Goal: Transaction & Acquisition: Purchase product/service

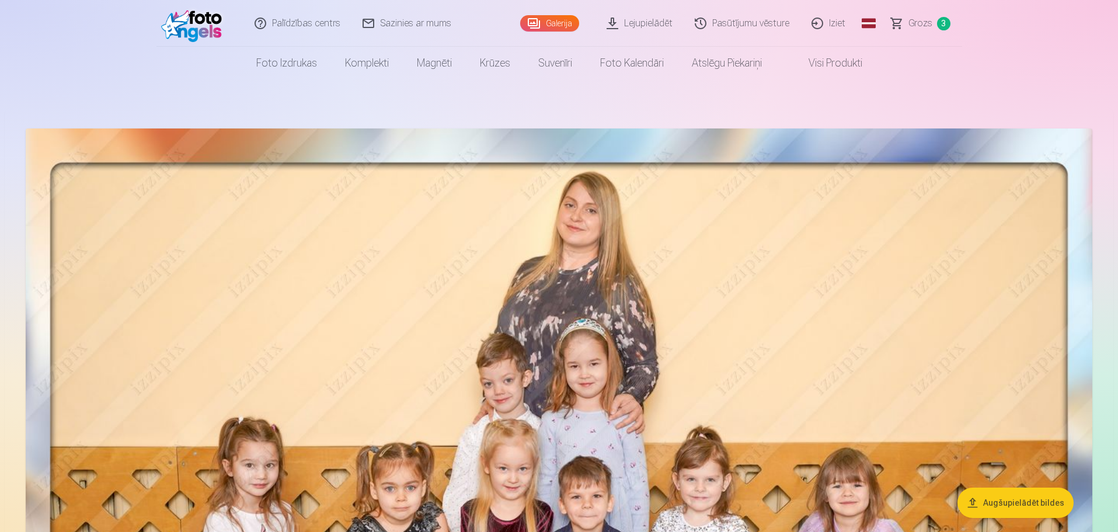
click at [663, 20] on link "Lejupielādēt" at bounding box center [640, 23] width 88 height 47
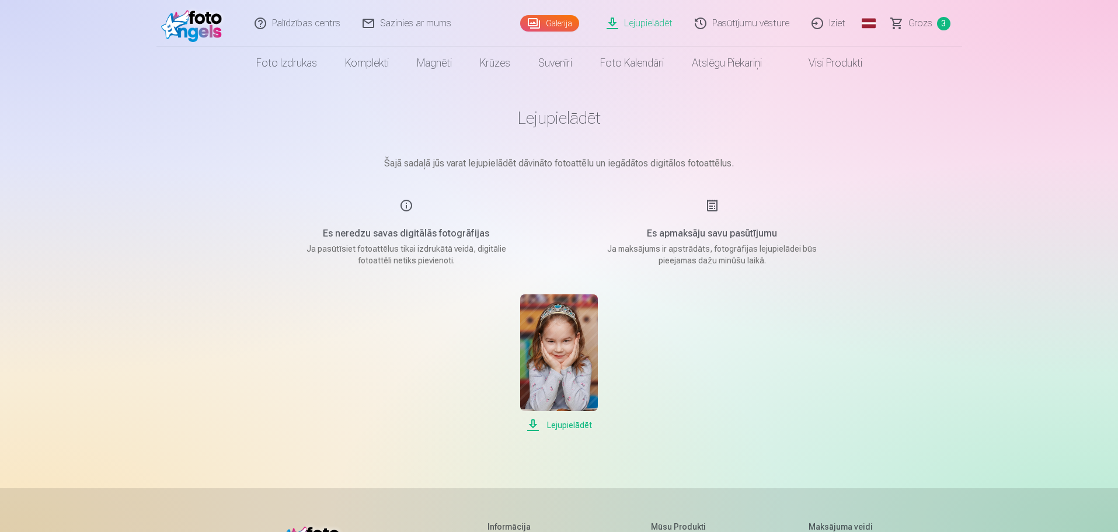
click at [859, 63] on link "Visi produkti" at bounding box center [826, 63] width 100 height 33
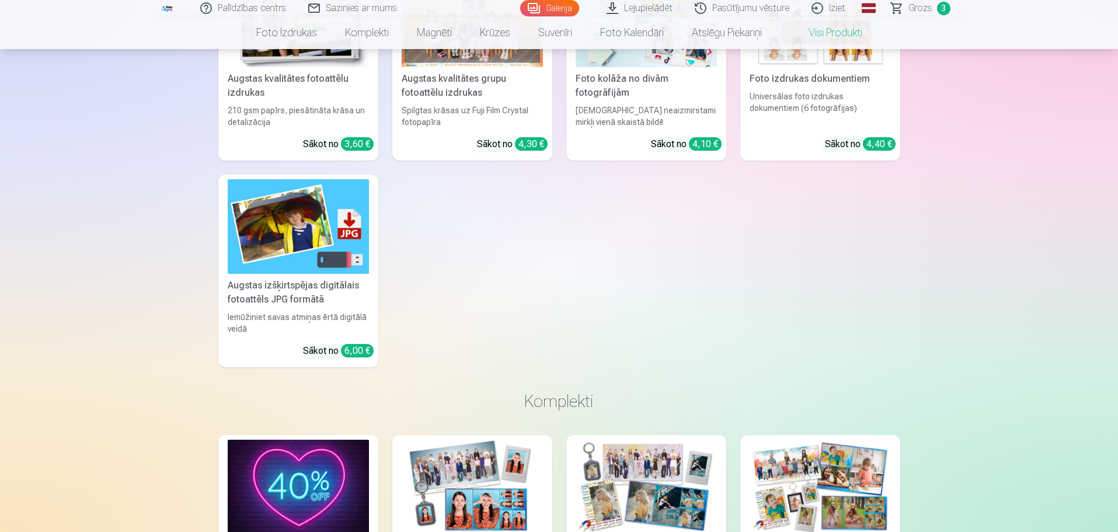
scroll to position [194, 0]
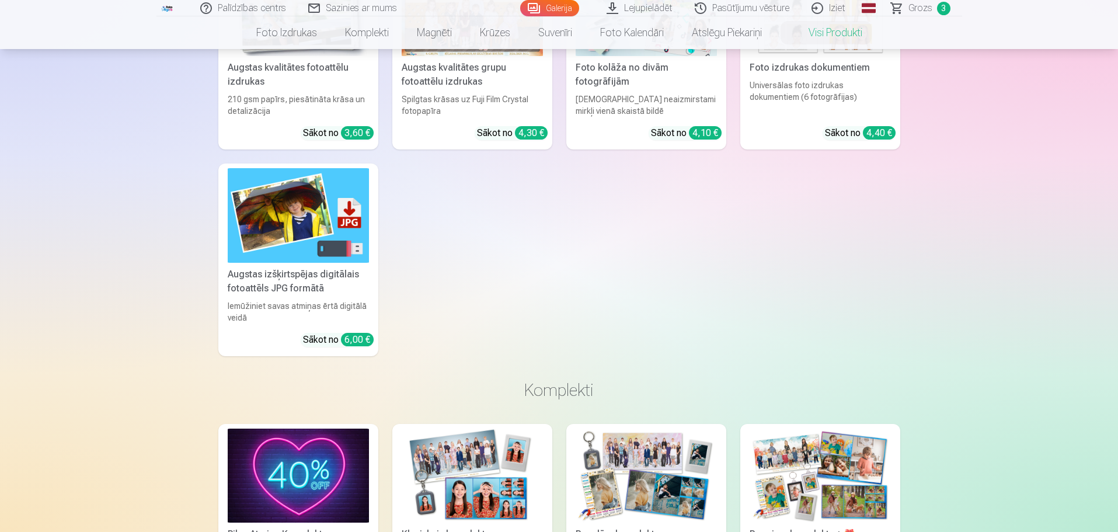
click at [320, 254] on img at bounding box center [298, 215] width 141 height 94
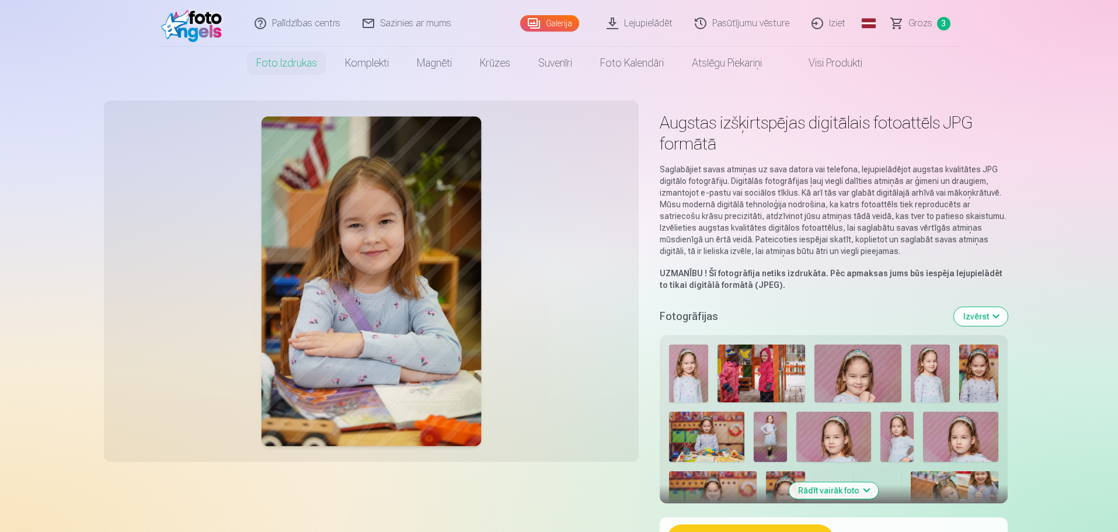
click at [987, 314] on button "Izvērst" at bounding box center [981, 316] width 54 height 19
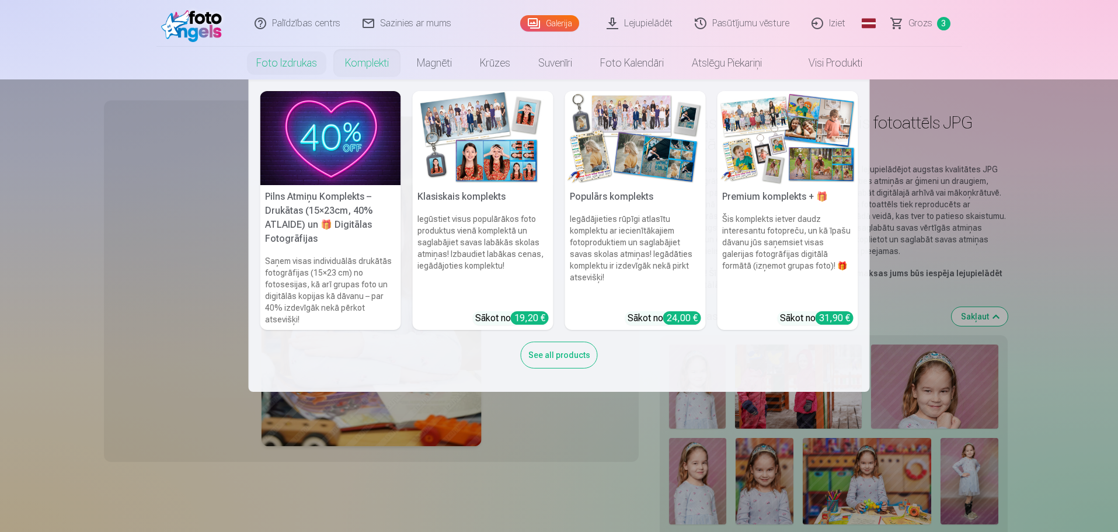
click at [355, 147] on img at bounding box center [330, 138] width 141 height 94
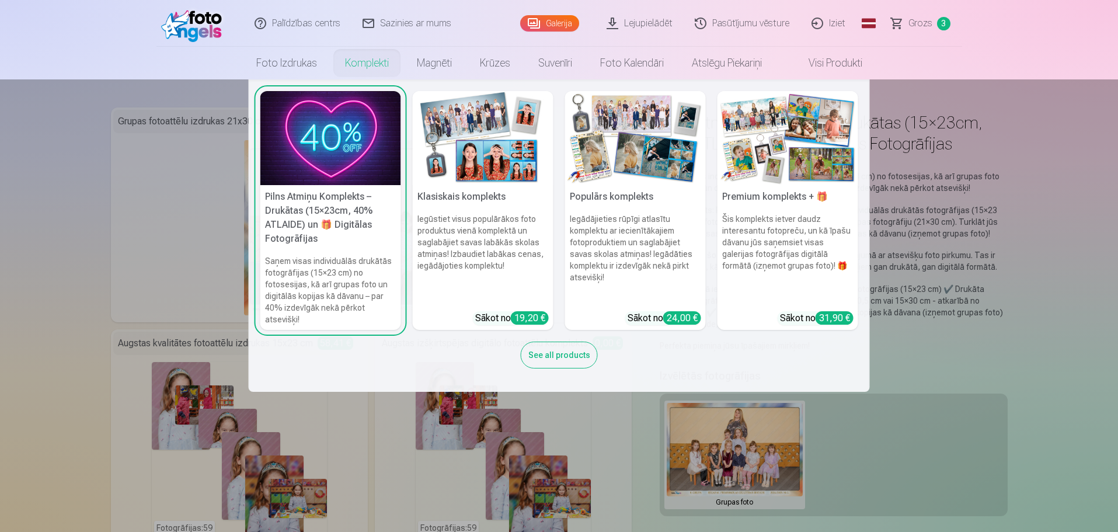
click at [645, 163] on img at bounding box center [635, 138] width 141 height 94
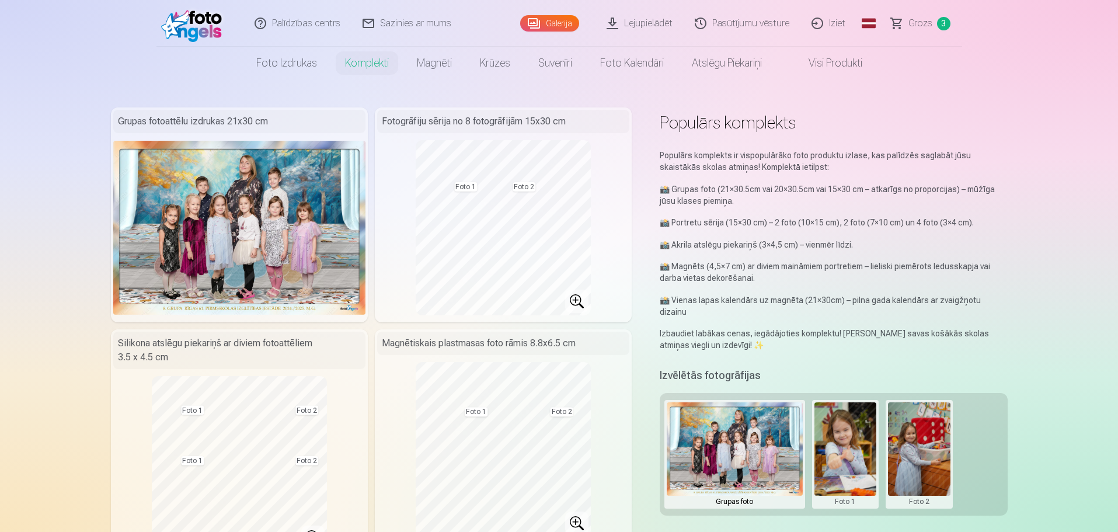
click at [832, 65] on link "Visi produkti" at bounding box center [826, 63] width 100 height 33
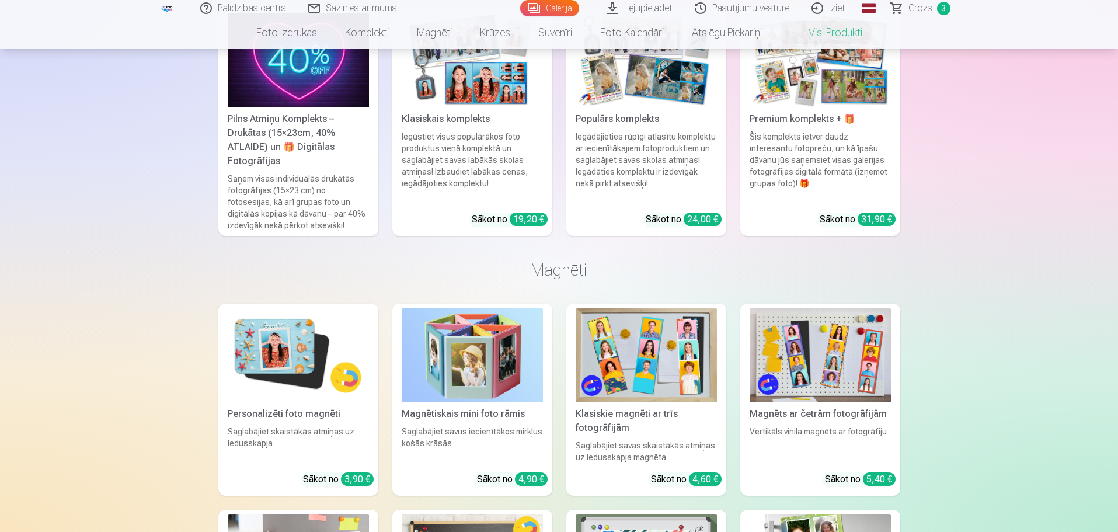
scroll to position [584, 0]
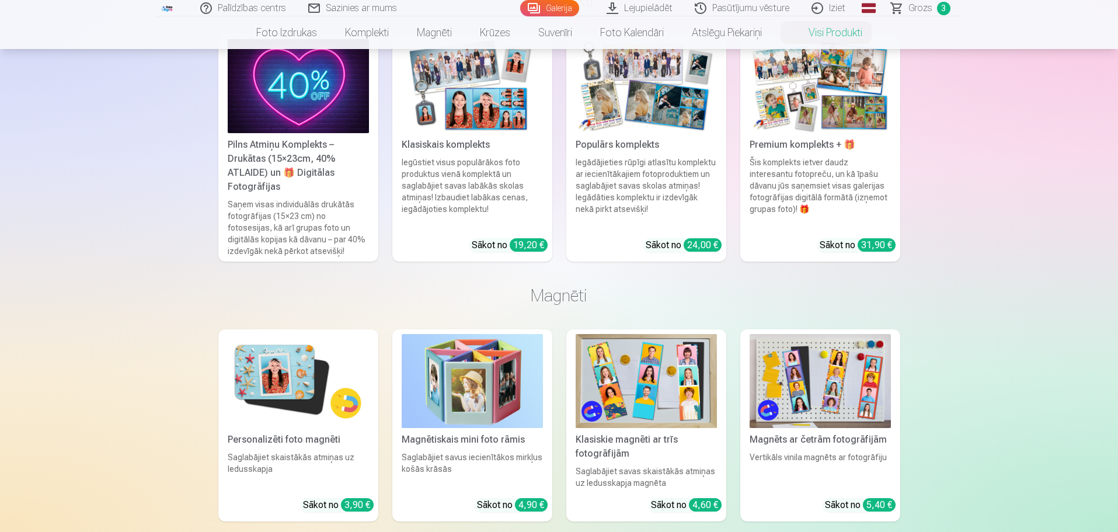
click at [496, 191] on div "Iegūstiet visus populārākos foto produktus vienā komplektā un saglabājiet savas…" at bounding box center [472, 192] width 151 height 72
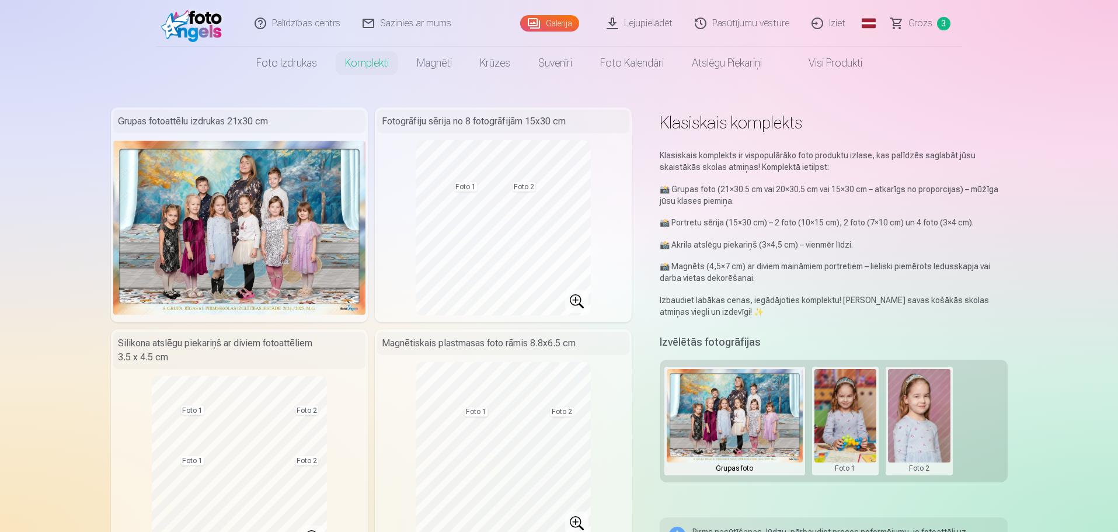
click at [295, 27] on link "Palīdzības centrs" at bounding box center [298, 23] width 108 height 47
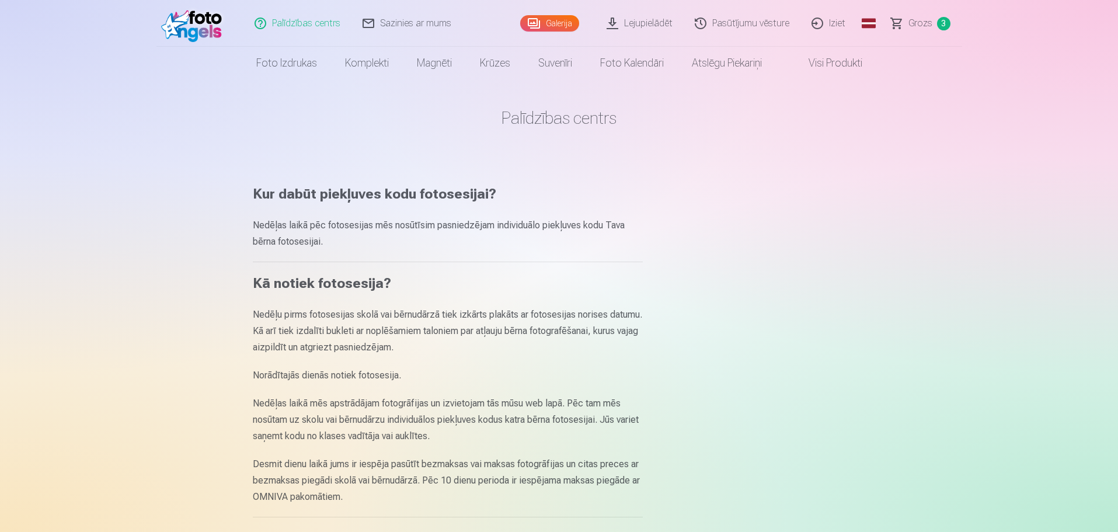
click at [417, 27] on link "Sazinies ar mums" at bounding box center [407, 23] width 111 height 47
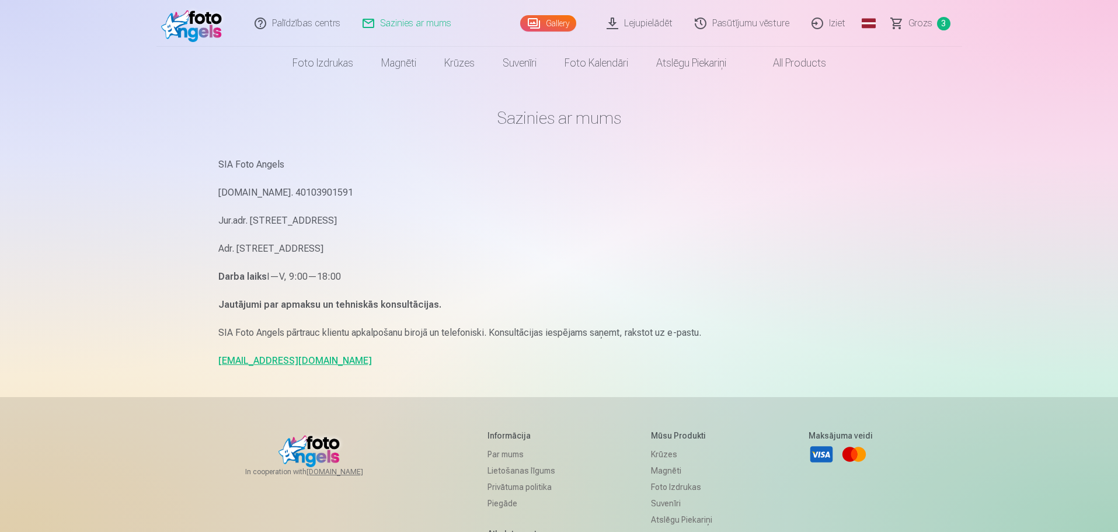
click at [817, 67] on link "All products" at bounding box center [790, 63] width 100 height 33
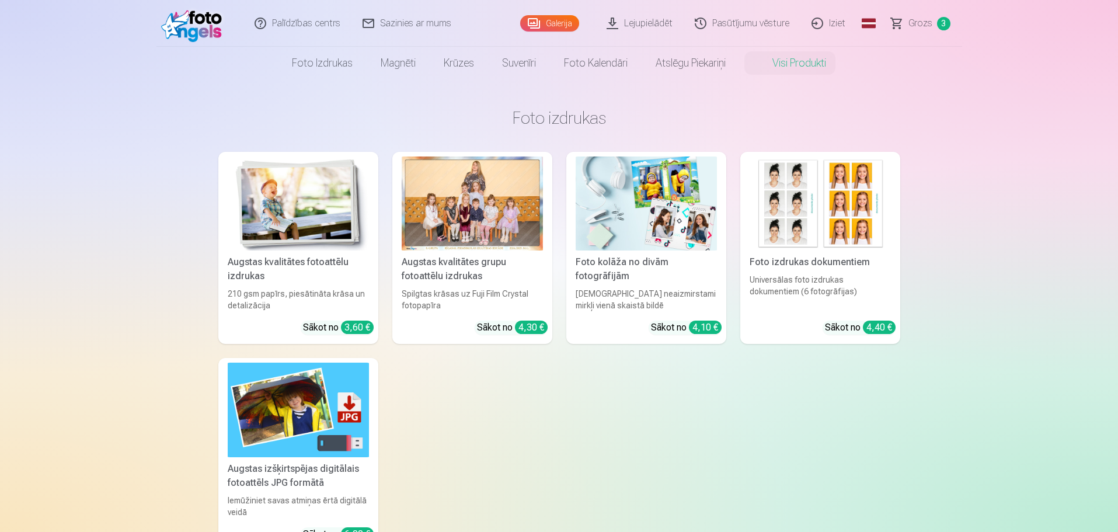
click at [512, 209] on div at bounding box center [472, 203] width 141 height 94
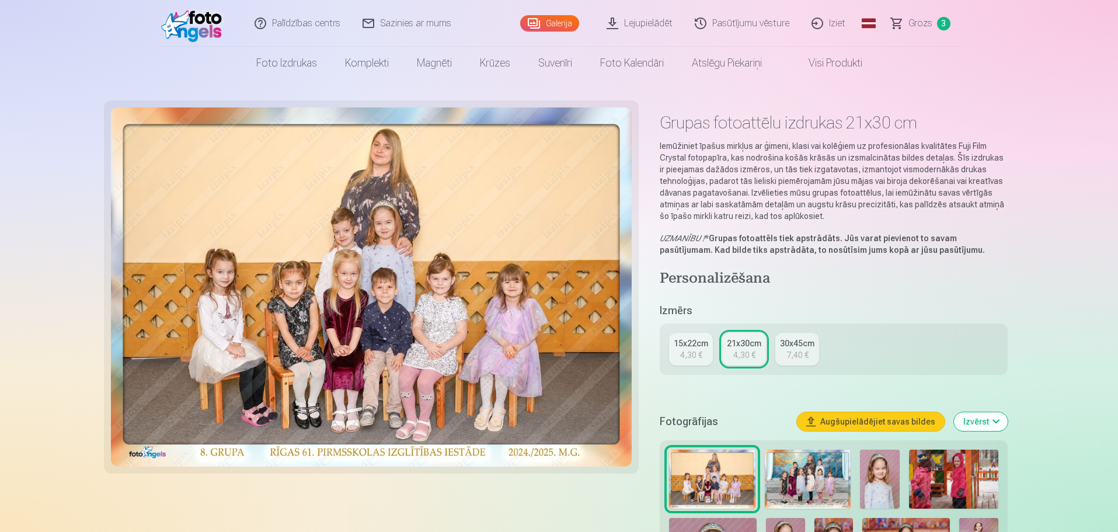
click at [929, 23] on span "Grozs" at bounding box center [920, 23] width 24 height 14
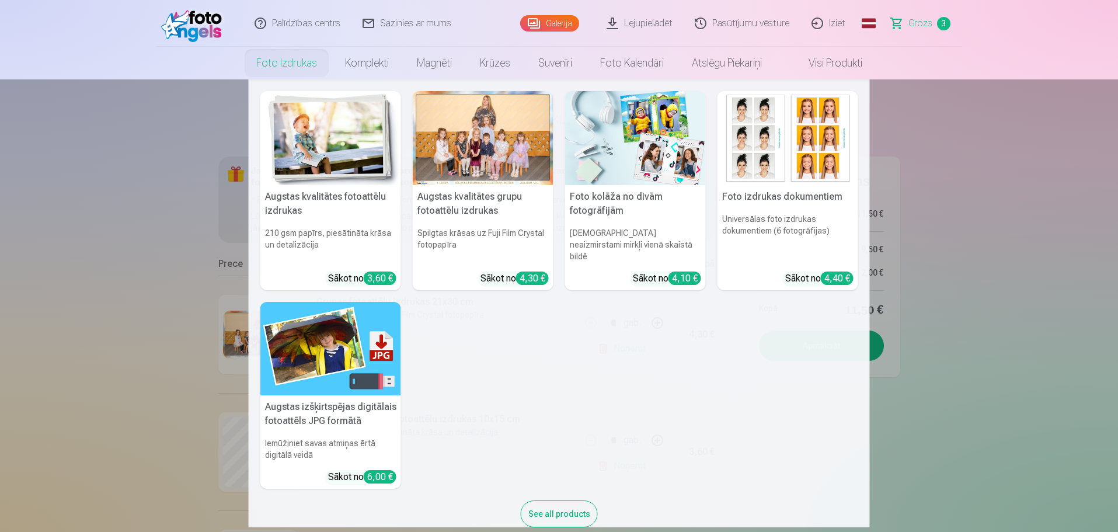
click at [332, 143] on img at bounding box center [330, 138] width 141 height 94
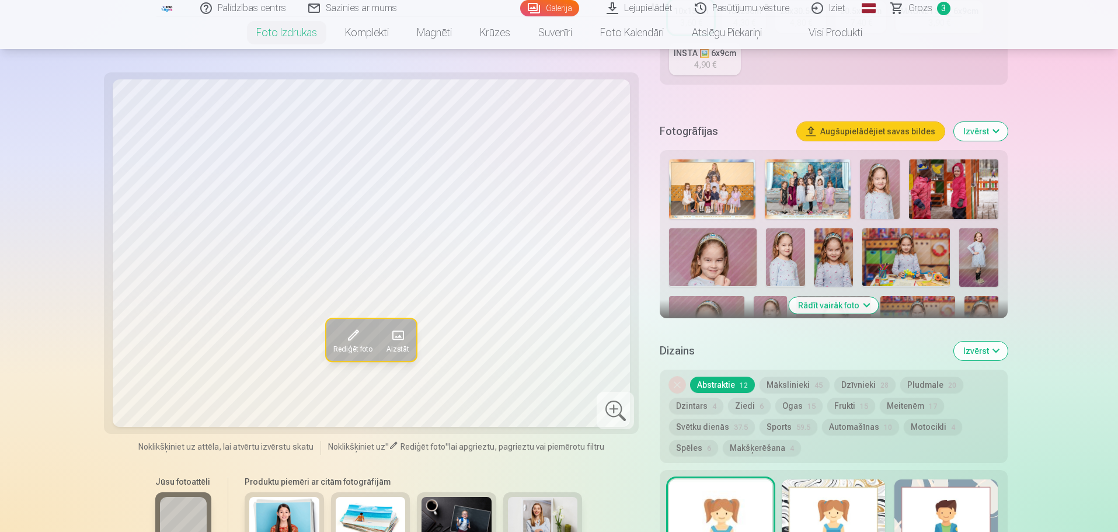
scroll to position [292, 0]
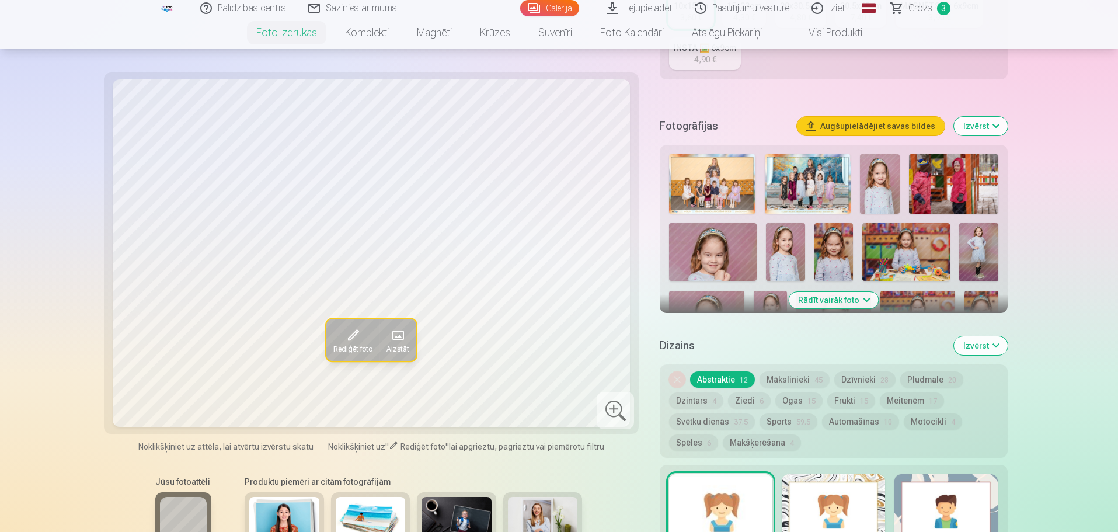
click at [985, 126] on button "Izvērst" at bounding box center [981, 126] width 54 height 19
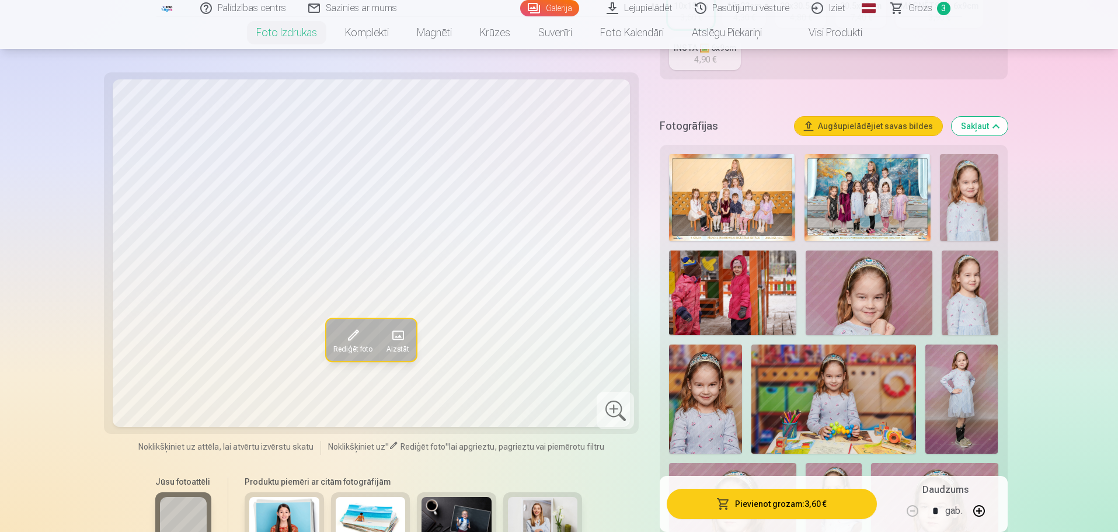
click at [970, 301] on img at bounding box center [970, 292] width 57 height 85
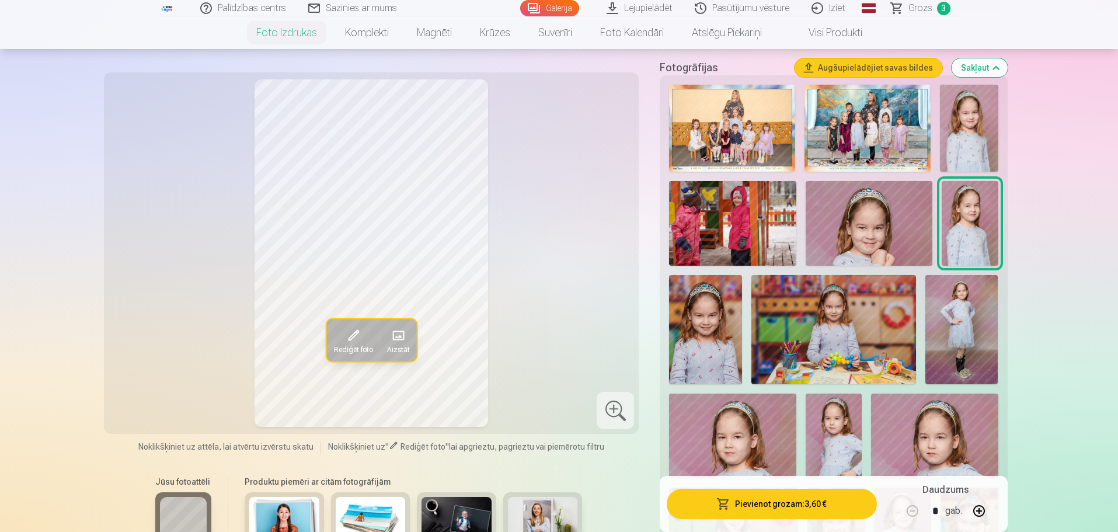
scroll to position [389, 0]
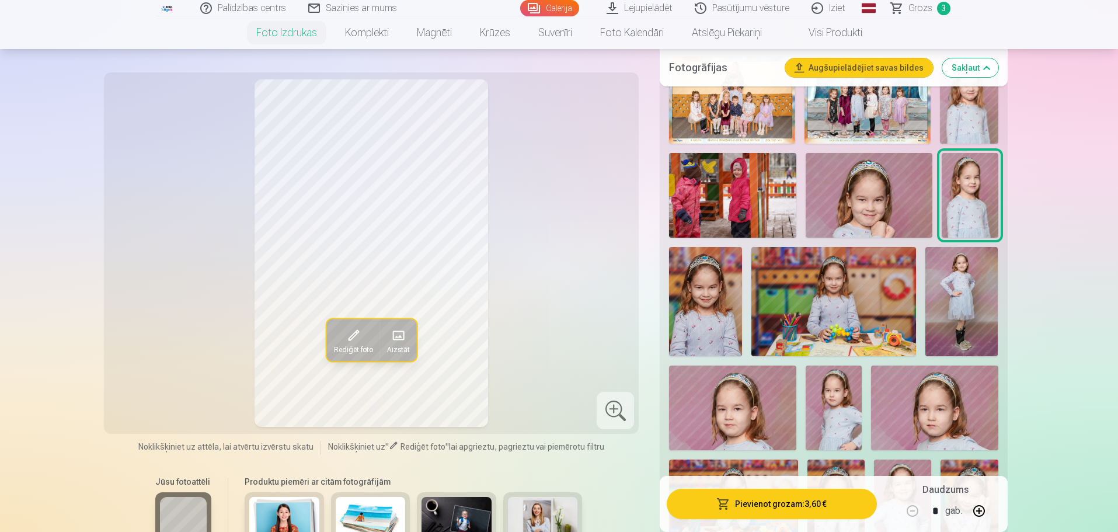
click at [873, 209] on img at bounding box center [869, 195] width 127 height 85
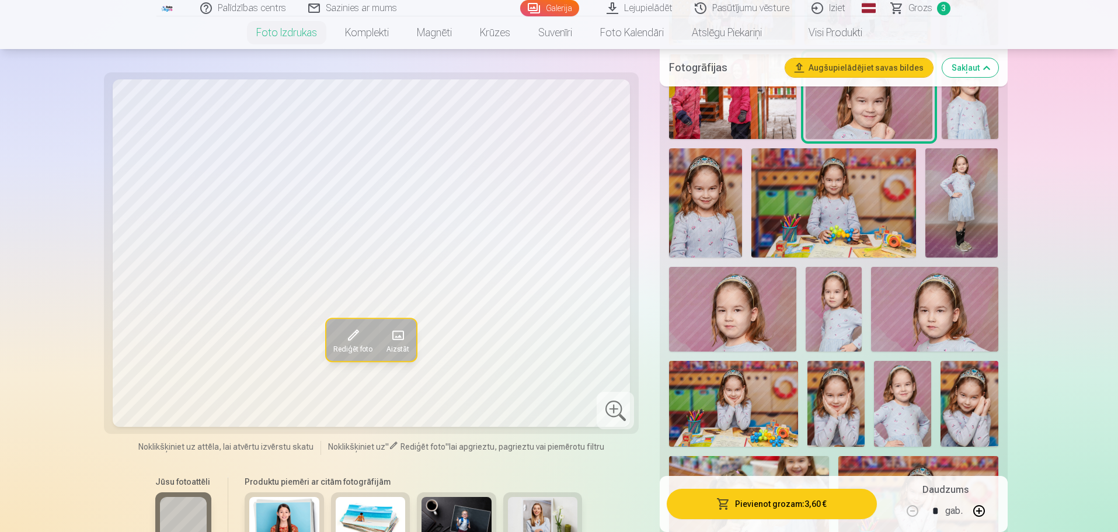
scroll to position [584, 0]
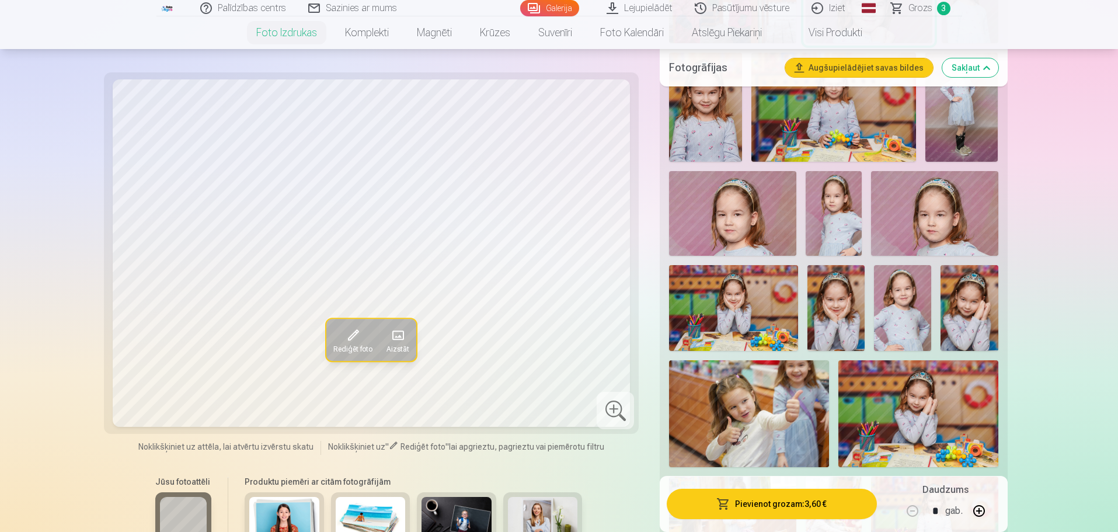
click at [918, 311] on img at bounding box center [902, 308] width 57 height 86
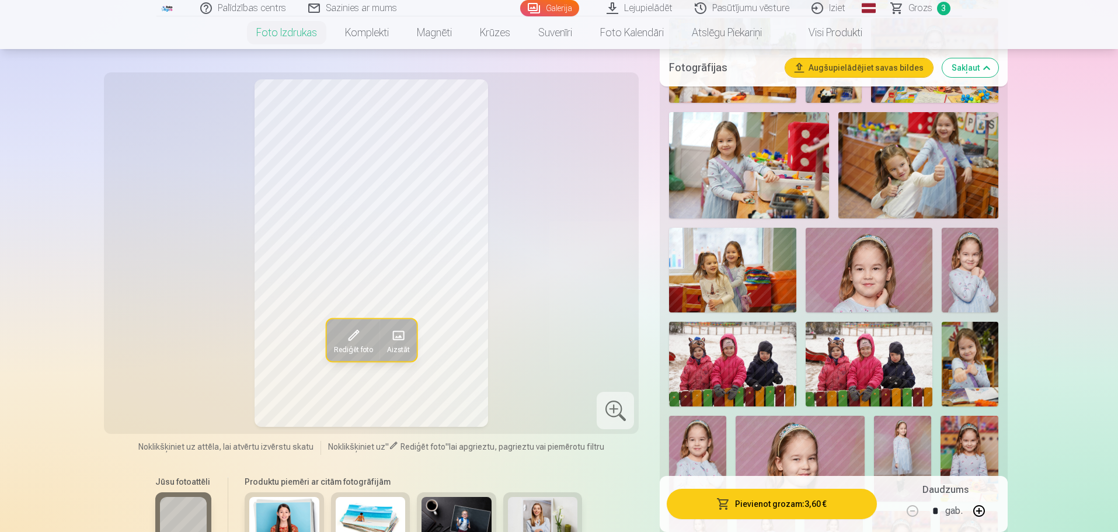
scroll to position [1070, 0]
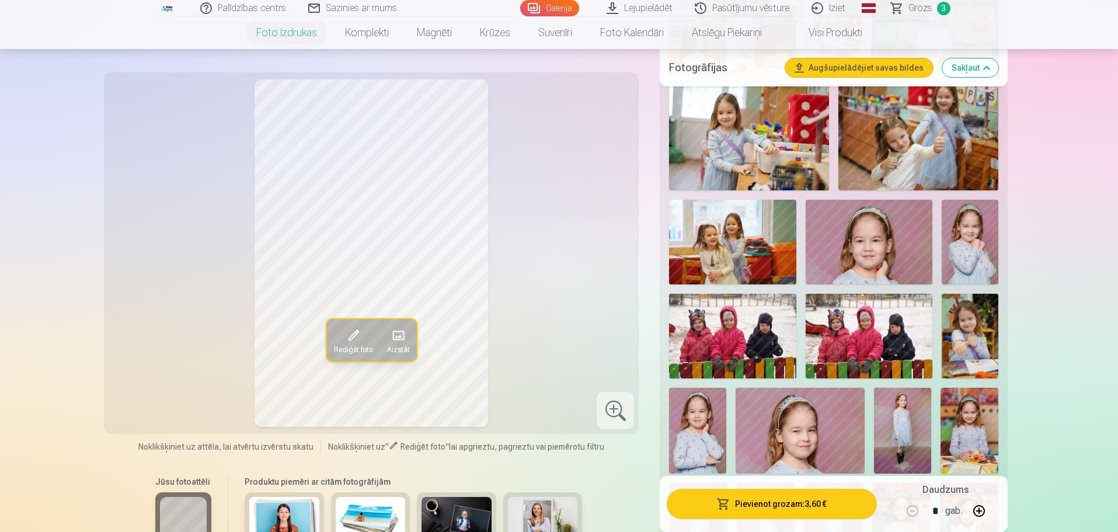
click at [868, 231] on img at bounding box center [869, 242] width 127 height 85
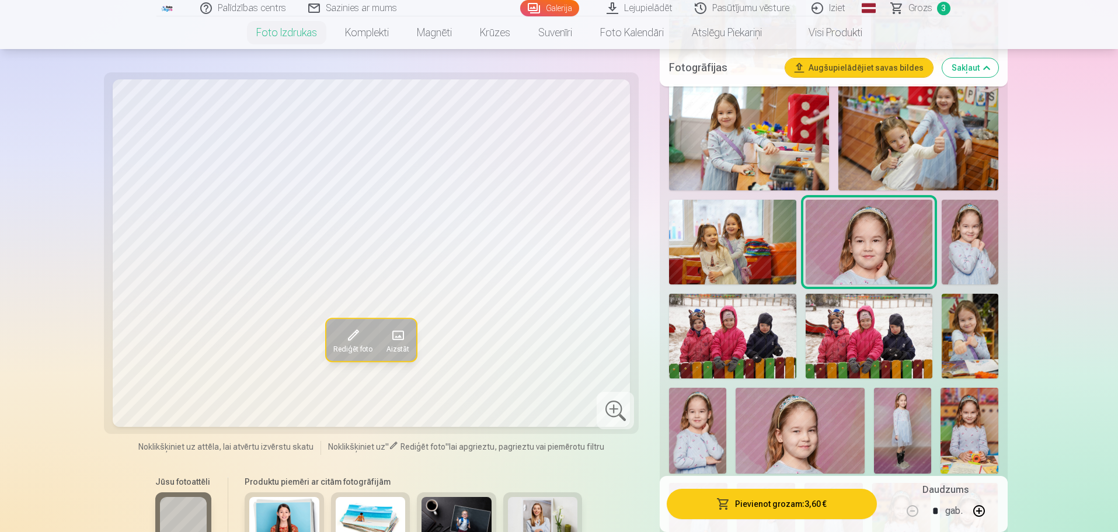
scroll to position [1168, 0]
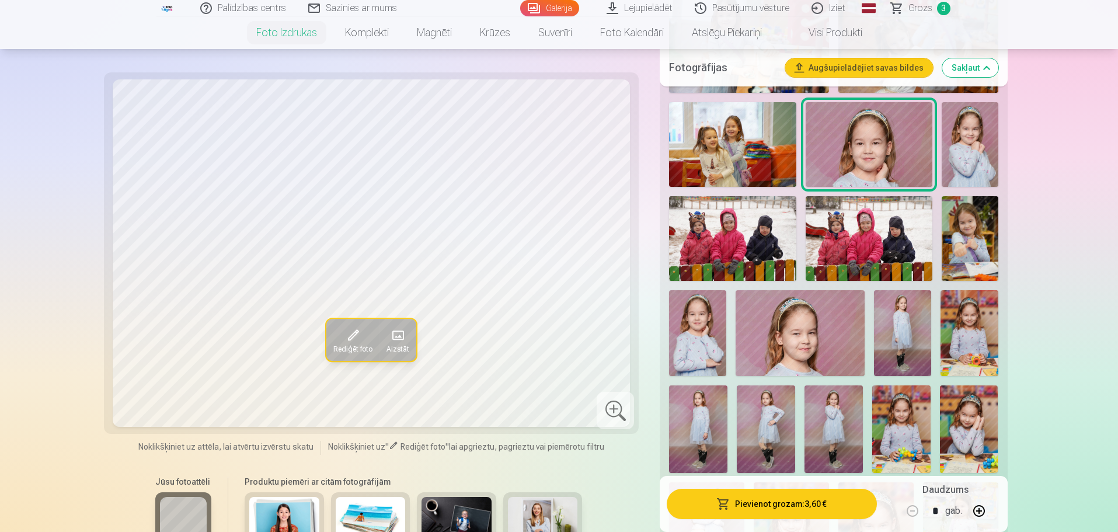
click at [691, 336] on img at bounding box center [697, 333] width 57 height 86
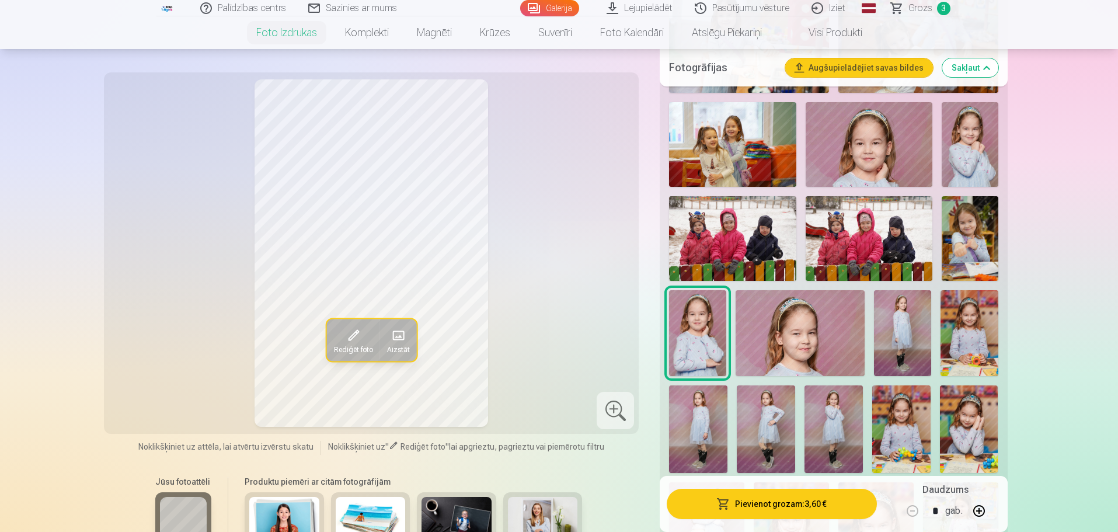
click at [972, 344] on img at bounding box center [968, 333] width 57 height 86
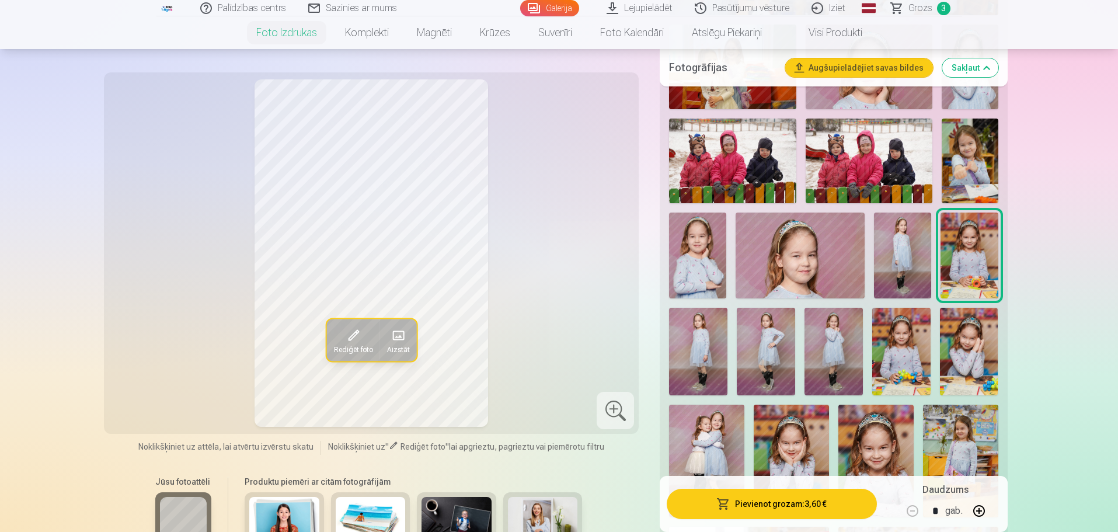
scroll to position [1362, 0]
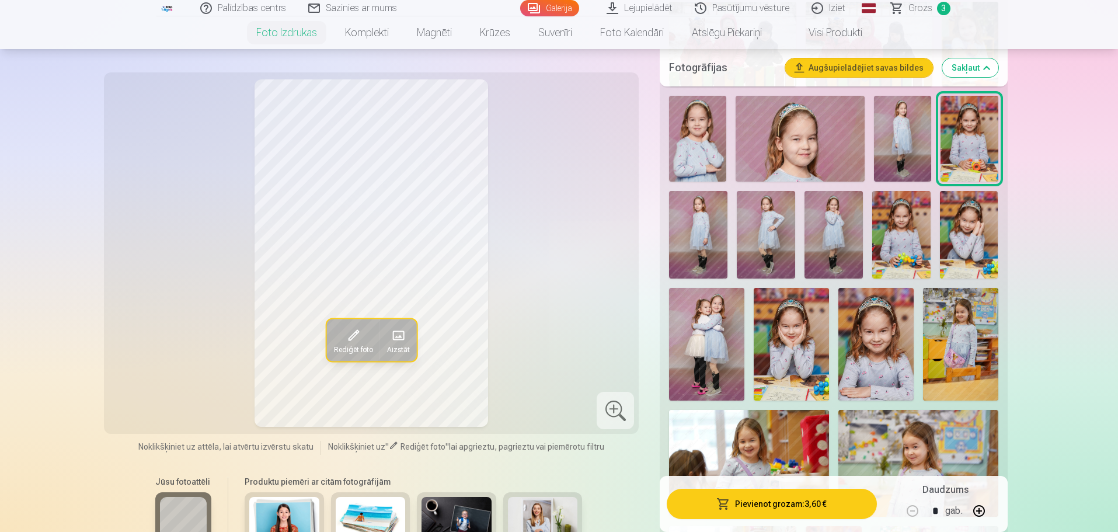
click at [960, 343] on img at bounding box center [960, 344] width 75 height 113
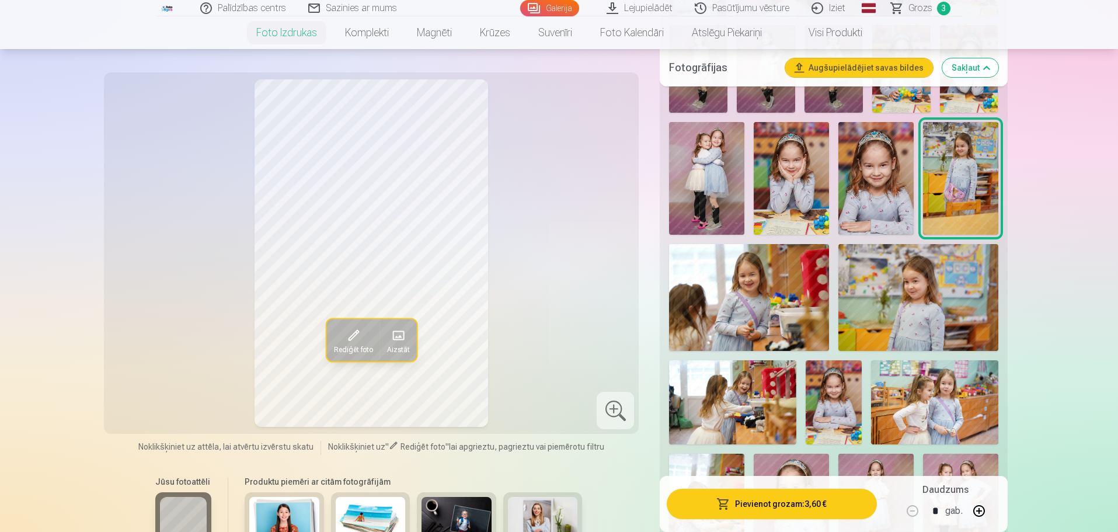
scroll to position [1557, 0]
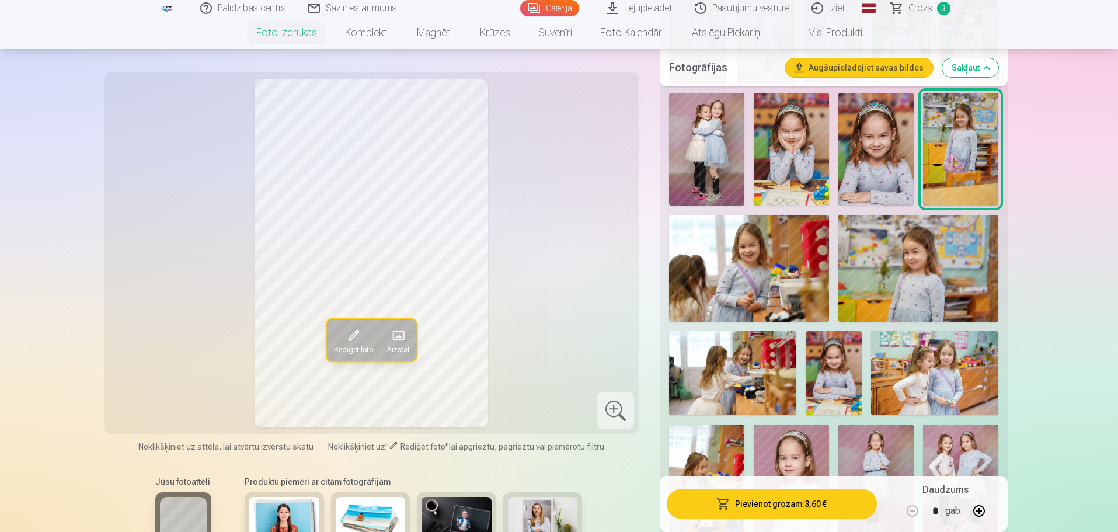
click at [827, 392] on img at bounding box center [834, 373] width 57 height 85
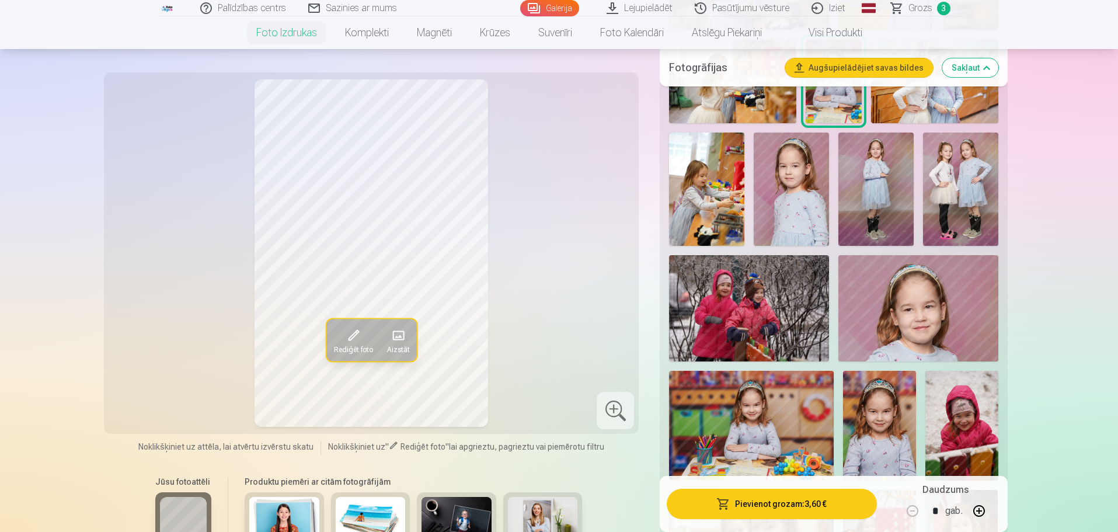
scroll to position [1946, 0]
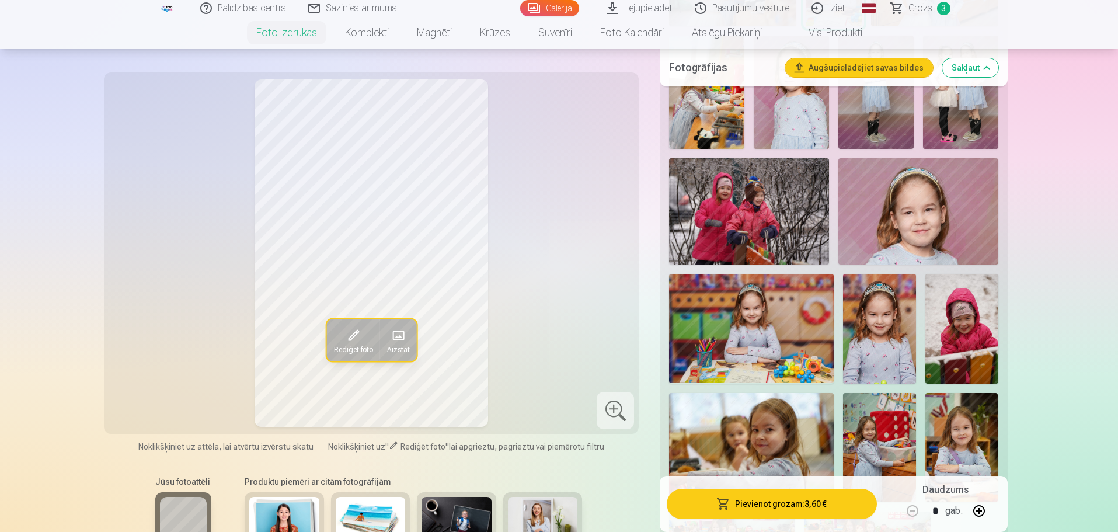
click at [898, 354] on img at bounding box center [879, 329] width 73 height 110
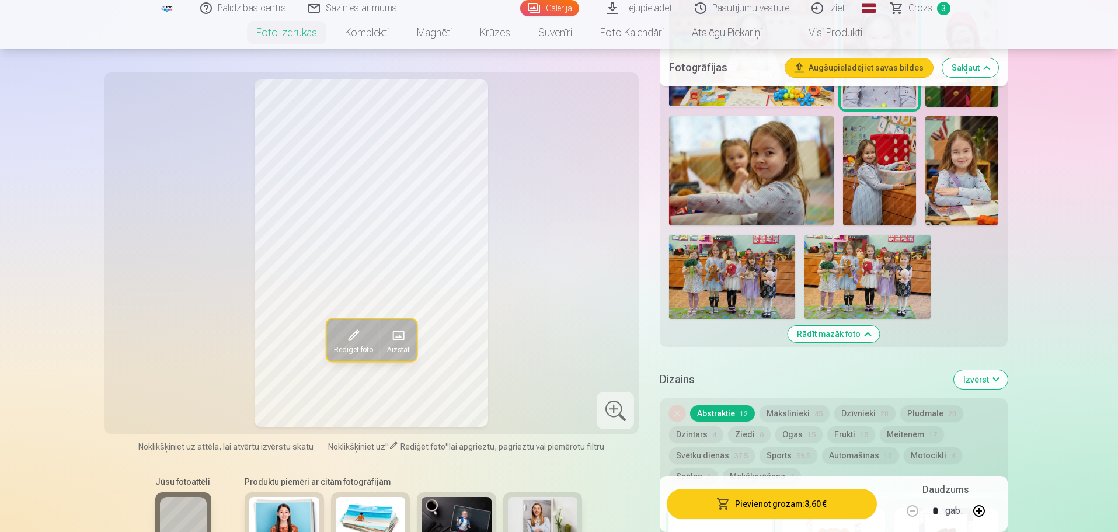
scroll to position [2238, 0]
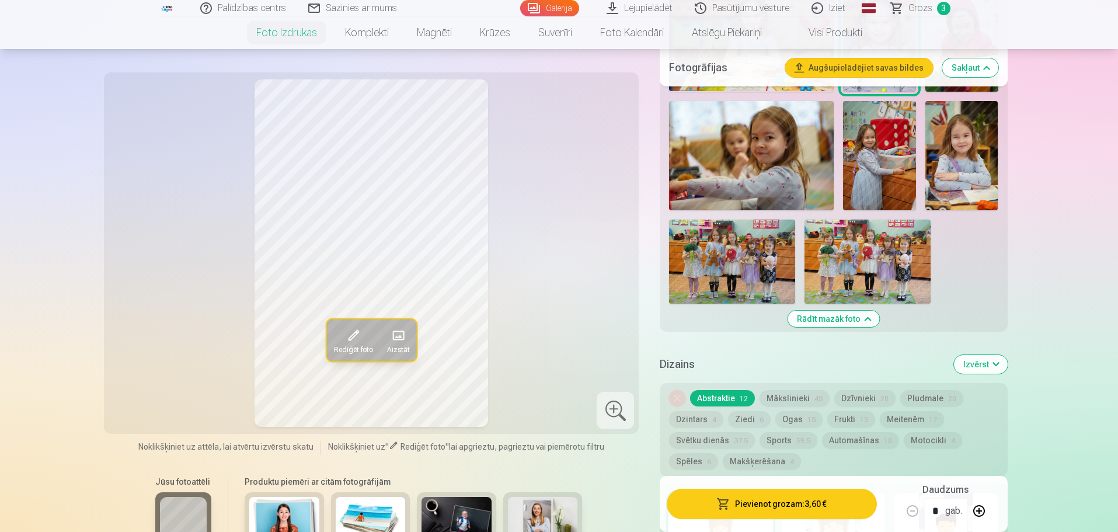
click at [869, 164] on img at bounding box center [879, 156] width 73 height 110
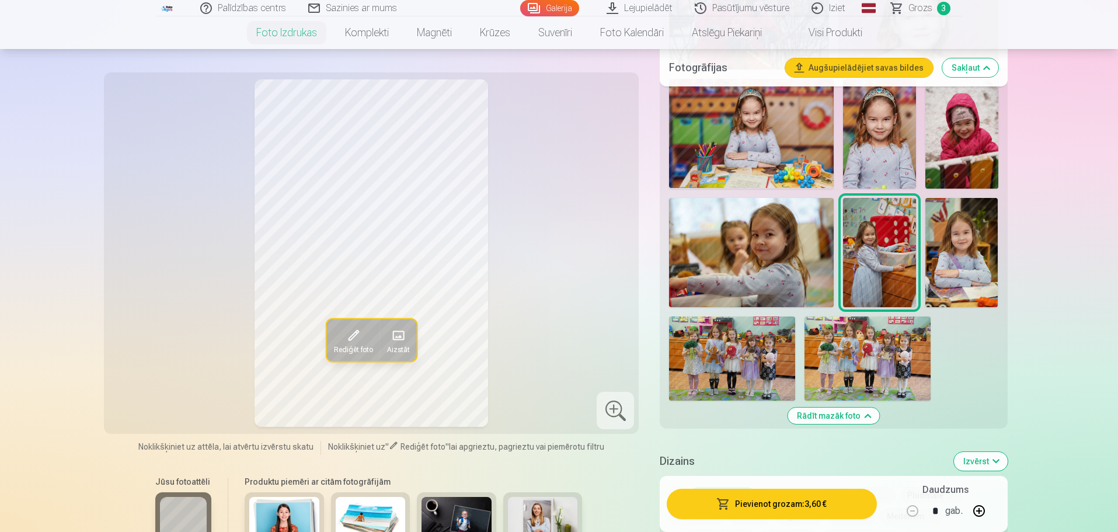
scroll to position [2043, 0]
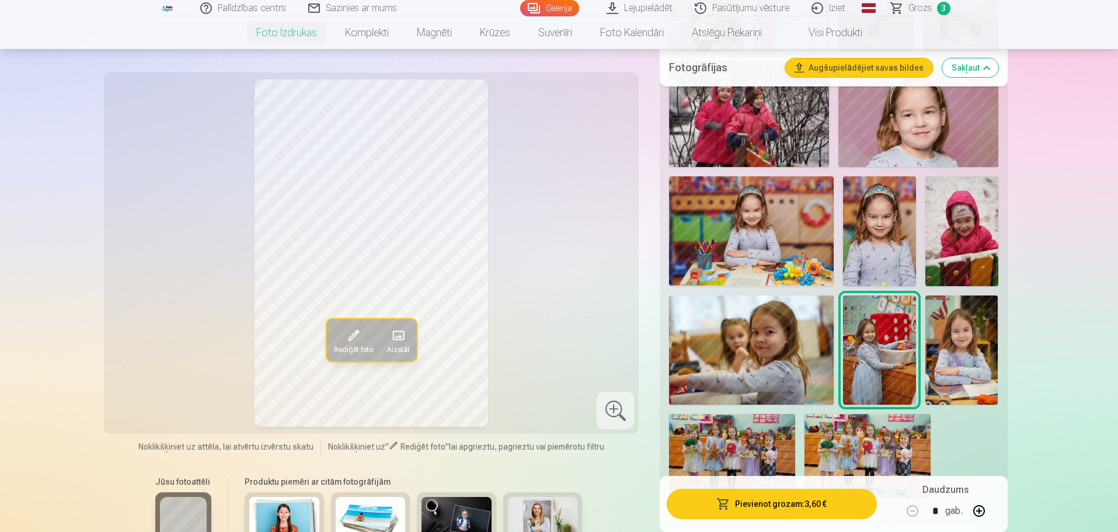
click at [863, 228] on img at bounding box center [879, 231] width 73 height 110
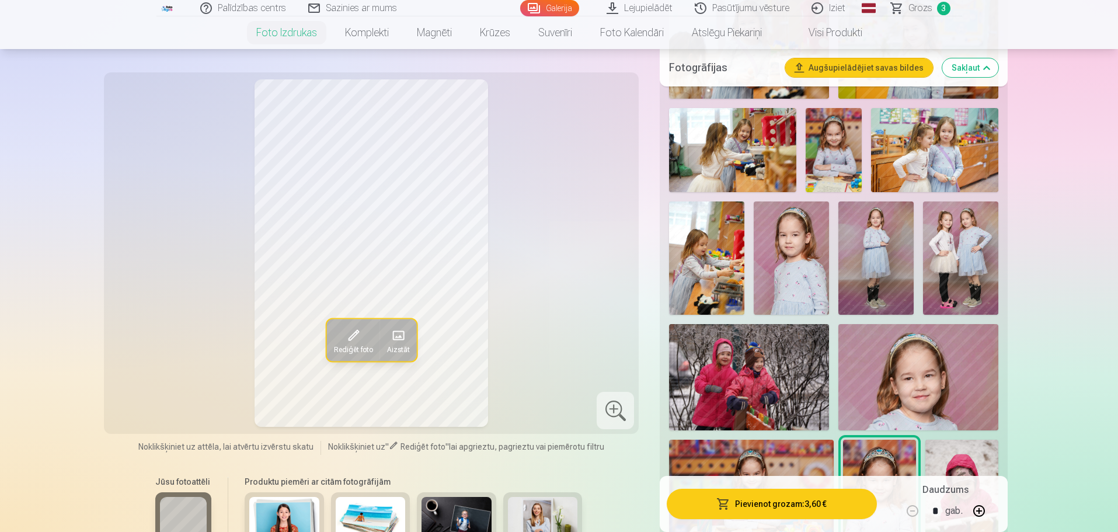
scroll to position [1751, 0]
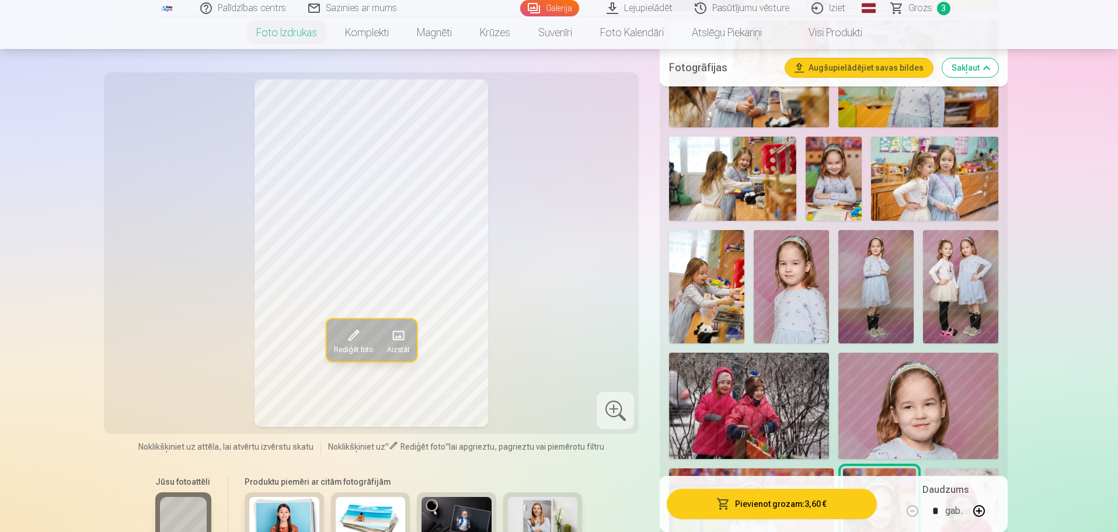
click at [893, 256] on img at bounding box center [875, 286] width 75 height 113
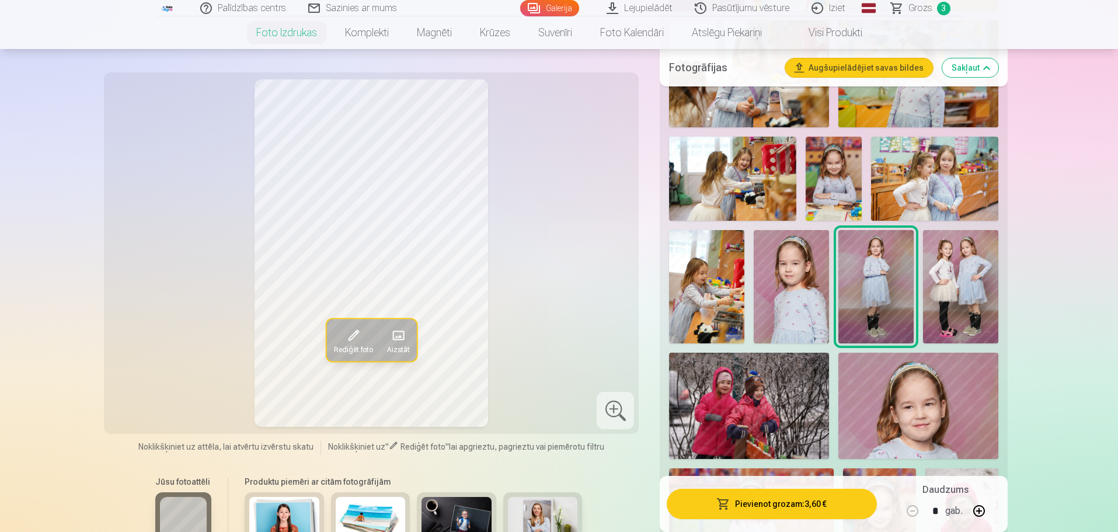
click at [814, 172] on img at bounding box center [834, 179] width 57 height 85
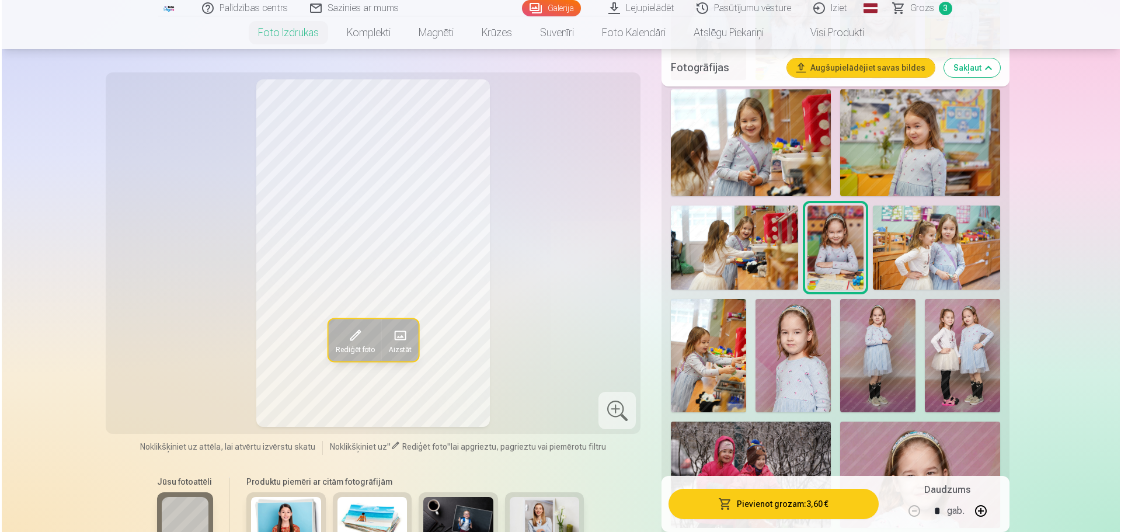
scroll to position [1654, 0]
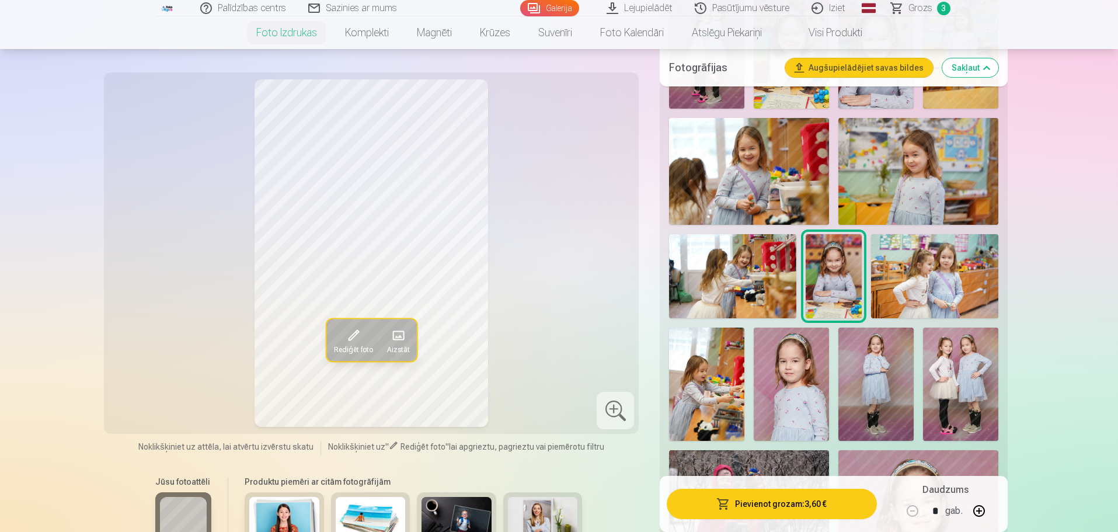
click at [786, 176] on img at bounding box center [749, 171] width 160 height 106
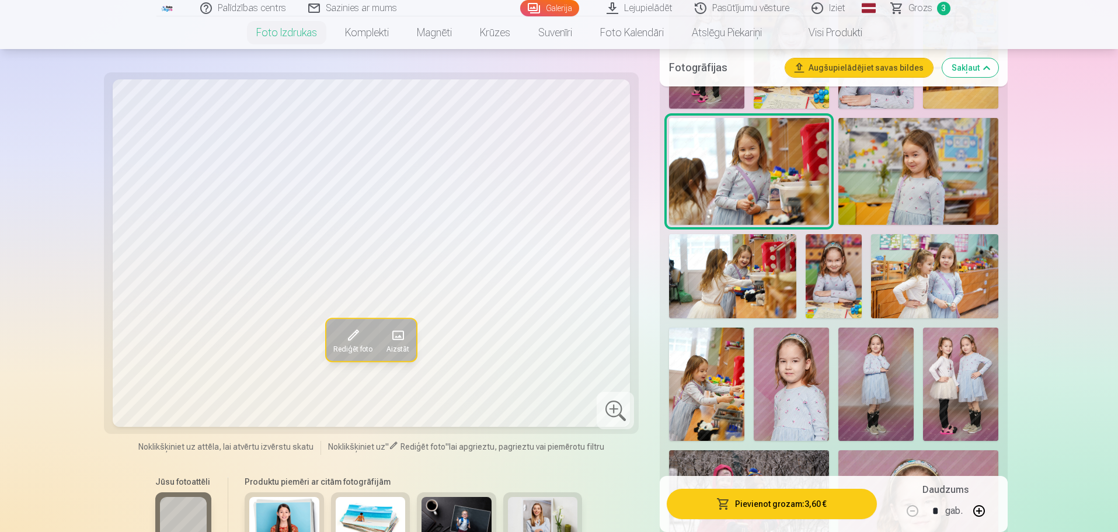
click at [790, 505] on button "Pievienot grozam : 3,60 €" at bounding box center [772, 504] width 210 height 30
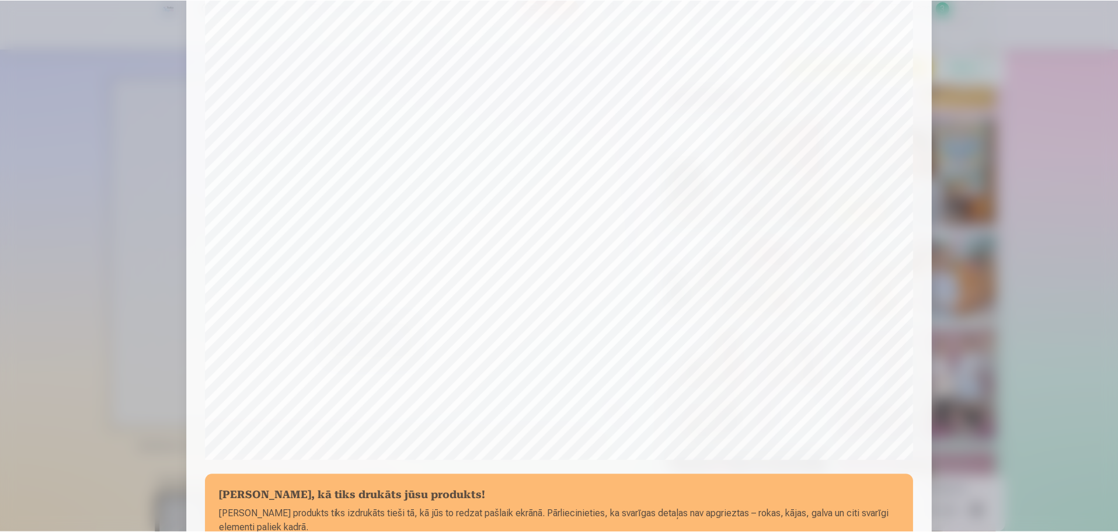
scroll to position [211, 0]
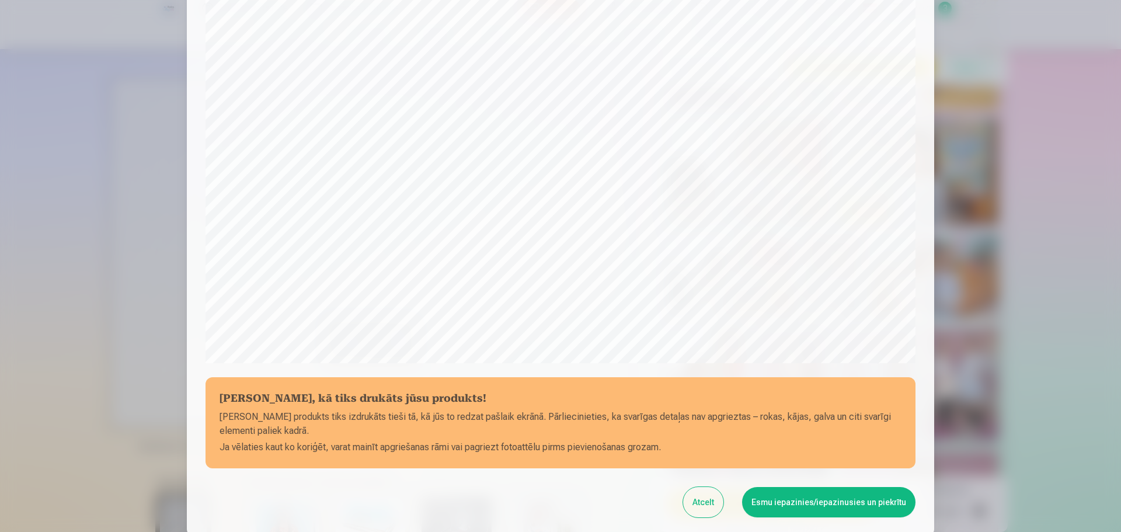
click at [818, 504] on button "Esmu iepazinies/iepazinusies un piekrītu" at bounding box center [828, 502] width 173 height 30
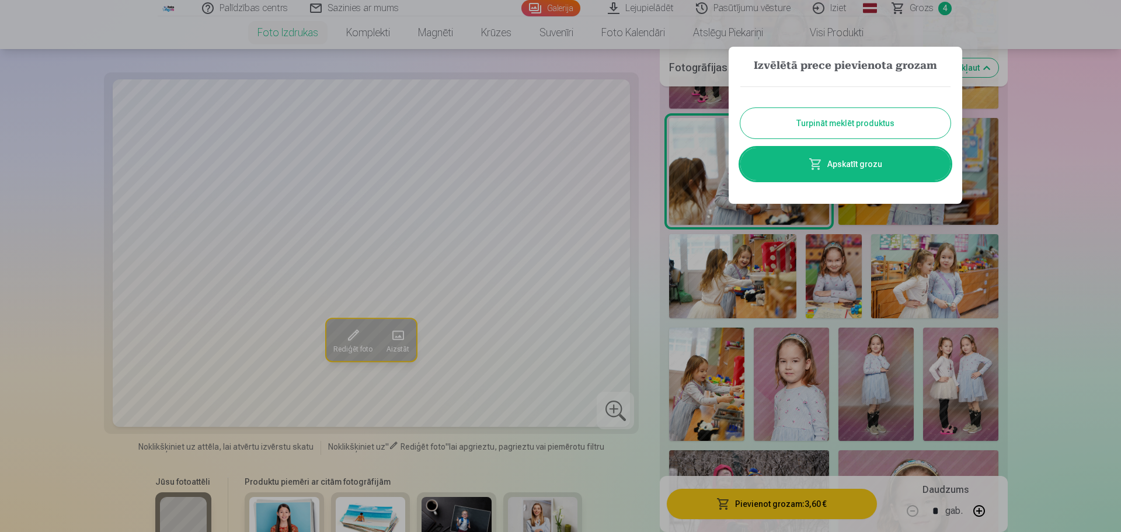
click at [851, 127] on button "Turpināt meklēt produktus" at bounding box center [845, 123] width 210 height 30
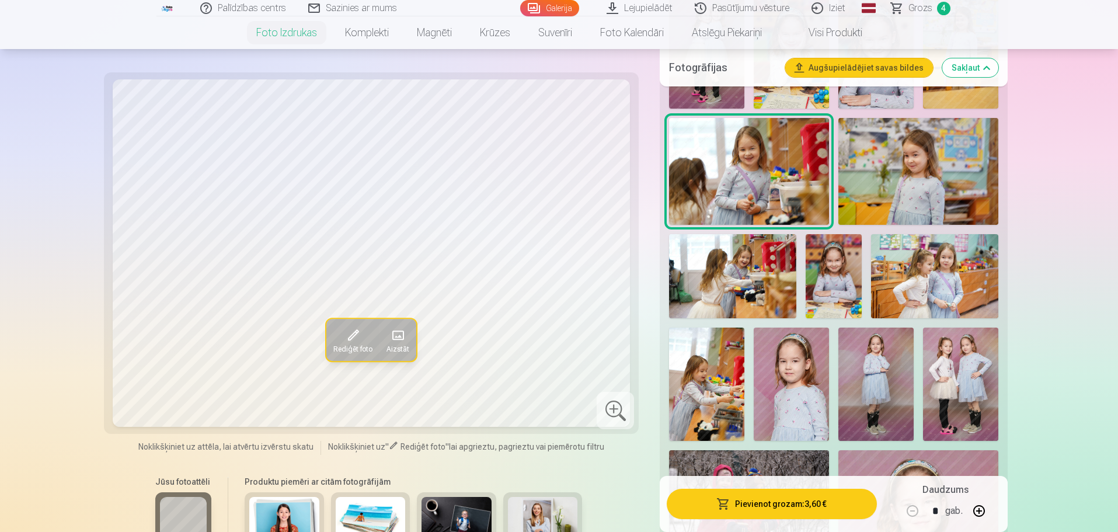
click at [912, 282] on img at bounding box center [934, 276] width 127 height 85
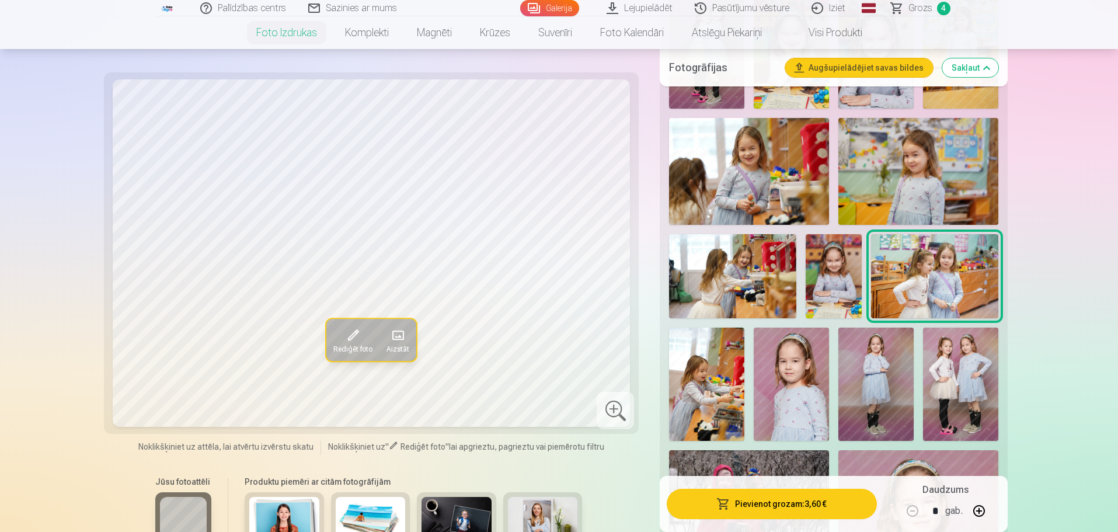
click at [921, 192] on img at bounding box center [918, 171] width 160 height 106
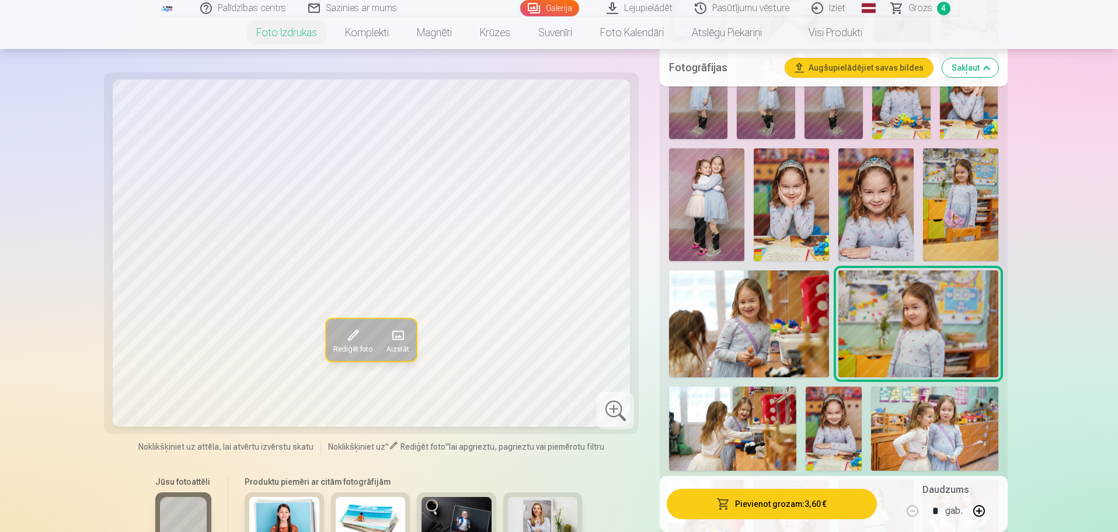
scroll to position [1459, 0]
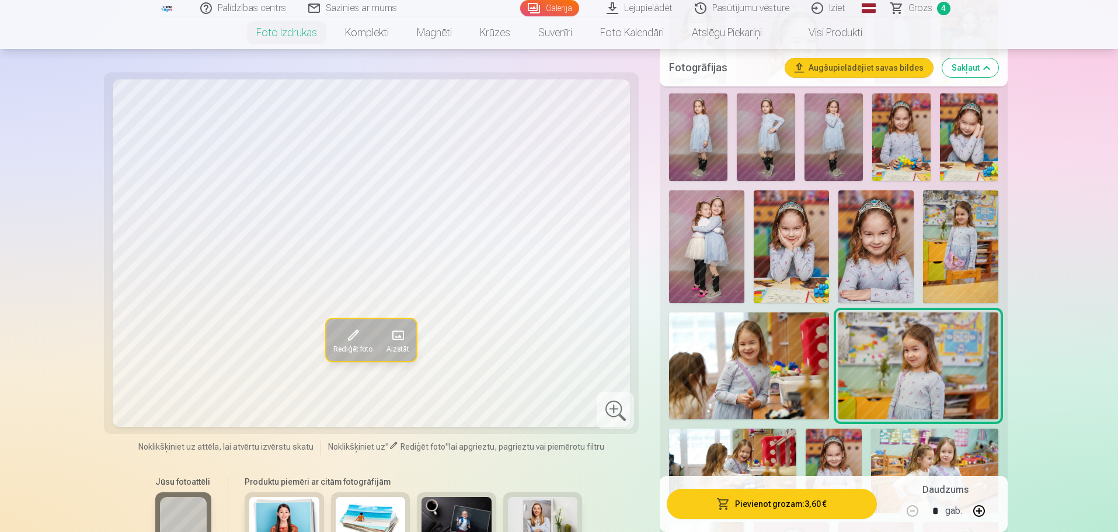
click at [957, 261] on img at bounding box center [960, 246] width 75 height 113
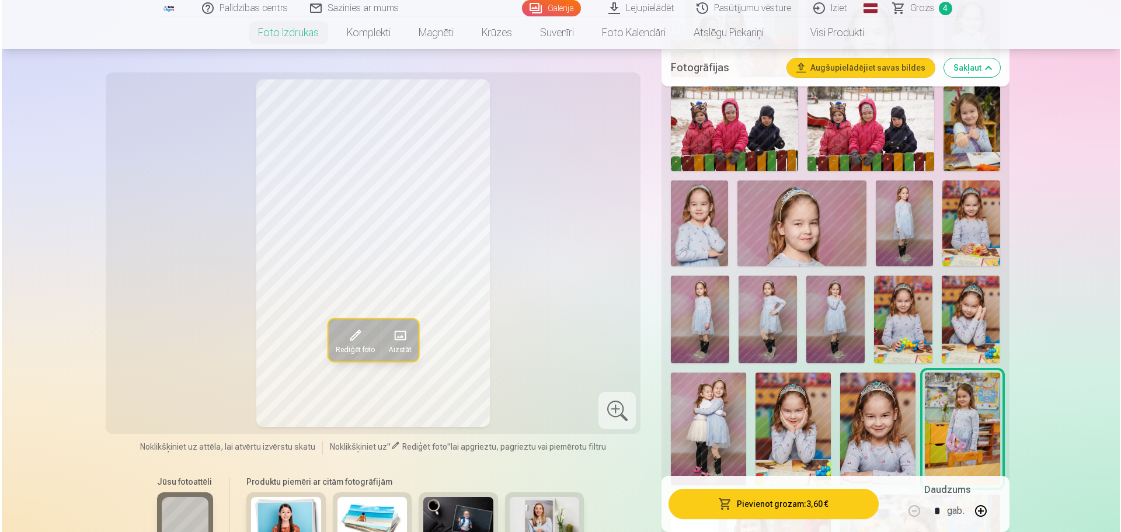
scroll to position [1265, 0]
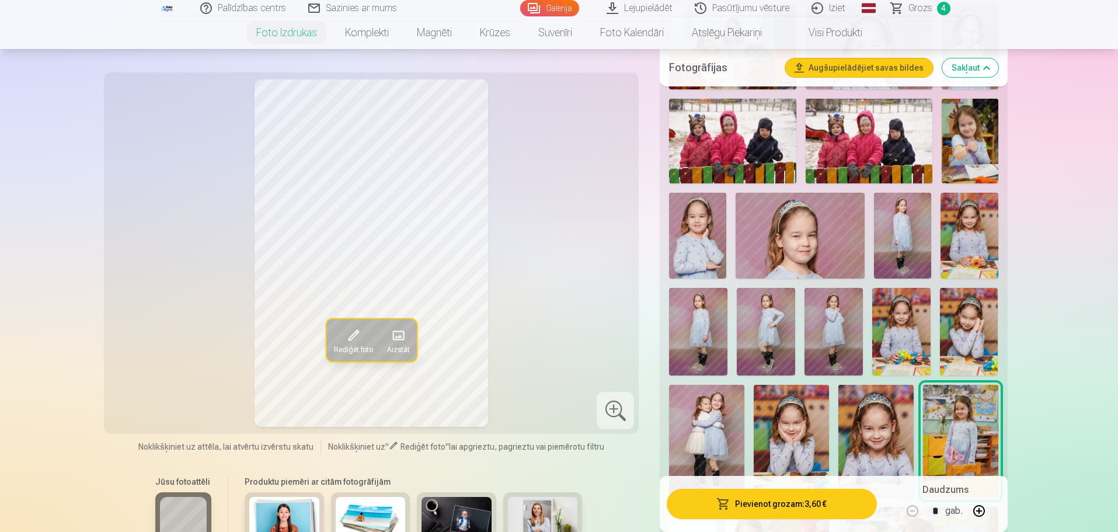
click at [830, 263] on img at bounding box center [800, 236] width 129 height 86
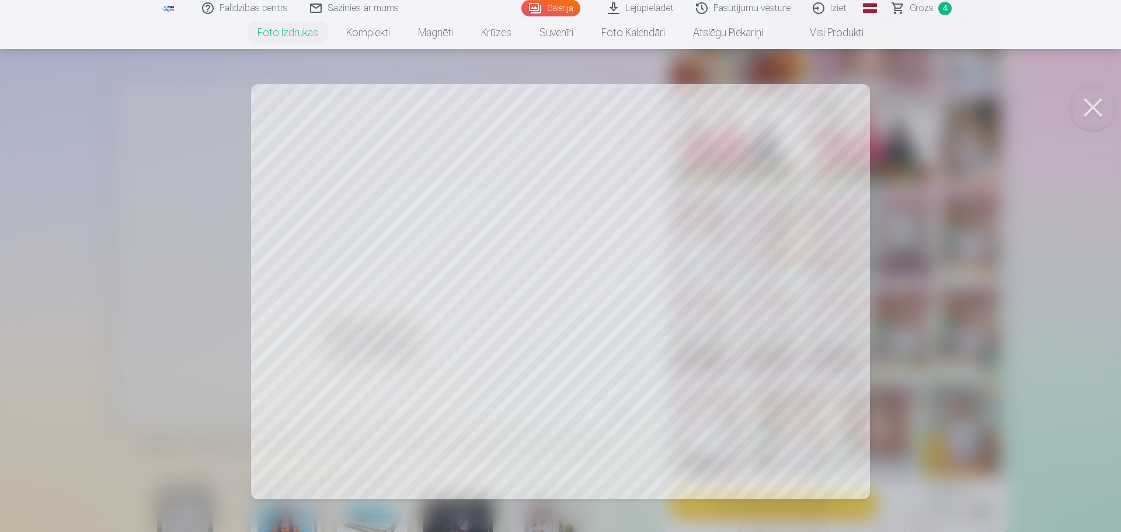
drag, startPoint x: 674, startPoint y: 260, endPoint x: 684, endPoint y: 253, distance: 12.1
click at [684, 253] on div at bounding box center [560, 266] width 1121 height 532
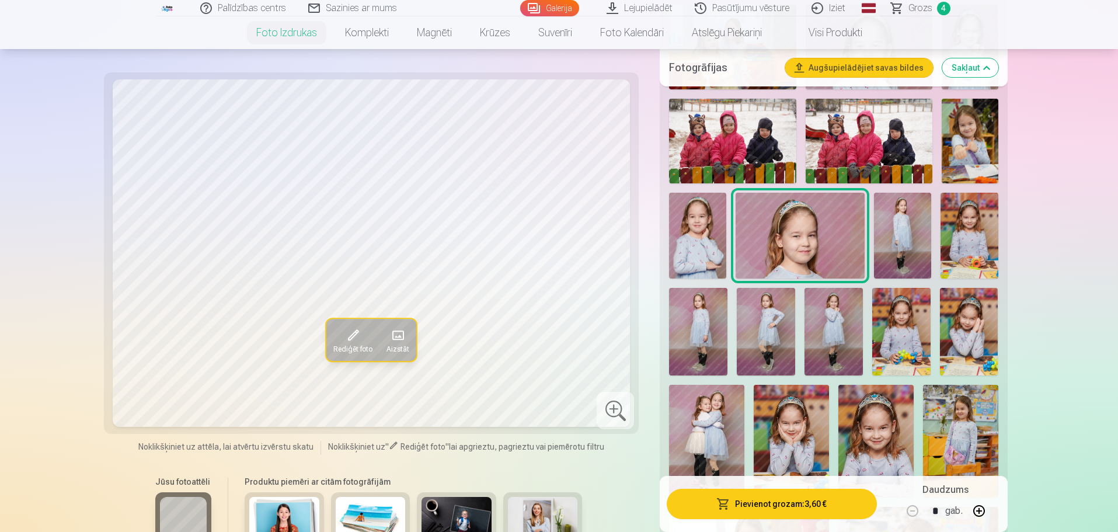
click at [918, 227] on img at bounding box center [902, 236] width 57 height 86
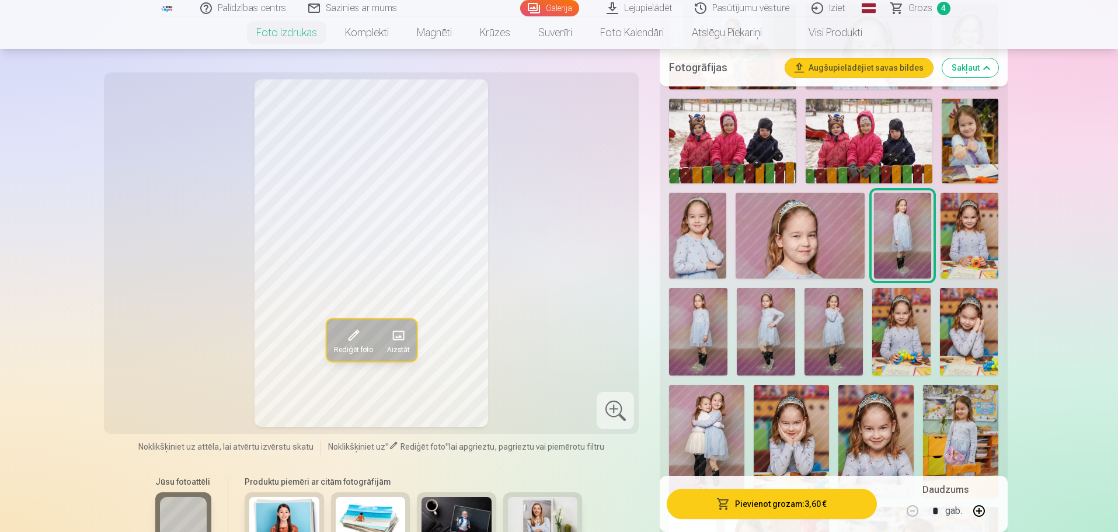
click at [973, 228] on img at bounding box center [968, 236] width 57 height 86
click at [779, 504] on button "Pievienot grozam : 3,60 €" at bounding box center [772, 504] width 210 height 30
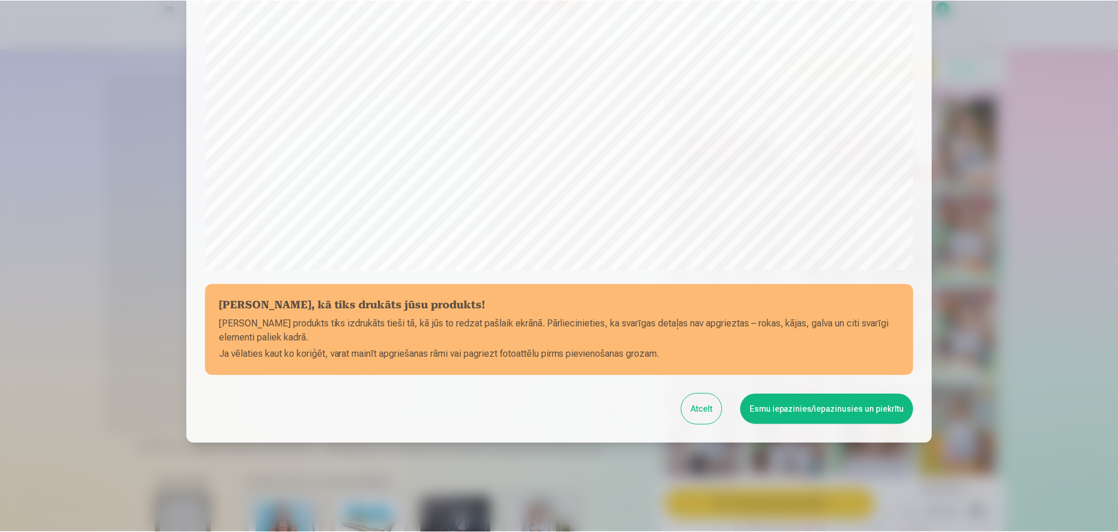
scroll to position [309, 0]
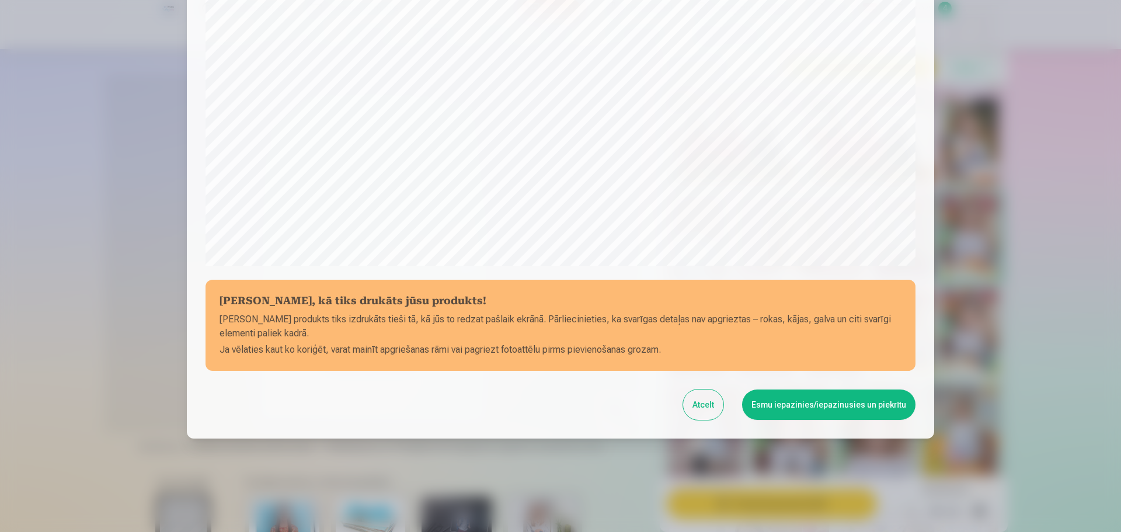
click at [829, 405] on button "Esmu iepazinies/iepazinusies un piekrītu" at bounding box center [828, 404] width 173 height 30
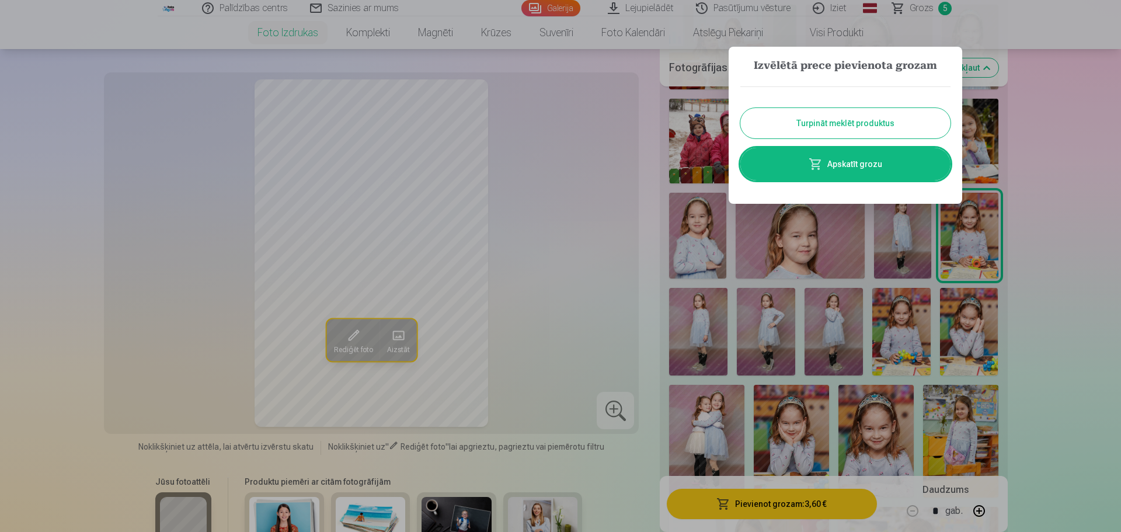
click at [886, 120] on button "Turpināt meklēt produktus" at bounding box center [845, 123] width 210 height 30
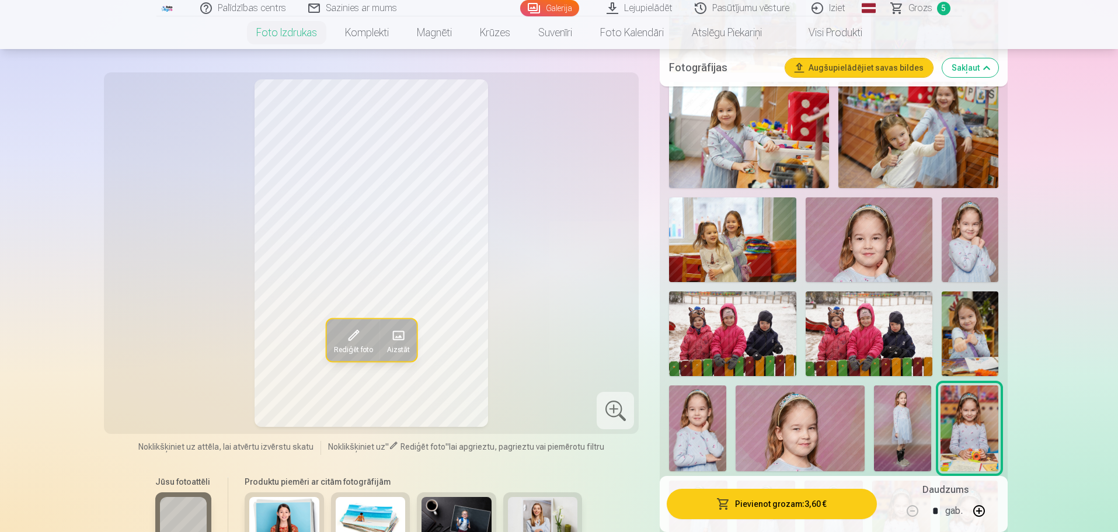
scroll to position [1070, 0]
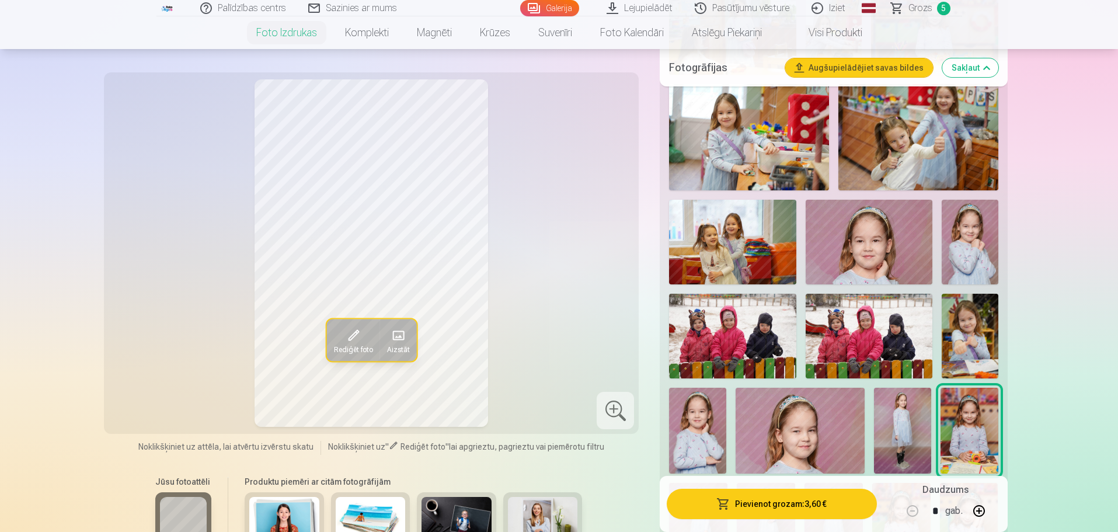
click at [734, 239] on img at bounding box center [732, 242] width 127 height 85
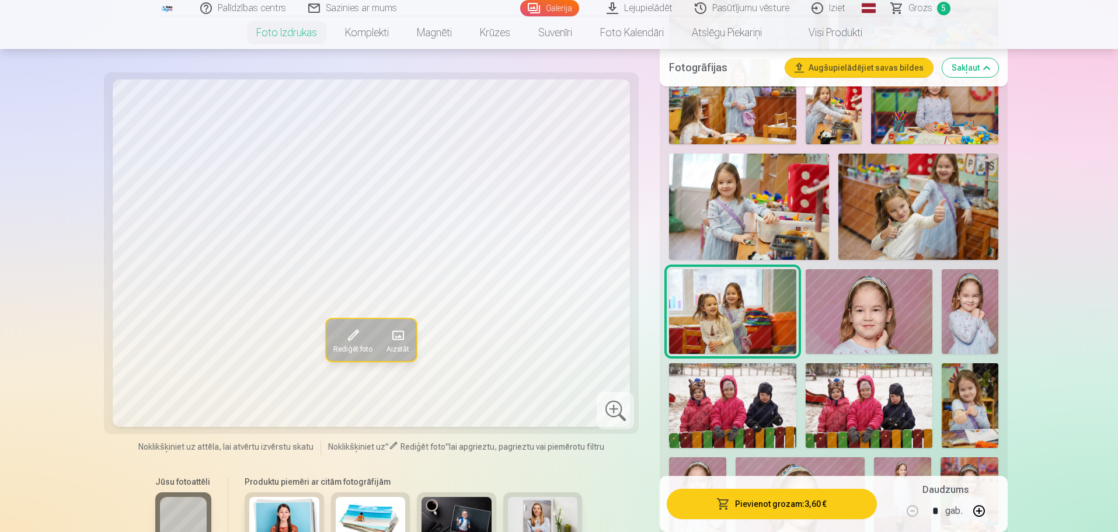
scroll to position [973, 0]
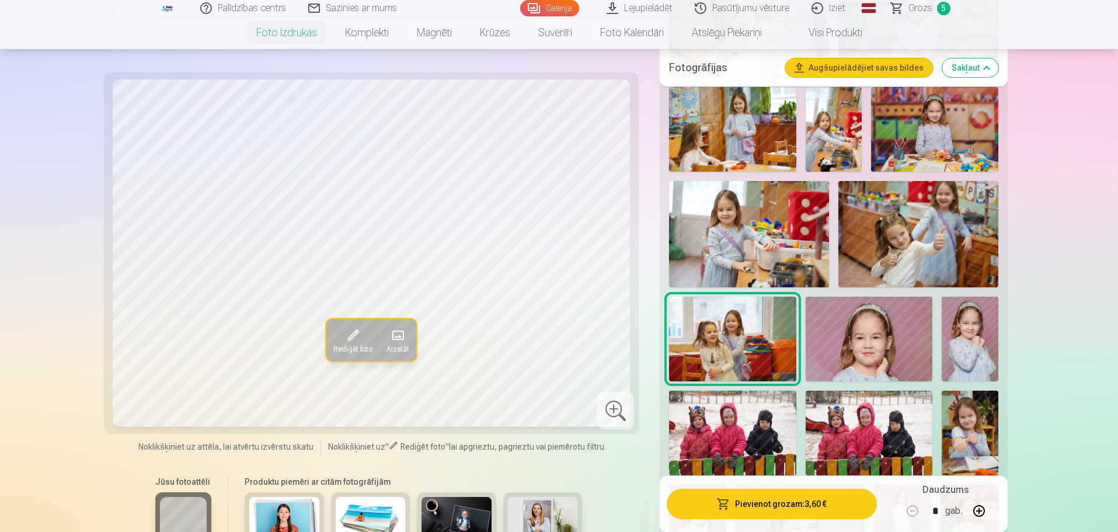
click at [931, 135] on img at bounding box center [934, 129] width 127 height 85
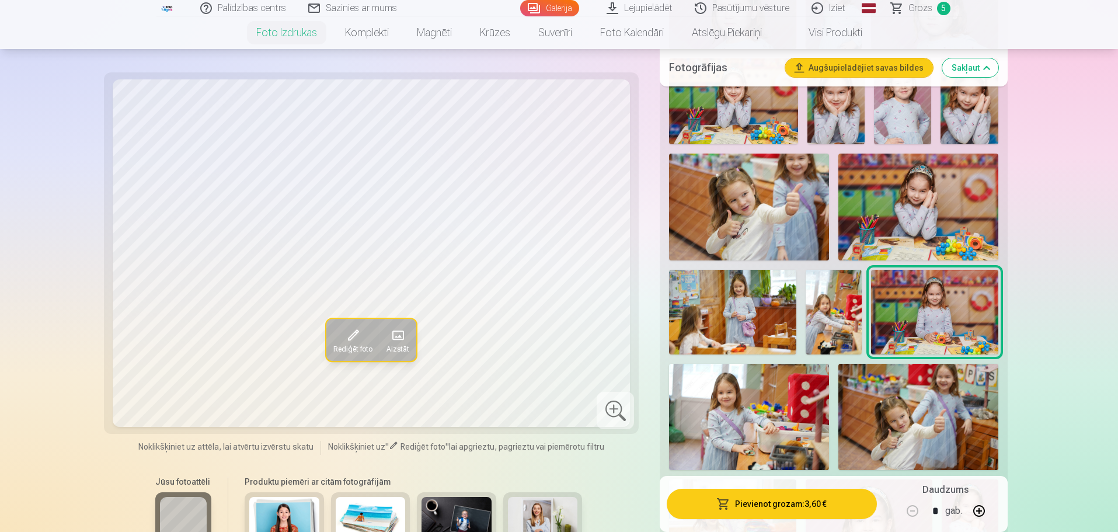
scroll to position [778, 0]
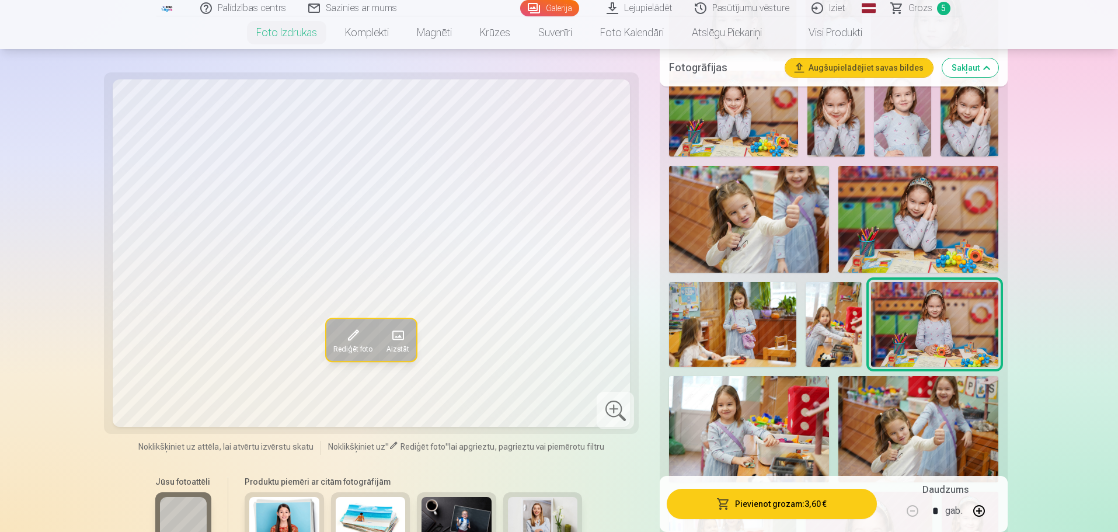
click at [861, 326] on img at bounding box center [834, 324] width 57 height 85
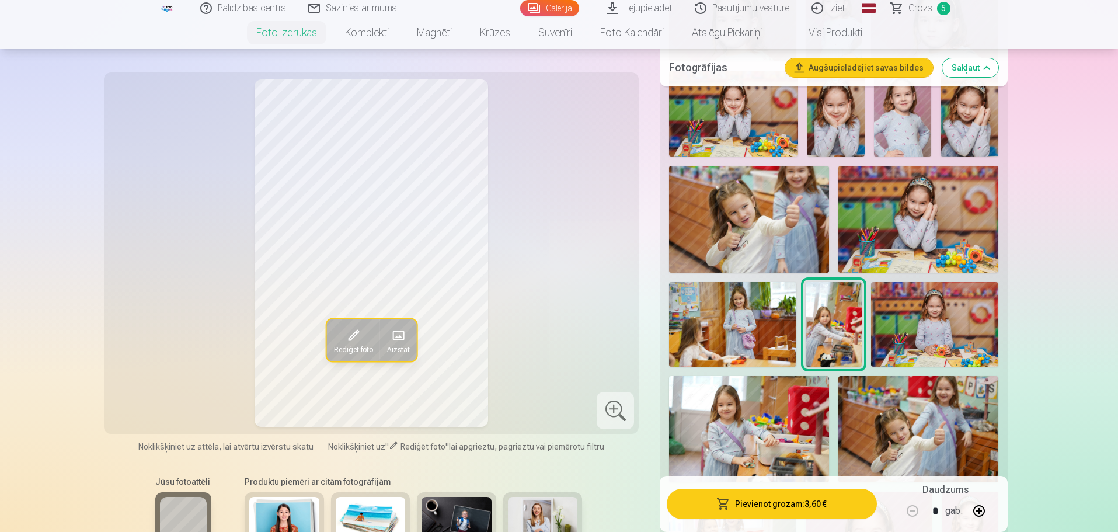
click at [935, 329] on img at bounding box center [934, 324] width 127 height 85
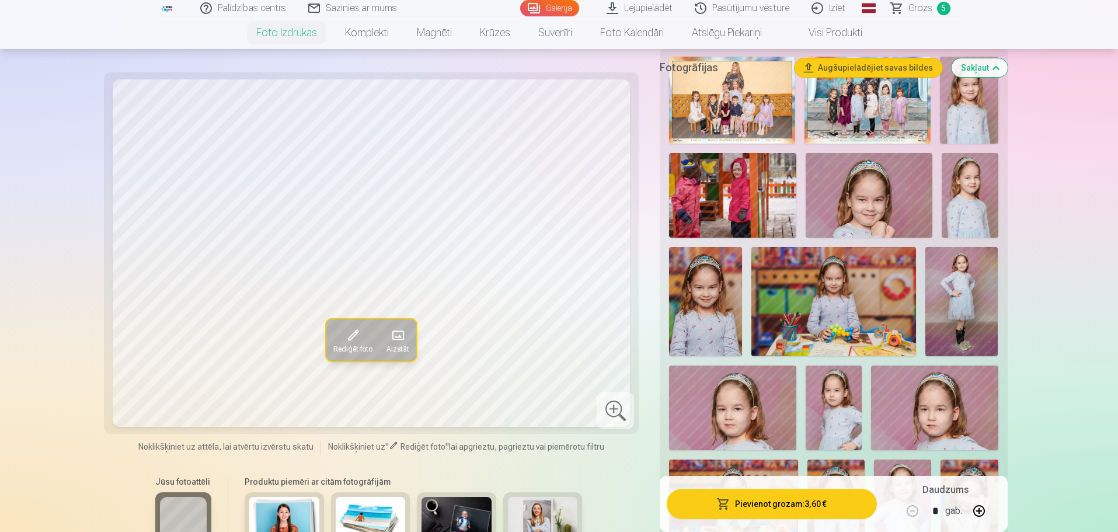
scroll to position [292, 0]
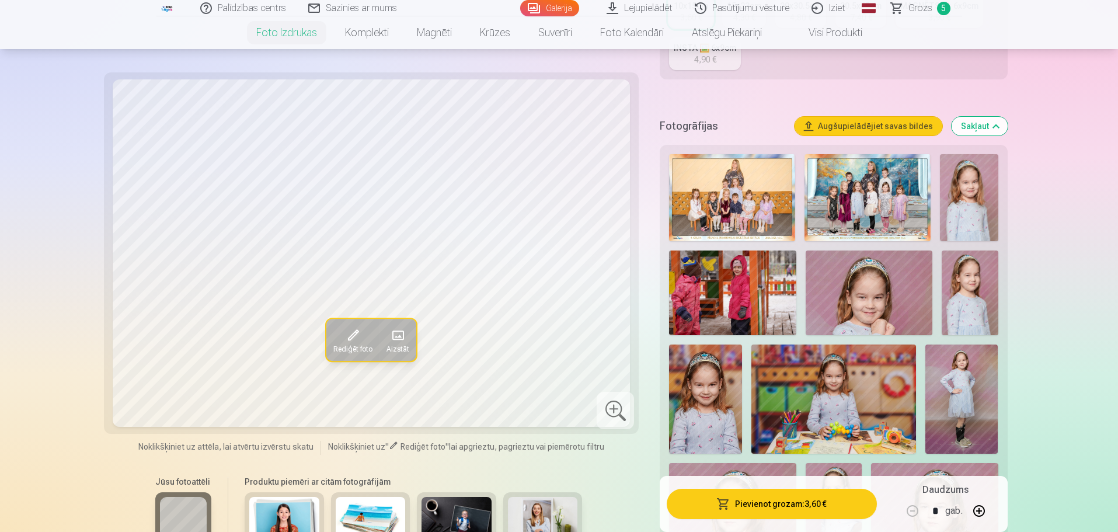
click at [741, 300] on img at bounding box center [732, 292] width 127 height 85
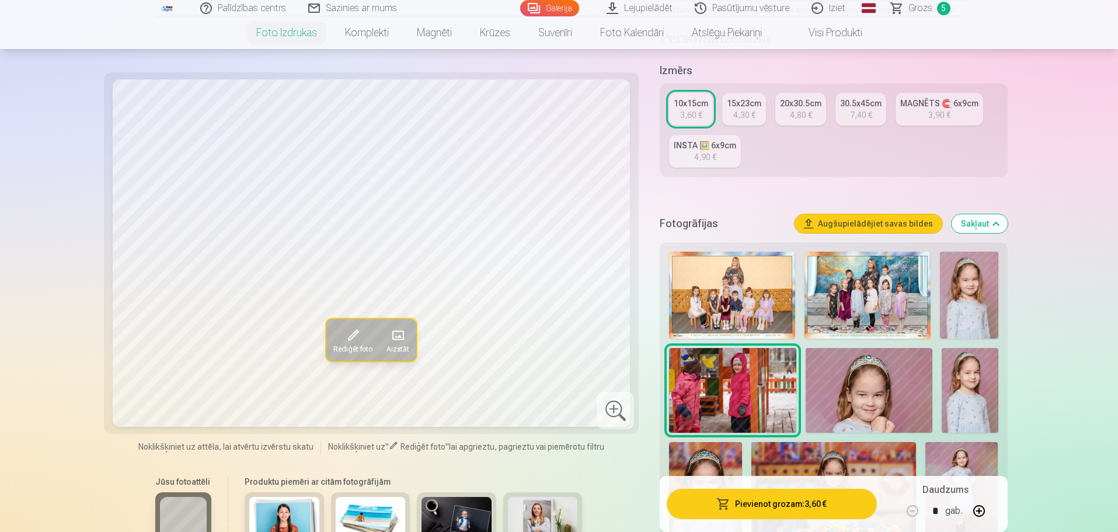
click at [869, 286] on img at bounding box center [867, 295] width 126 height 87
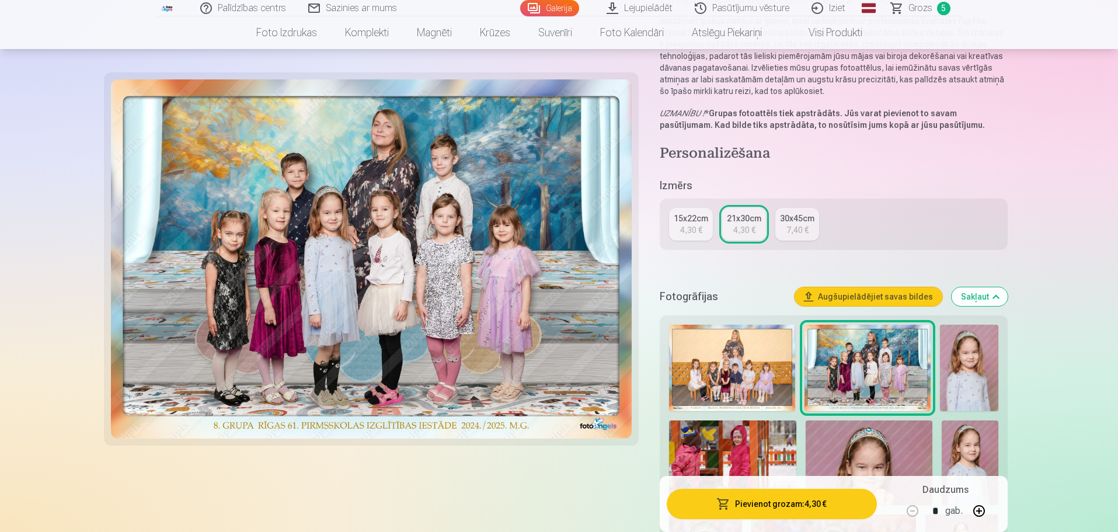
scroll to position [97, 0]
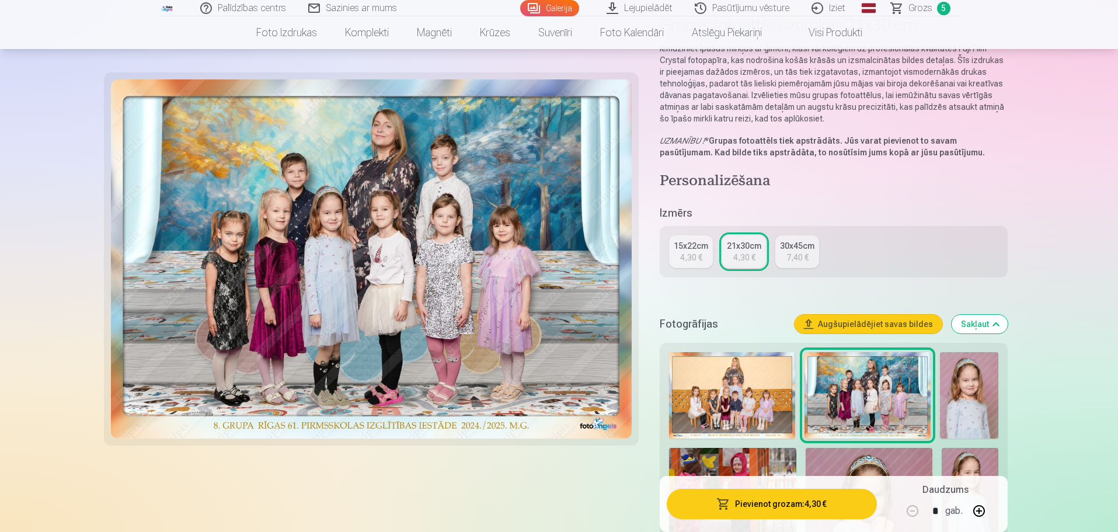
click at [747, 388] on img at bounding box center [732, 395] width 126 height 87
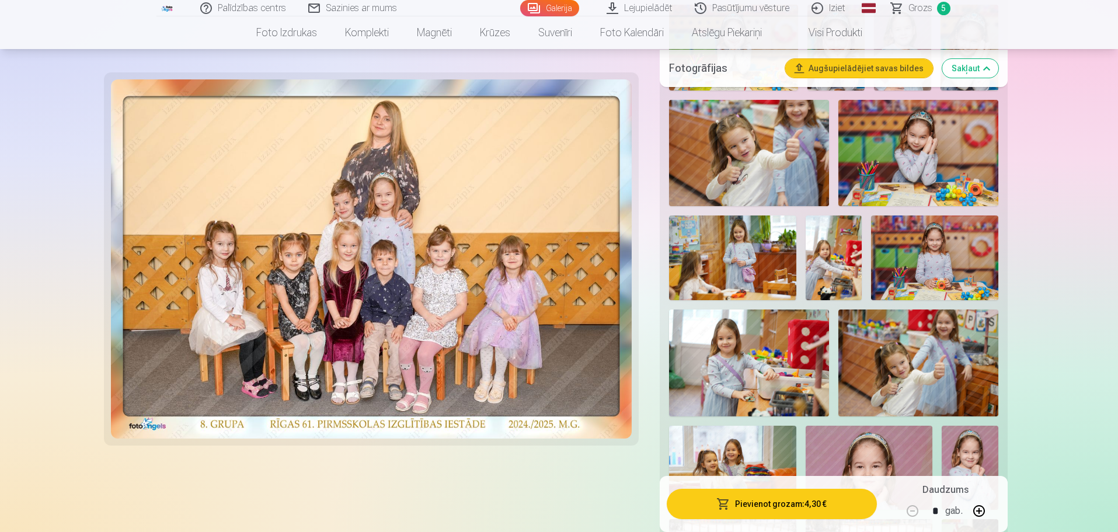
scroll to position [876, 0]
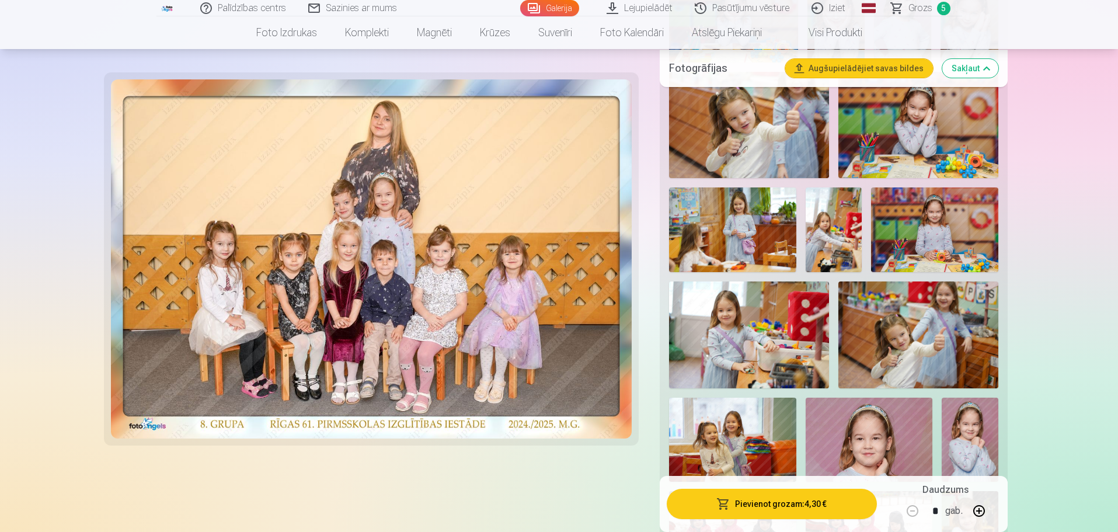
click at [727, 227] on img at bounding box center [732, 229] width 127 height 85
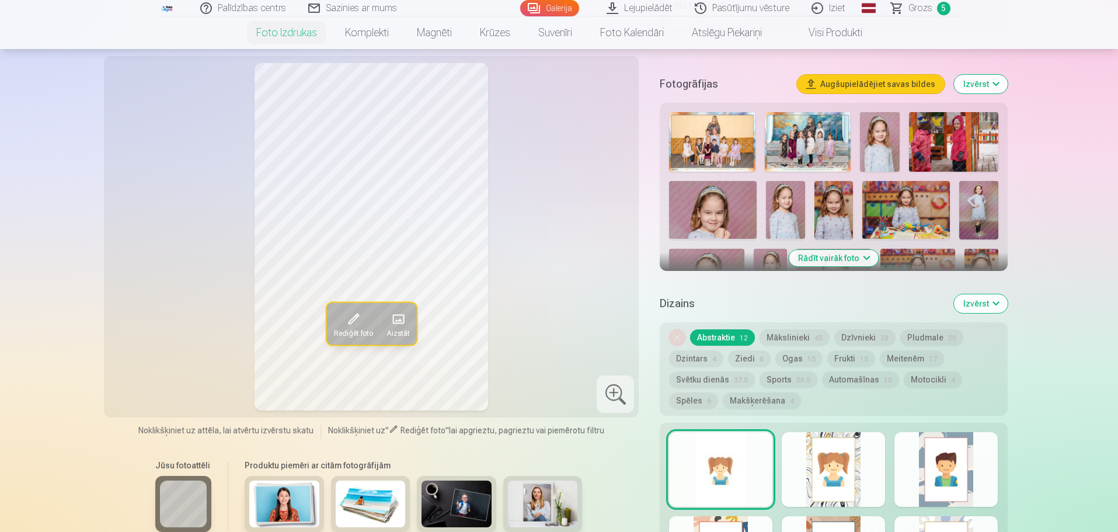
scroll to position [389, 0]
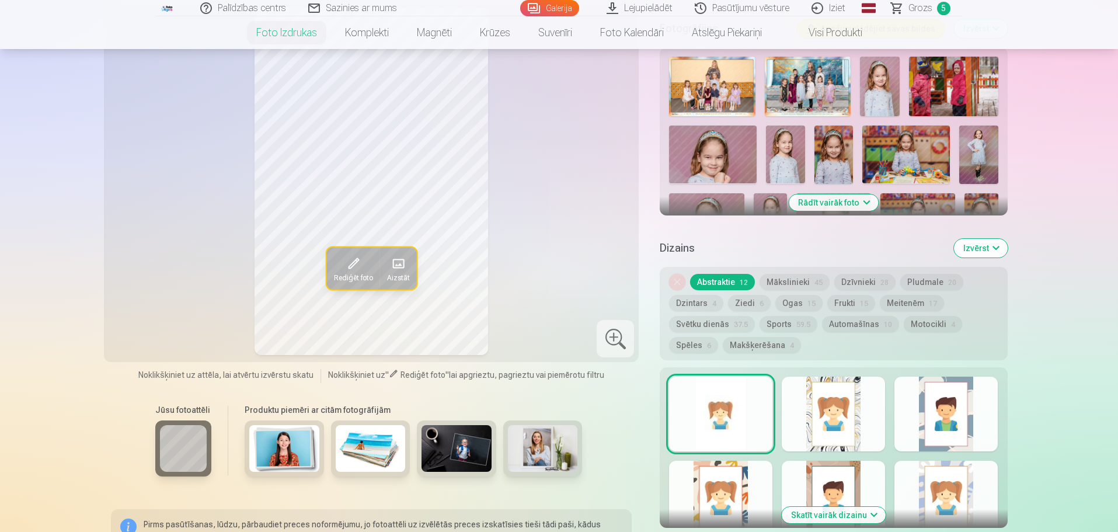
click at [977, 250] on button "Izvērst" at bounding box center [981, 248] width 54 height 19
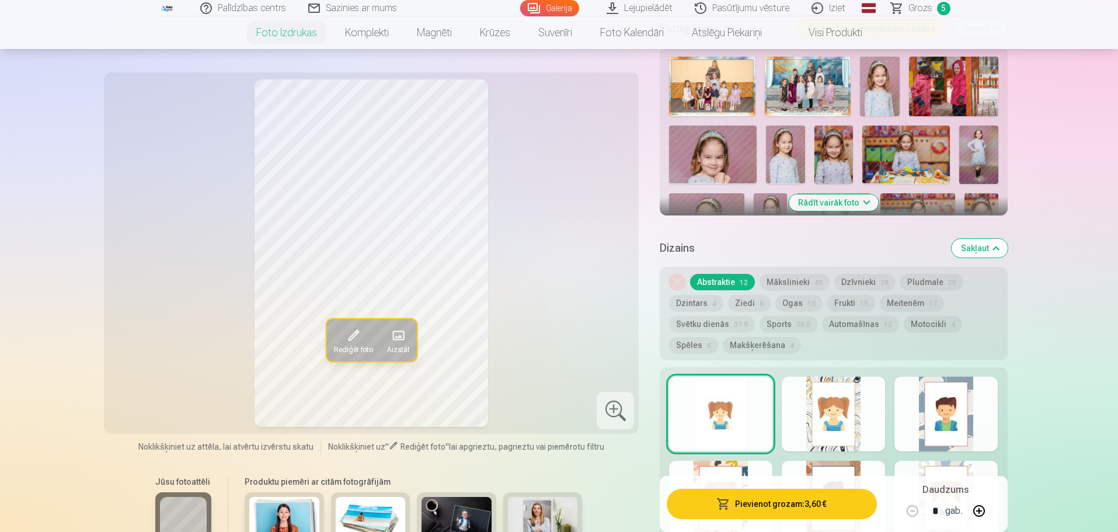
click at [977, 250] on button "Sakļaut" at bounding box center [980, 248] width 56 height 19
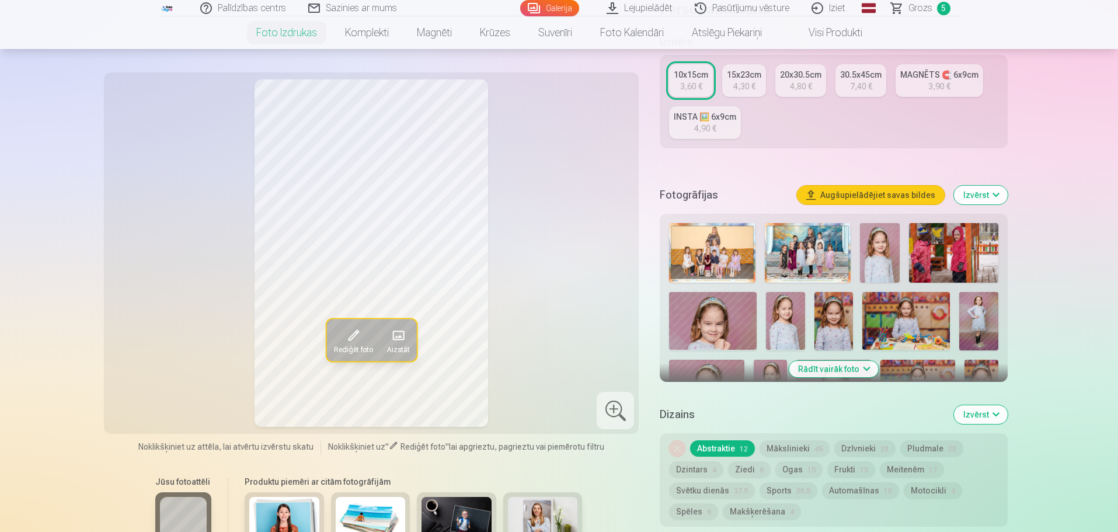
scroll to position [217, 0]
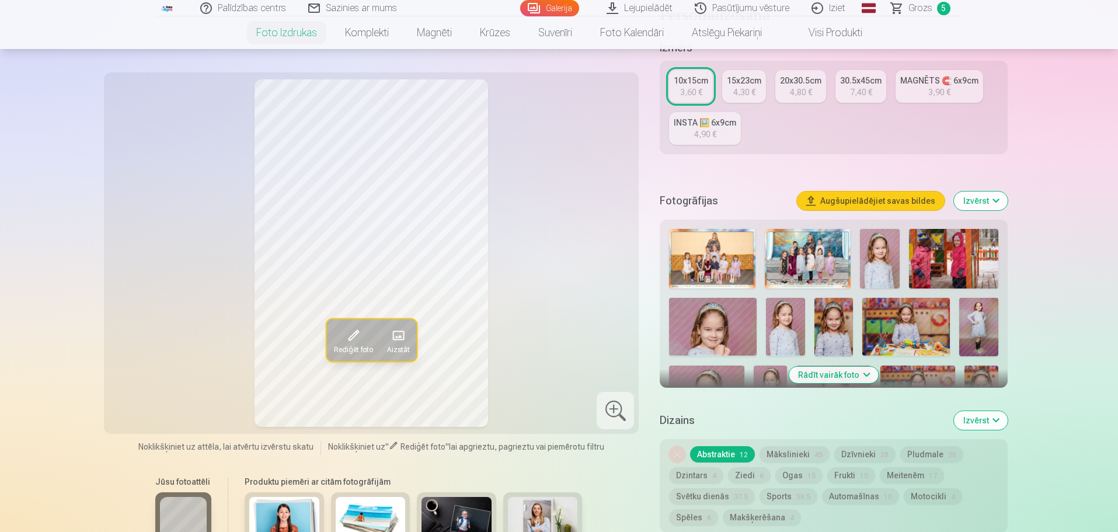
click at [832, 378] on button "Rādīt vairāk foto" at bounding box center [833, 375] width 89 height 16
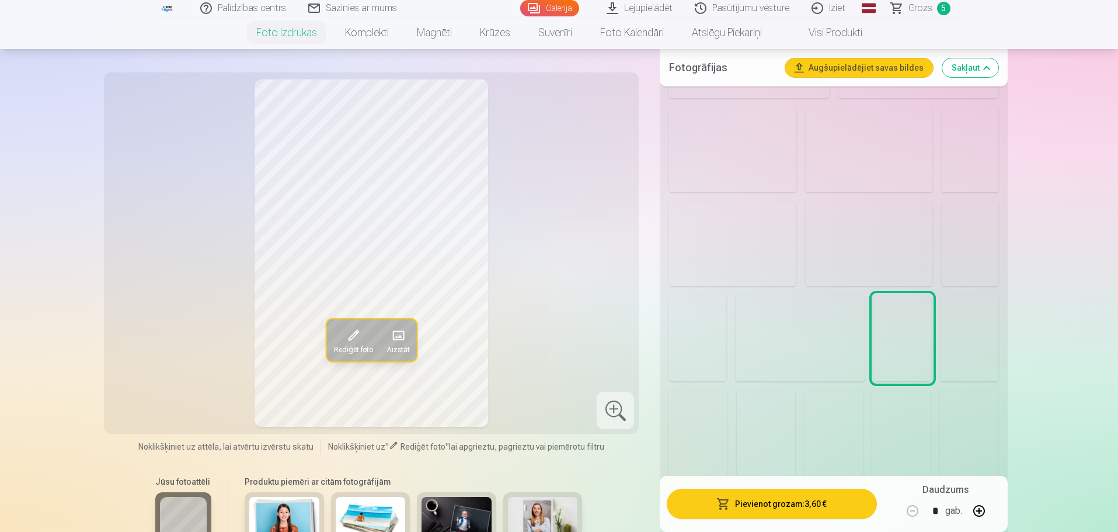
scroll to position [1190, 0]
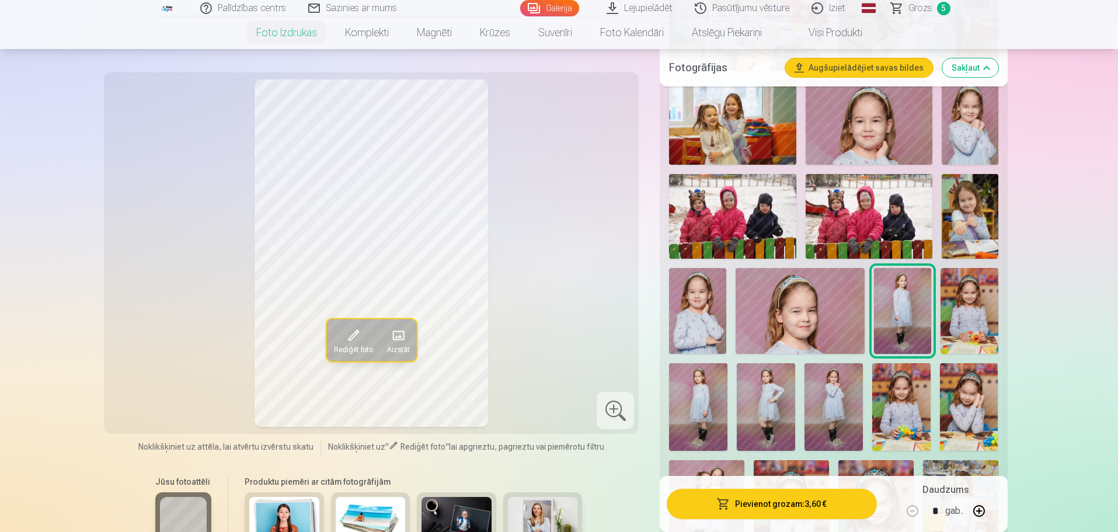
click at [898, 300] on img at bounding box center [902, 311] width 57 height 86
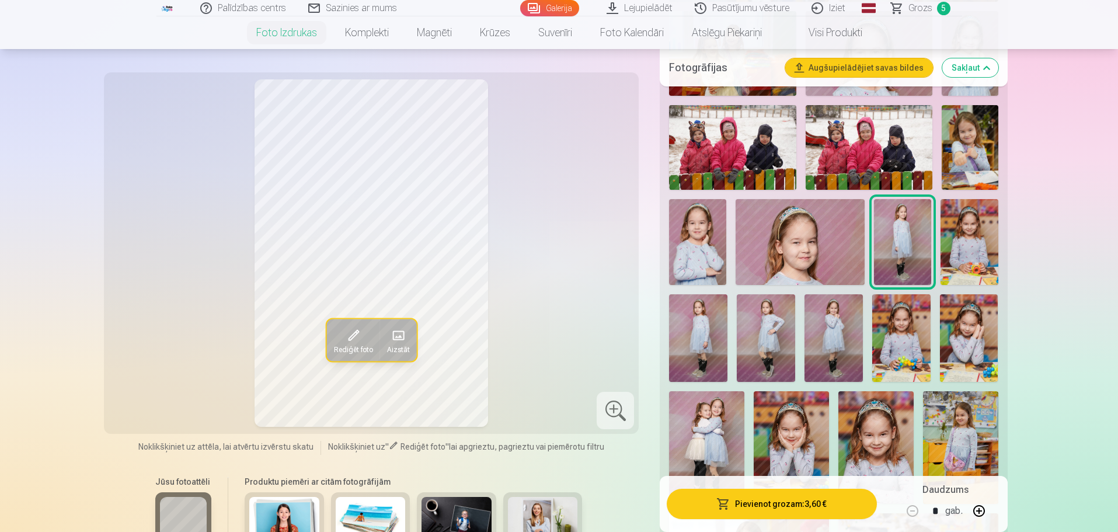
scroll to position [1287, 0]
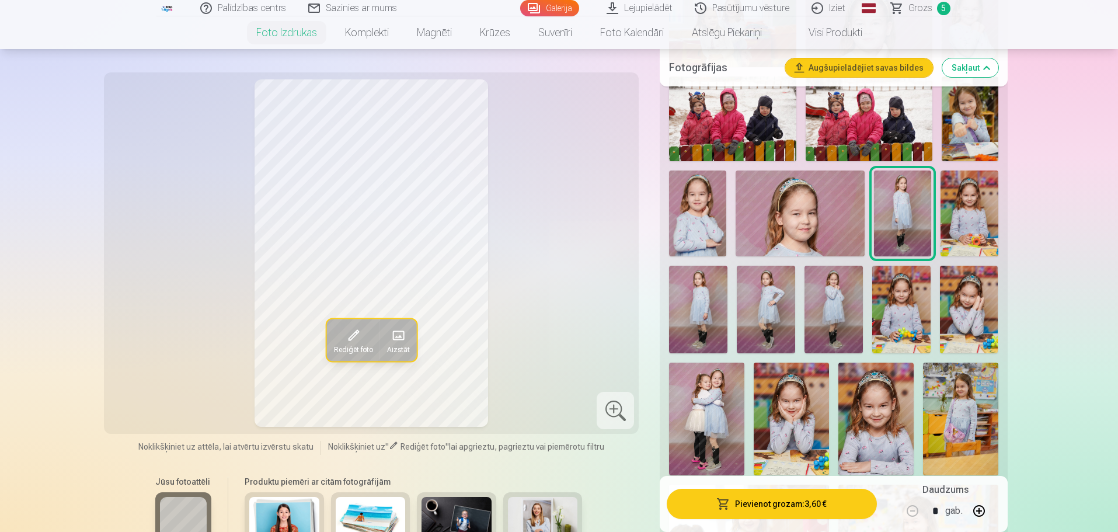
click at [702, 314] on img at bounding box center [698, 310] width 58 height 88
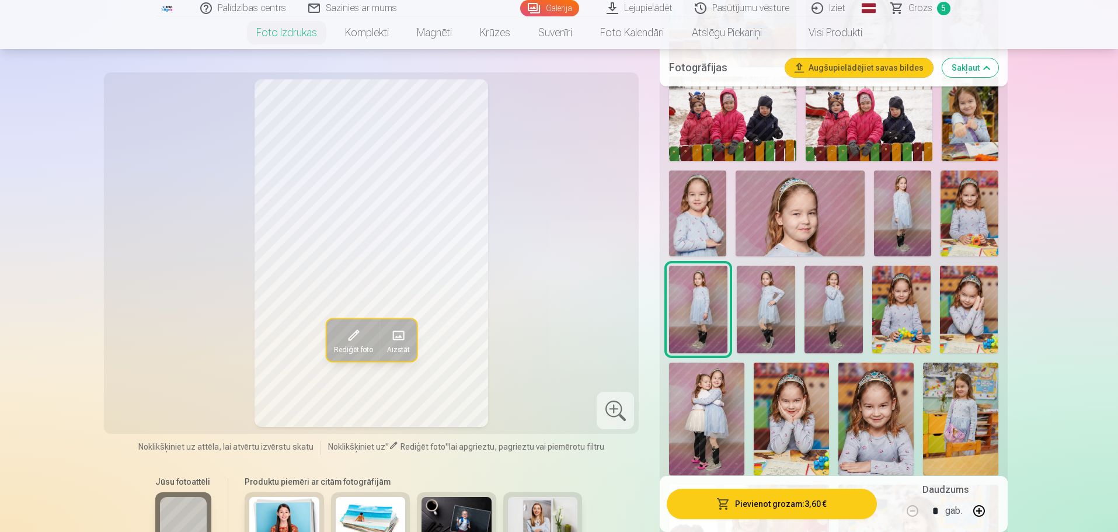
click at [764, 311] on img at bounding box center [766, 310] width 58 height 88
click at [839, 305] on img at bounding box center [833, 310] width 58 height 88
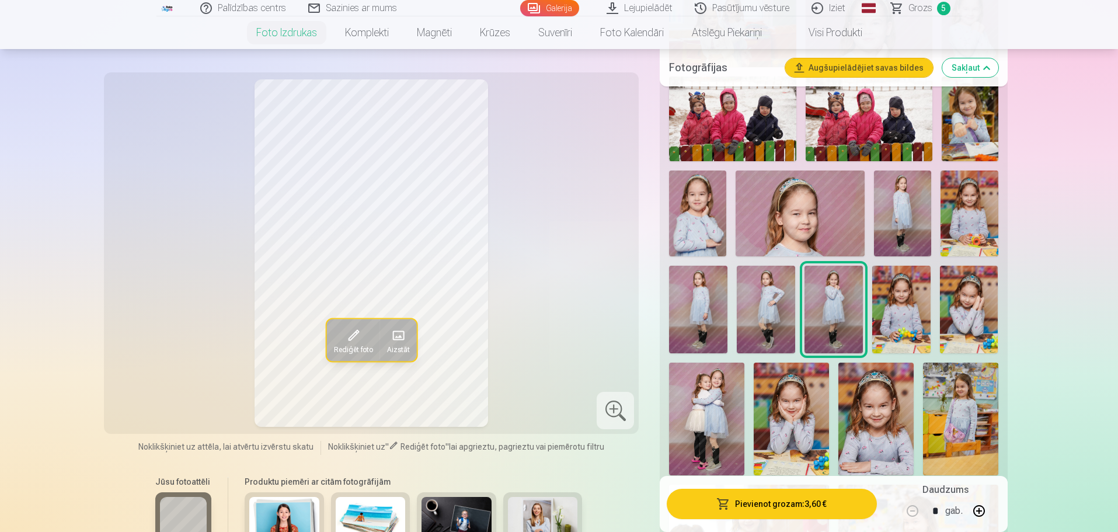
click at [897, 201] on img at bounding box center [902, 213] width 57 height 86
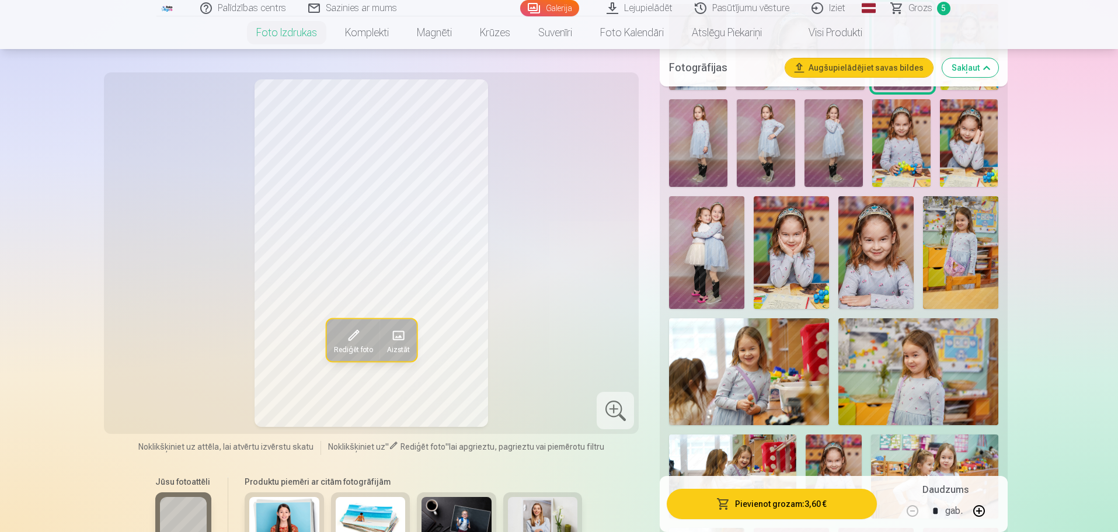
scroll to position [1482, 0]
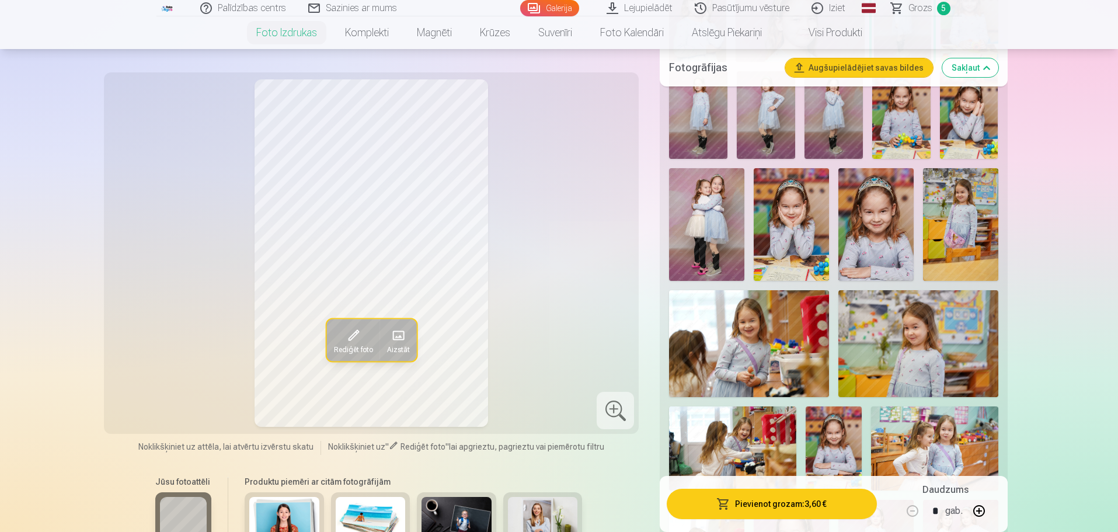
click at [956, 207] on img at bounding box center [960, 224] width 75 height 113
click at [832, 120] on img at bounding box center [833, 115] width 58 height 88
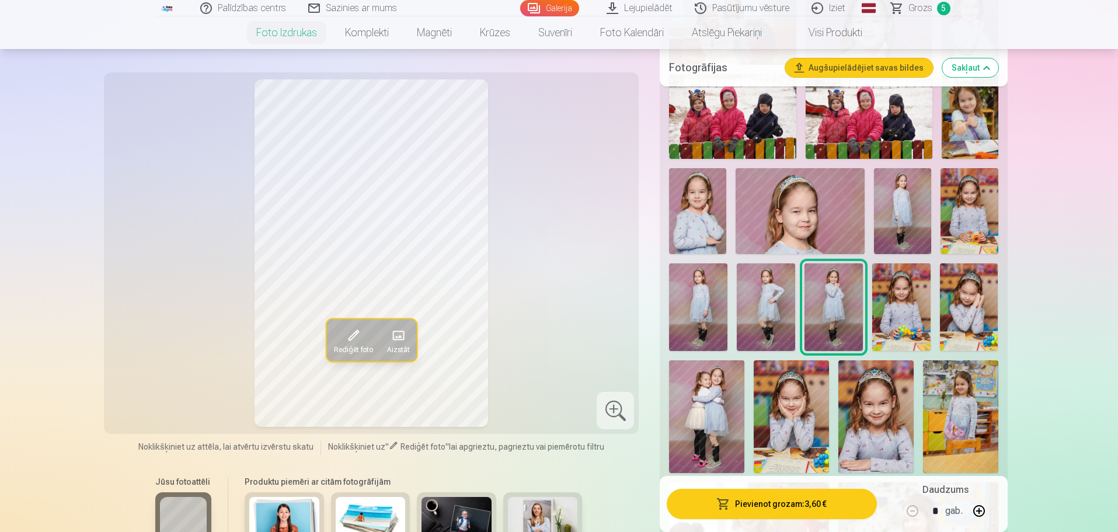
scroll to position [1287, 0]
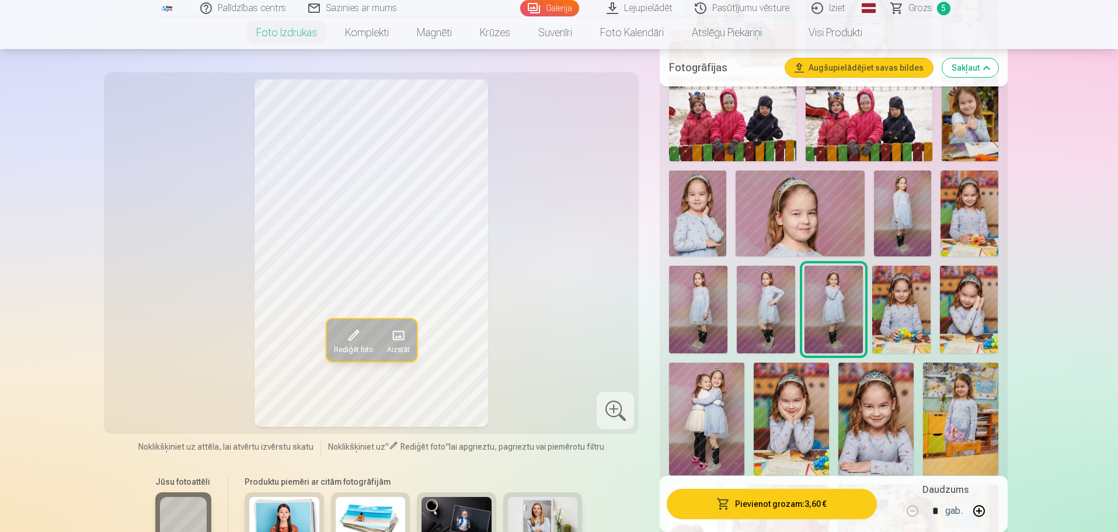
click at [915, 211] on img at bounding box center [902, 213] width 57 height 86
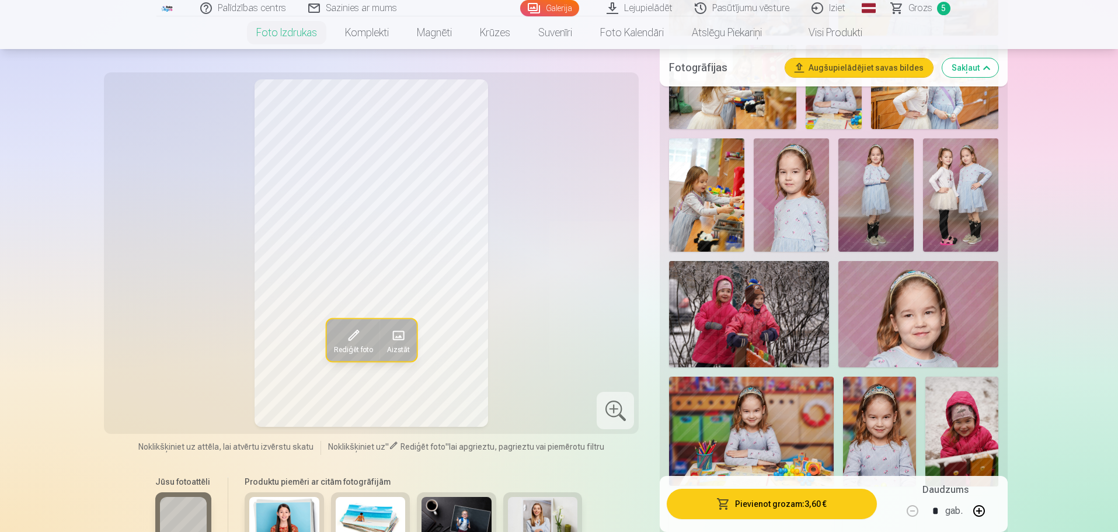
scroll to position [1871, 0]
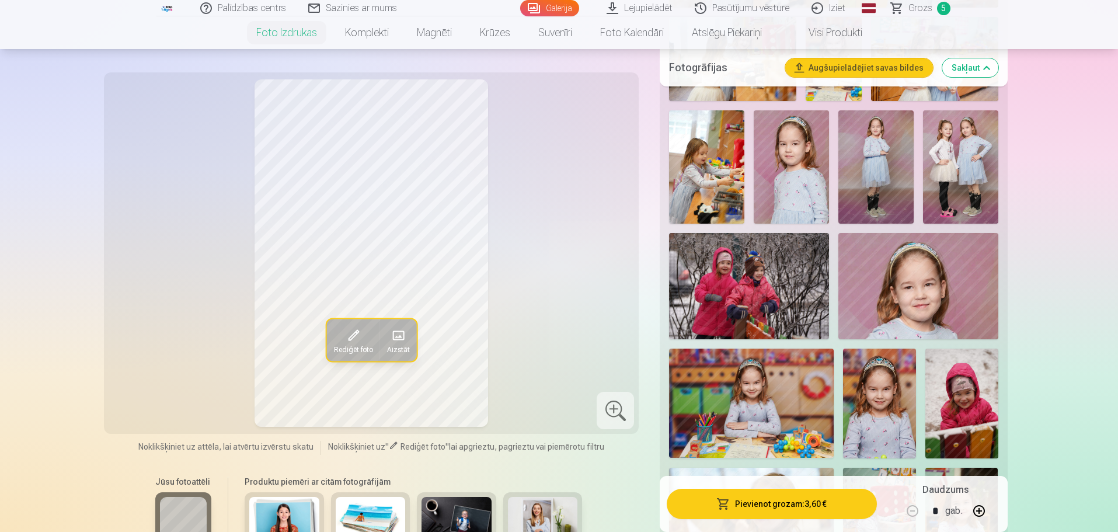
click at [753, 297] on img at bounding box center [749, 286] width 160 height 106
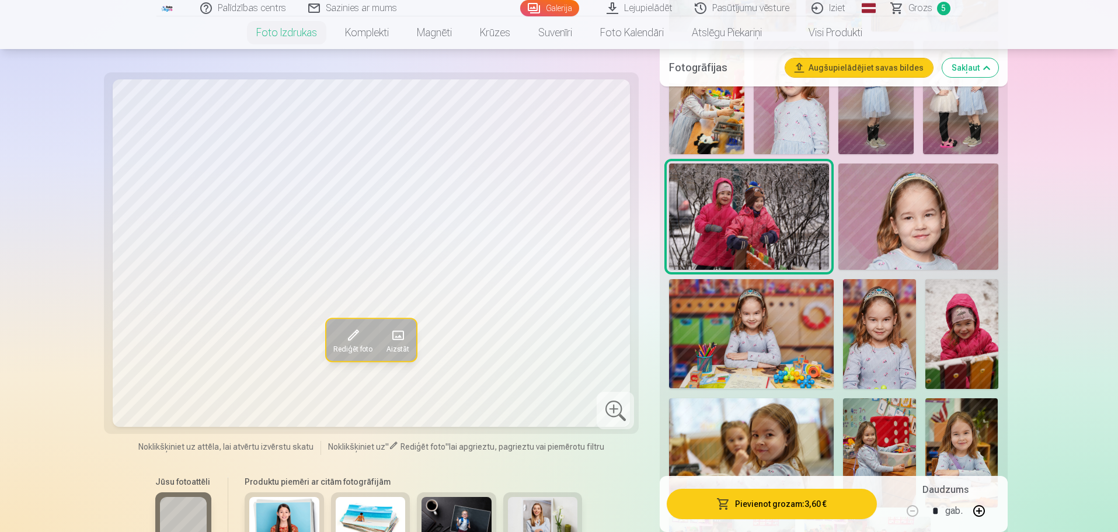
scroll to position [1969, 0]
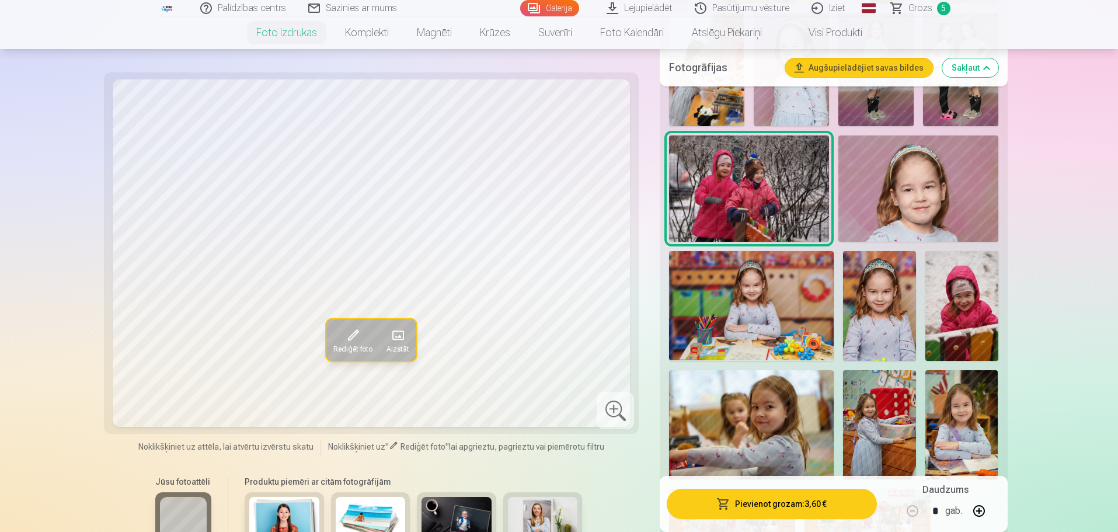
click at [964, 333] on img at bounding box center [961, 306] width 73 height 110
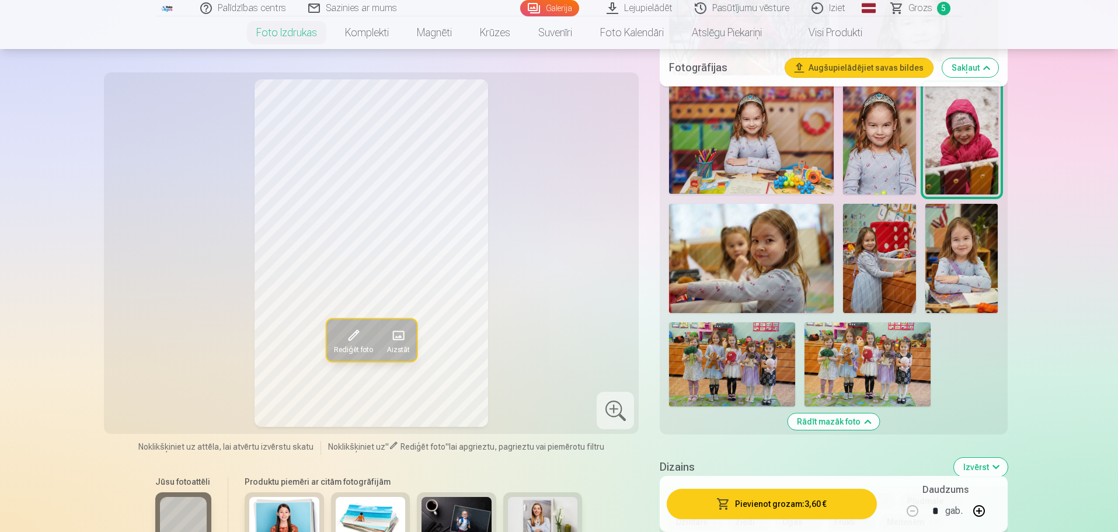
scroll to position [2163, 0]
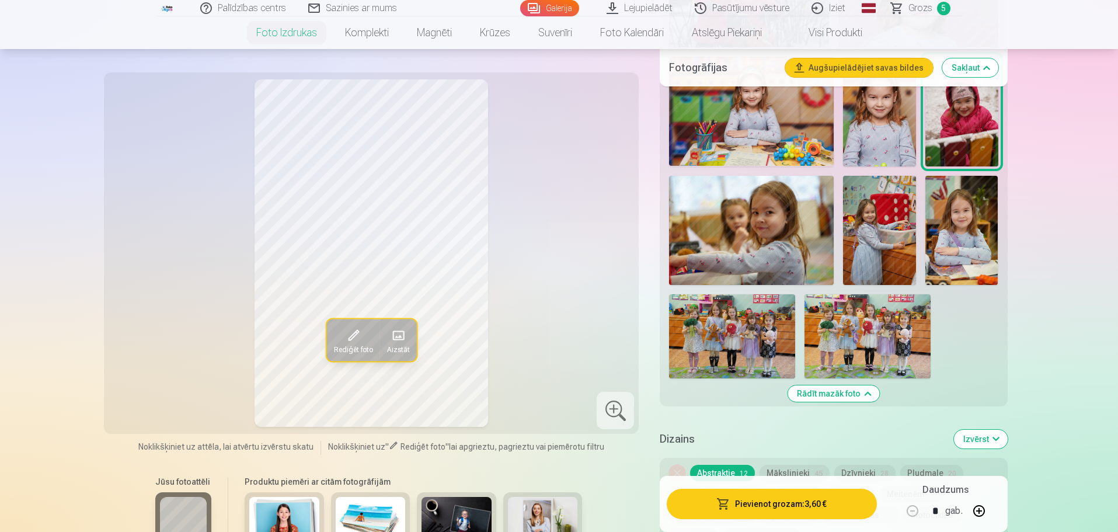
click at [948, 233] on img at bounding box center [961, 231] width 73 height 110
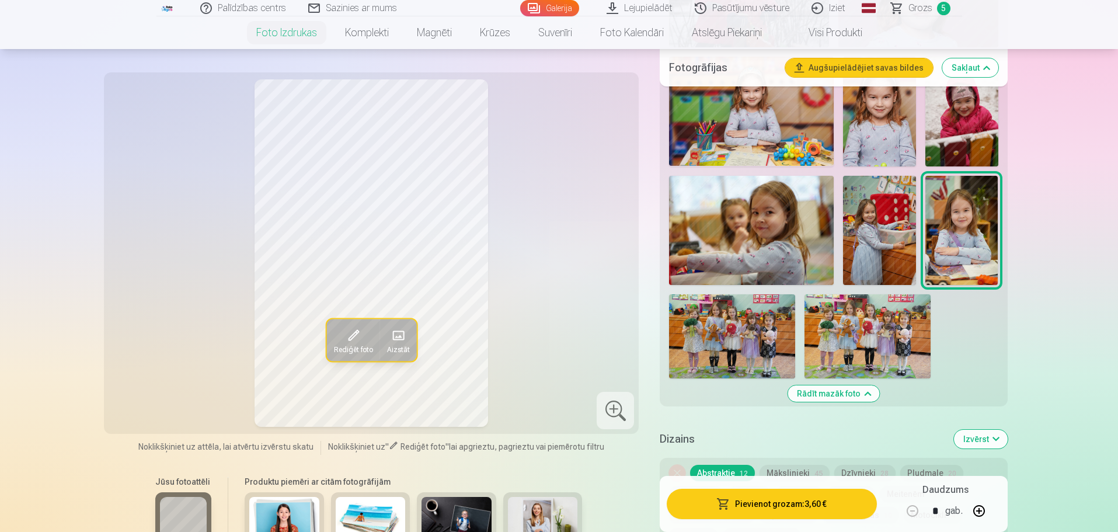
click at [852, 234] on img at bounding box center [879, 231] width 73 height 110
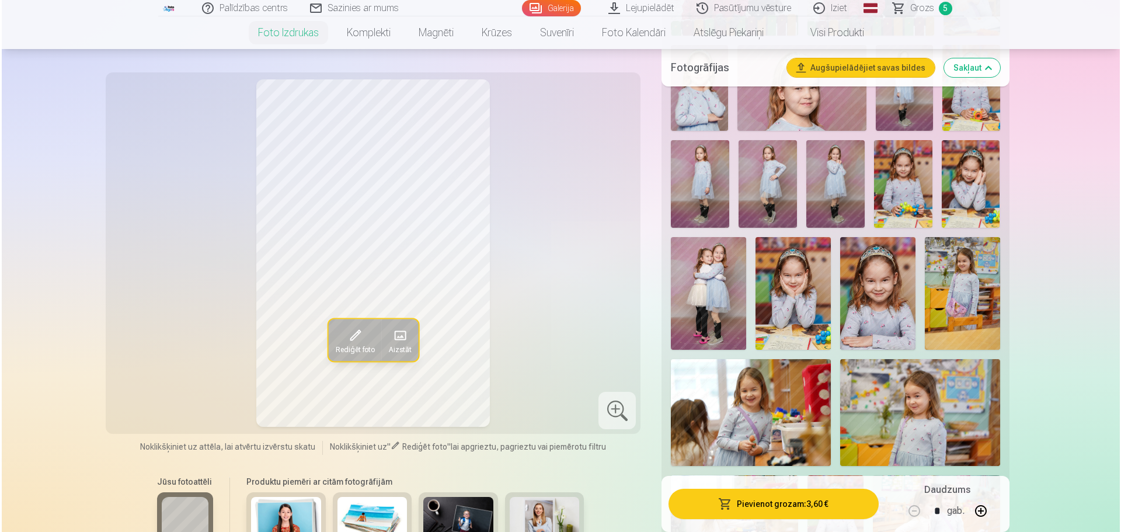
scroll to position [1385, 0]
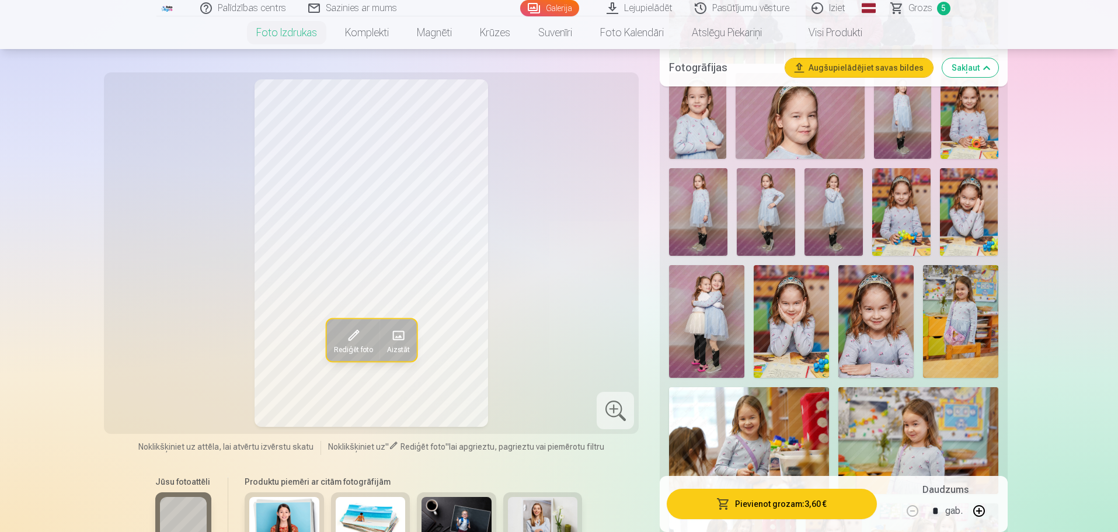
click at [905, 122] on img at bounding box center [902, 116] width 57 height 86
click at [785, 507] on button "Pievienot grozam : 3,60 €" at bounding box center [772, 504] width 210 height 30
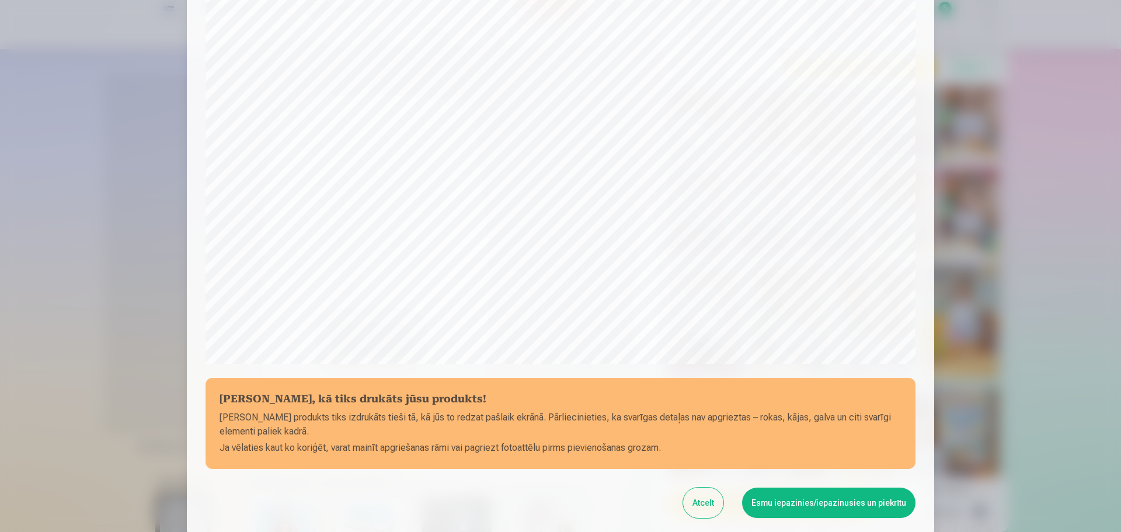
scroll to position [309, 0]
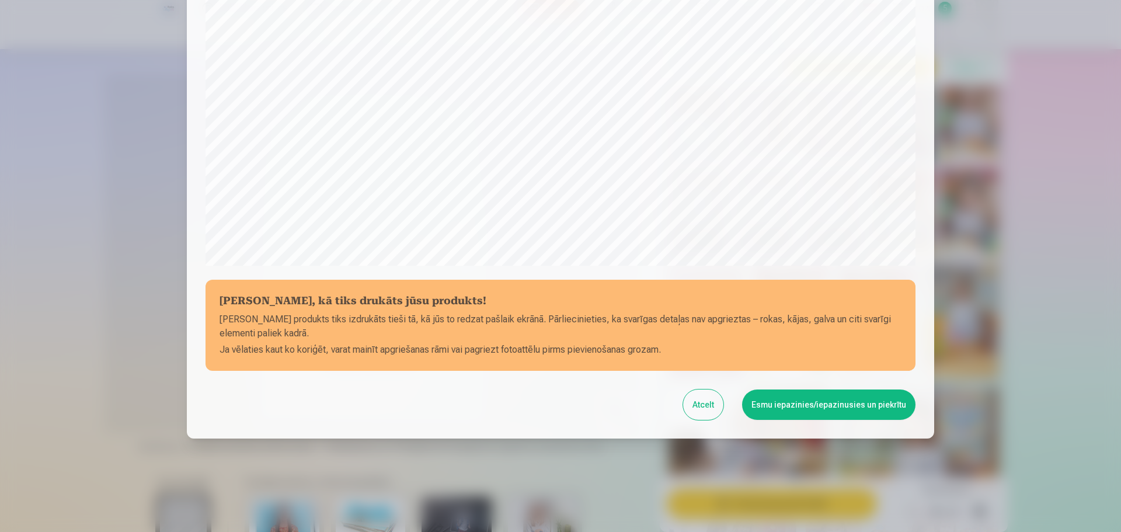
click at [817, 407] on button "Esmu iepazinies/iepazinusies un piekrītu" at bounding box center [828, 404] width 173 height 30
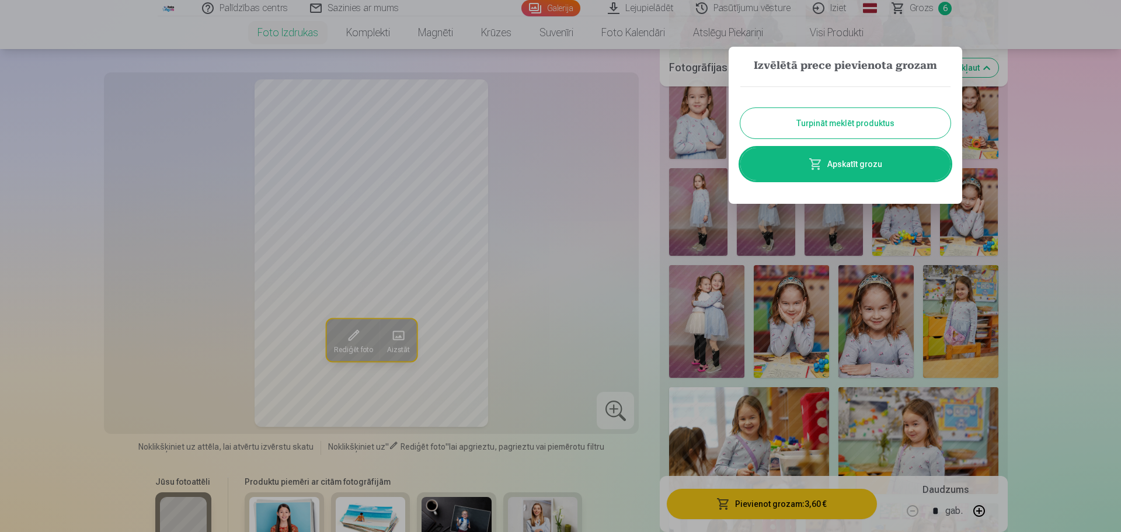
click at [836, 156] on link "Apskatīt grozu" at bounding box center [845, 164] width 210 height 33
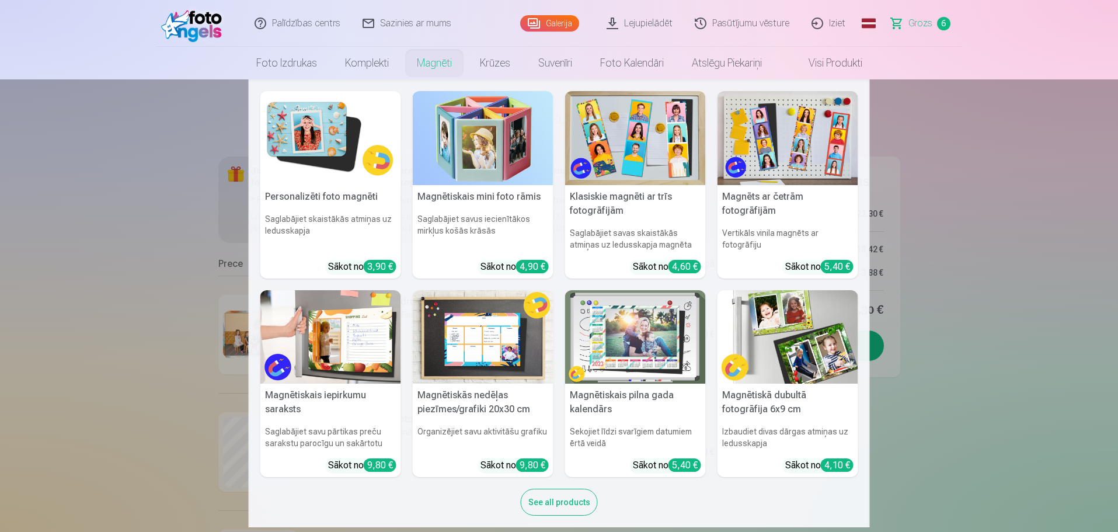
click at [555, 511] on div "See all products" at bounding box center [559, 502] width 77 height 27
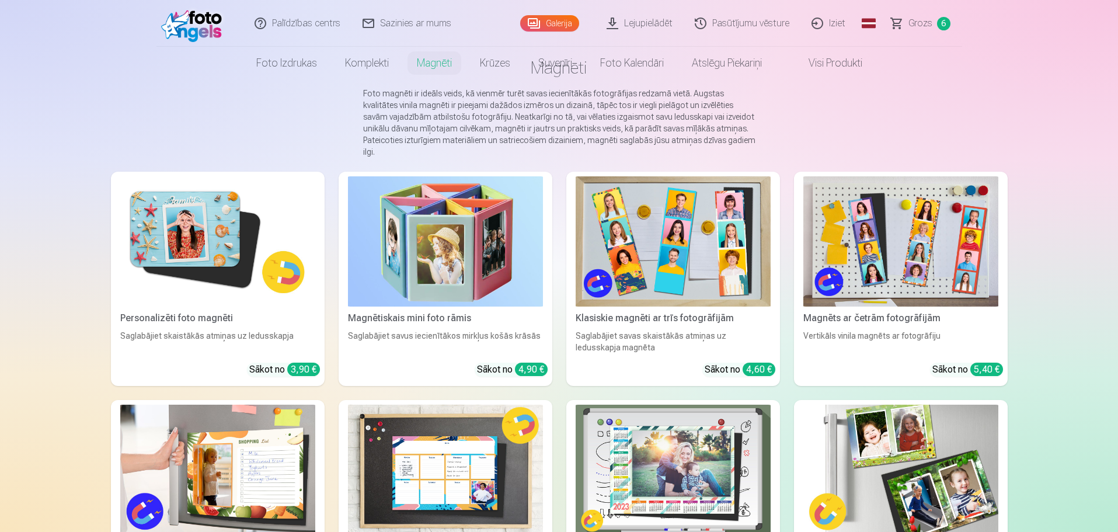
scroll to position [97, 0]
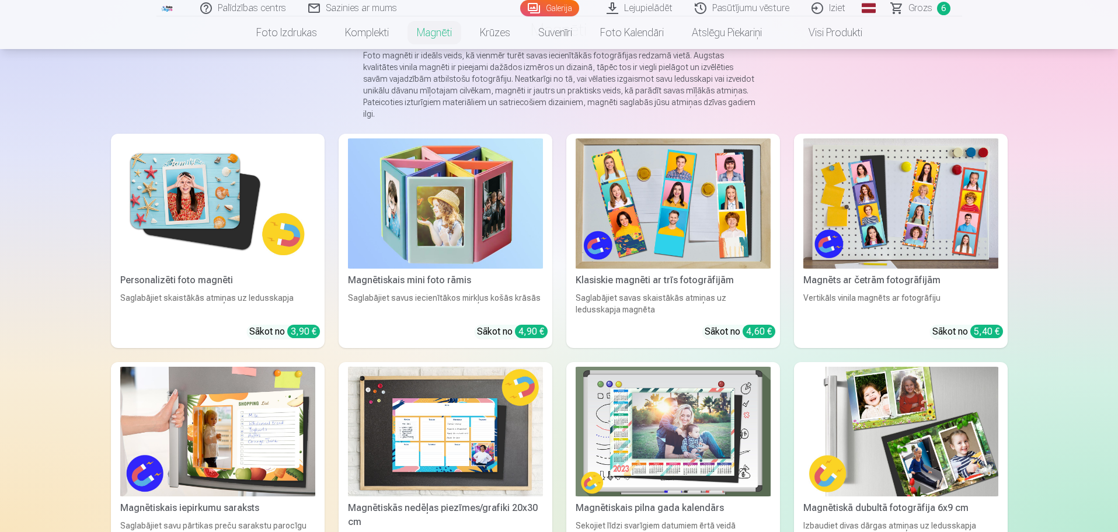
click at [200, 182] on img at bounding box center [217, 203] width 195 height 130
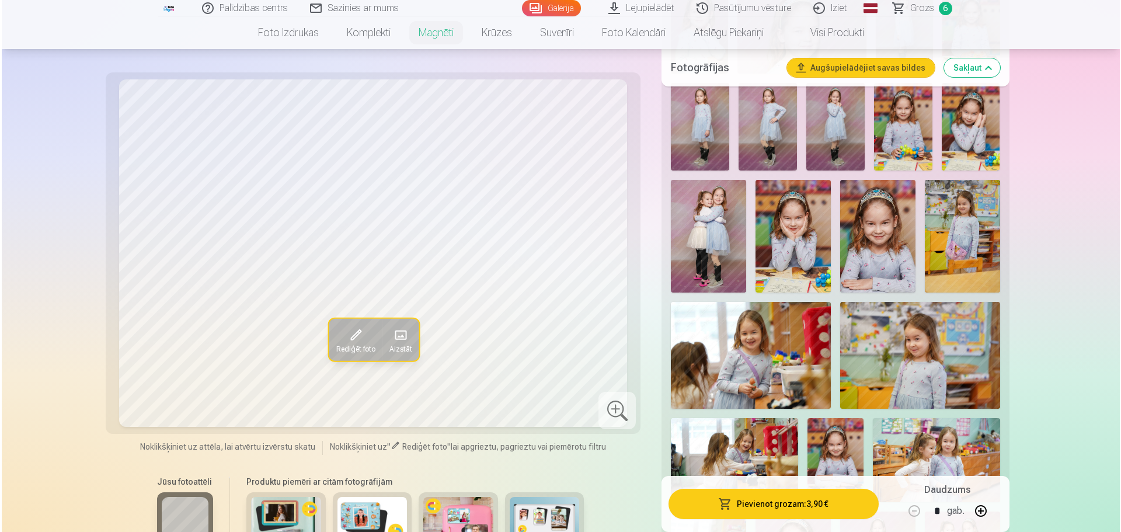
scroll to position [1459, 0]
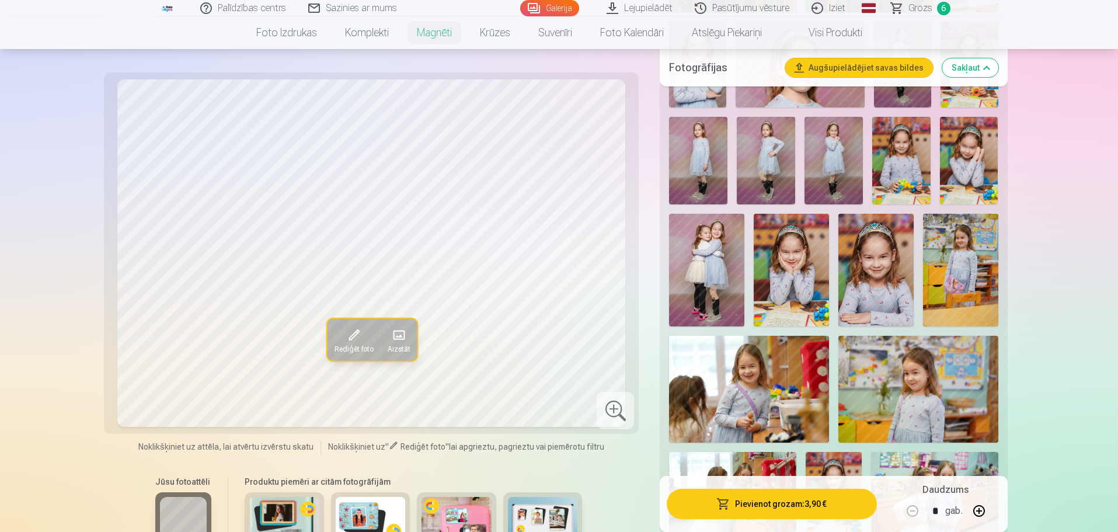
click at [891, 266] on img at bounding box center [875, 270] width 75 height 113
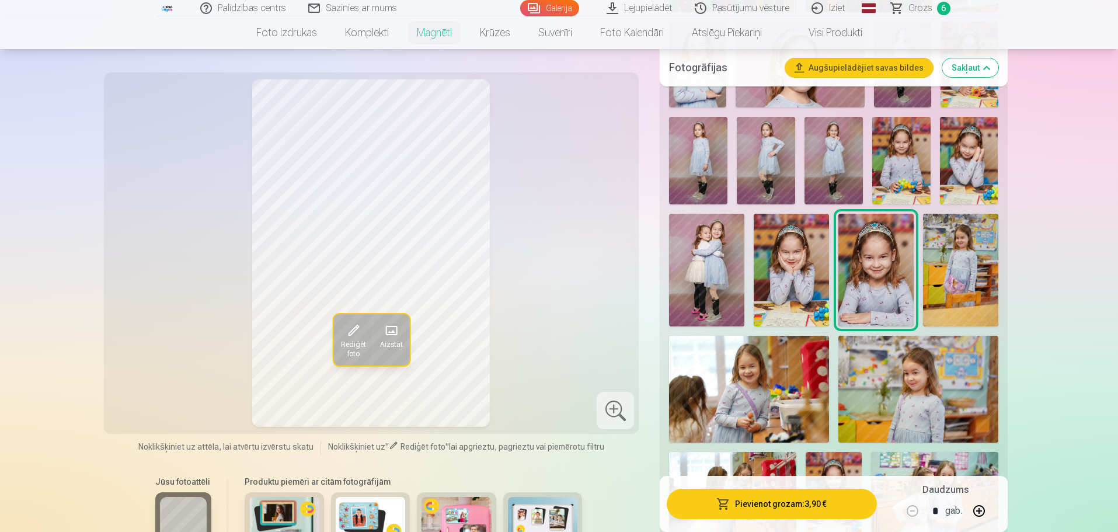
click at [782, 507] on button "Pievienot grozam : 3,90 €" at bounding box center [772, 504] width 210 height 30
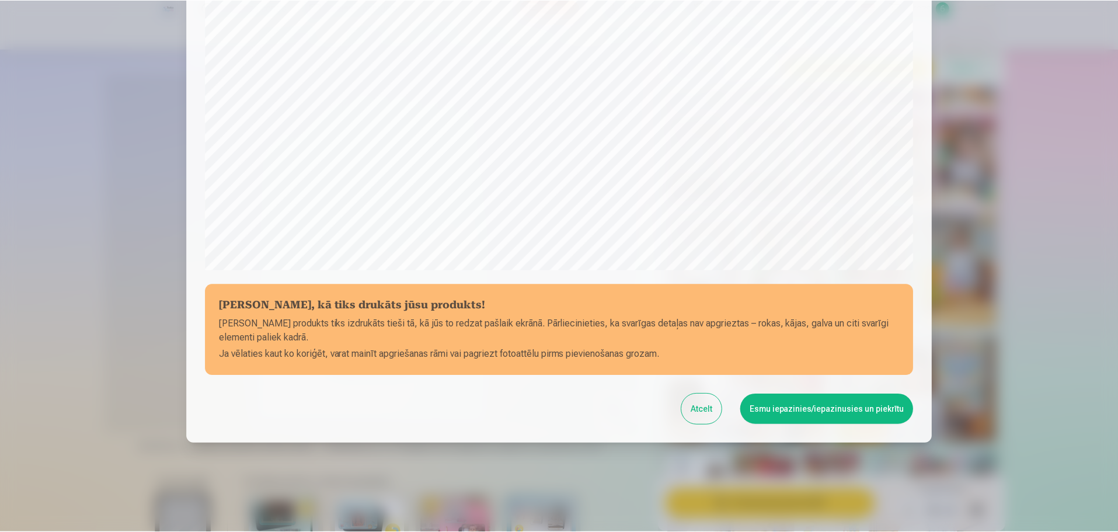
scroll to position [309, 0]
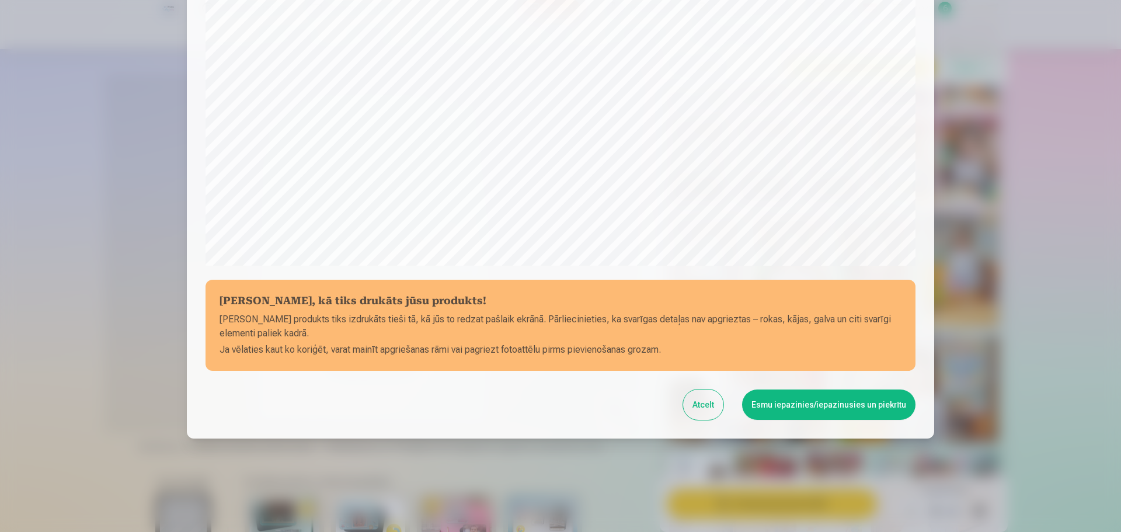
click at [822, 407] on button "Esmu iepazinies/iepazinusies un piekrītu" at bounding box center [828, 404] width 173 height 30
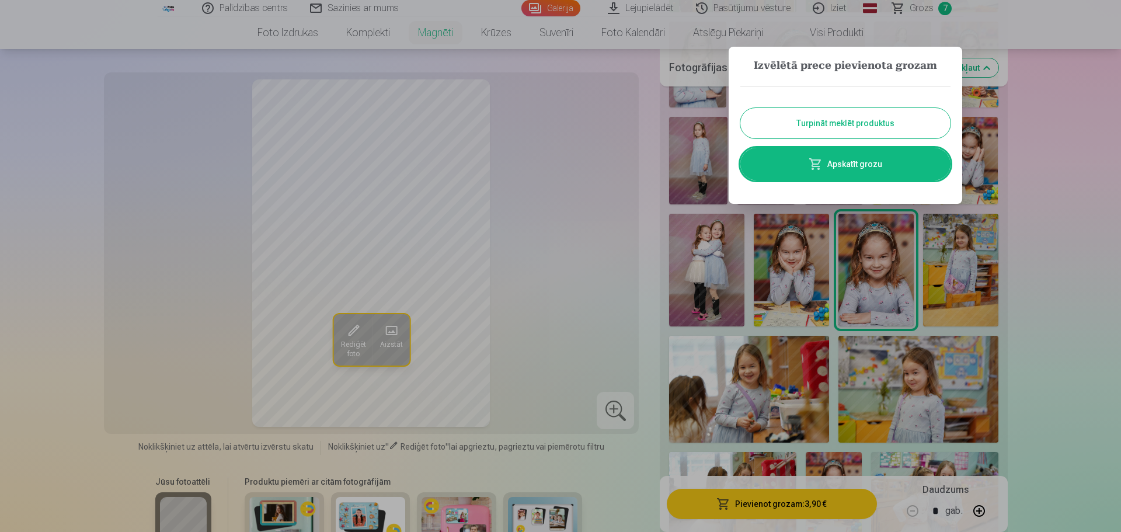
click at [849, 164] on link "Apskatīt grozu" at bounding box center [845, 164] width 210 height 33
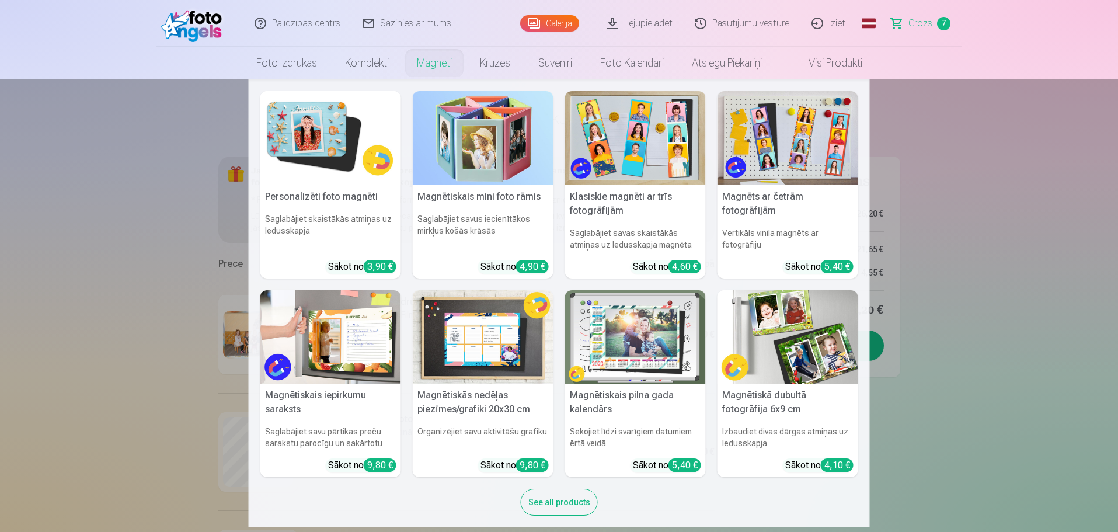
click at [443, 69] on link "Magnēti" at bounding box center [434, 63] width 63 height 33
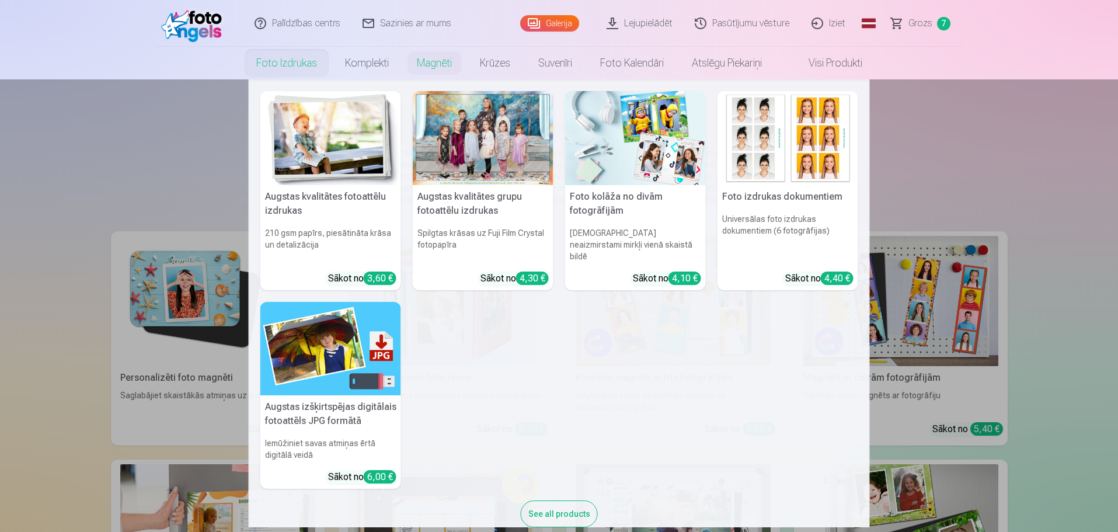
click at [643, 160] on img at bounding box center [635, 138] width 141 height 94
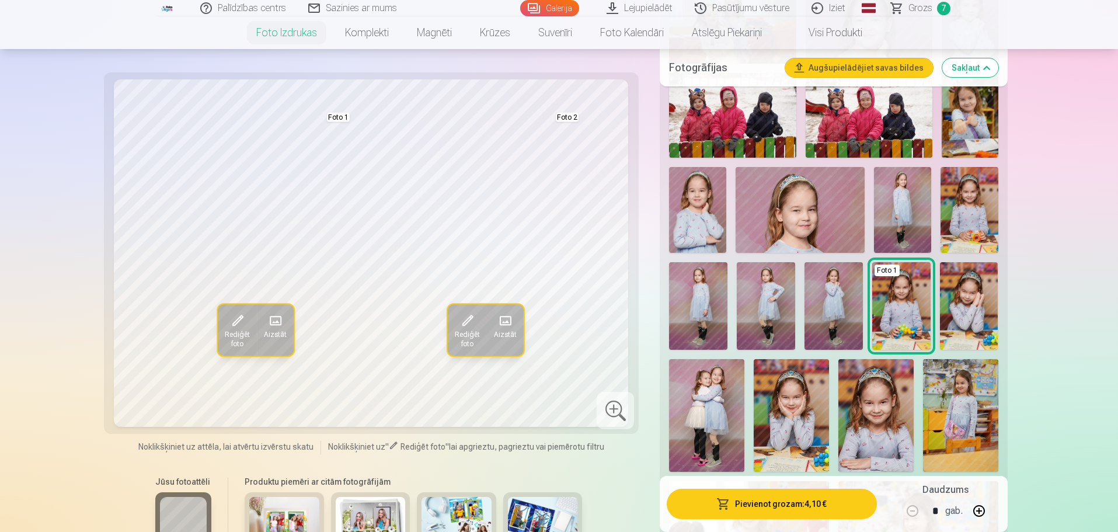
scroll to position [1265, 0]
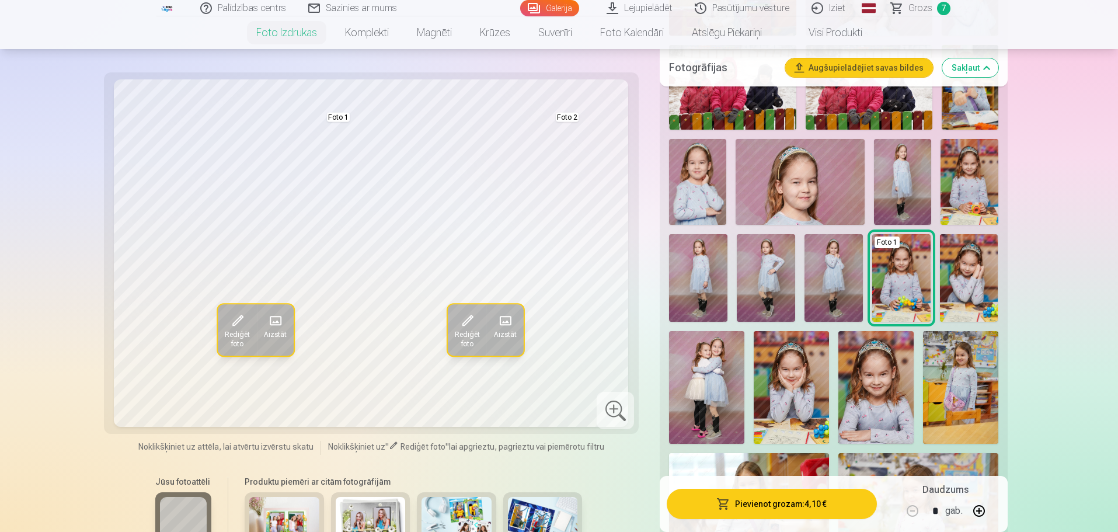
click at [892, 284] on img at bounding box center [901, 278] width 58 height 88
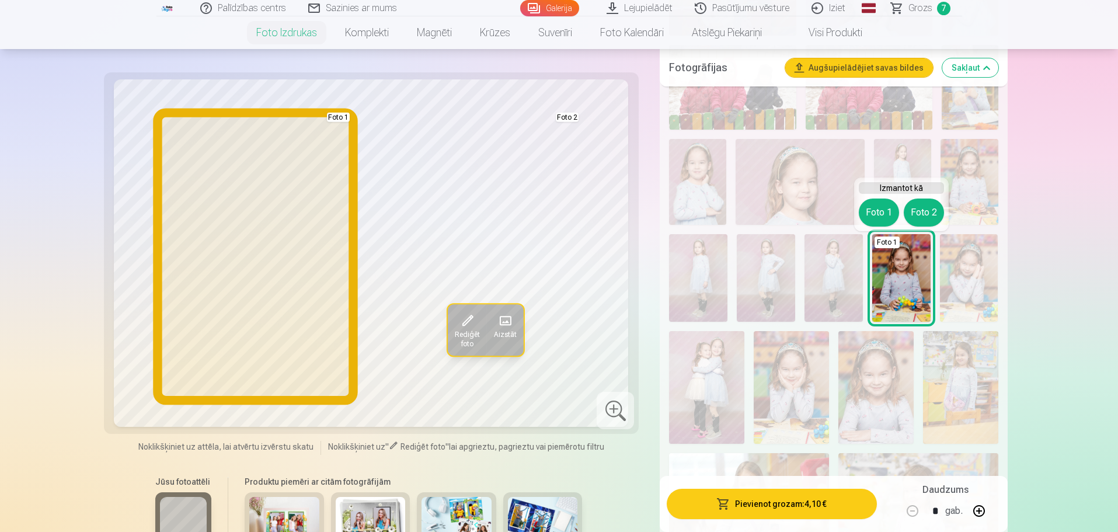
click at [880, 208] on button "Foto 1" at bounding box center [879, 212] width 40 height 28
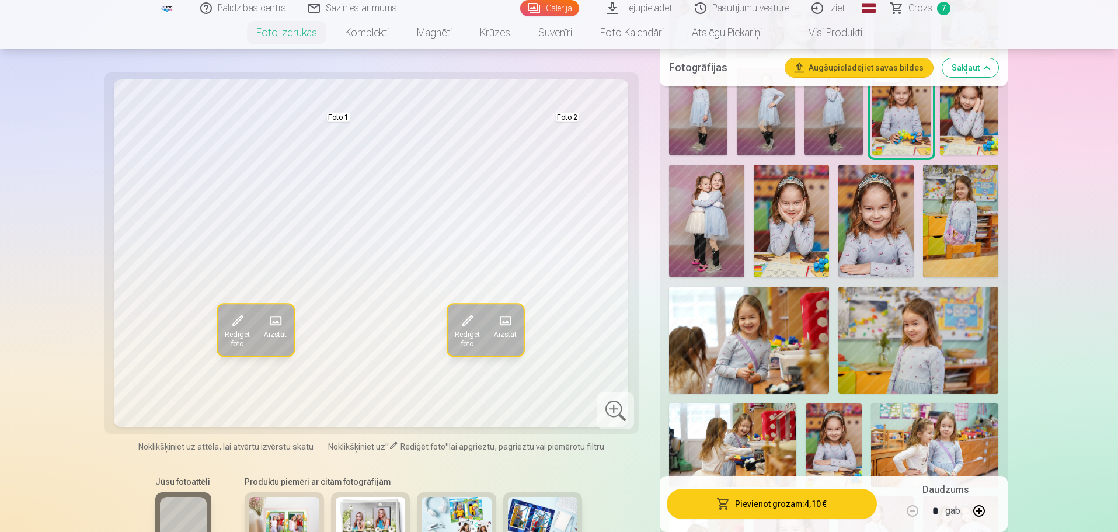
scroll to position [1459, 0]
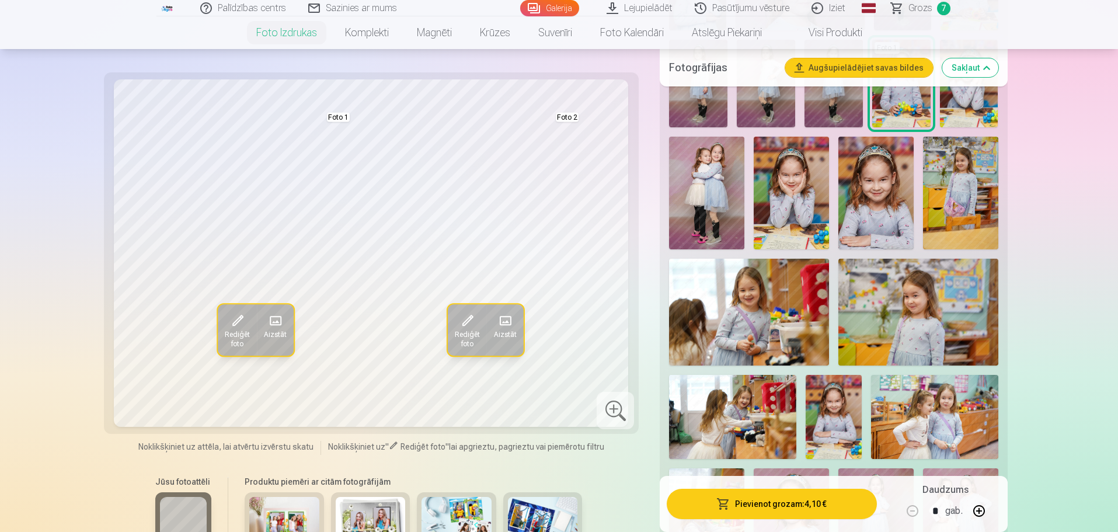
click at [914, 294] on img at bounding box center [918, 312] width 160 height 106
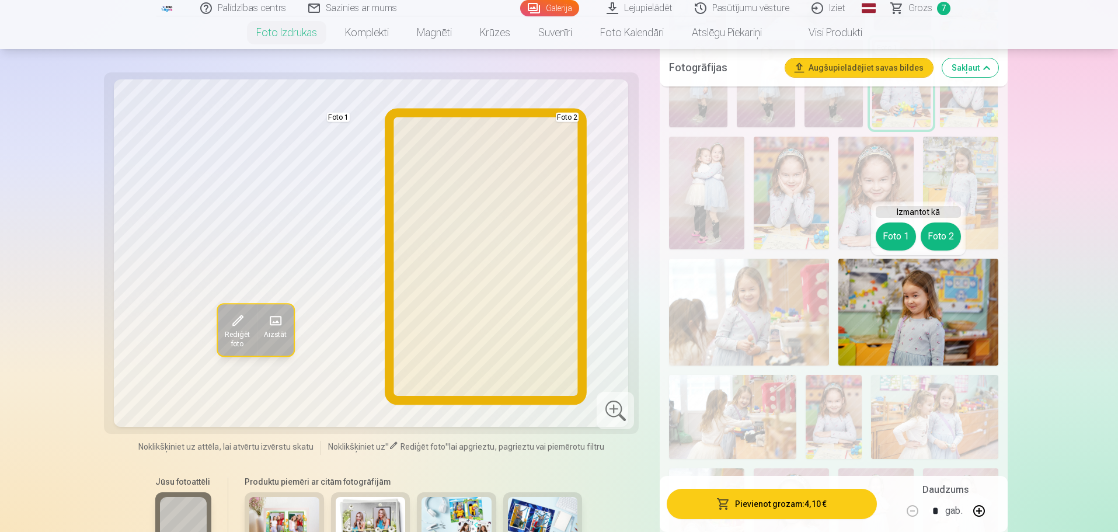
click at [935, 238] on button "Foto 2" at bounding box center [941, 236] width 40 height 28
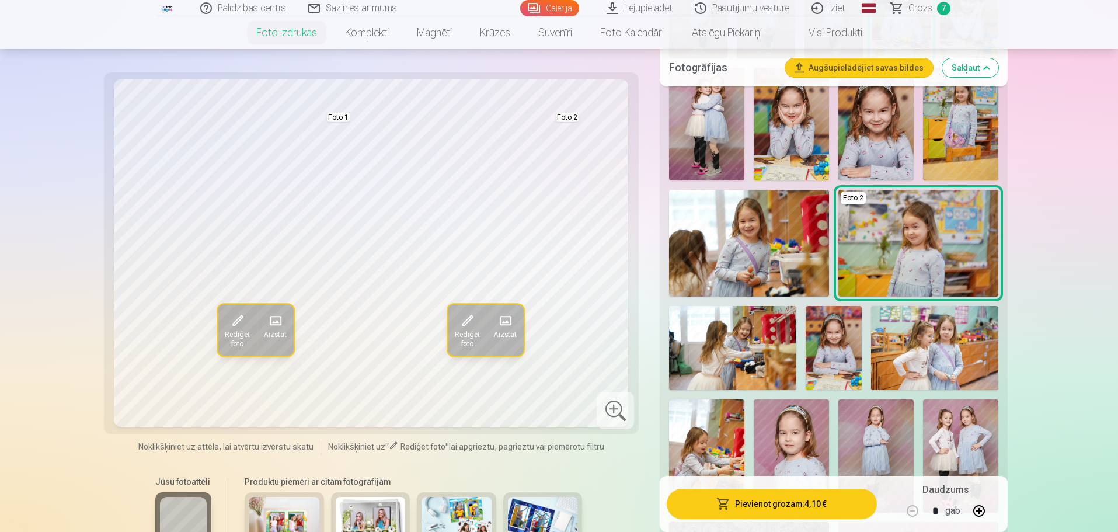
scroll to position [1557, 0]
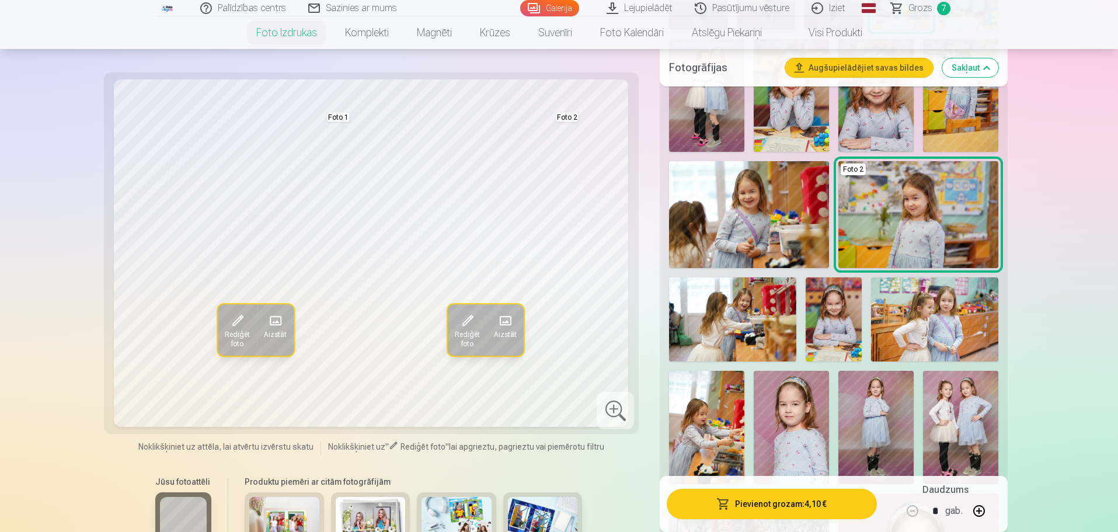
click at [834, 333] on img at bounding box center [834, 319] width 57 height 85
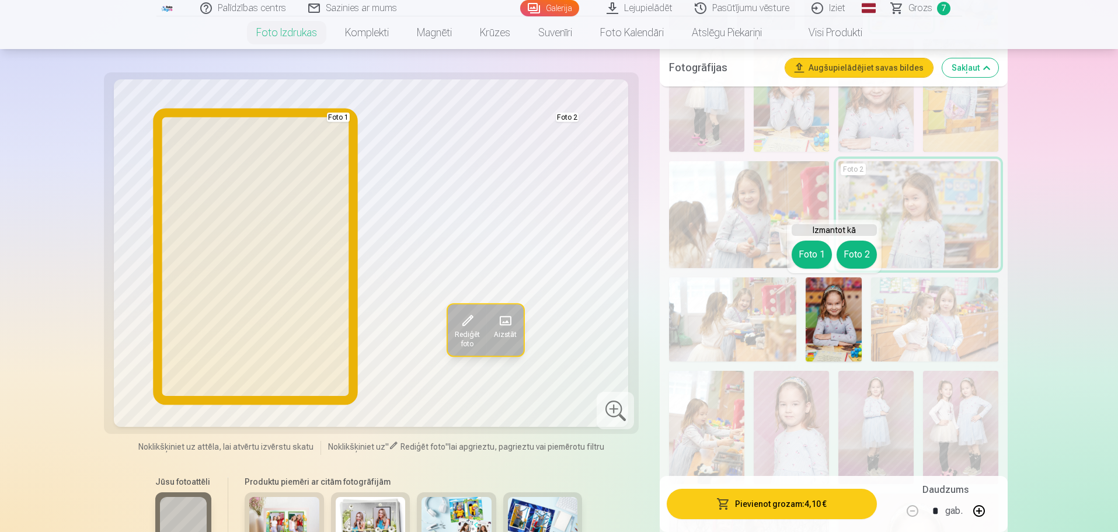
click at [807, 250] on button "Foto 1" at bounding box center [812, 255] width 40 height 28
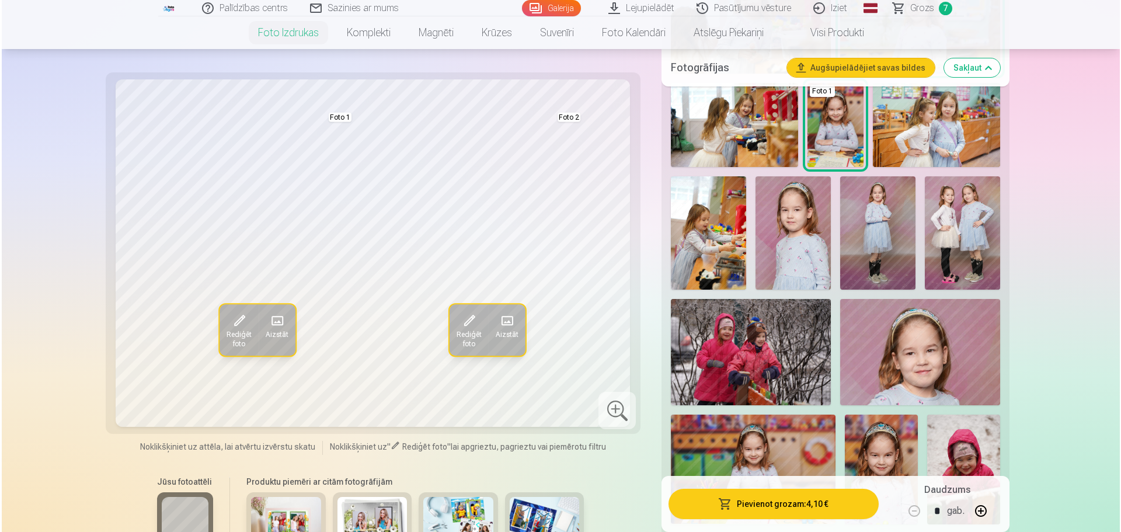
scroll to position [1849, 0]
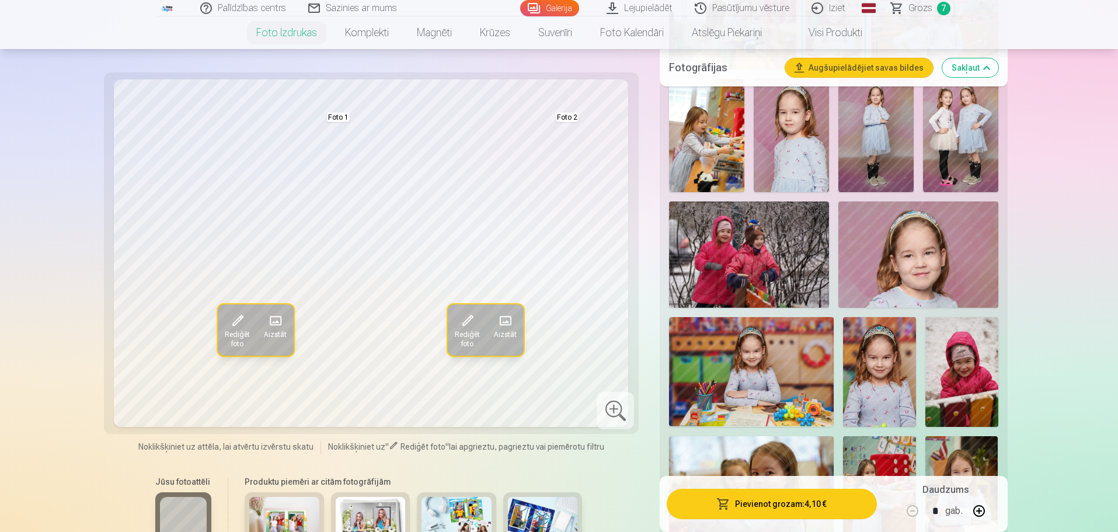
click at [503, 323] on span at bounding box center [505, 320] width 19 height 19
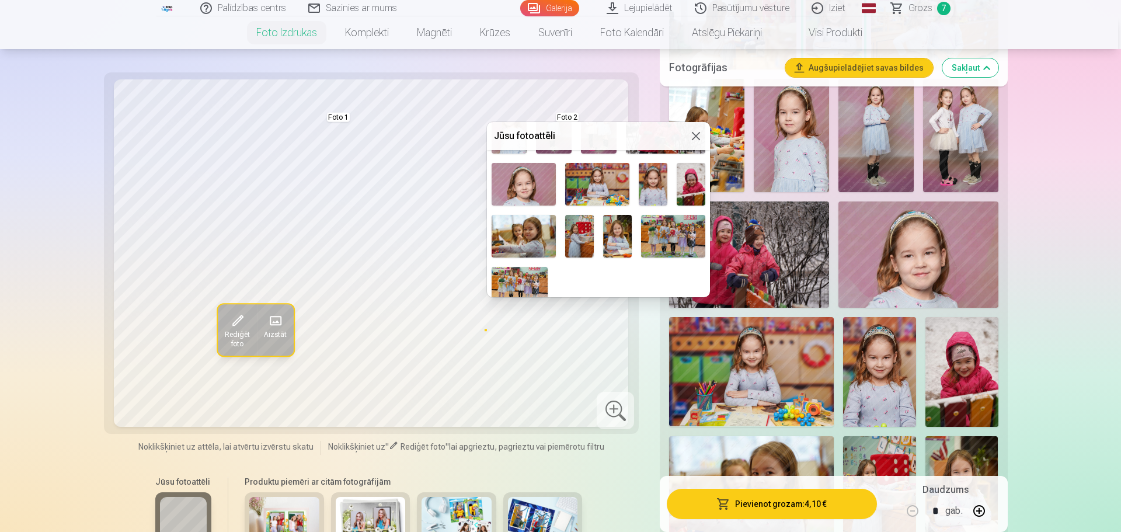
scroll to position [726, 0]
click at [697, 135] on button at bounding box center [696, 136] width 14 height 14
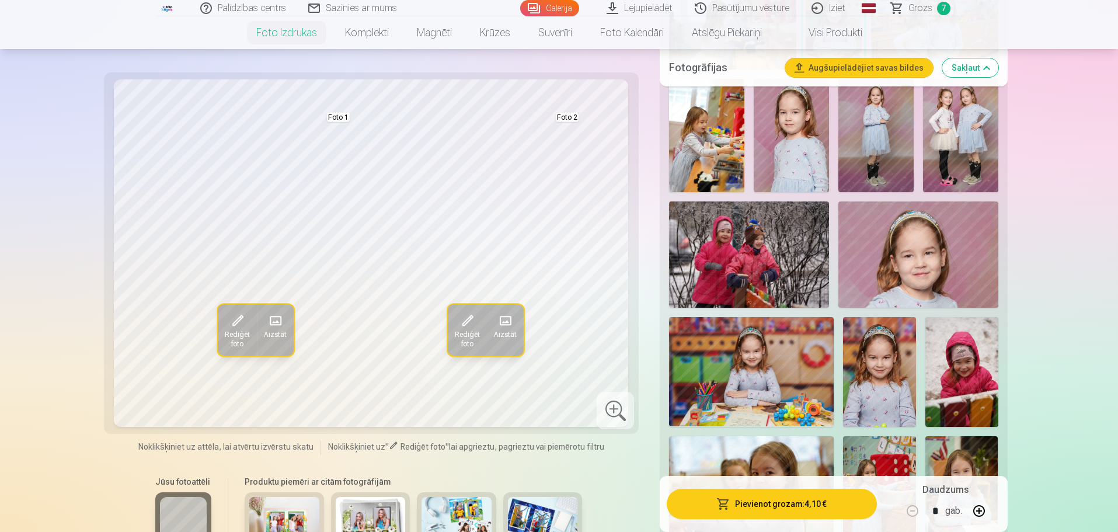
click at [843, 63] on button "Augšupielādējiet savas bildes" at bounding box center [859, 67] width 148 height 19
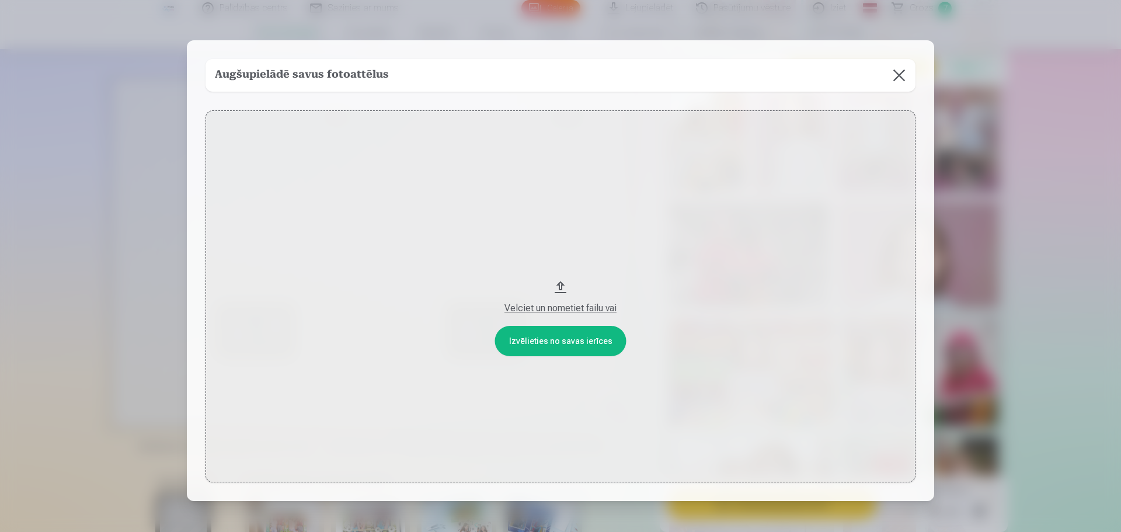
click at [563, 340] on button "Velciet un nometiet failu vai" at bounding box center [560, 296] width 710 height 372
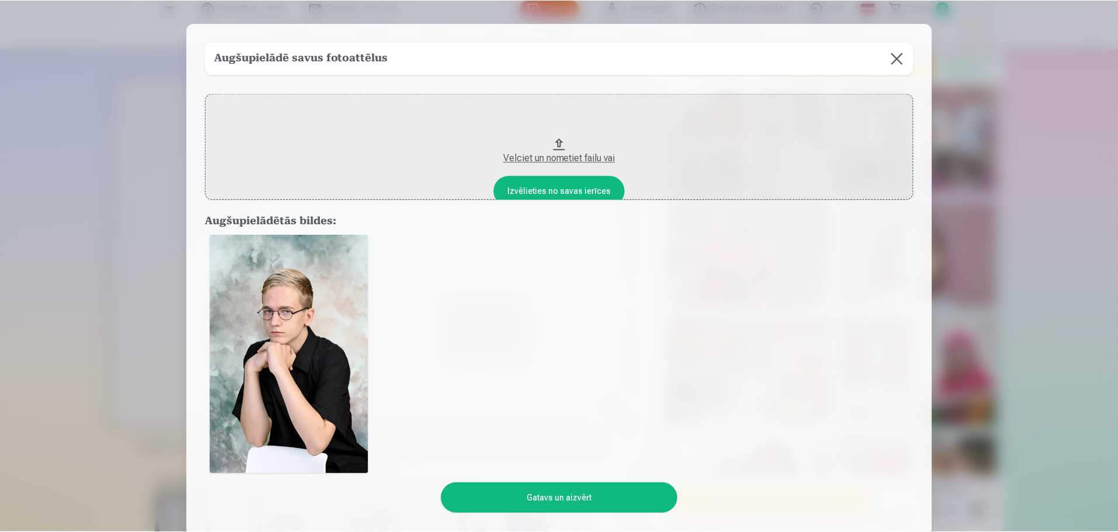
scroll to position [97, 0]
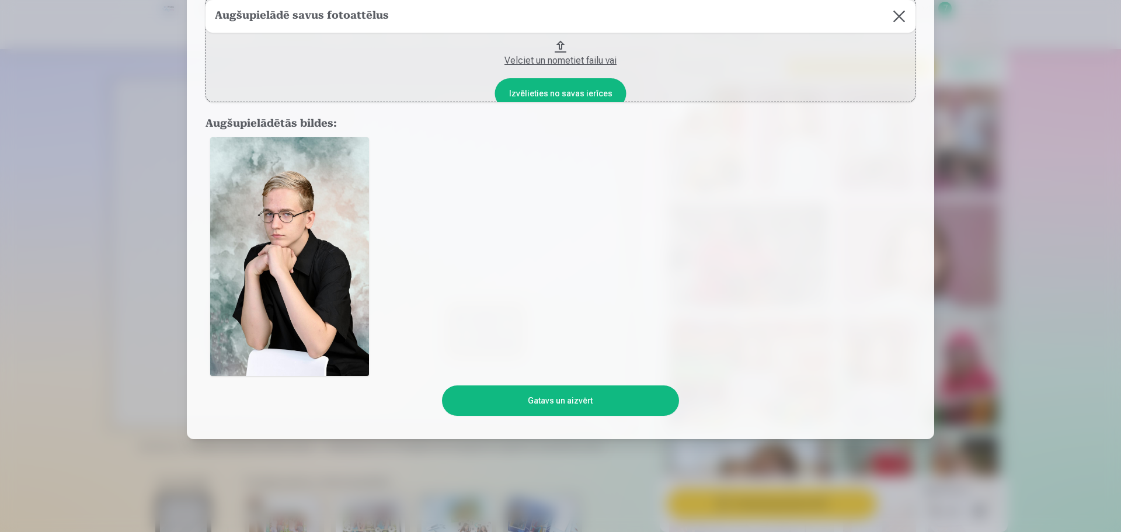
click at [574, 397] on button "Gatavs un aizvērt" at bounding box center [560, 400] width 236 height 30
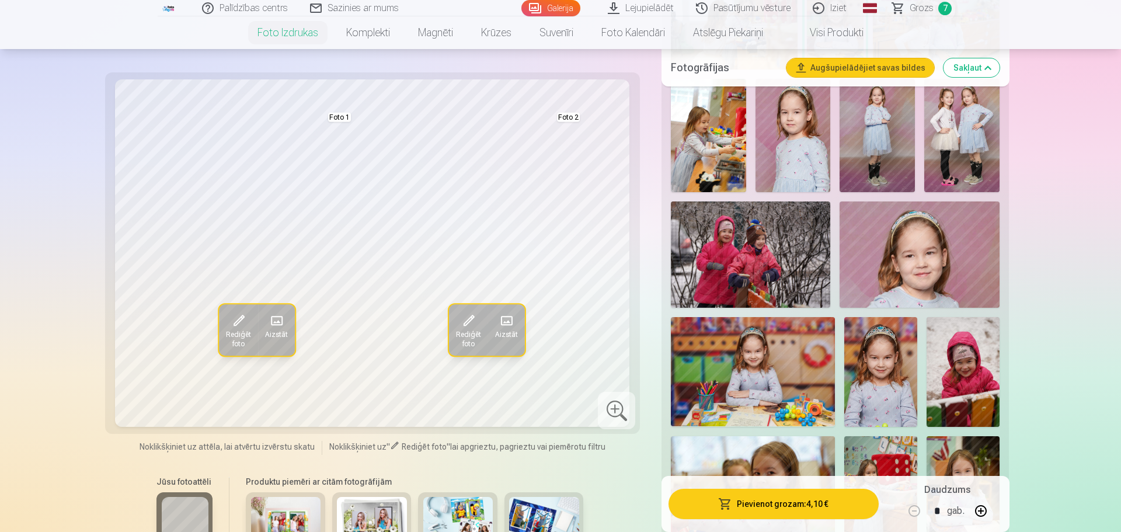
scroll to position [23, 0]
click at [507, 324] on span at bounding box center [505, 320] width 19 height 19
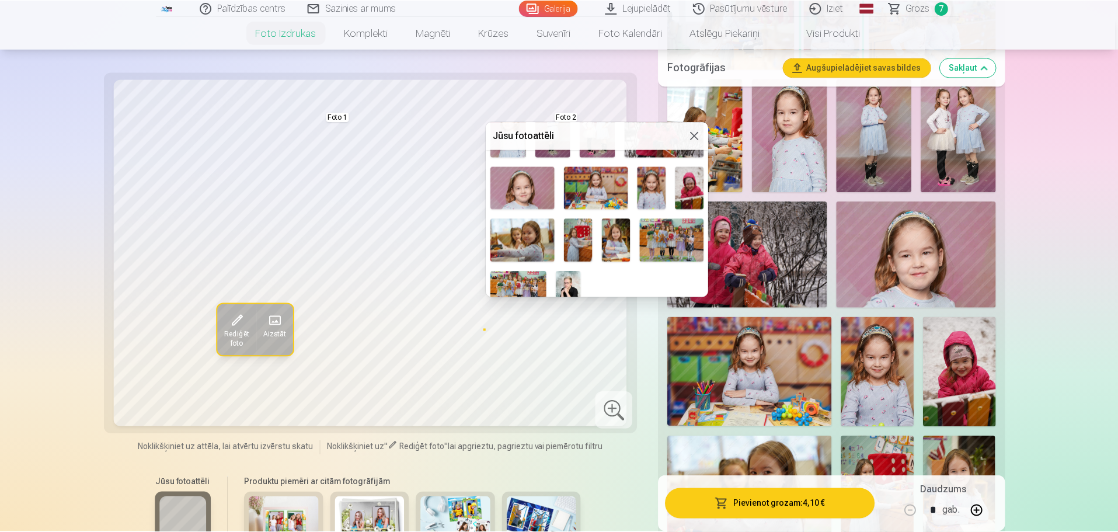
scroll to position [726, 0]
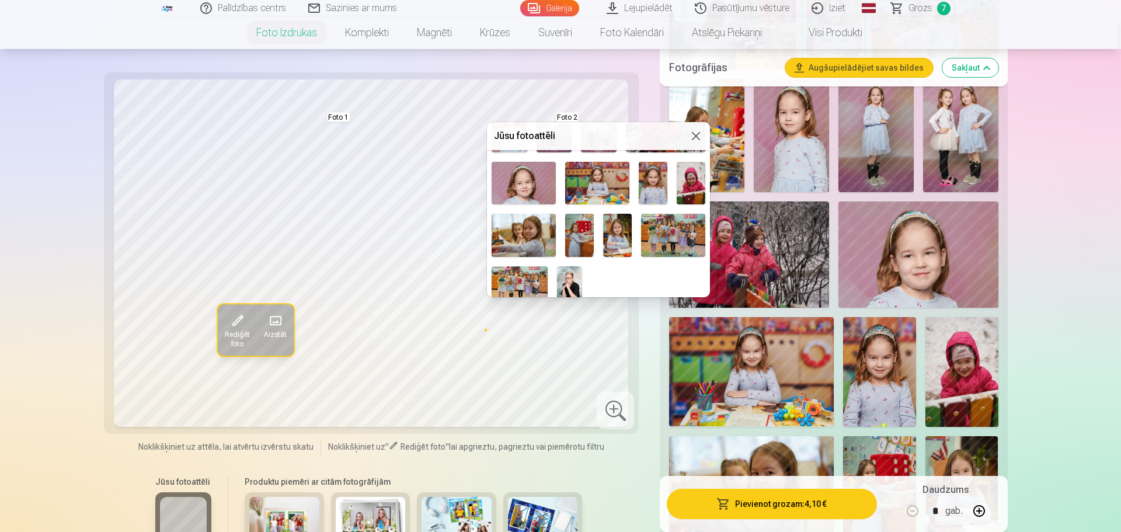
click at [569, 272] on img at bounding box center [569, 284] width 25 height 37
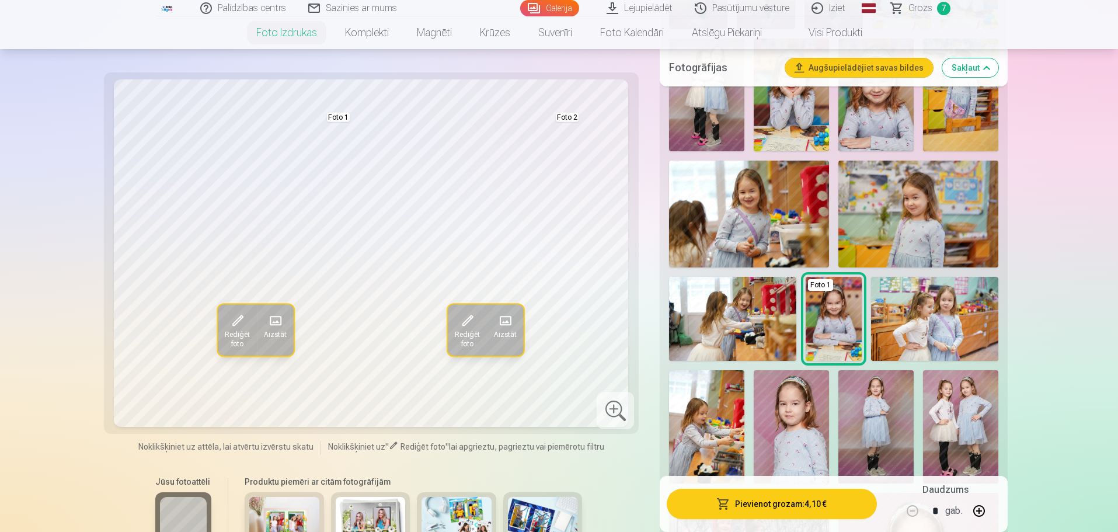
scroll to position [1459, 0]
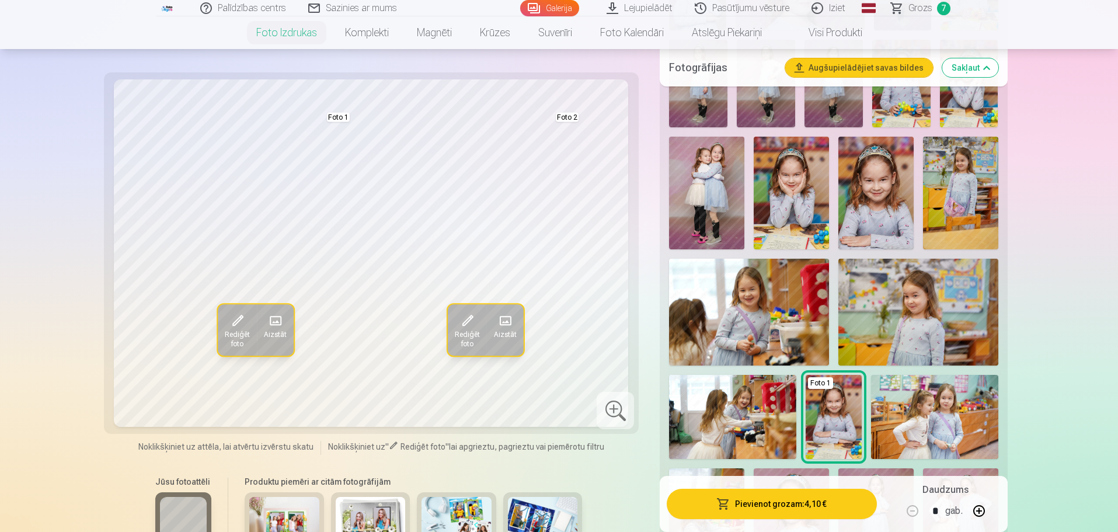
click at [799, 197] on img at bounding box center [791, 193] width 75 height 113
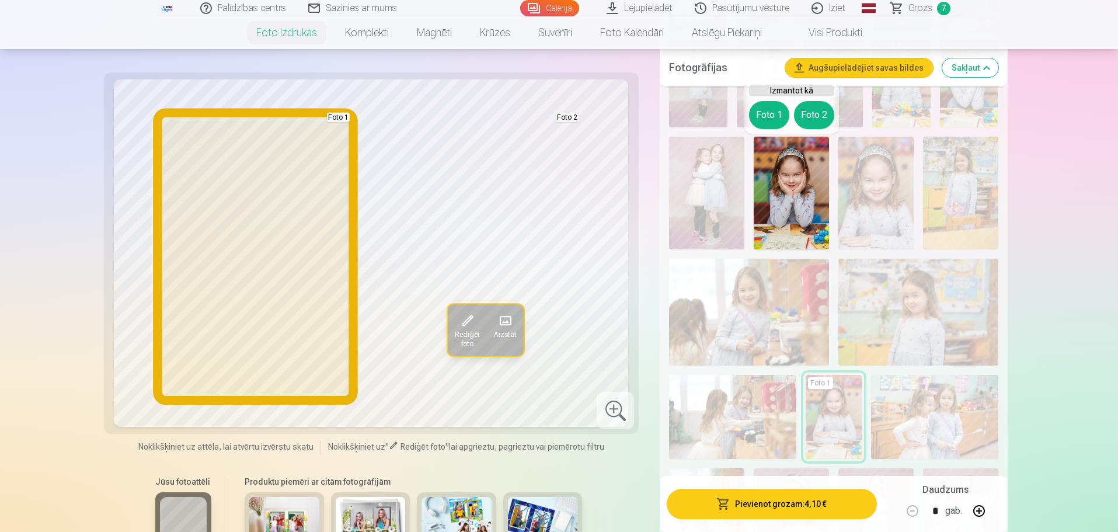
click at [766, 116] on button "Foto 1" at bounding box center [769, 115] width 40 height 28
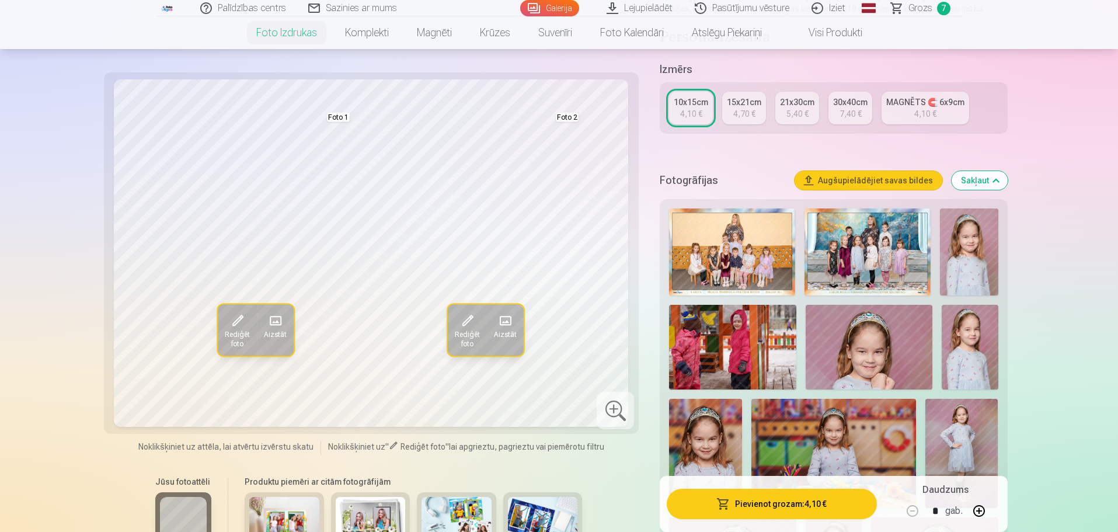
scroll to position [292, 0]
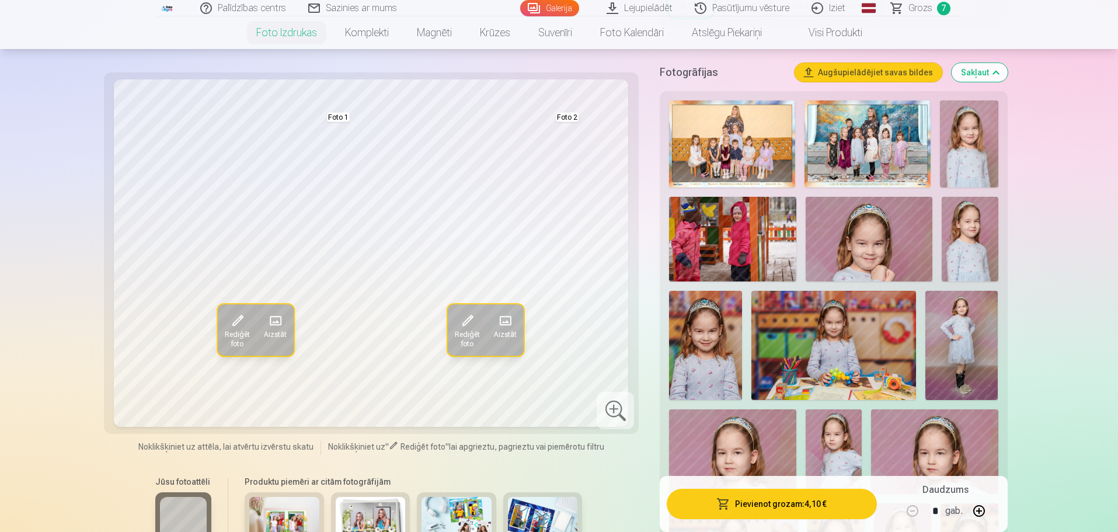
click at [892, 250] on img at bounding box center [869, 239] width 127 height 85
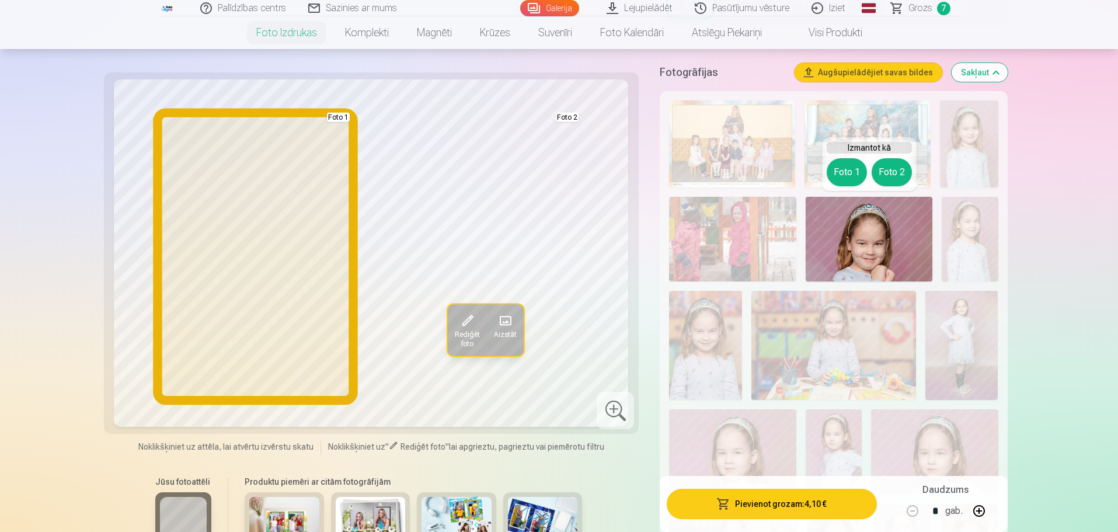
click at [834, 172] on button "Foto 1" at bounding box center [847, 172] width 40 height 28
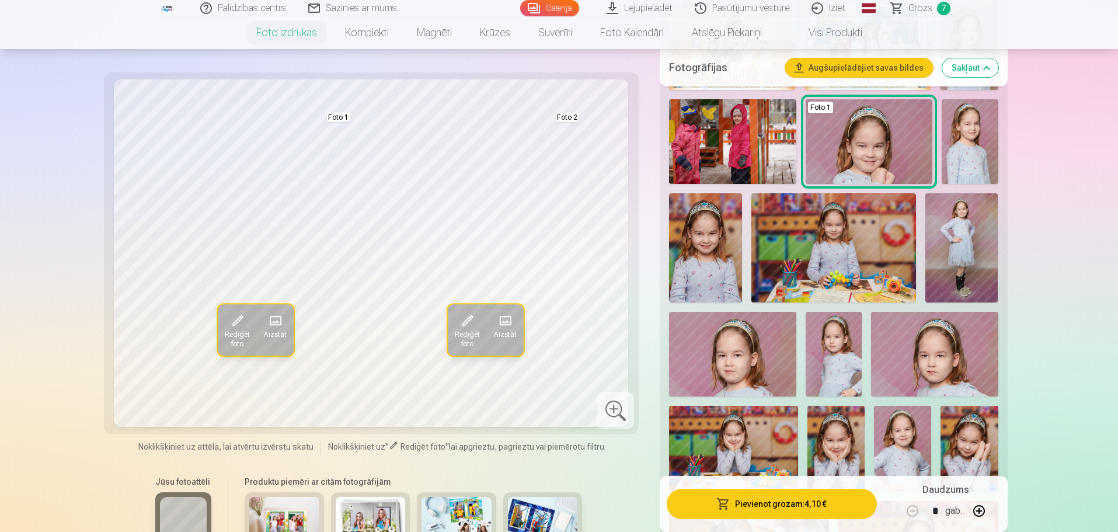
scroll to position [486, 0]
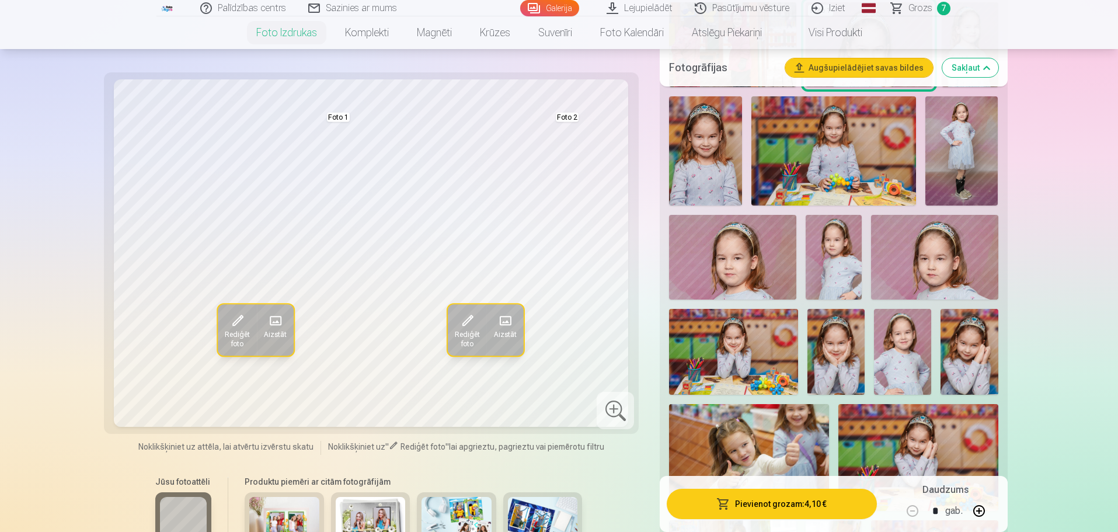
click at [981, 354] on img at bounding box center [968, 352] width 57 height 86
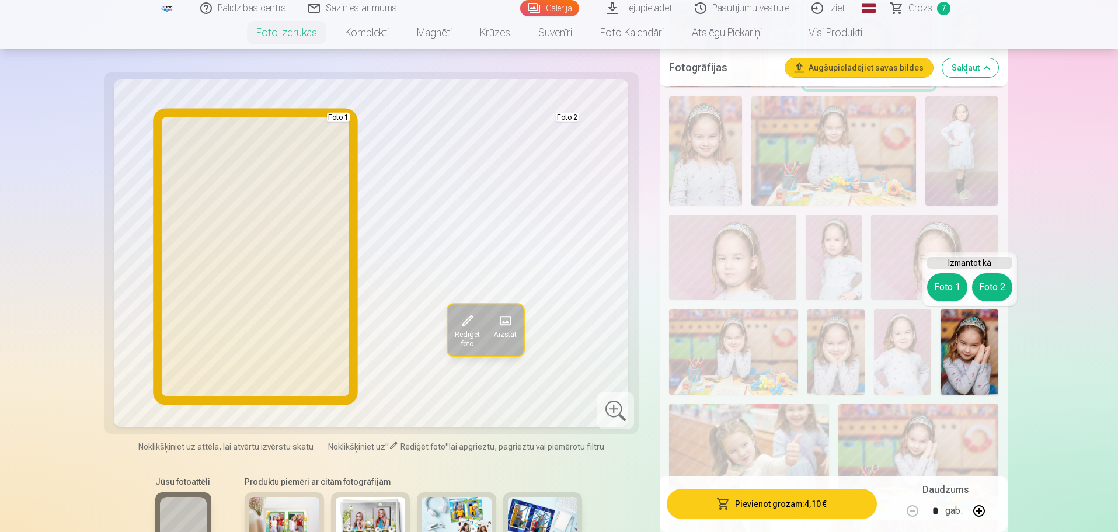
click at [947, 288] on button "Foto 1" at bounding box center [947, 287] width 40 height 28
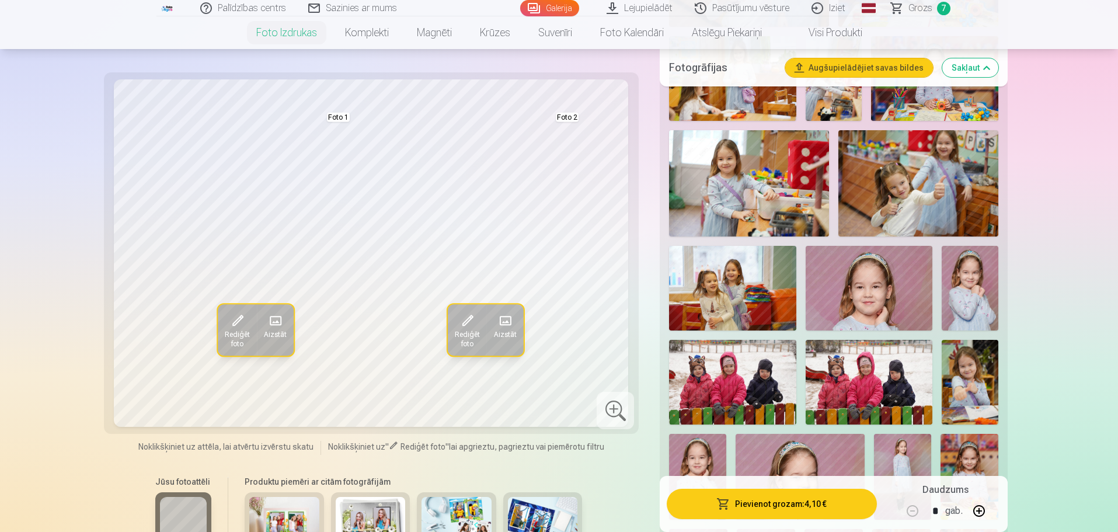
scroll to position [973, 0]
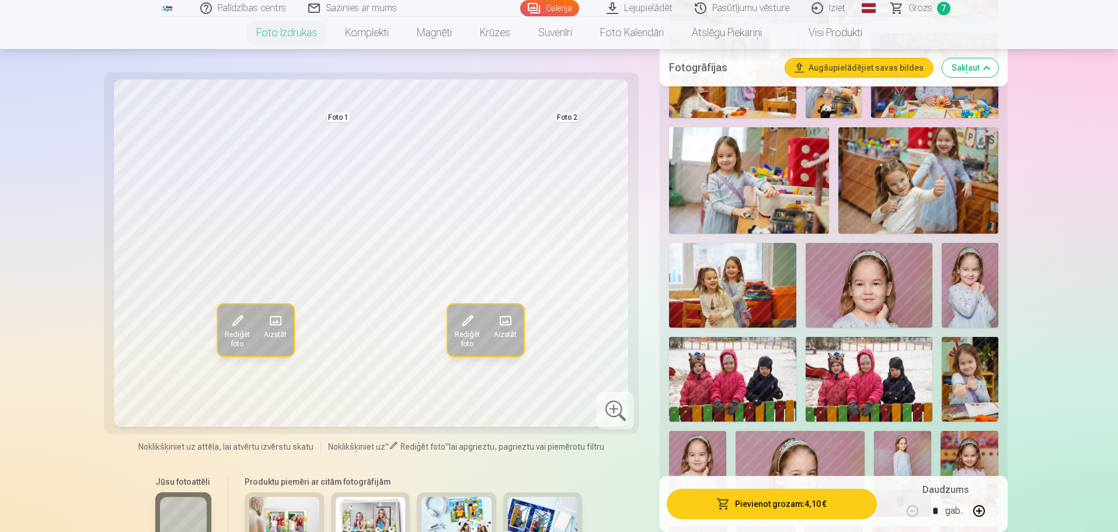
click at [973, 295] on img at bounding box center [970, 285] width 57 height 85
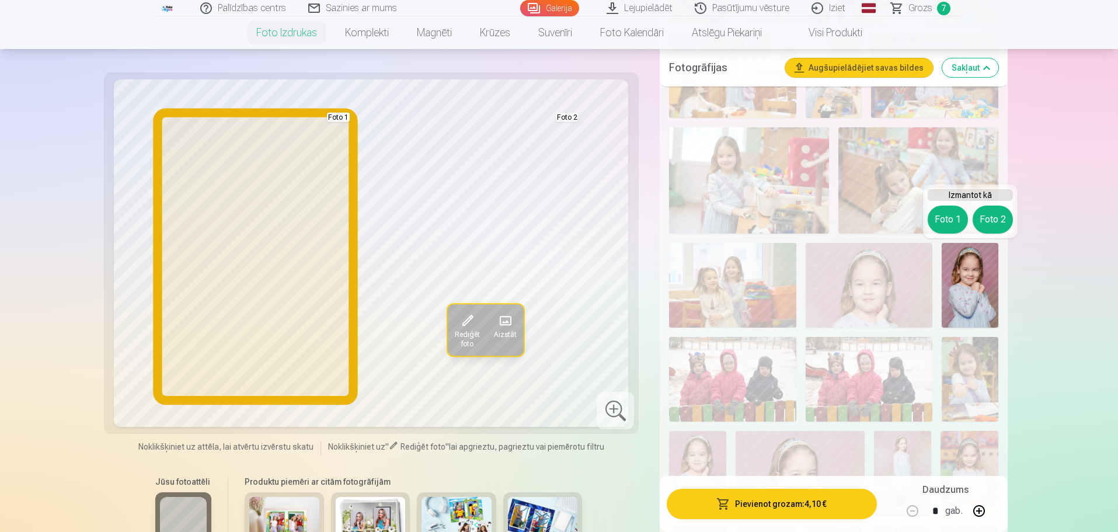
click at [950, 224] on button "Foto 1" at bounding box center [948, 219] width 40 height 28
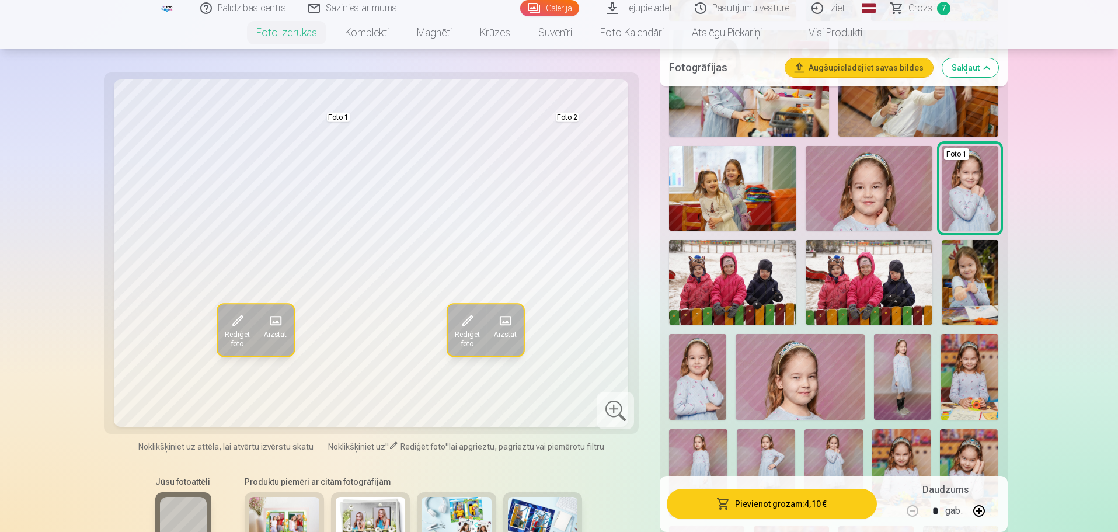
scroll to position [1168, 0]
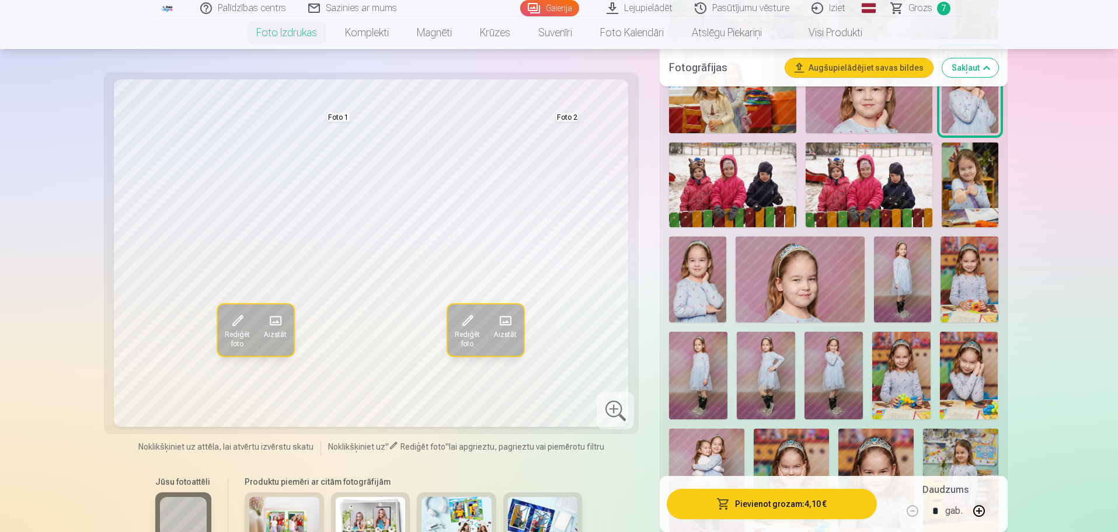
click at [971, 364] on img at bounding box center [969, 376] width 58 height 88
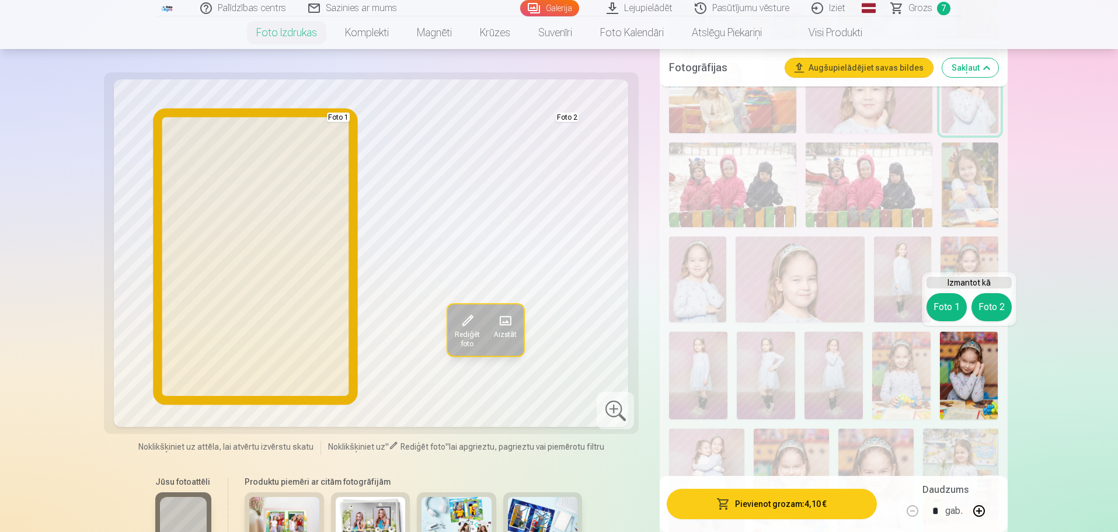
click at [946, 307] on button "Foto 1" at bounding box center [946, 307] width 40 height 28
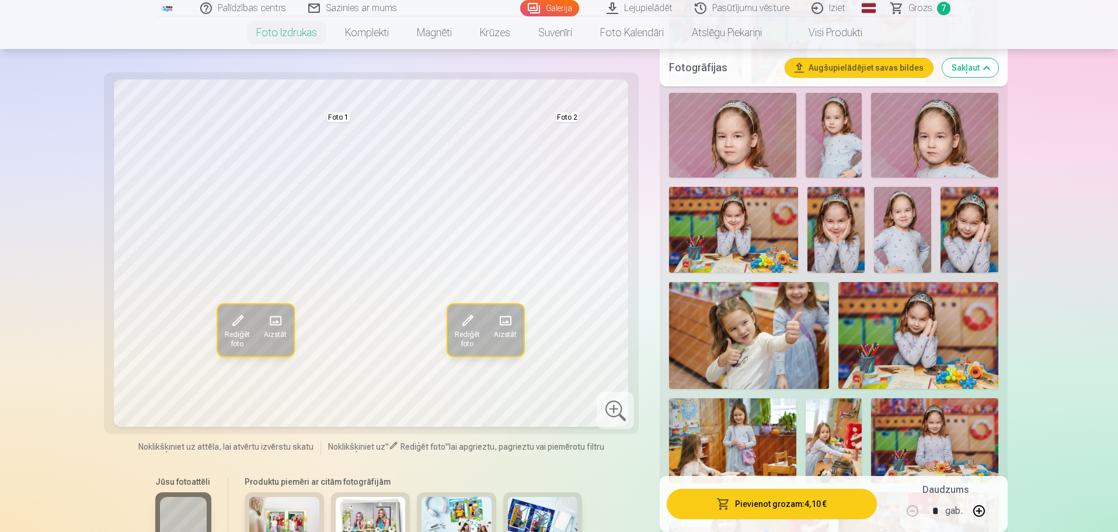
scroll to position [584, 0]
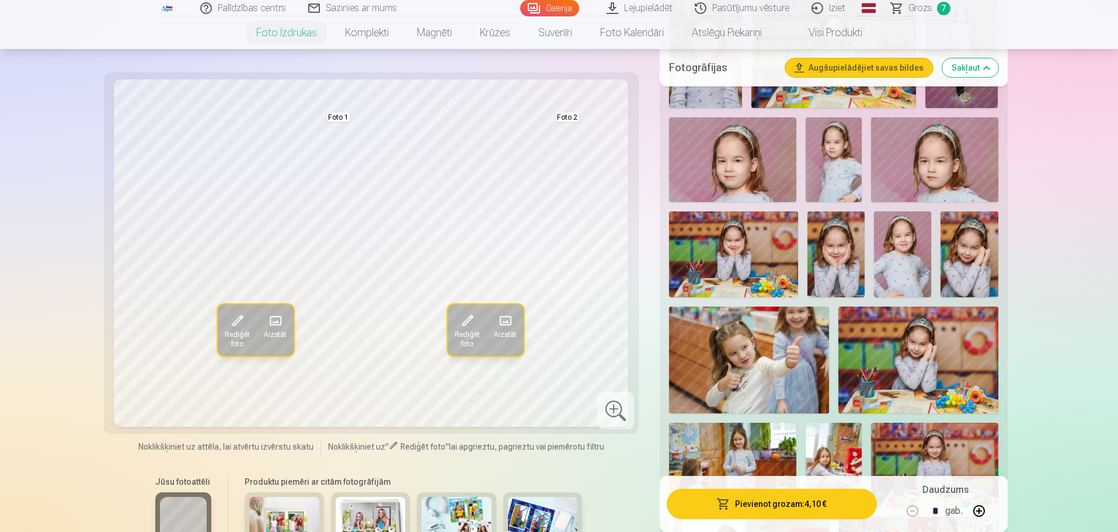
click at [966, 266] on img at bounding box center [968, 254] width 57 height 86
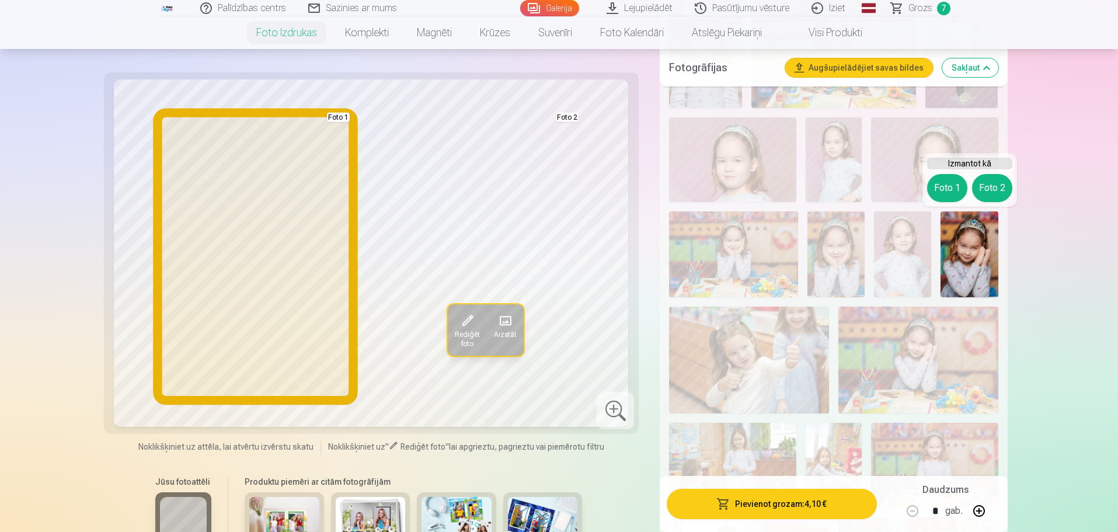
click at [945, 187] on button "Foto 1" at bounding box center [947, 188] width 40 height 28
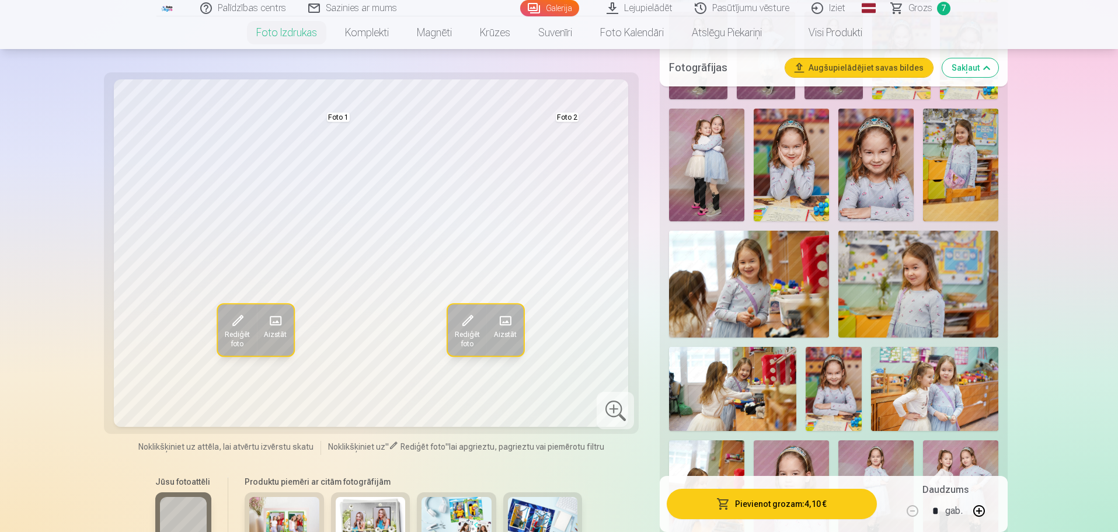
scroll to position [1459, 0]
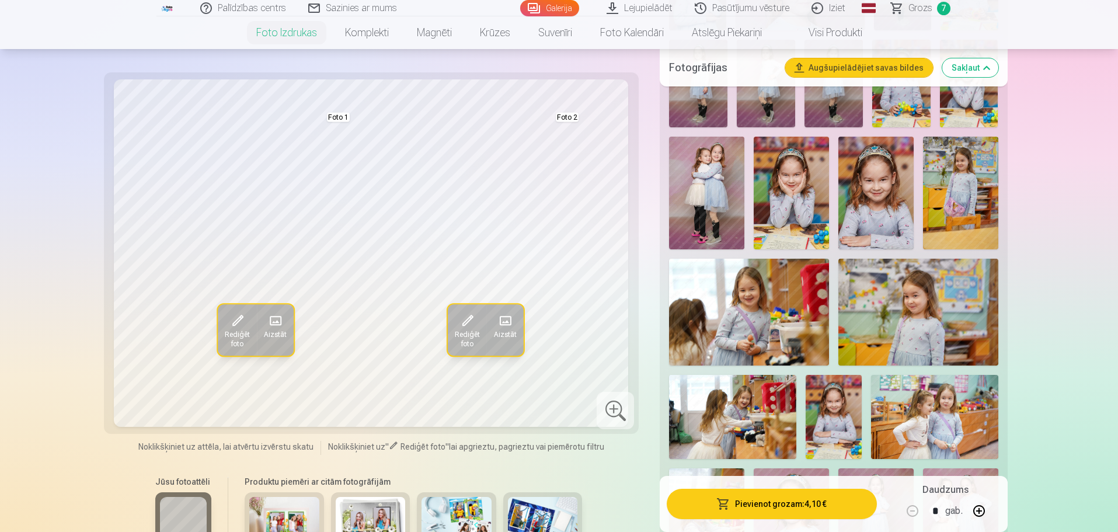
click at [809, 231] on img at bounding box center [791, 193] width 75 height 113
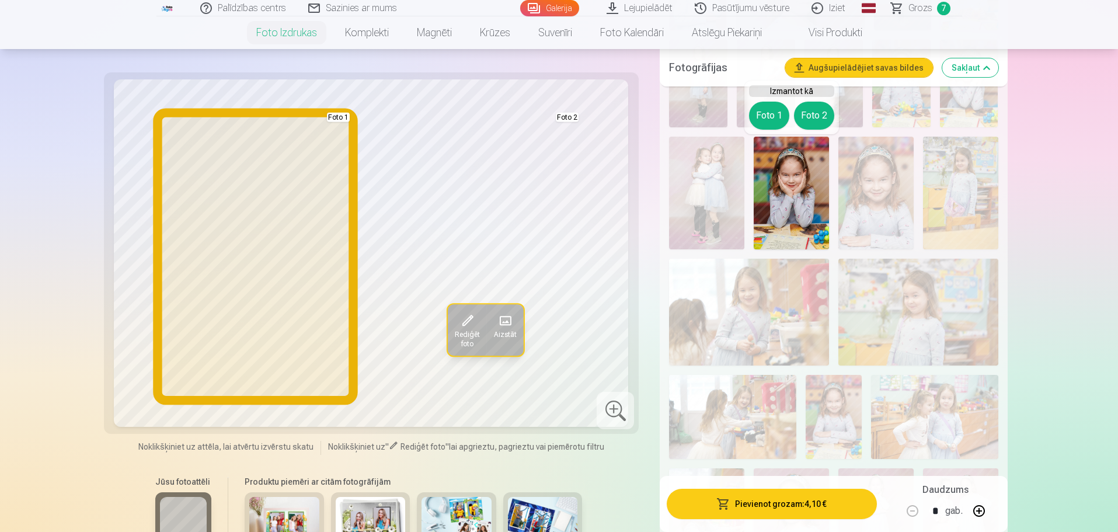
click at [772, 110] on button "Foto 1" at bounding box center [769, 116] width 40 height 28
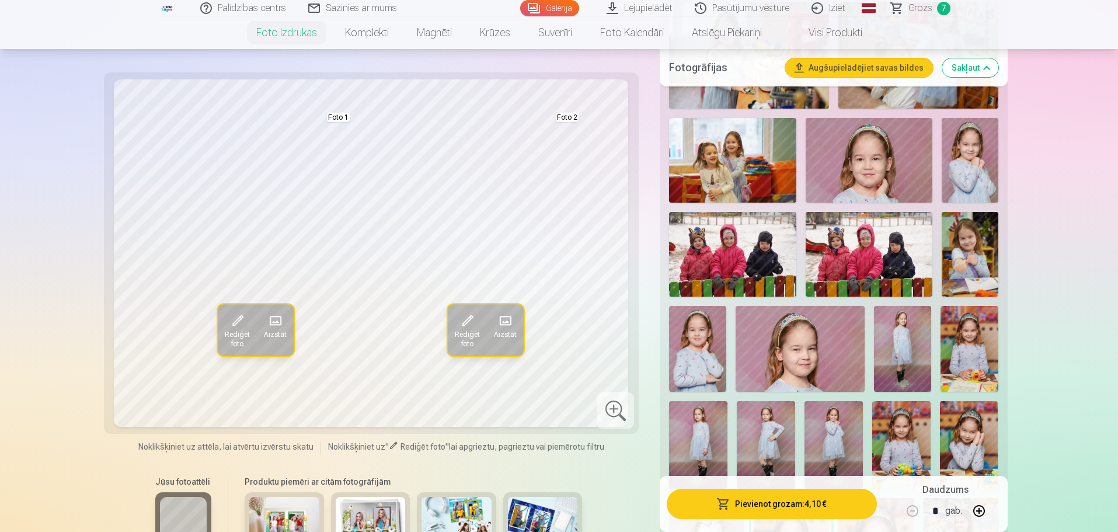
scroll to position [1070, 0]
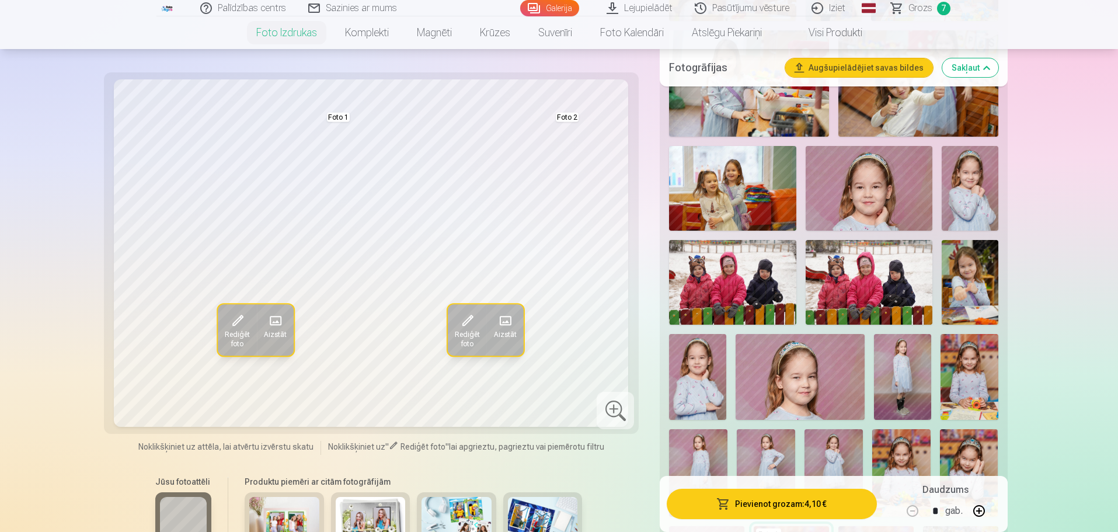
click at [977, 271] on img at bounding box center [970, 282] width 57 height 85
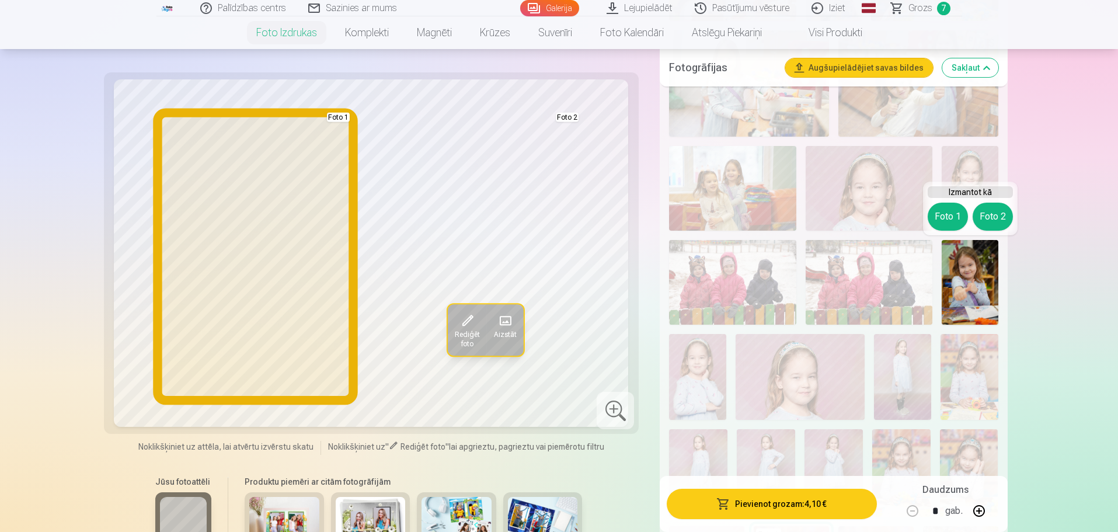
click at [935, 214] on button "Foto 1" at bounding box center [948, 217] width 40 height 28
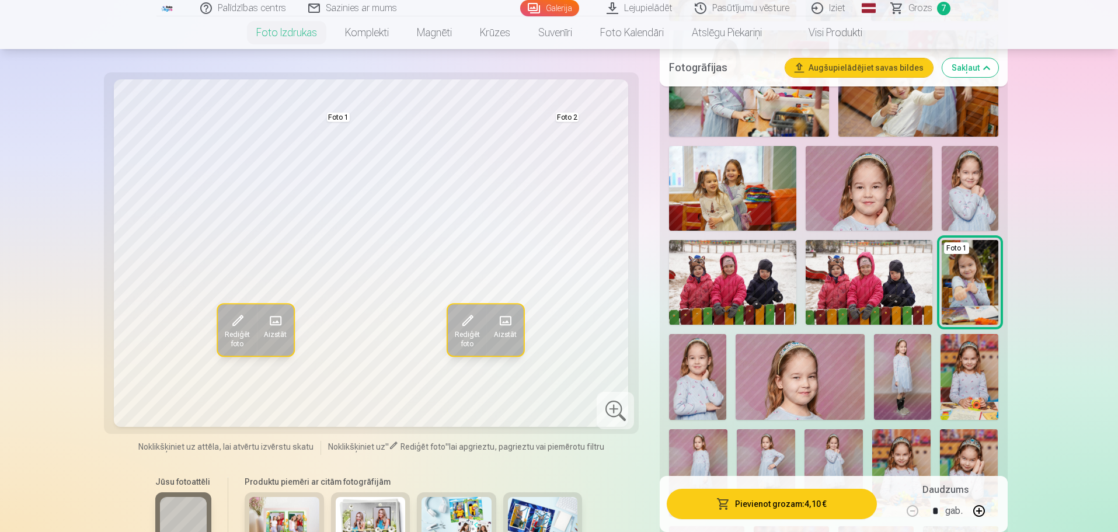
click at [984, 197] on img at bounding box center [970, 188] width 57 height 85
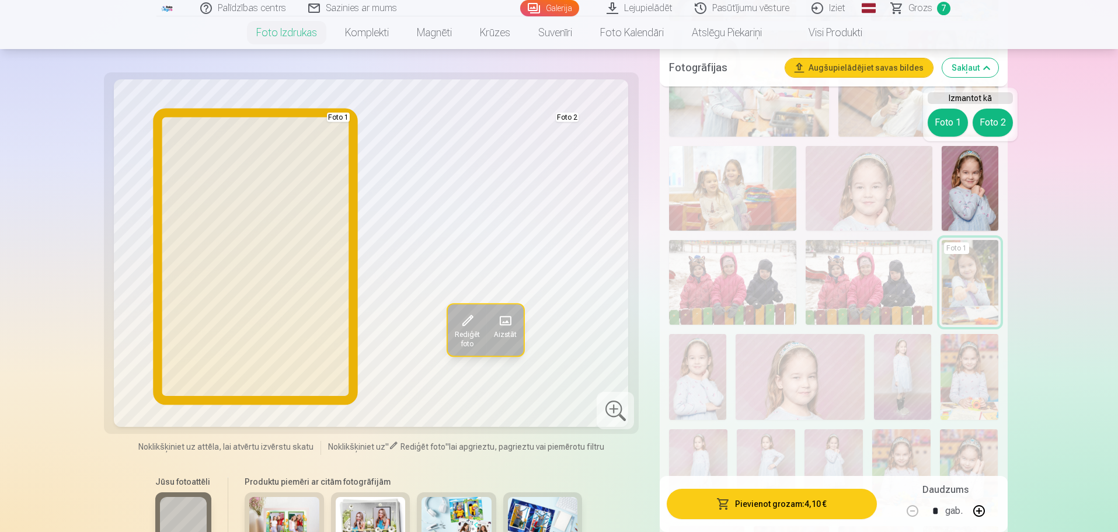
click at [940, 120] on button "Foto 1" at bounding box center [948, 123] width 40 height 28
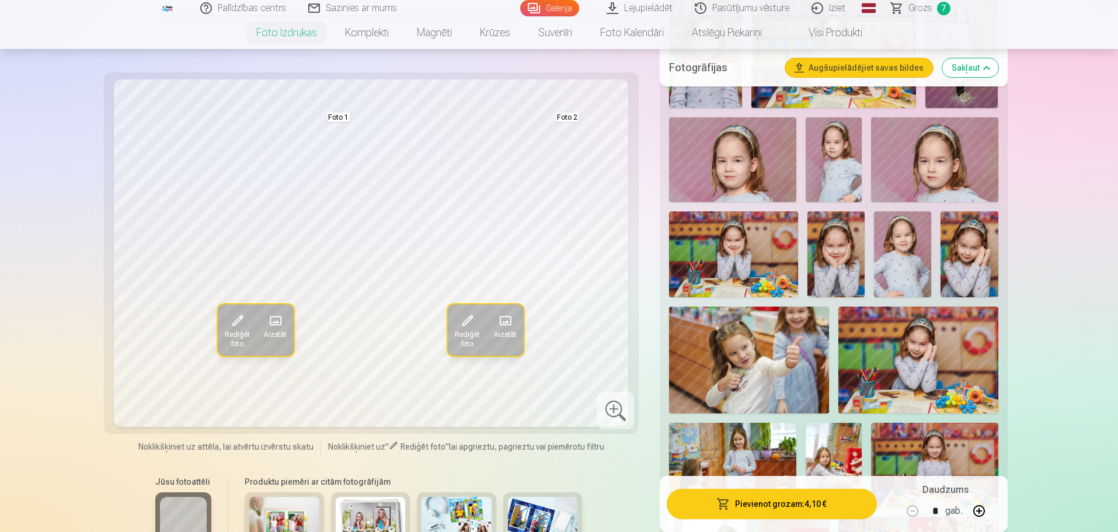
scroll to position [486, 0]
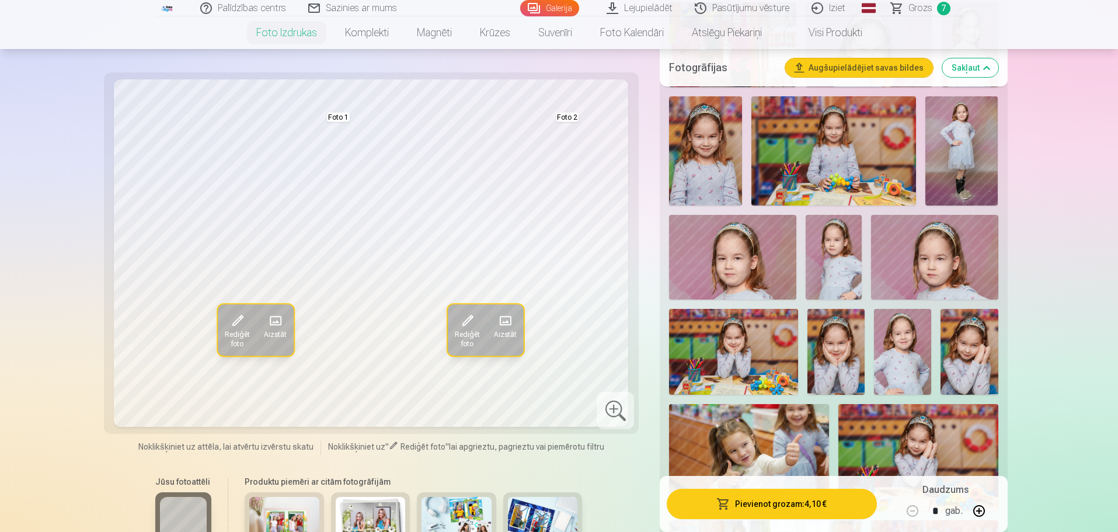
click at [832, 357] on img at bounding box center [835, 352] width 57 height 86
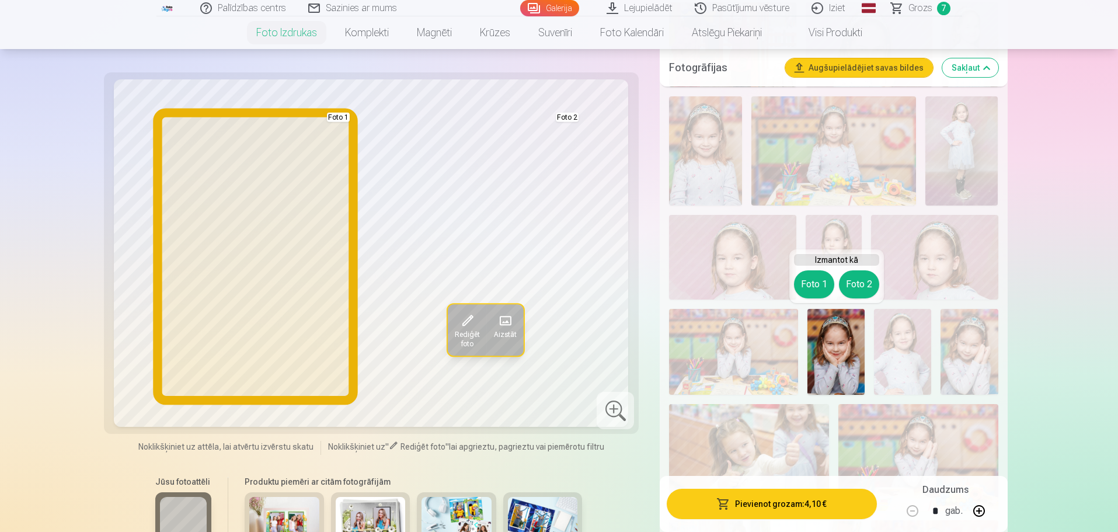
click at [817, 284] on button "Foto 1" at bounding box center [814, 284] width 40 height 28
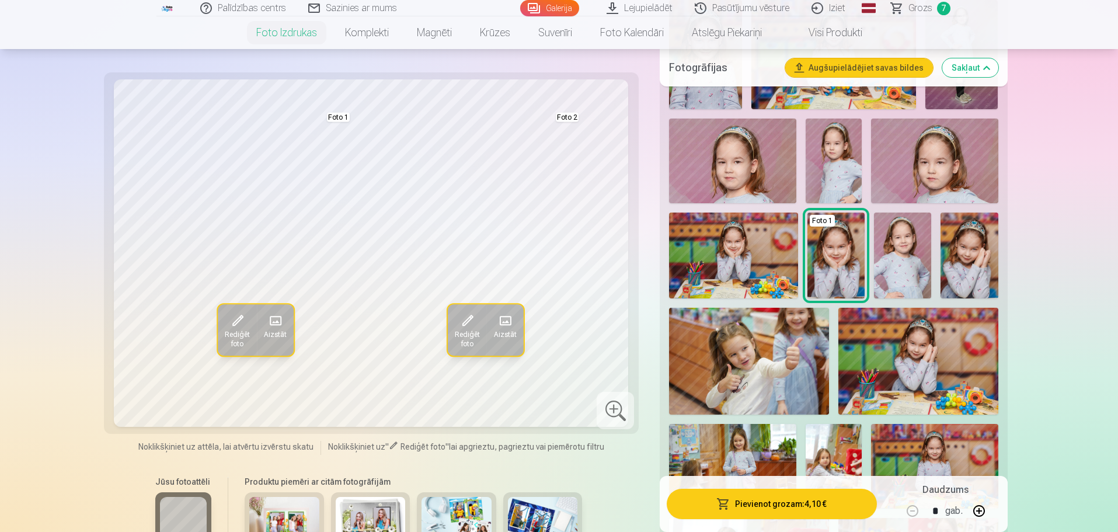
scroll to position [584, 0]
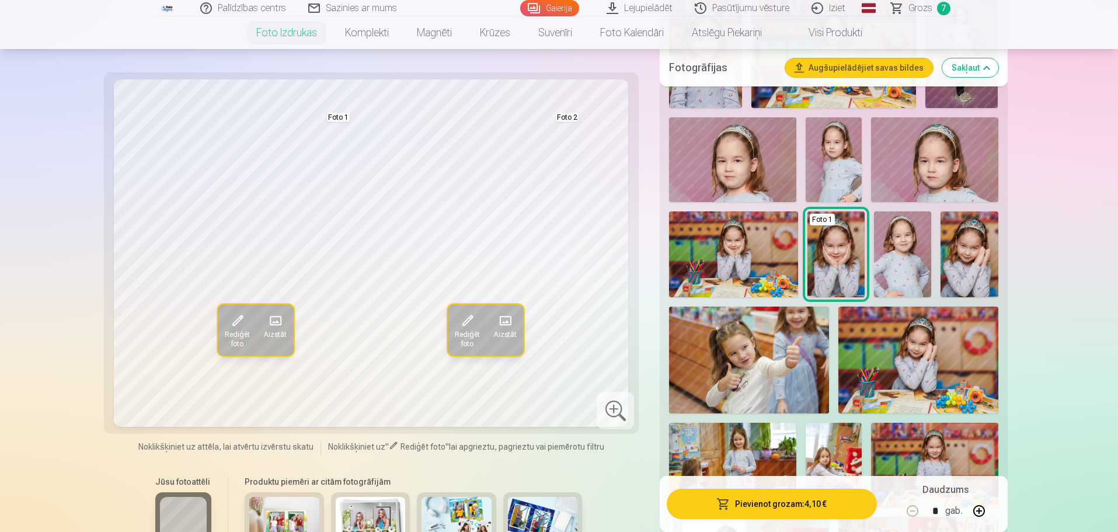
click at [247, 330] on span "Rediģēt foto" at bounding box center [236, 339] width 25 height 19
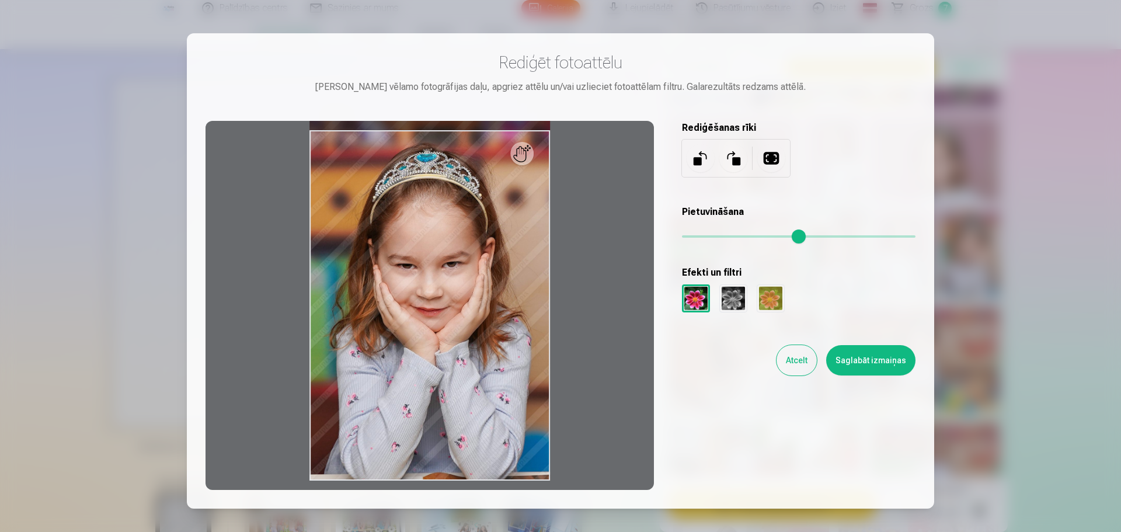
click at [788, 363] on button "Atcelt" at bounding box center [796, 360] width 40 height 30
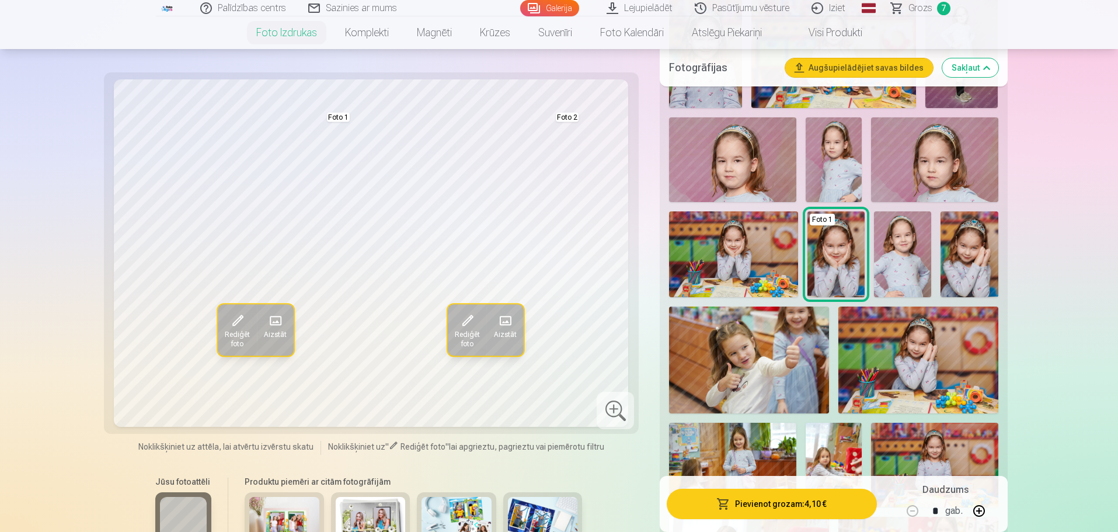
click at [625, 459] on div "Rediģēt foto Aizstāt Foto 1 Rediģēt foto Aizstāt Foto 2 Noklikšķiniet uz attēla…" at bounding box center [371, 377] width 521 height 597
click at [614, 407] on div at bounding box center [615, 410] width 37 height 37
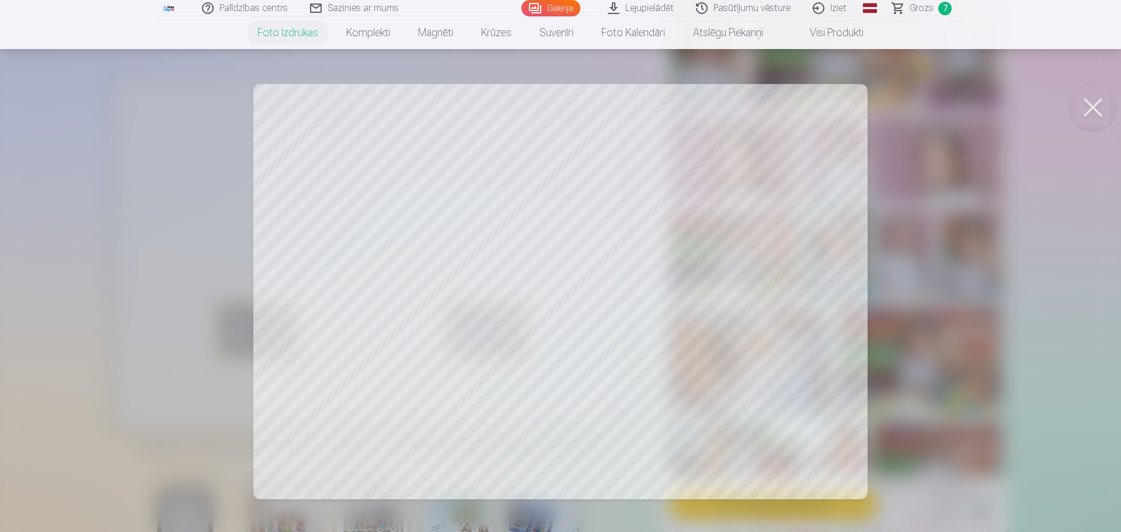
click at [1089, 105] on button at bounding box center [1093, 107] width 47 height 47
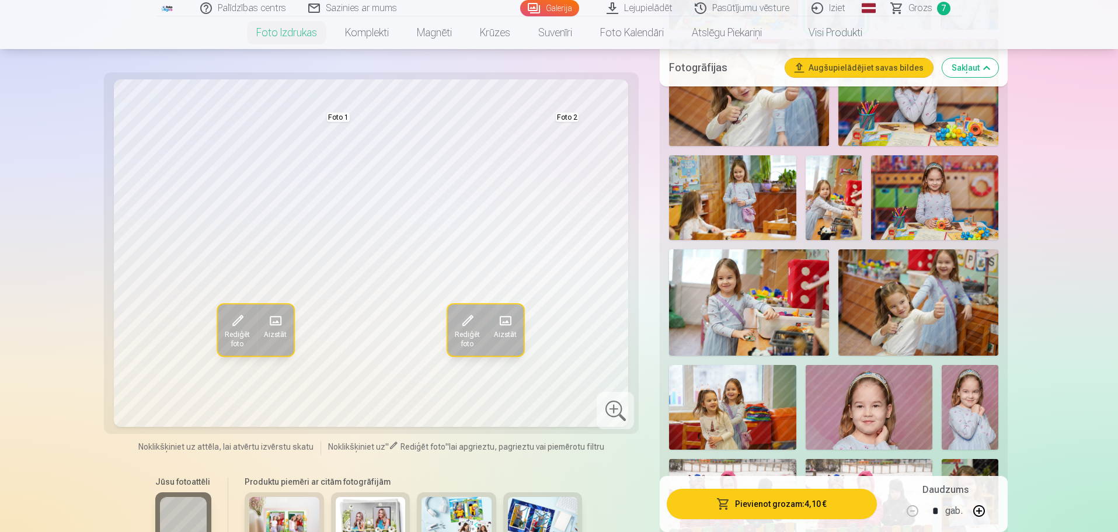
scroll to position [973, 0]
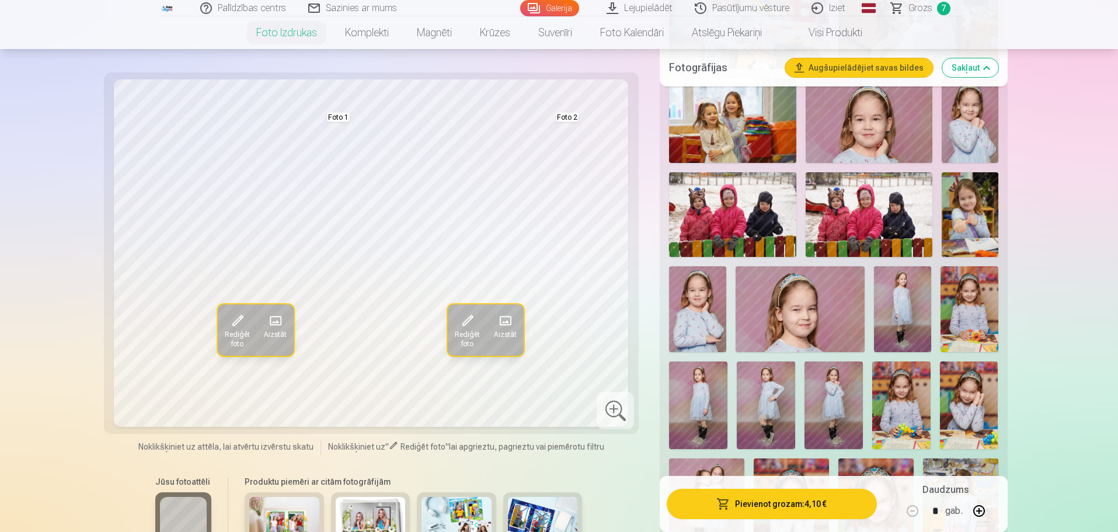
scroll to position [1168, 0]
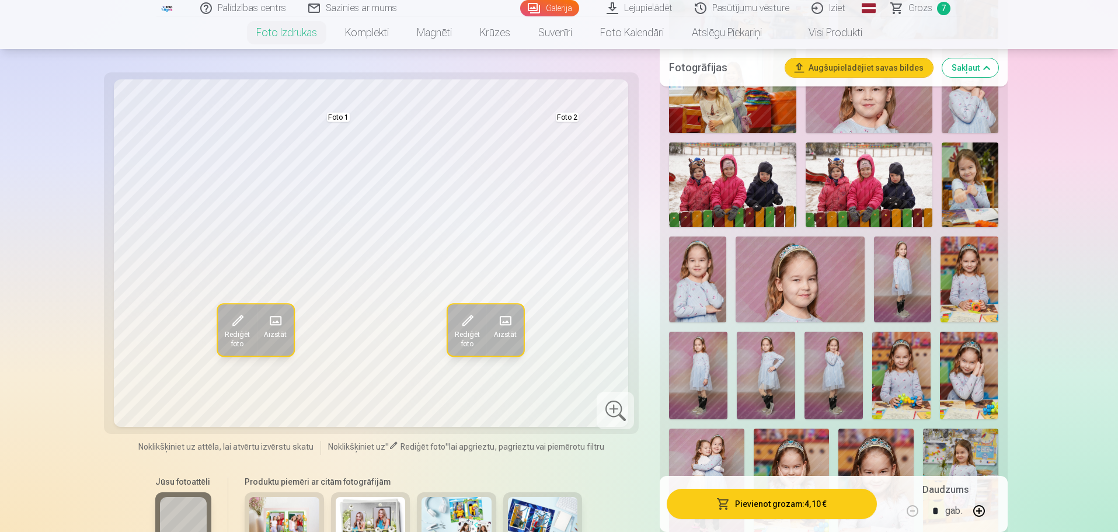
click at [976, 72] on button "Sakļaut" at bounding box center [970, 67] width 56 height 19
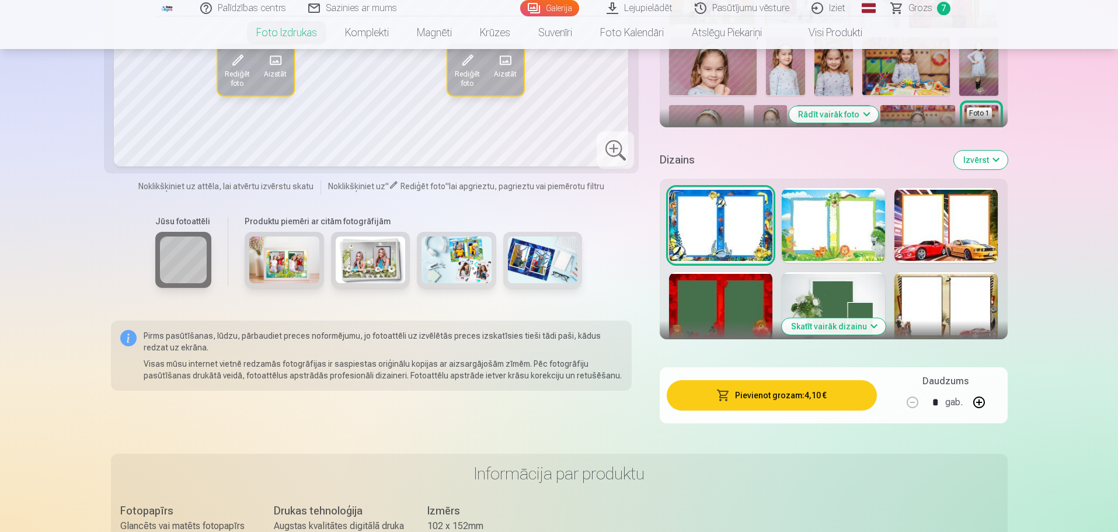
scroll to position [183, 0]
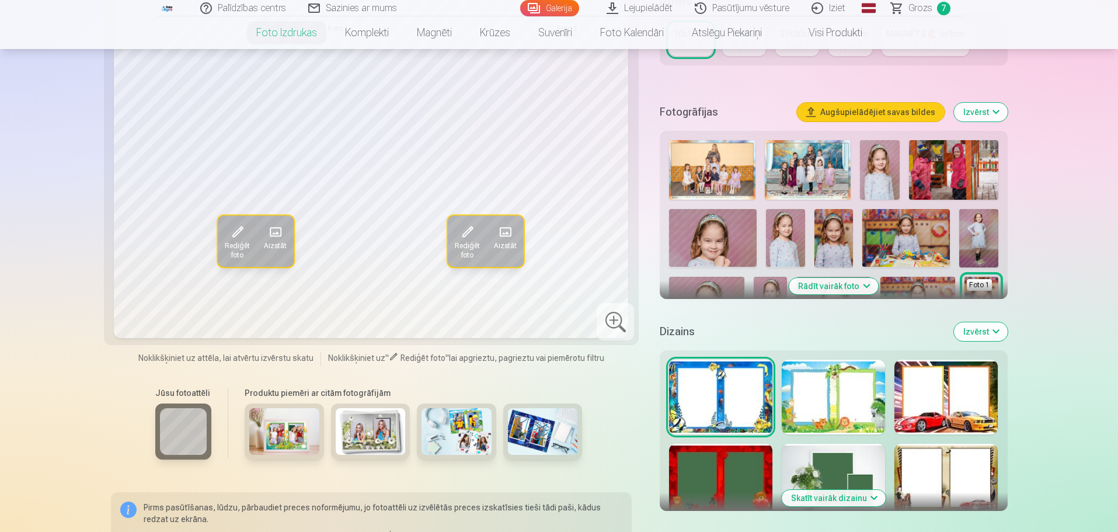
scroll to position [280, 0]
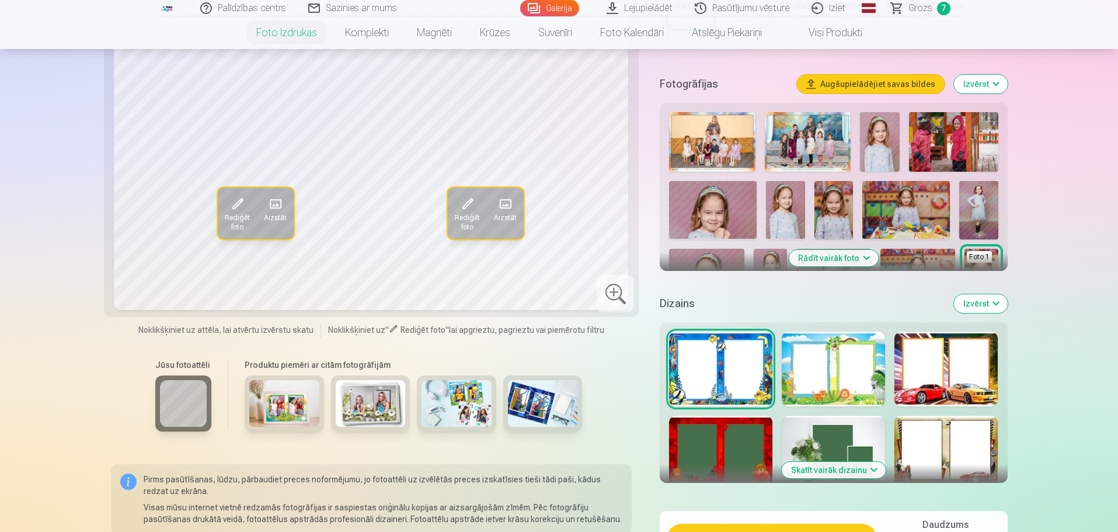
click at [976, 302] on button "Izvērst" at bounding box center [981, 303] width 54 height 19
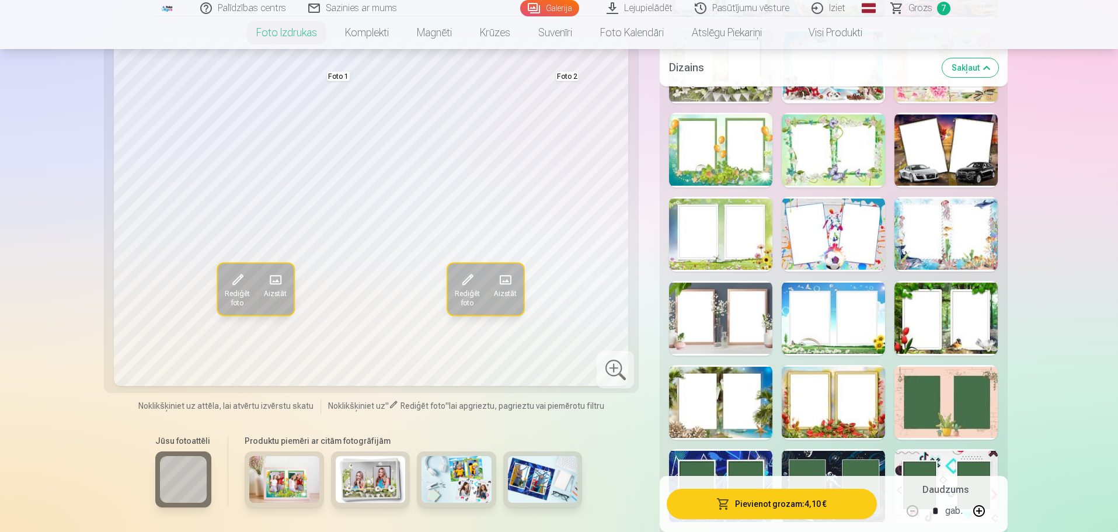
scroll to position [864, 0]
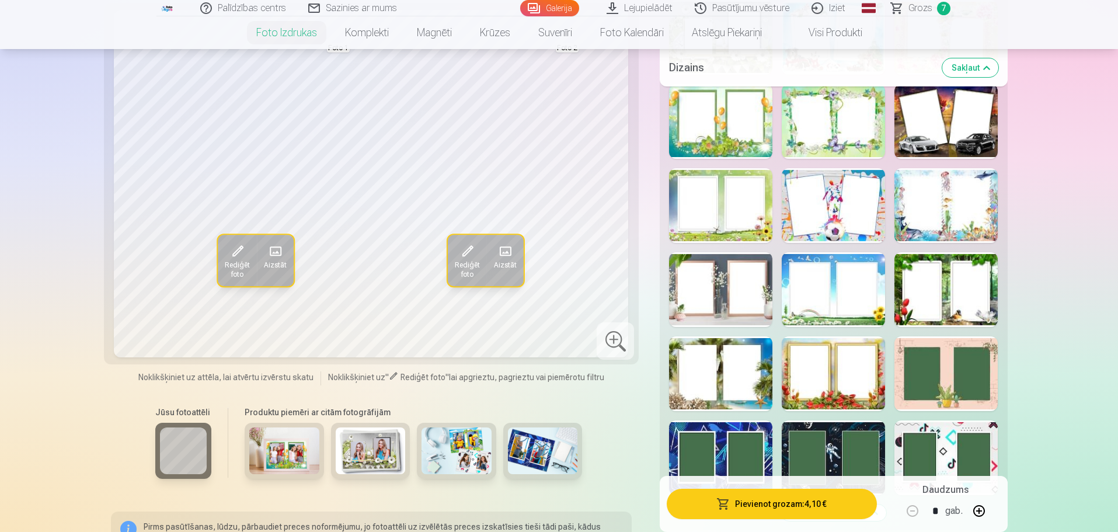
click at [869, 366] on div at bounding box center [833, 373] width 103 height 75
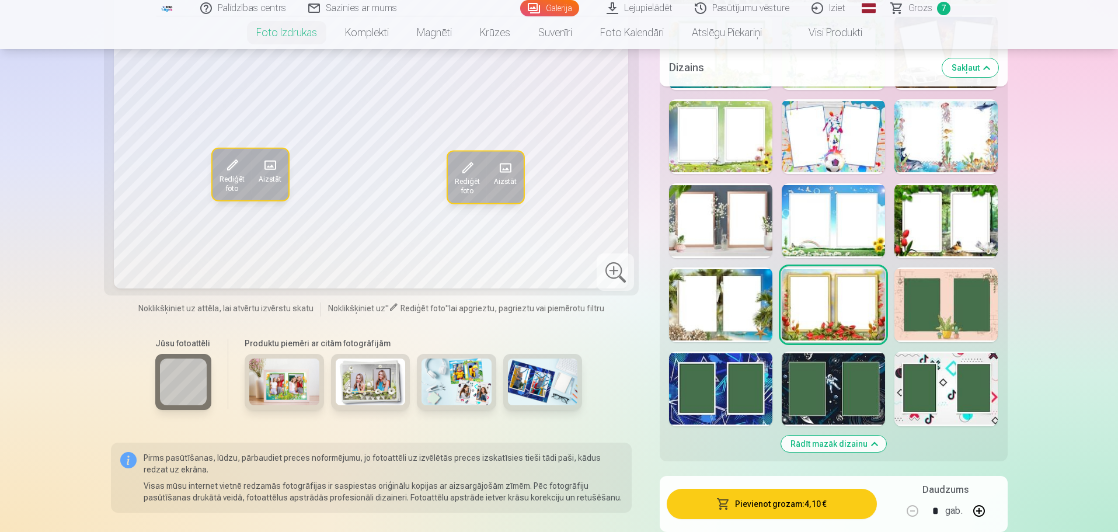
scroll to position [961, 0]
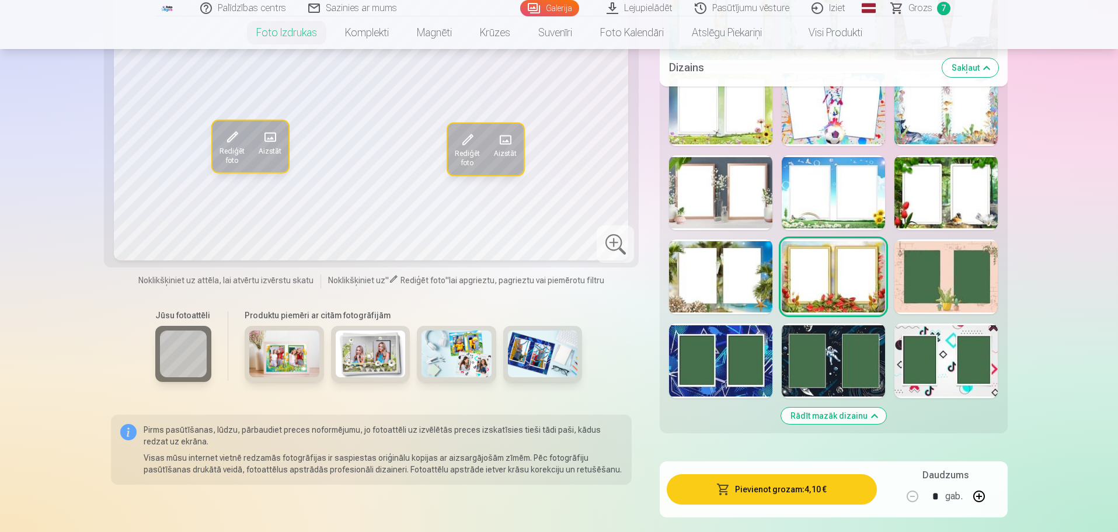
click at [919, 368] on div at bounding box center [945, 360] width 103 height 75
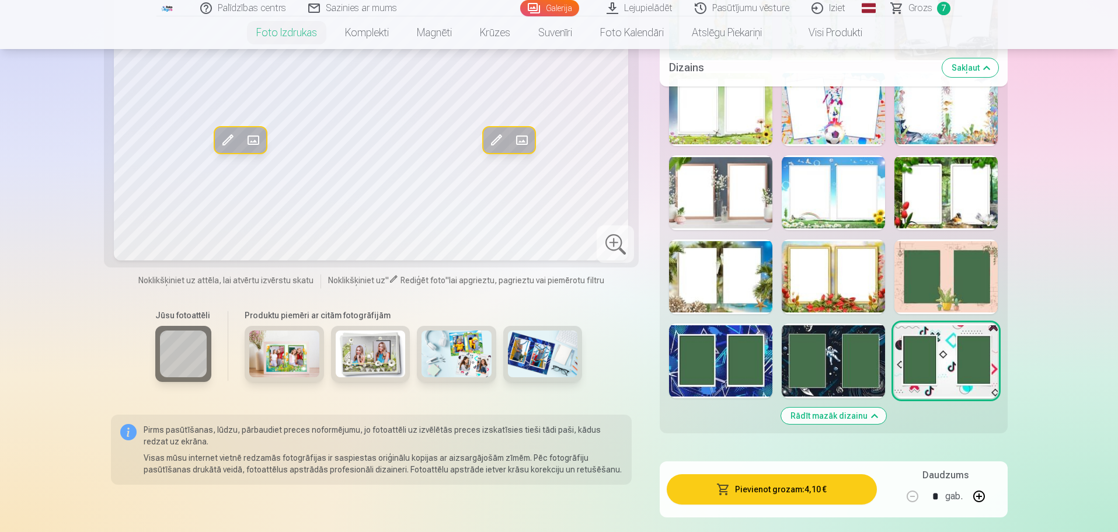
click at [838, 365] on div at bounding box center [833, 360] width 103 height 75
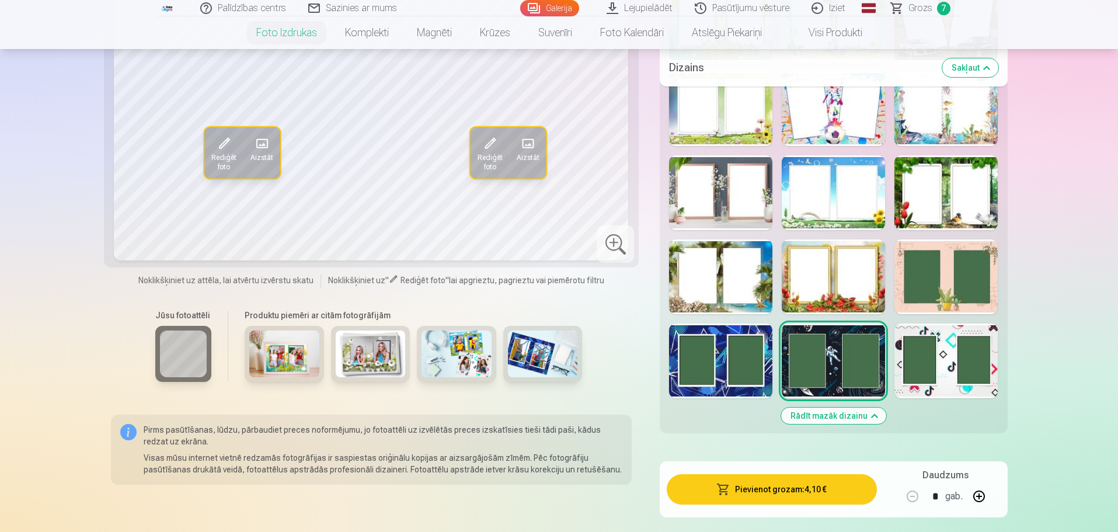
scroll to position [864, 0]
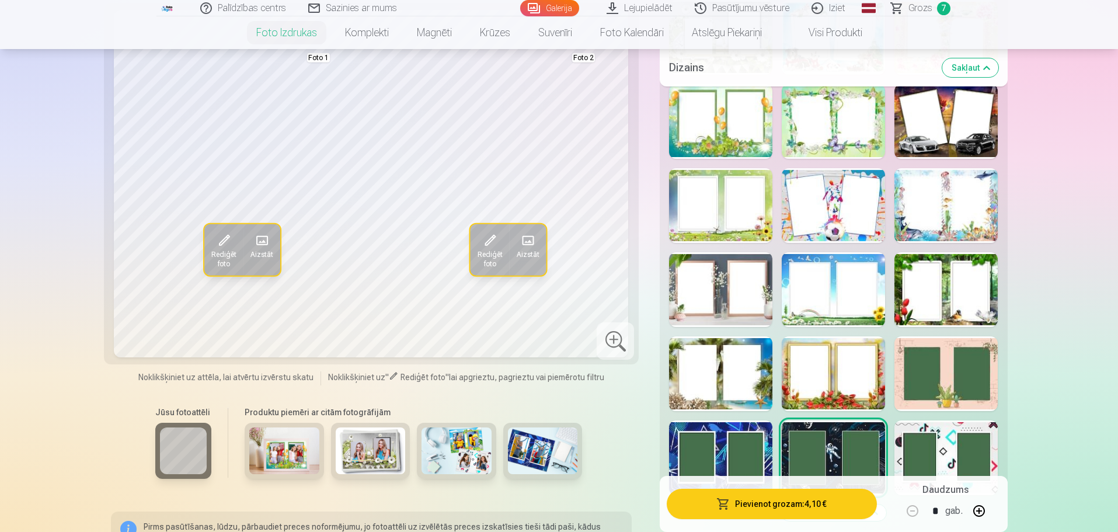
click at [922, 380] on div at bounding box center [945, 373] width 103 height 75
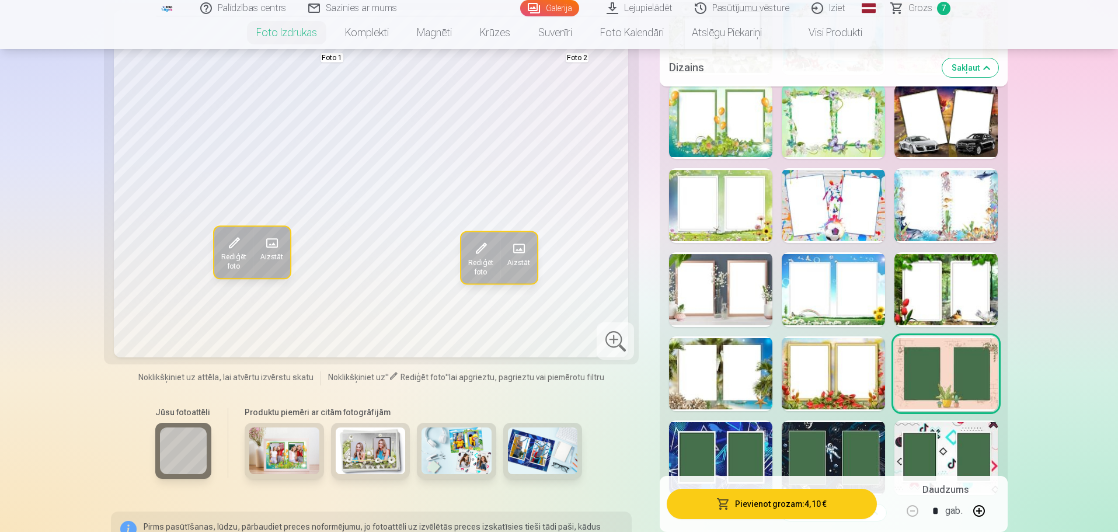
click at [847, 295] on div at bounding box center [833, 289] width 103 height 75
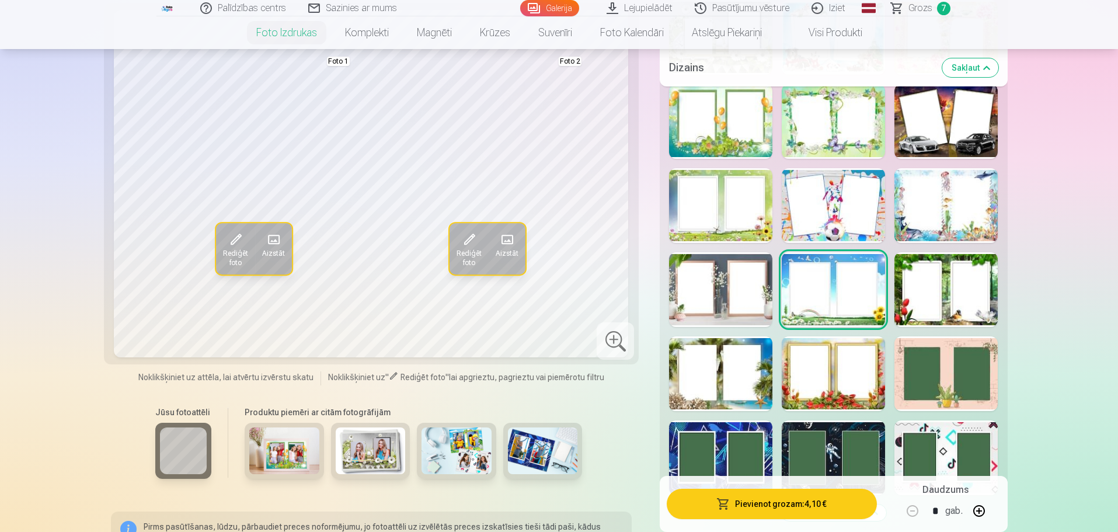
click at [724, 305] on div at bounding box center [720, 289] width 103 height 75
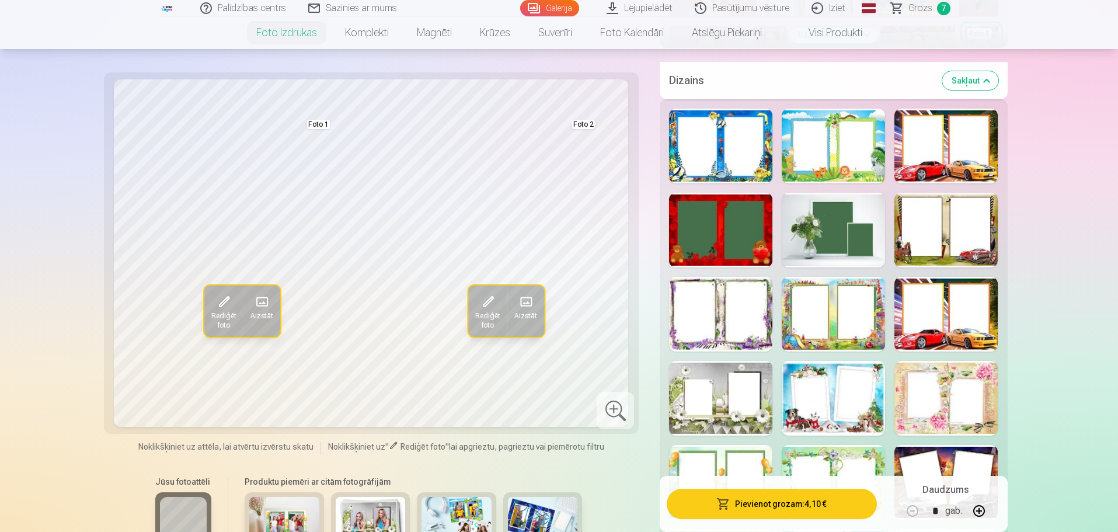
scroll to position [475, 0]
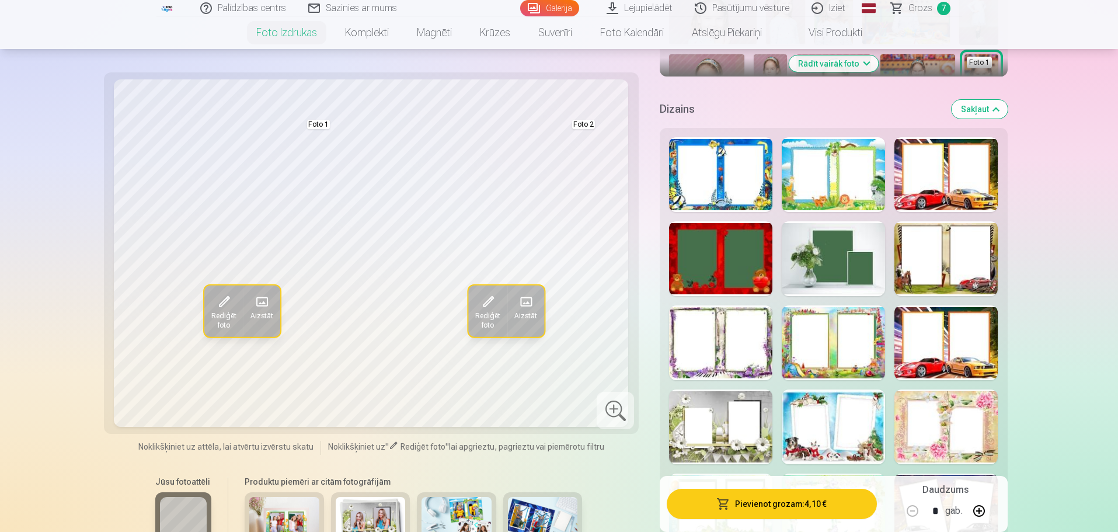
click at [851, 269] on div at bounding box center [833, 258] width 103 height 75
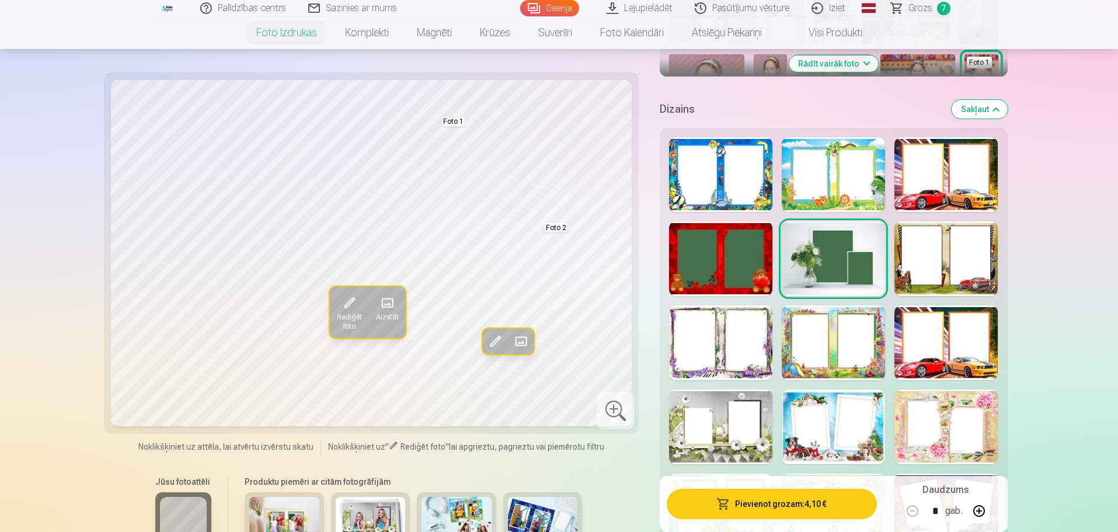
scroll to position [572, 0]
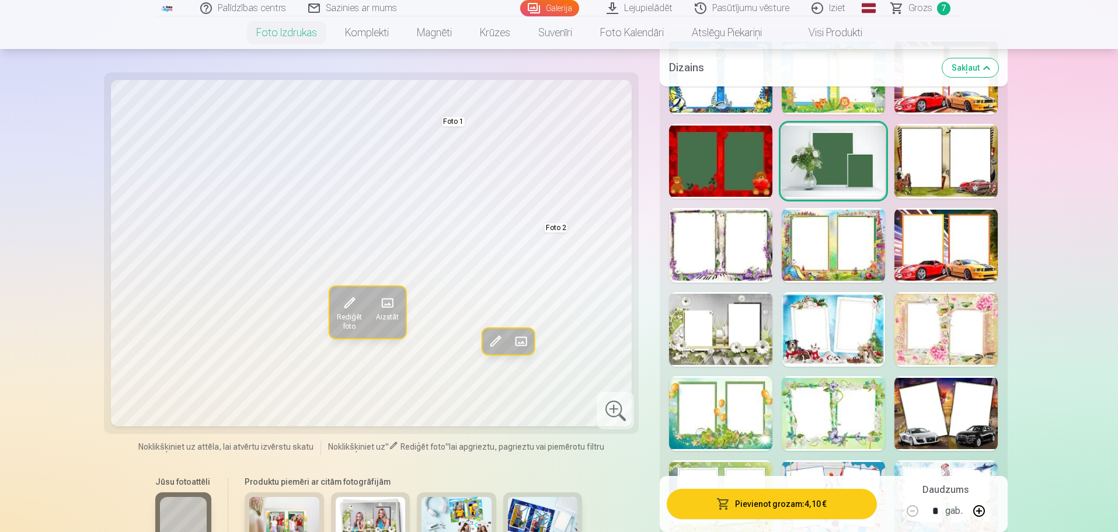
click at [757, 324] on div at bounding box center [720, 329] width 103 height 75
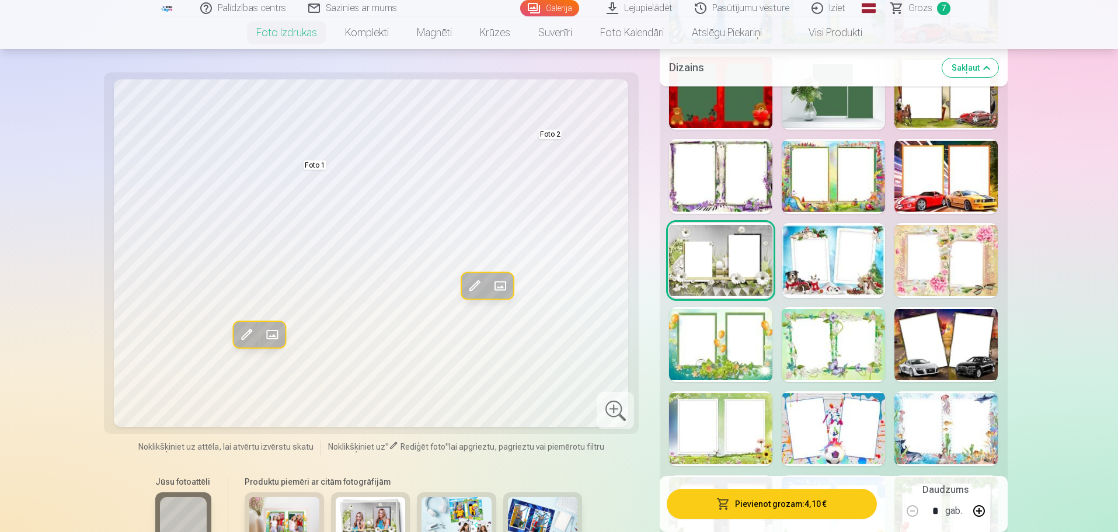
scroll to position [669, 0]
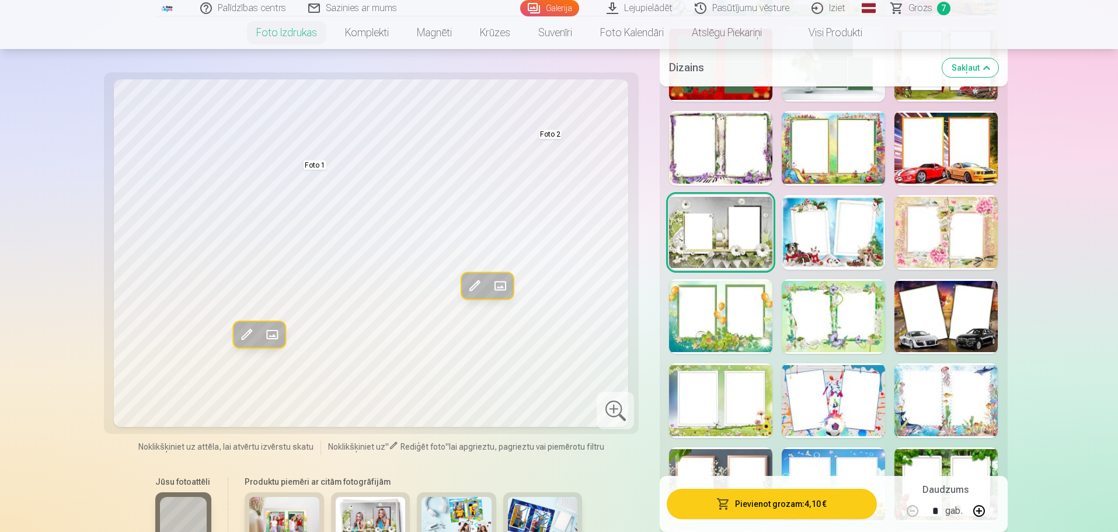
click at [925, 334] on div at bounding box center [945, 316] width 103 height 75
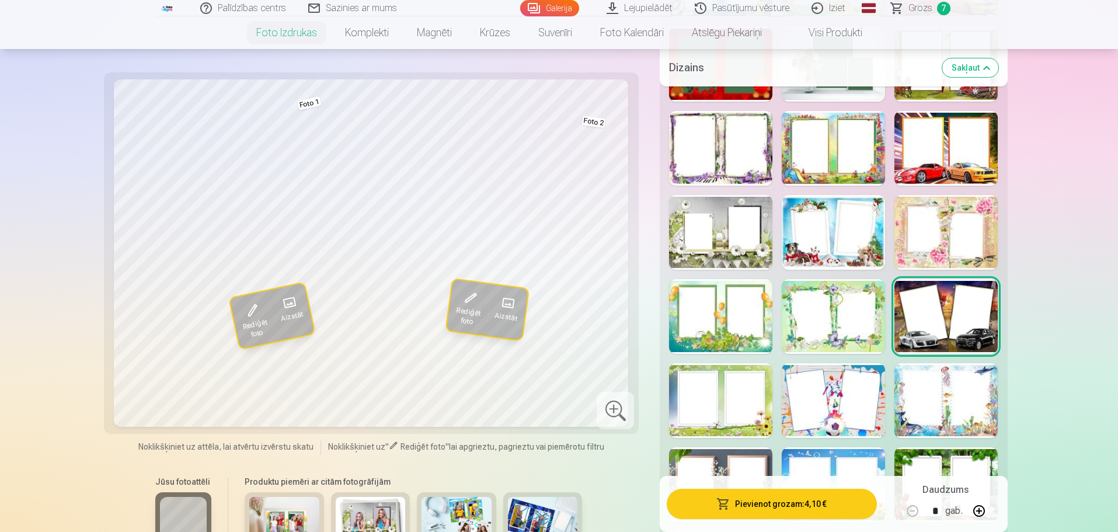
click at [755, 418] on div at bounding box center [720, 400] width 103 height 75
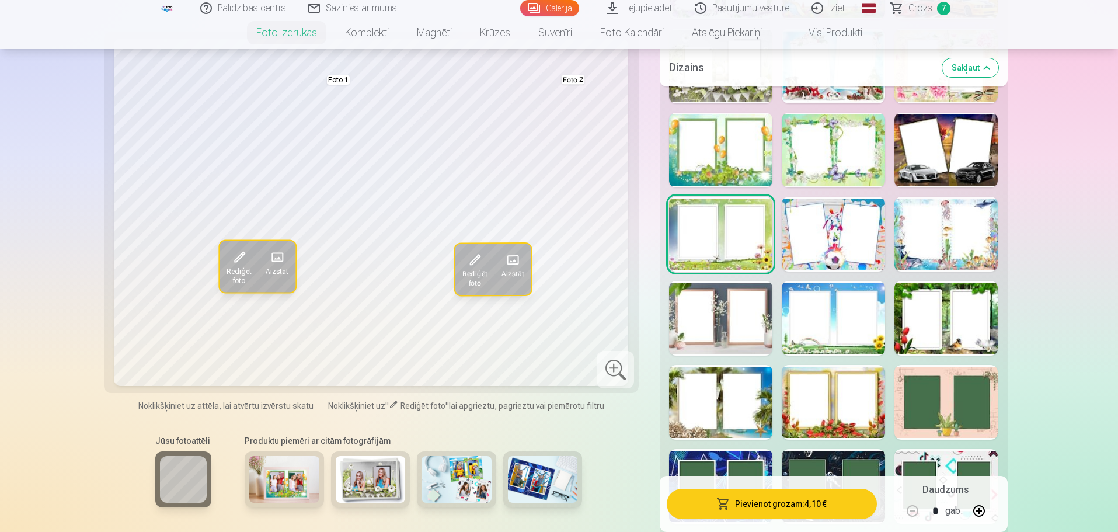
scroll to position [864, 0]
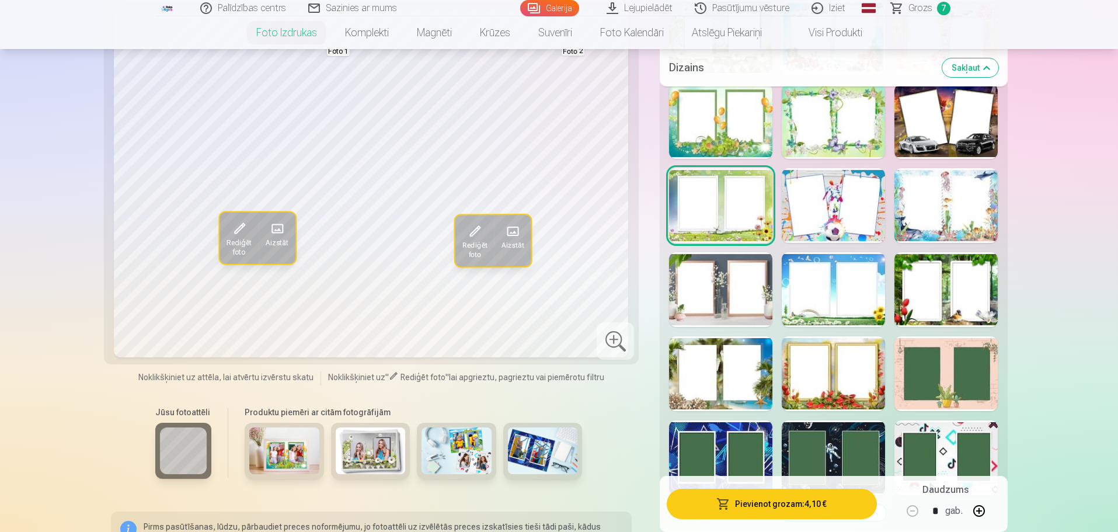
click at [739, 310] on div at bounding box center [720, 289] width 103 height 75
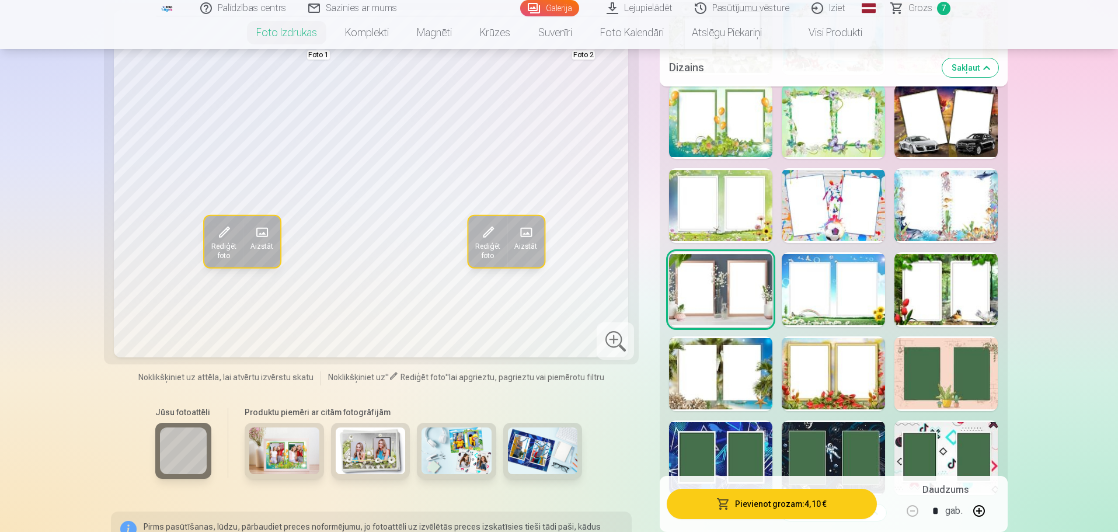
click at [605, 403] on div "Jūsu fotoattēli Produktu piemēri ar citām fotogrāfijām" at bounding box center [371, 448] width 521 height 98
click at [609, 346] on div at bounding box center [615, 340] width 37 height 37
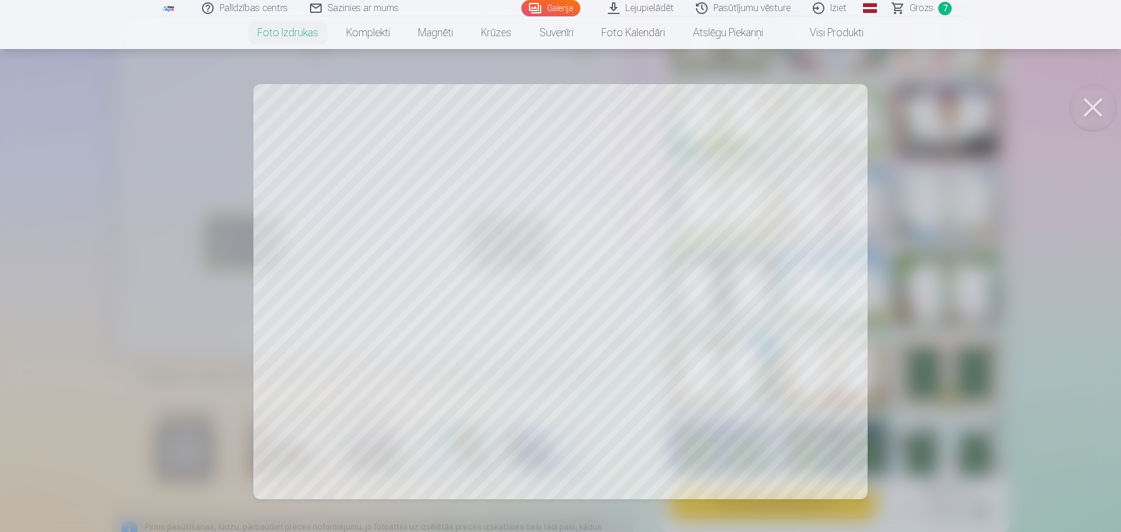
click at [1093, 106] on button at bounding box center [1093, 107] width 47 height 47
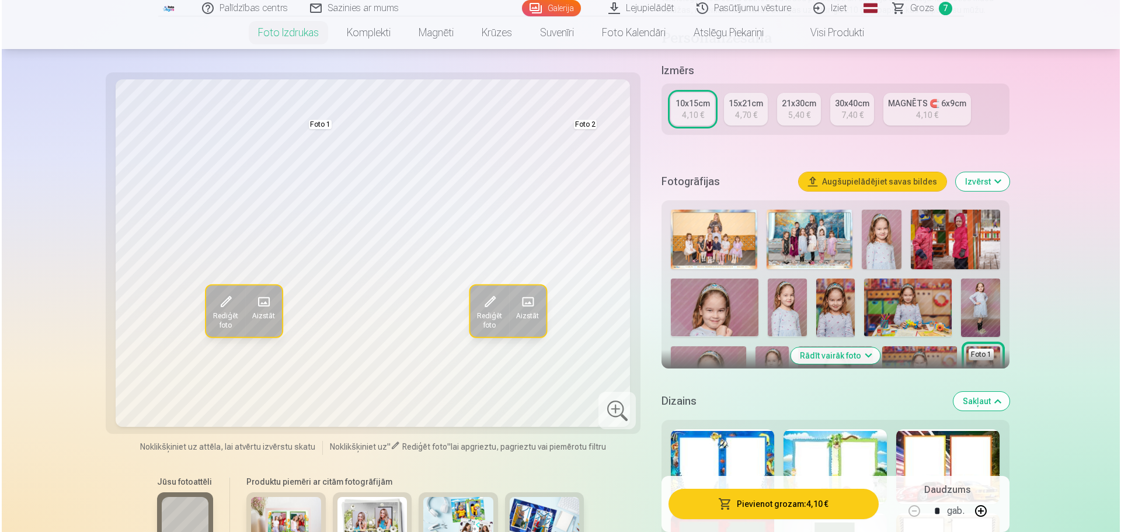
scroll to position [377, 0]
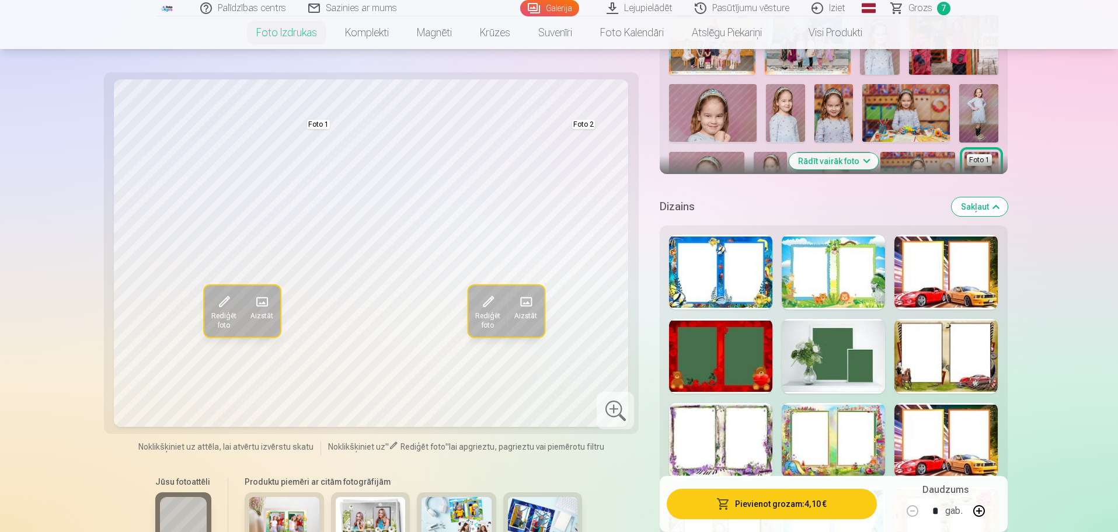
click at [799, 505] on button "Pievienot grozam : 4,10 €" at bounding box center [772, 504] width 210 height 30
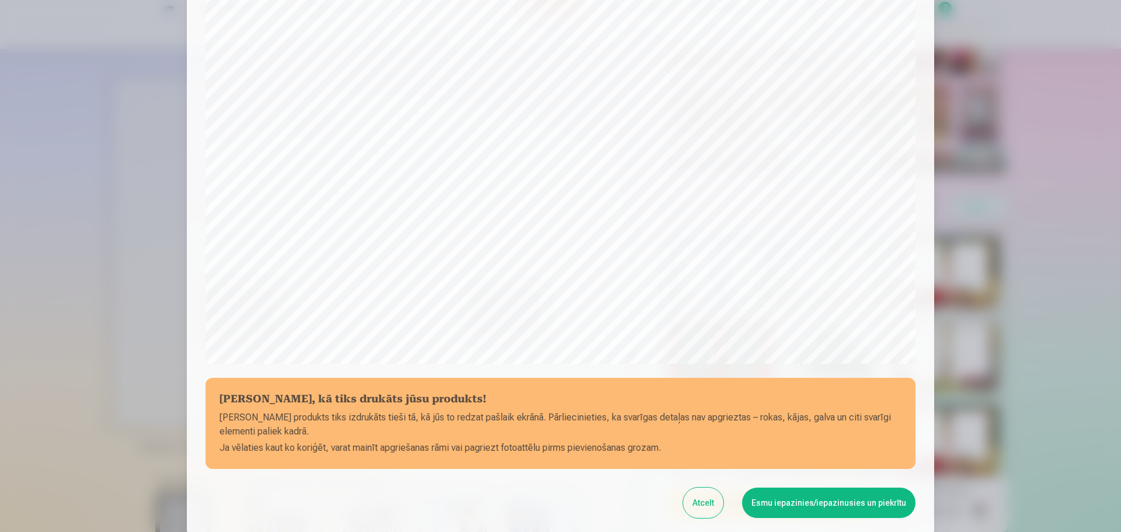
scroll to position [309, 0]
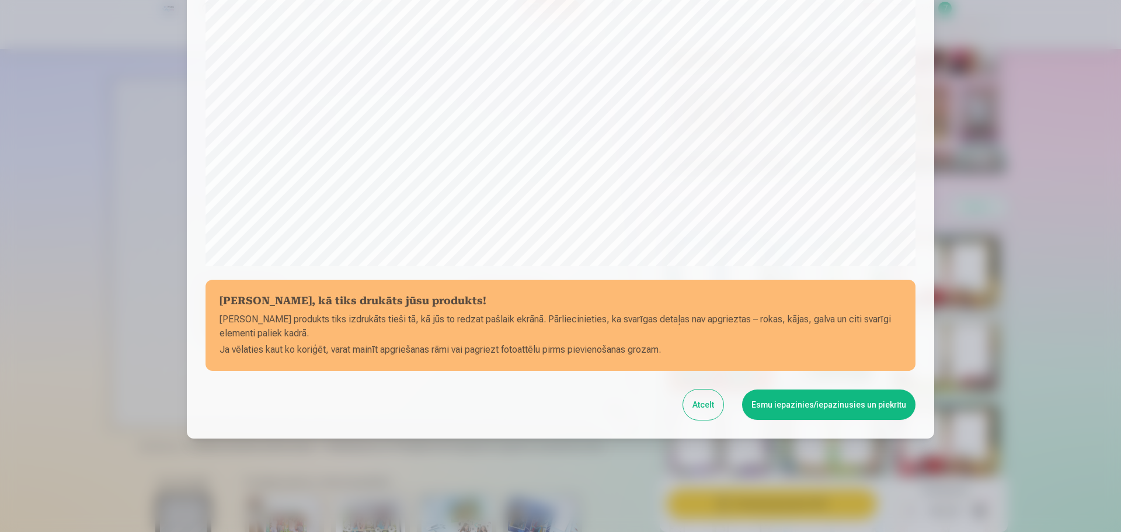
click at [850, 412] on button "Esmu iepazinies/iepazinusies un piekrītu" at bounding box center [828, 404] width 173 height 30
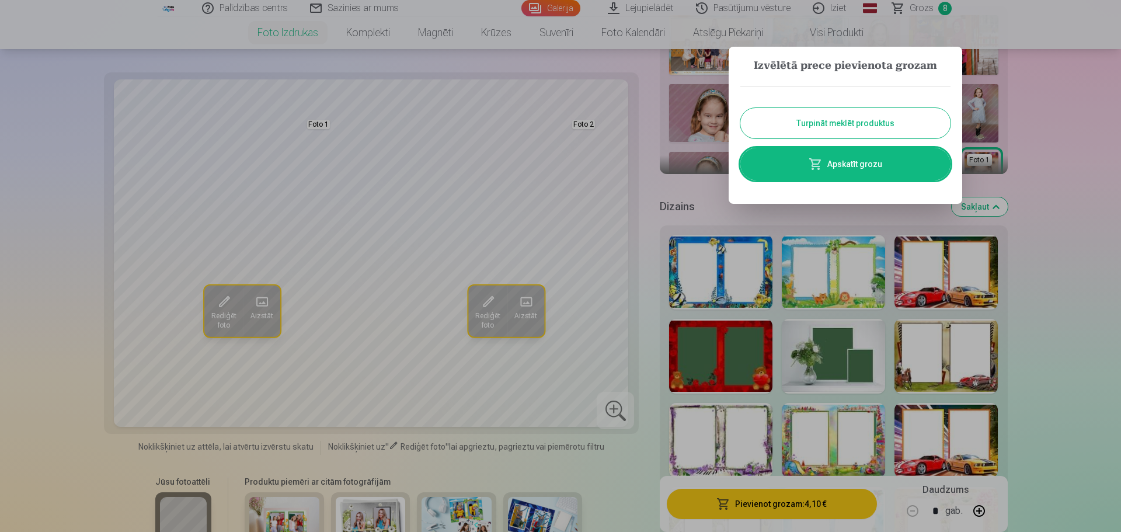
click at [868, 168] on link "Apskatīt grozu" at bounding box center [845, 164] width 210 height 33
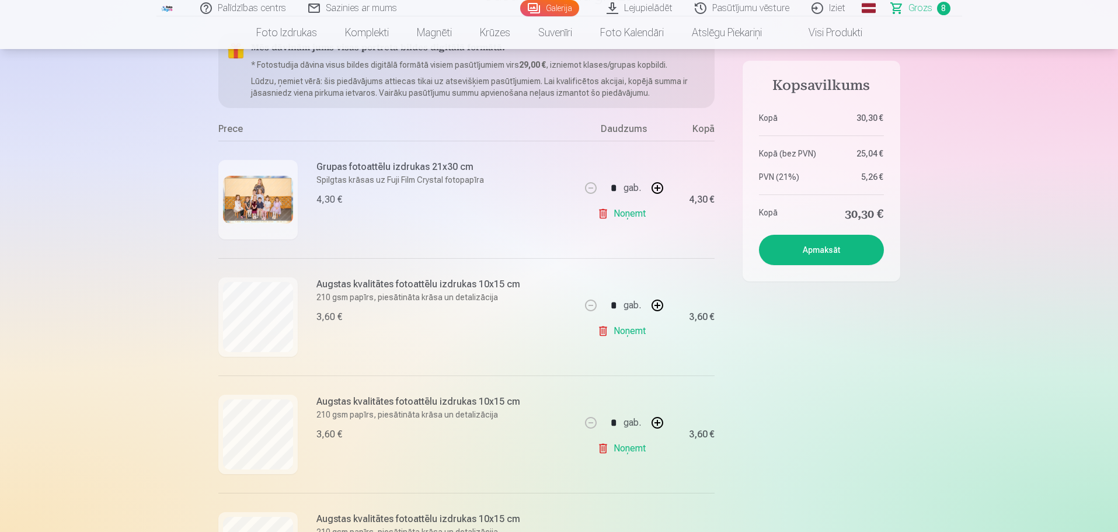
scroll to position [97, 0]
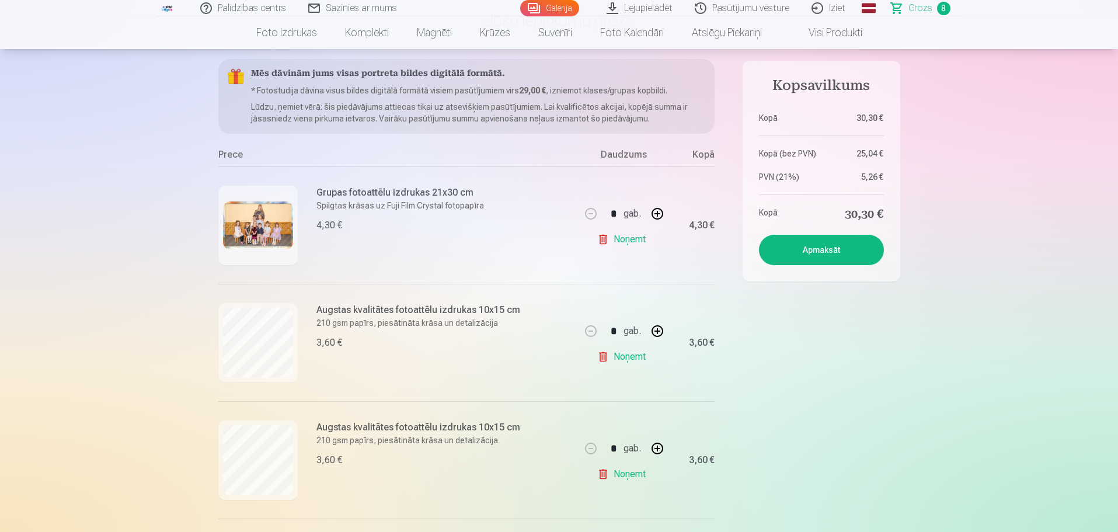
click at [850, 256] on button "Apmaksāt" at bounding box center [821, 250] width 125 height 30
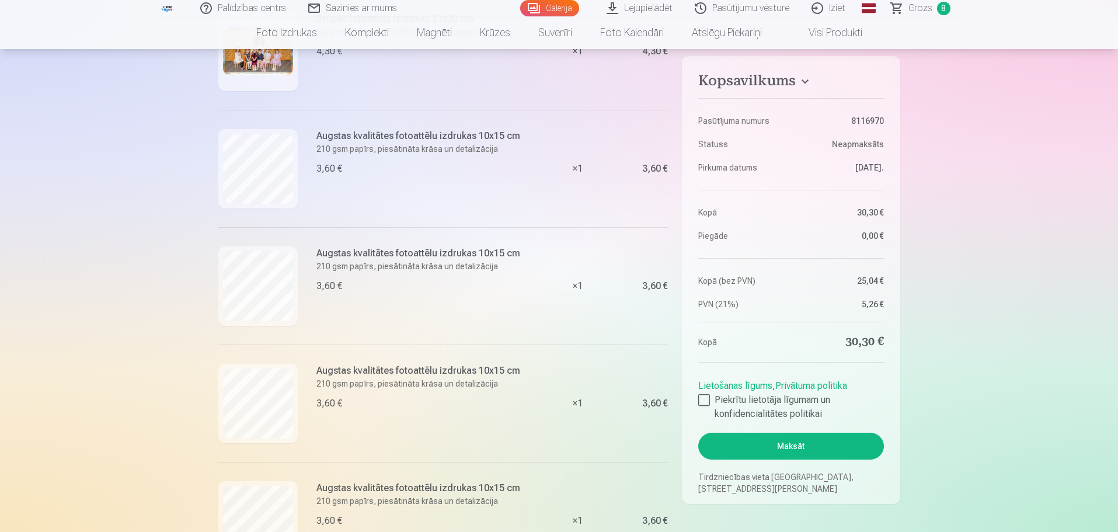
scroll to position [292, 0]
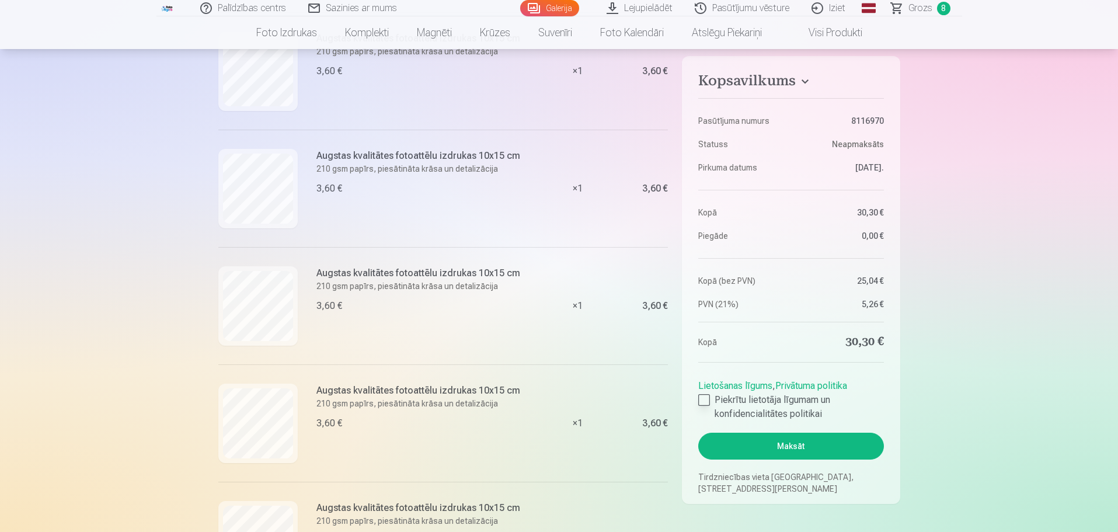
click at [708, 400] on div at bounding box center [704, 400] width 12 height 12
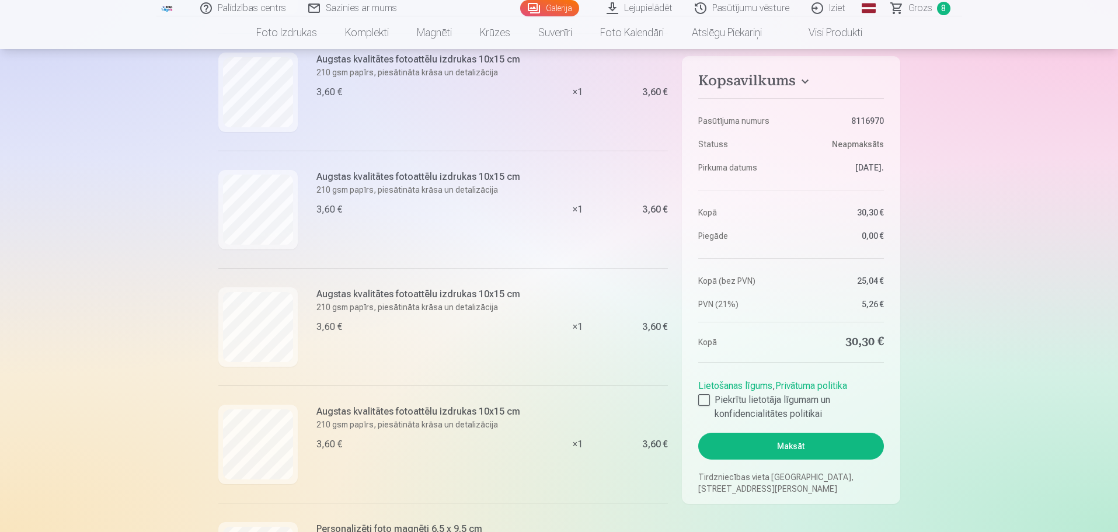
scroll to position [389, 0]
click at [796, 448] on button "Maksāt" at bounding box center [790, 446] width 185 height 27
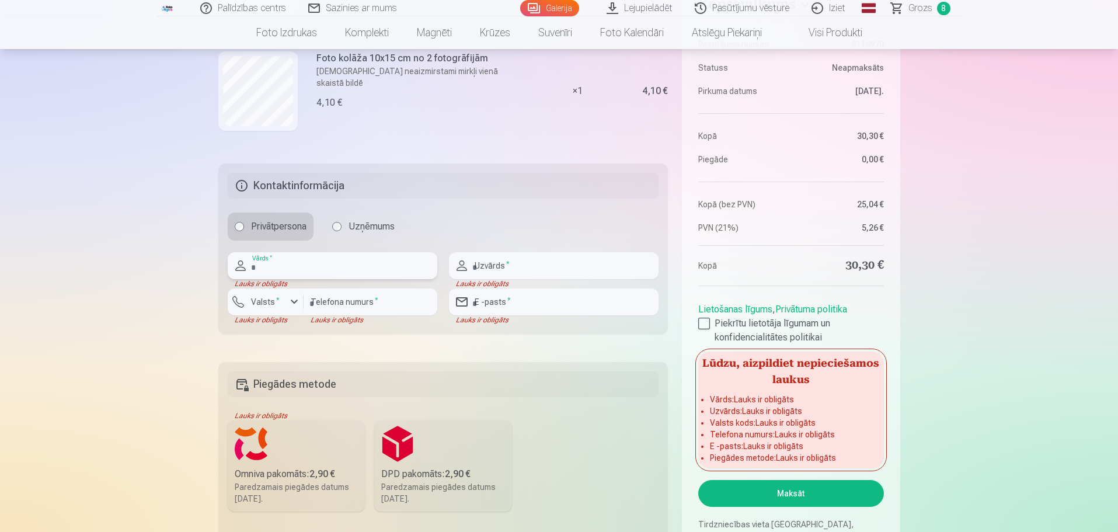
click at [325, 270] on input "text" at bounding box center [333, 265] width 210 height 27
type input "******"
type input "*******"
type input "********"
type input "**********"
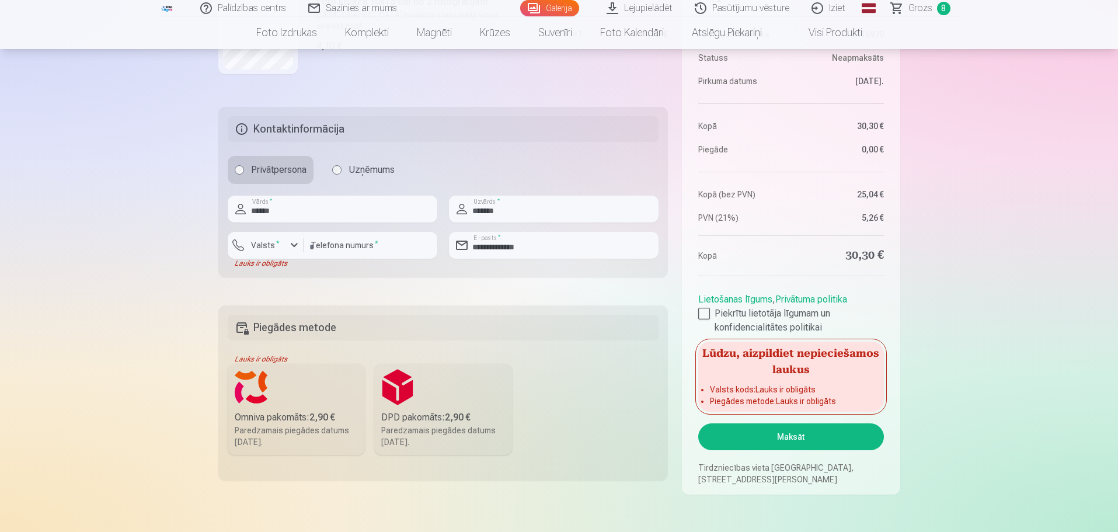
scroll to position [1073, 0]
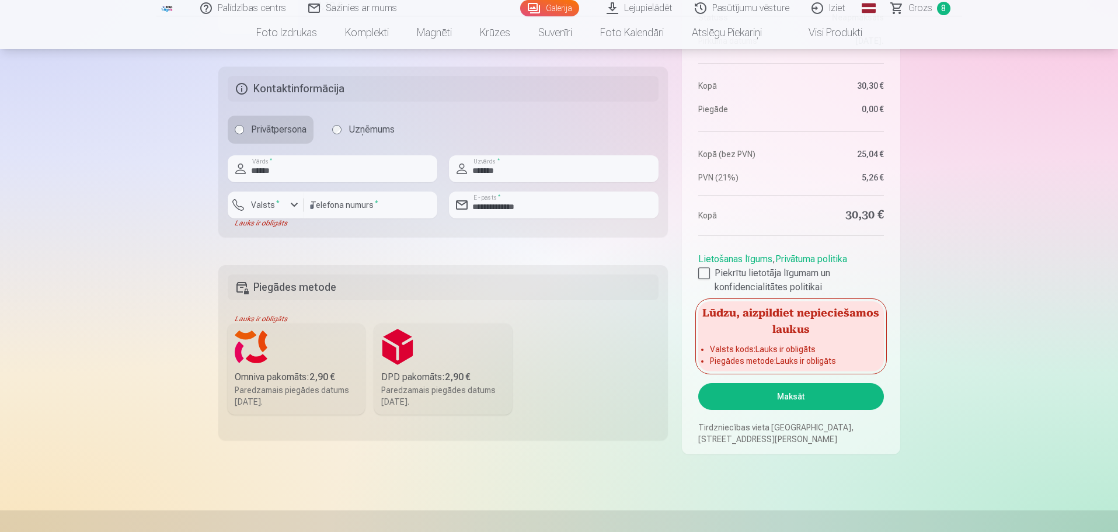
click at [313, 350] on label "Omniva pakomāts : 2,90 € Paredzamais piegādes datums 30.08.2025." at bounding box center [297, 368] width 138 height 91
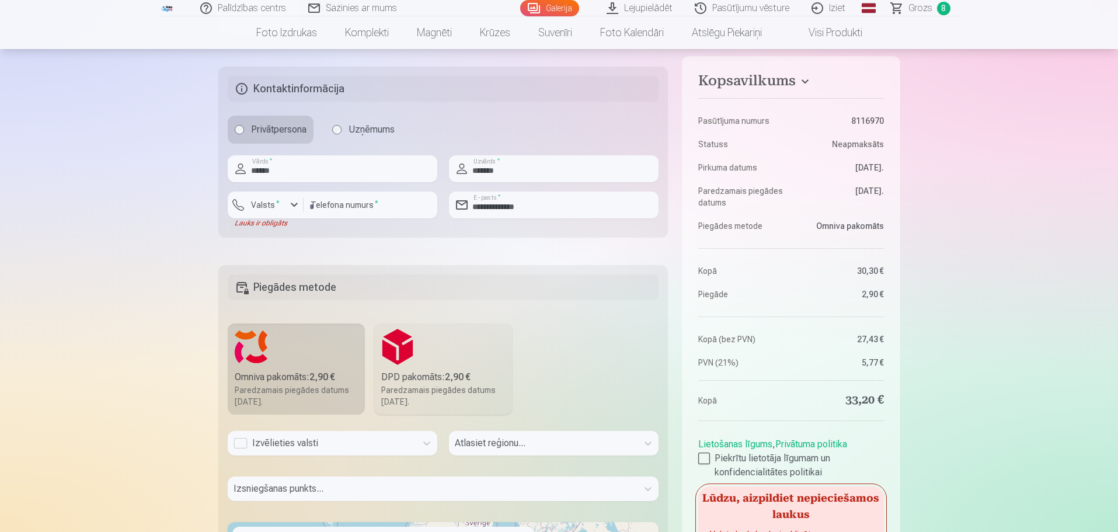
scroll to position [1082, 0]
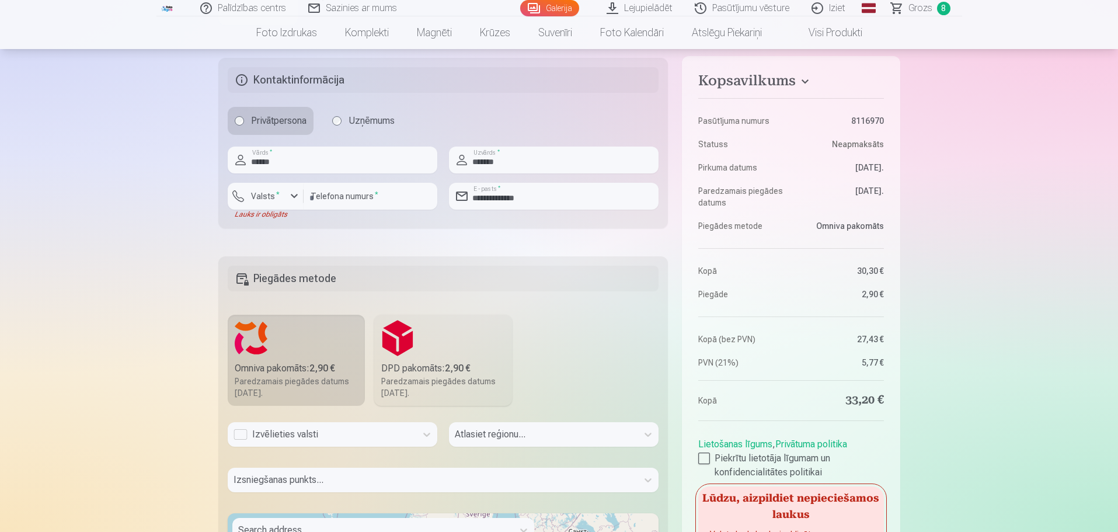
click at [304, 448] on div "Izvēlieties valsti" at bounding box center [333, 439] width 210 height 34
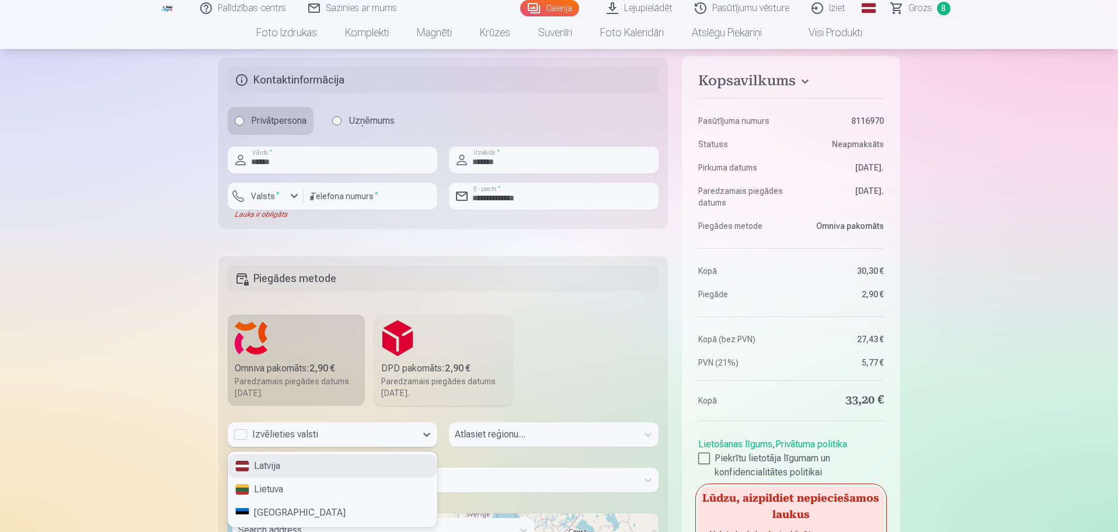
click at [304, 468] on div "Latvija" at bounding box center [332, 465] width 208 height 23
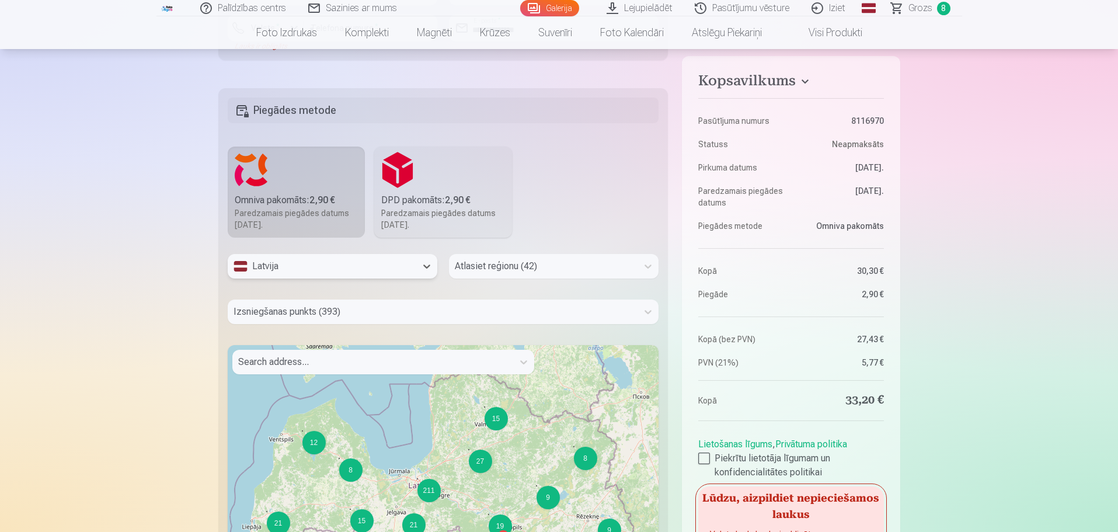
scroll to position [1277, 0]
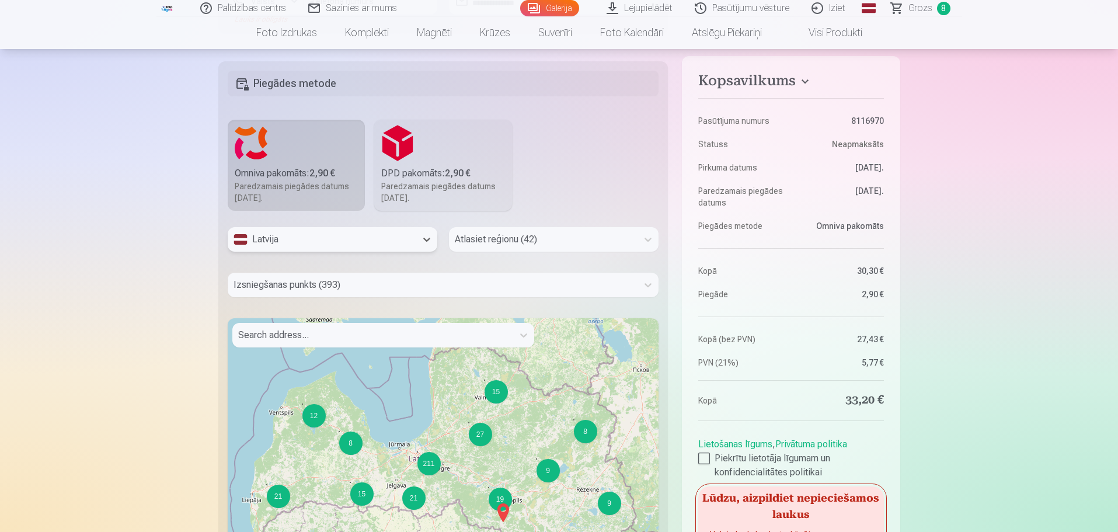
click at [595, 243] on div at bounding box center [543, 239] width 177 height 16
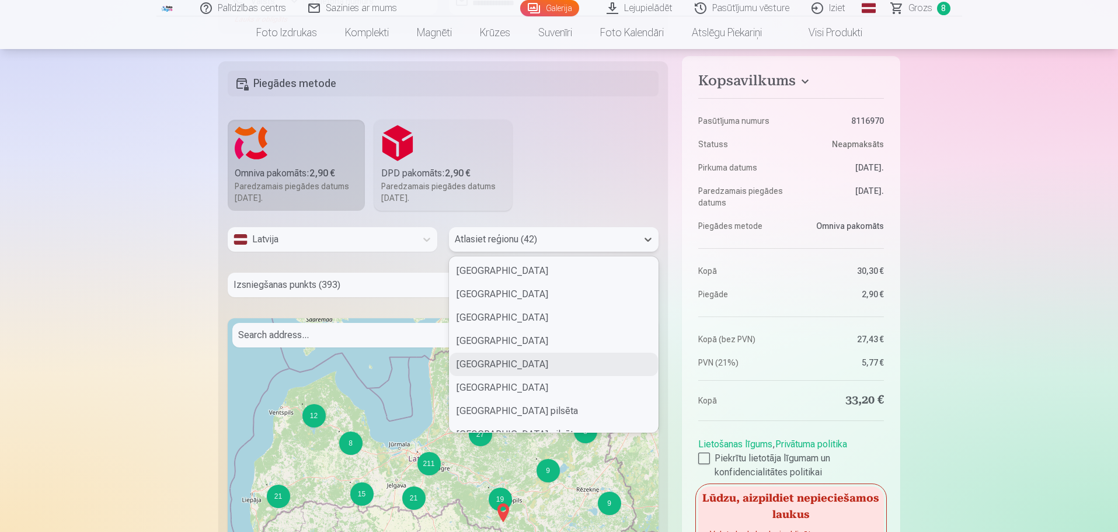
type input "*"
click at [552, 322] on div "Rīgas pilsēta" at bounding box center [554, 317] width 208 height 23
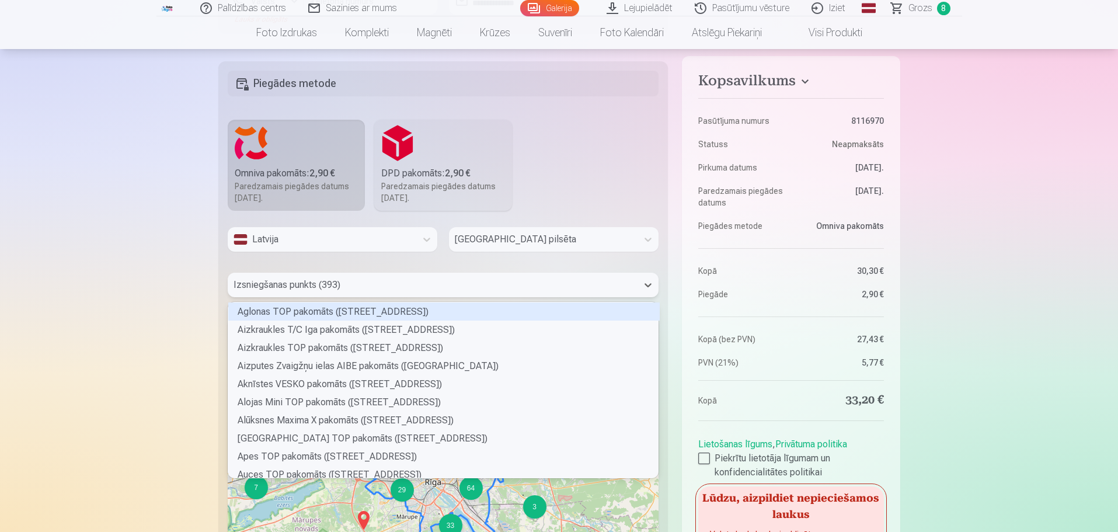
click at [375, 287] on div at bounding box center [433, 285] width 399 height 16
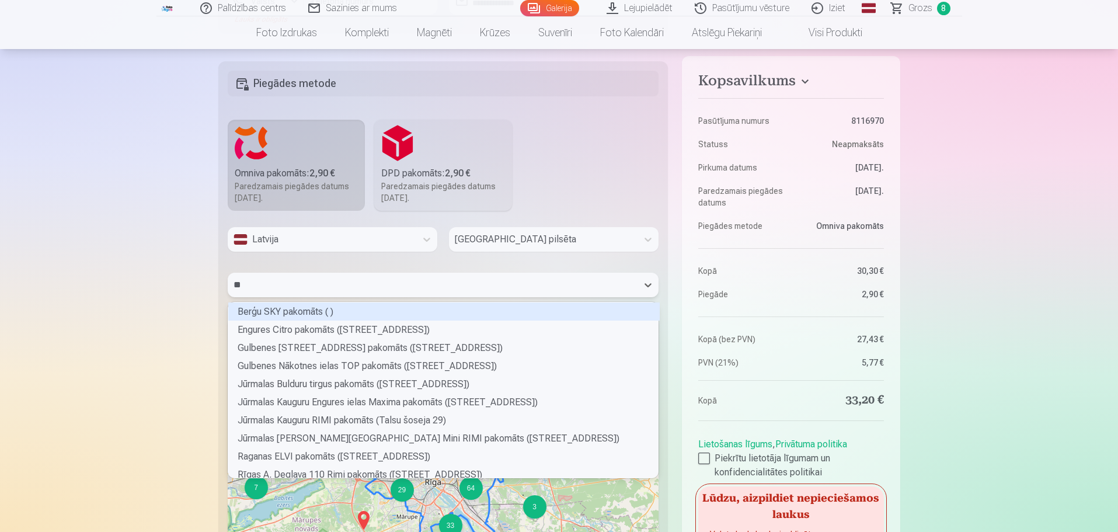
type input "***"
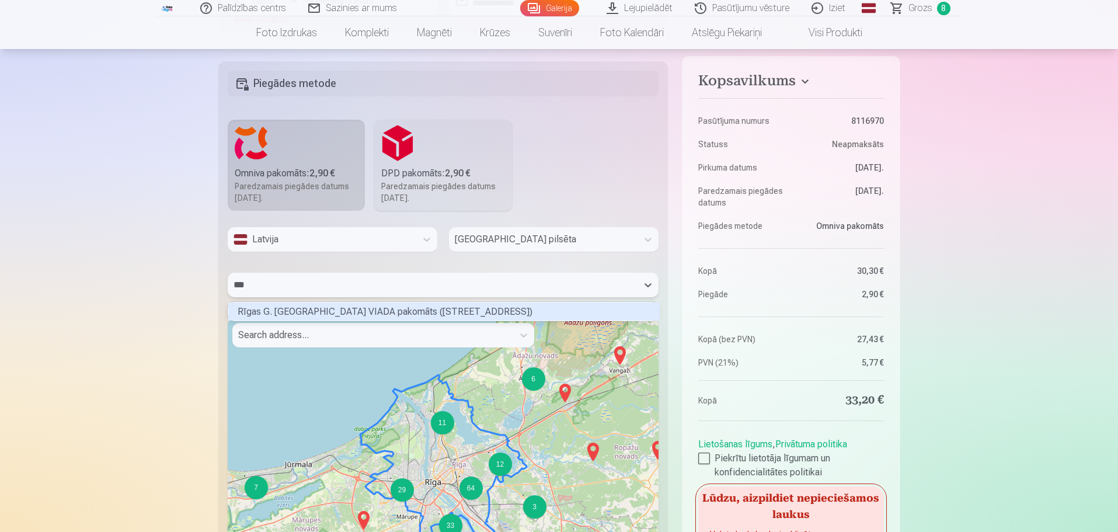
scroll to position [15, 427]
click at [373, 309] on div "Rīgas G. Astras ielas VIADA pakomāts (Gunāra Astras iela 7)" at bounding box center [443, 311] width 431 height 18
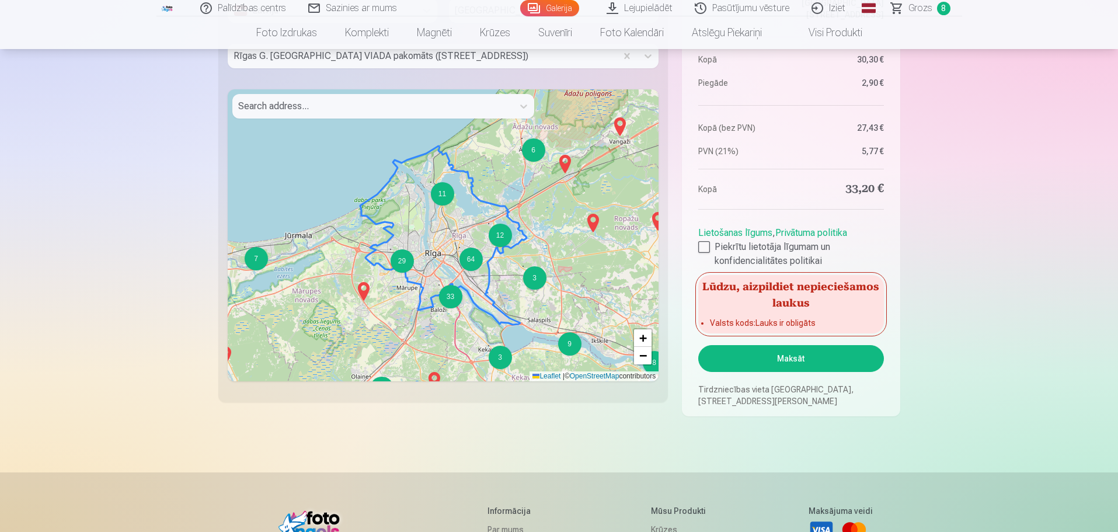
scroll to position [1569, 0]
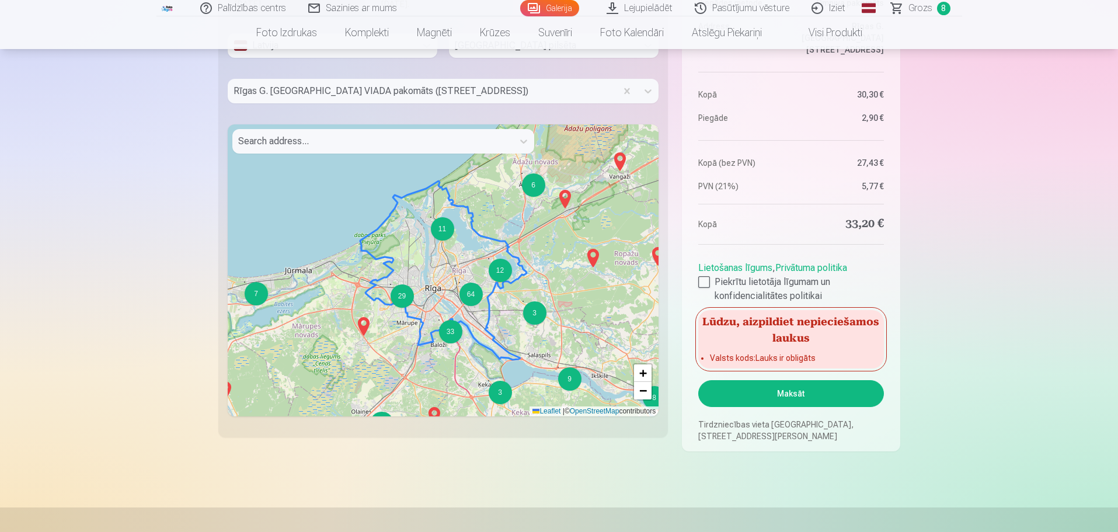
scroll to position [1471, 0]
click at [842, 392] on button "Maksāt" at bounding box center [790, 392] width 185 height 27
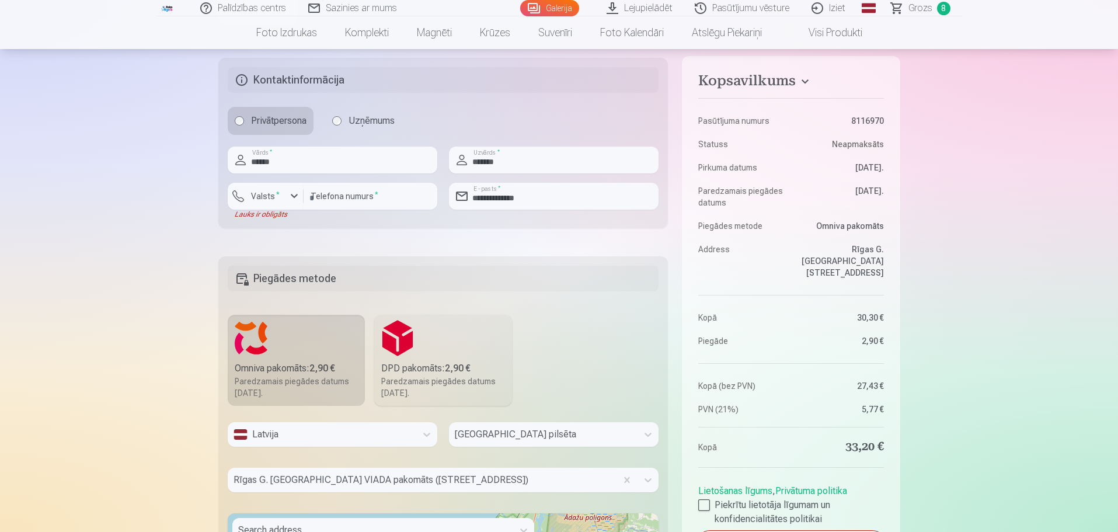
scroll to position [985, 0]
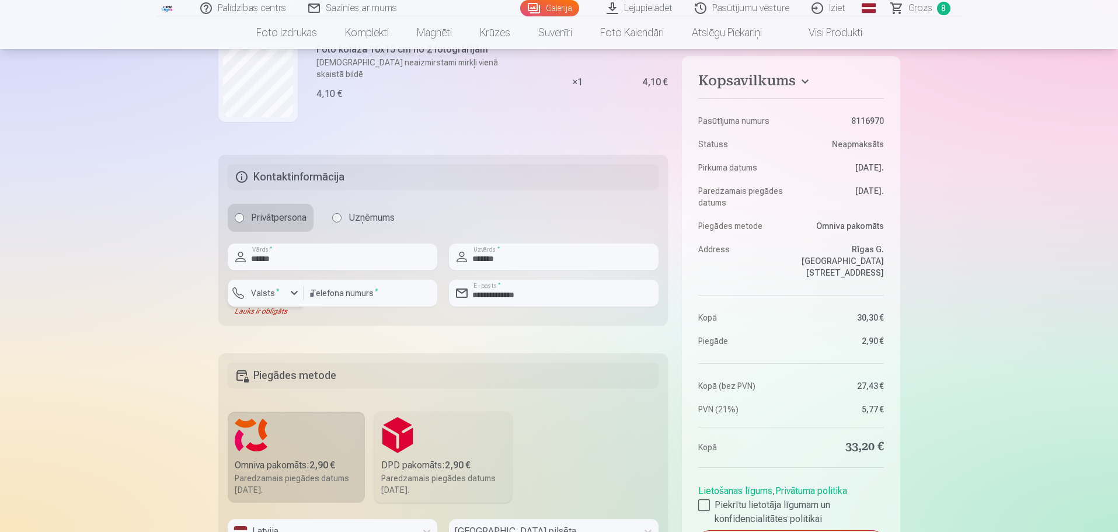
click at [291, 294] on div "button" at bounding box center [294, 293] width 14 height 14
click at [295, 322] on li "+371 Latvija" at bounding box center [276, 320] width 83 height 23
click at [984, 350] on div "Palīdzības centrs Sazinies ar mums Galerija Lejupielādēt Pasūtījumu vēsture Izi…" at bounding box center [559, 164] width 1118 height 2299
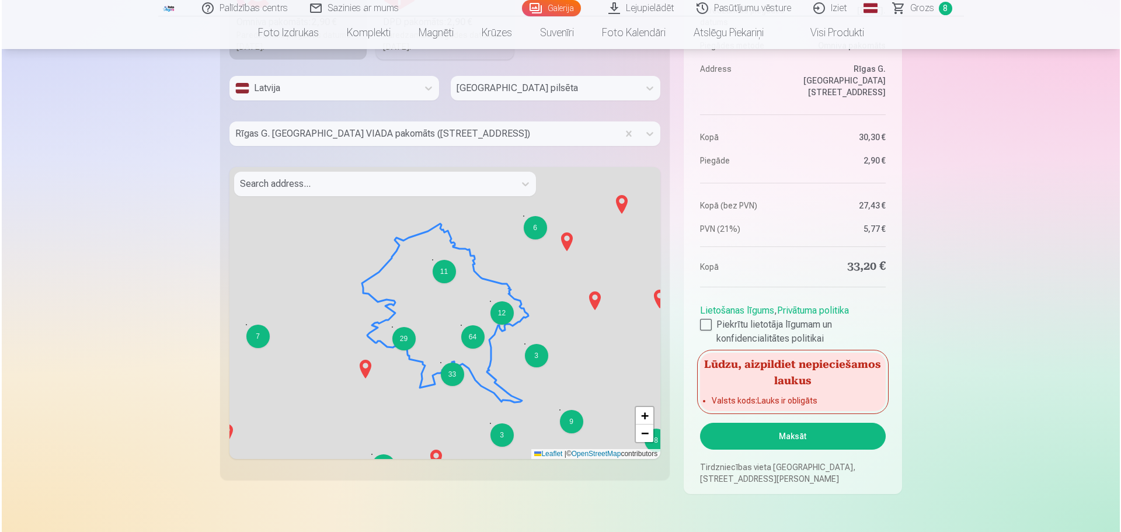
scroll to position [1471, 0]
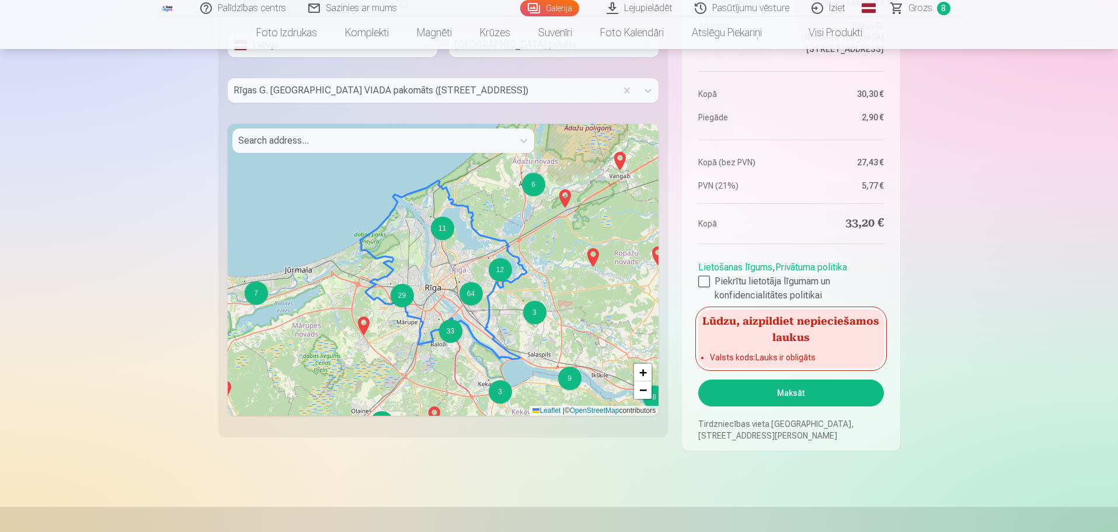
click at [821, 395] on button "Maksāt" at bounding box center [790, 392] width 185 height 27
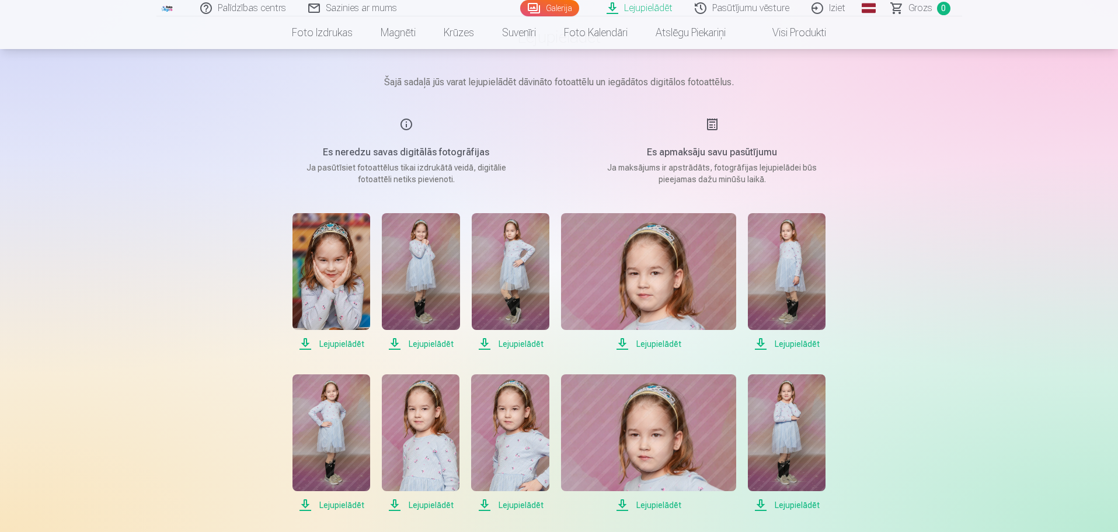
scroll to position [194, 0]
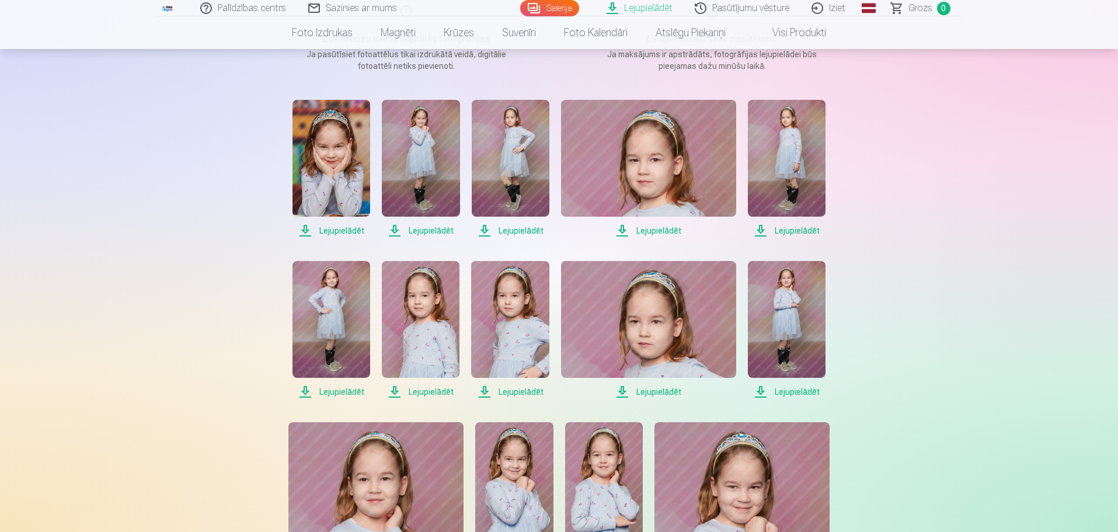
click at [340, 232] on span "Lejupielādēt" at bounding box center [331, 231] width 78 height 14
click at [438, 231] on span "Lejupielādēt" at bounding box center [421, 231] width 78 height 14
click at [516, 231] on span "Lejupielādēt" at bounding box center [511, 231] width 78 height 14
click at [648, 230] on span "Lejupielādēt" at bounding box center [648, 231] width 175 height 14
click at [800, 231] on span "Lejupielādēt" at bounding box center [787, 231] width 78 height 14
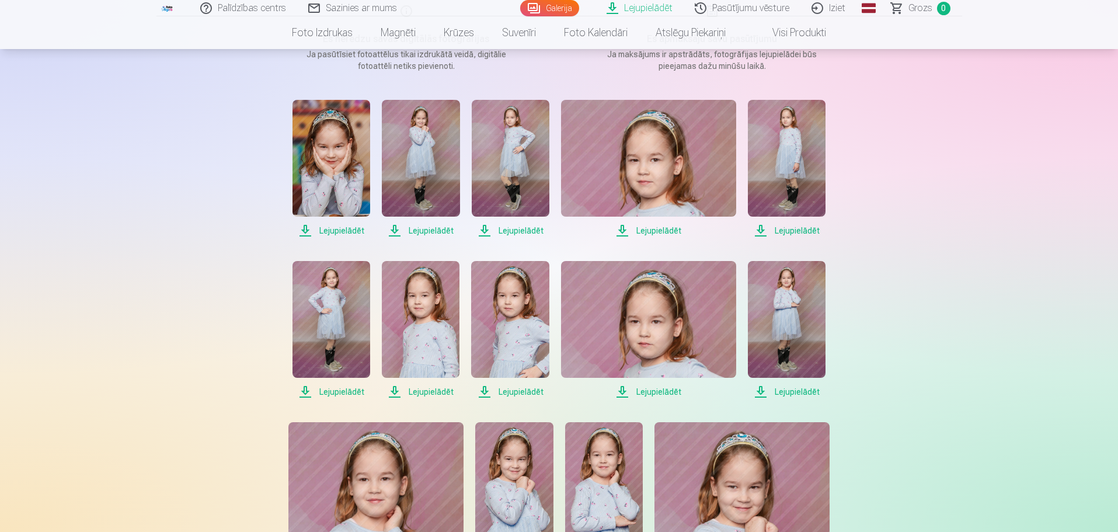
click at [330, 392] on span "Lejupielādēt" at bounding box center [331, 392] width 78 height 14
click at [429, 391] on span "Lejupielādēt" at bounding box center [421, 392] width 78 height 14
click at [522, 392] on span "Lejupielādēt" at bounding box center [510, 392] width 78 height 14
click at [656, 391] on span "Lejupielādēt" at bounding box center [648, 392] width 175 height 14
click at [790, 392] on span "Lejupielādēt" at bounding box center [787, 392] width 78 height 14
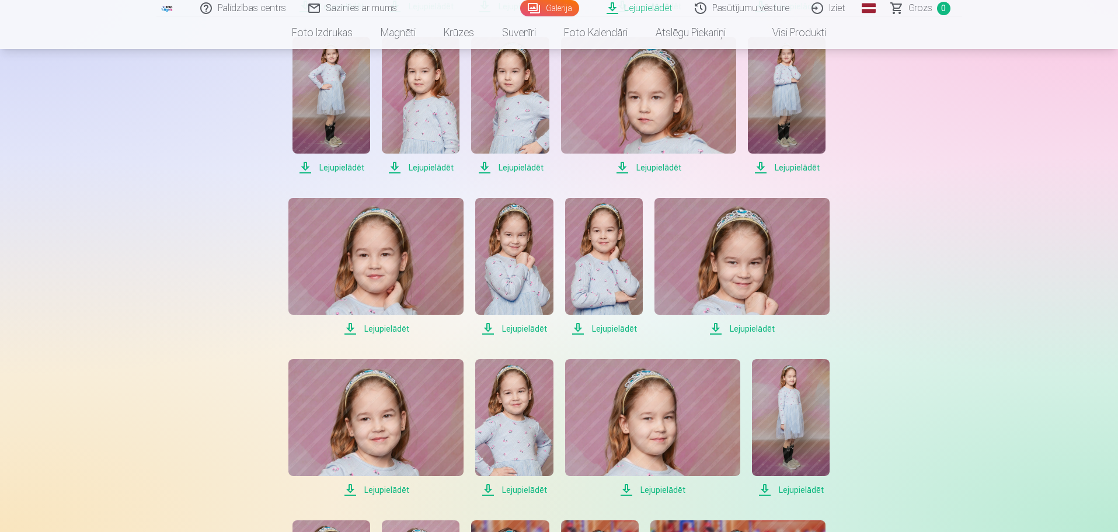
scroll to position [486, 0]
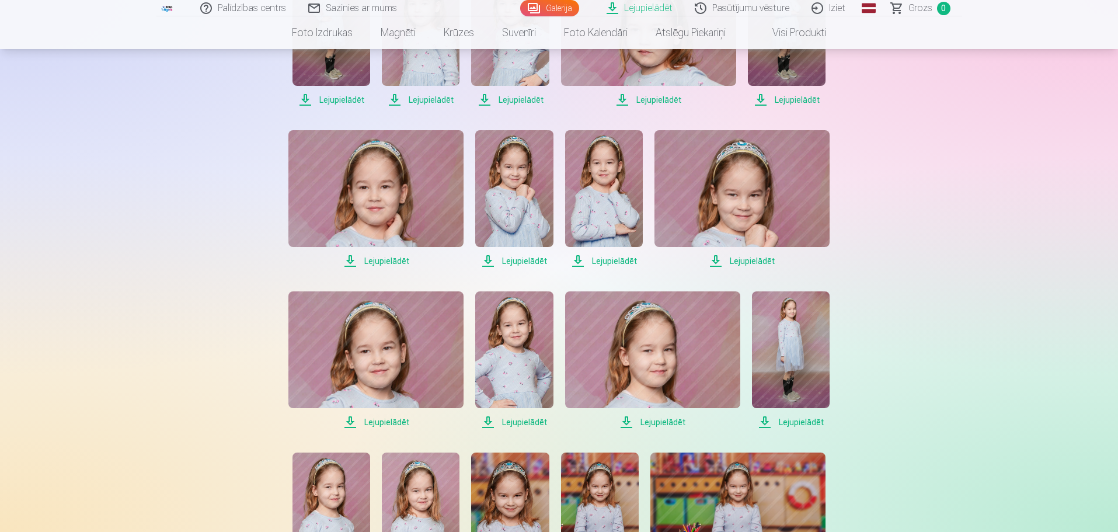
click at [391, 259] on span "Lejupielādēt" at bounding box center [375, 261] width 175 height 14
click at [530, 260] on span "Lejupielādēt" at bounding box center [514, 261] width 78 height 14
click at [619, 260] on span "Lejupielādēt" at bounding box center [604, 261] width 78 height 14
click at [754, 260] on span "Lejupielādēt" at bounding box center [741, 261] width 175 height 14
click at [402, 422] on span "Lejupielādēt" at bounding box center [375, 422] width 175 height 14
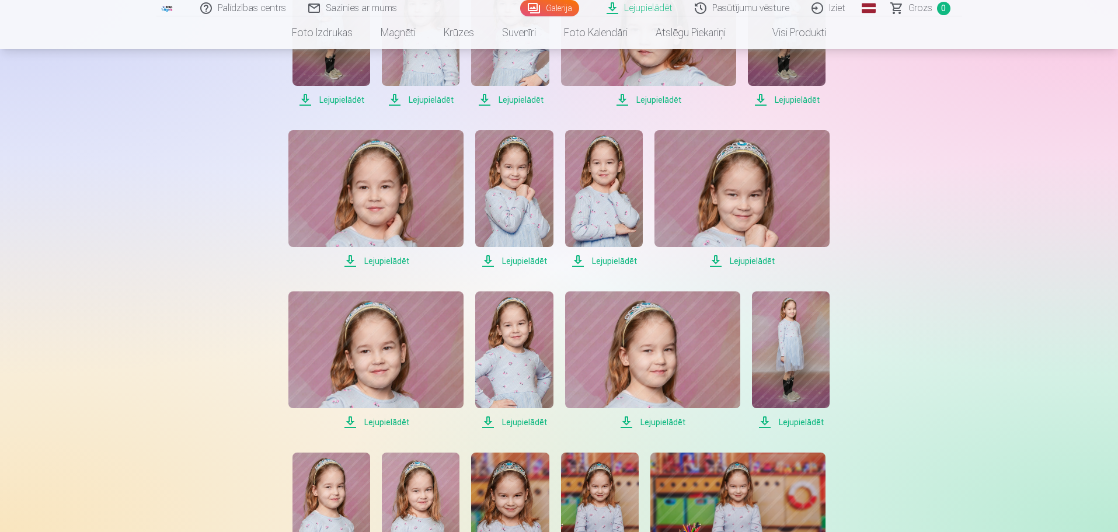
click at [524, 422] on span "Lejupielādēt" at bounding box center [514, 422] width 78 height 14
click at [659, 423] on span "Lejupielādēt" at bounding box center [652, 422] width 175 height 14
click at [810, 420] on span "Lejupielādēt" at bounding box center [791, 422] width 78 height 14
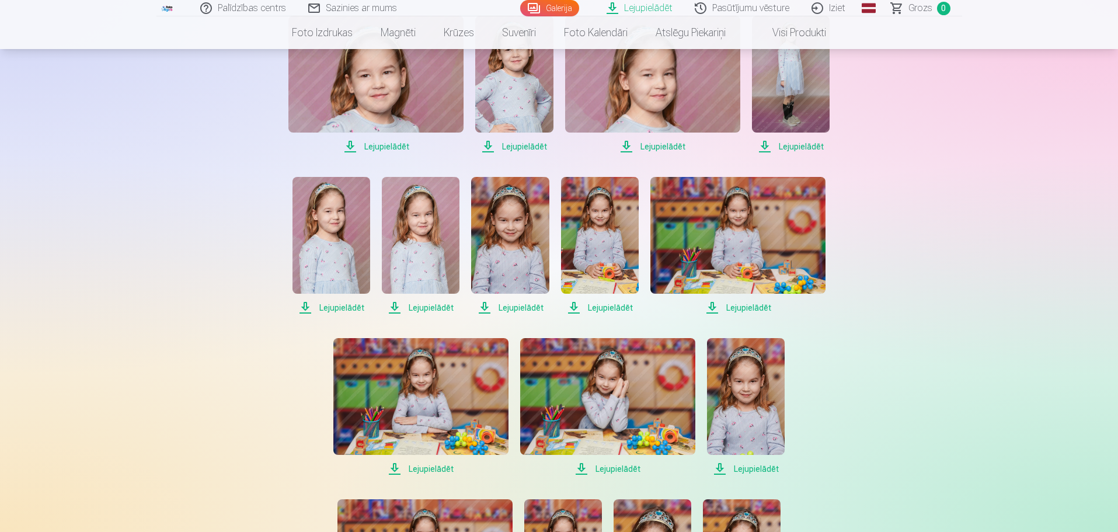
scroll to position [778, 0]
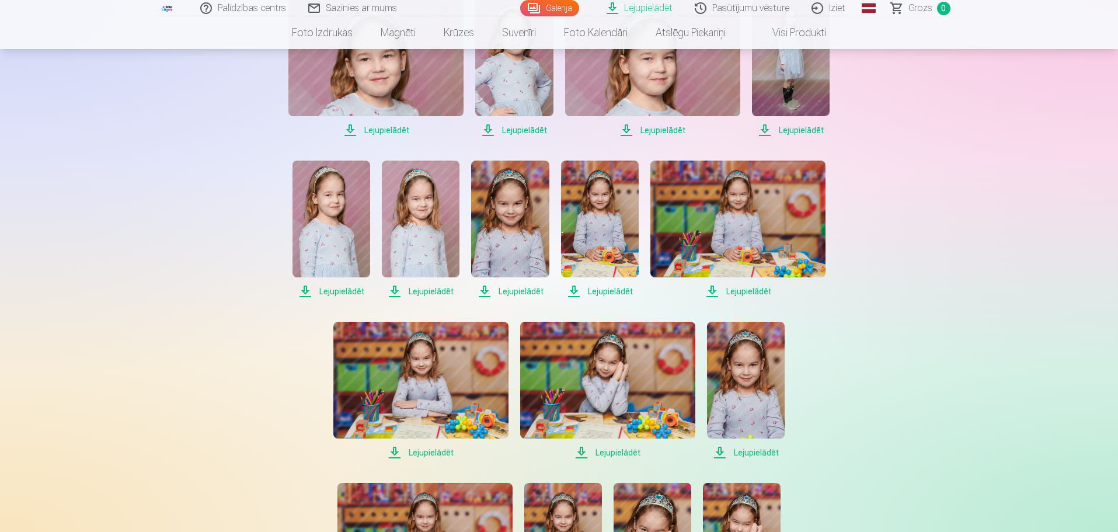
click at [343, 291] on span "Lejupielādēt" at bounding box center [331, 291] width 78 height 14
click at [430, 292] on span "Lejupielādēt" at bounding box center [421, 291] width 78 height 14
click at [524, 291] on span "Lejupielādēt" at bounding box center [510, 291] width 78 height 14
click at [614, 292] on span "Lejupielādēt" at bounding box center [600, 291] width 78 height 14
click at [746, 292] on span "Lejupielādēt" at bounding box center [737, 291] width 175 height 14
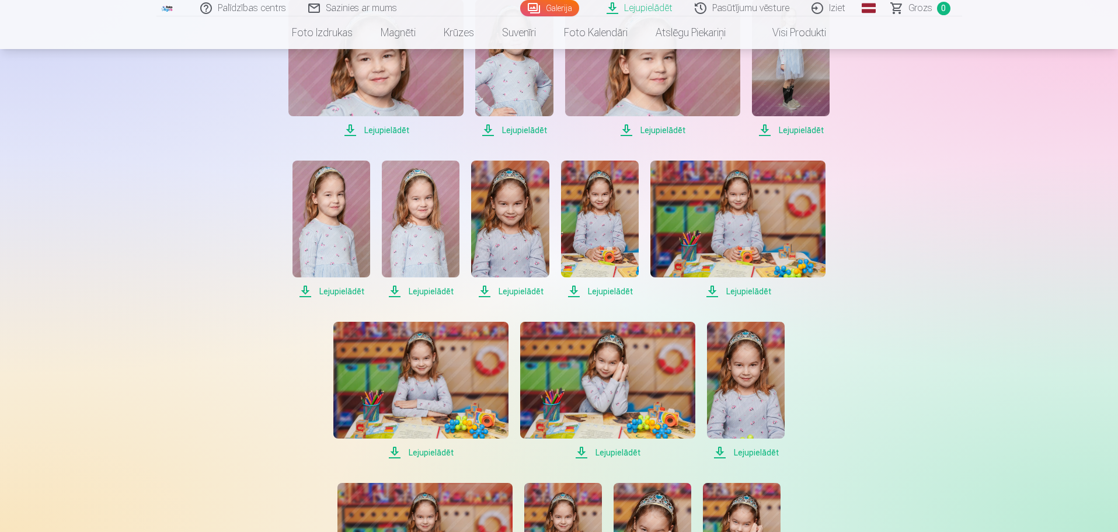
click at [445, 454] on span "Lejupielādēt" at bounding box center [420, 452] width 175 height 14
click at [621, 453] on span "Lejupielādēt" at bounding box center [607, 452] width 175 height 14
click at [761, 451] on span "Lejupielādēt" at bounding box center [746, 452] width 78 height 14
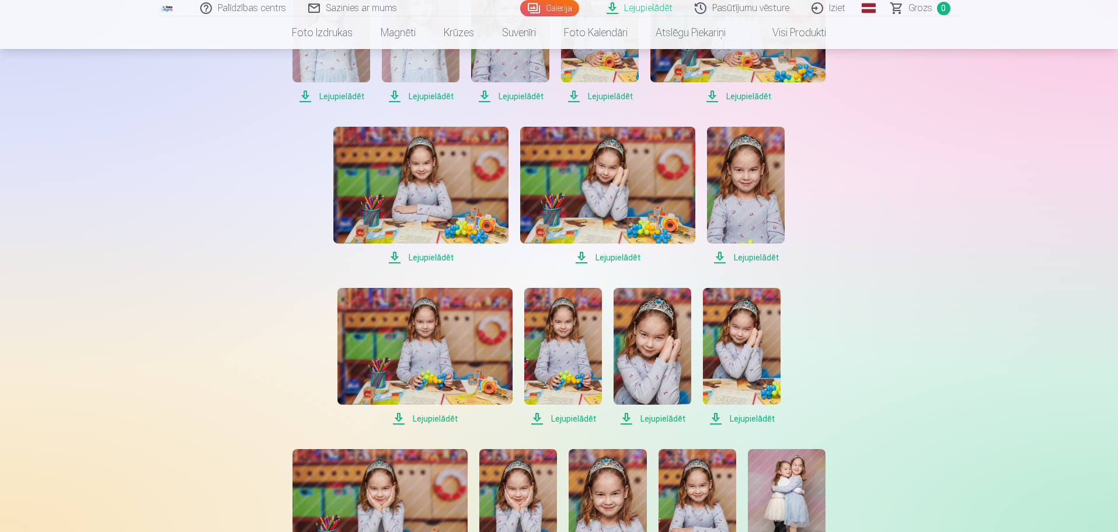
scroll to position [1070, 0]
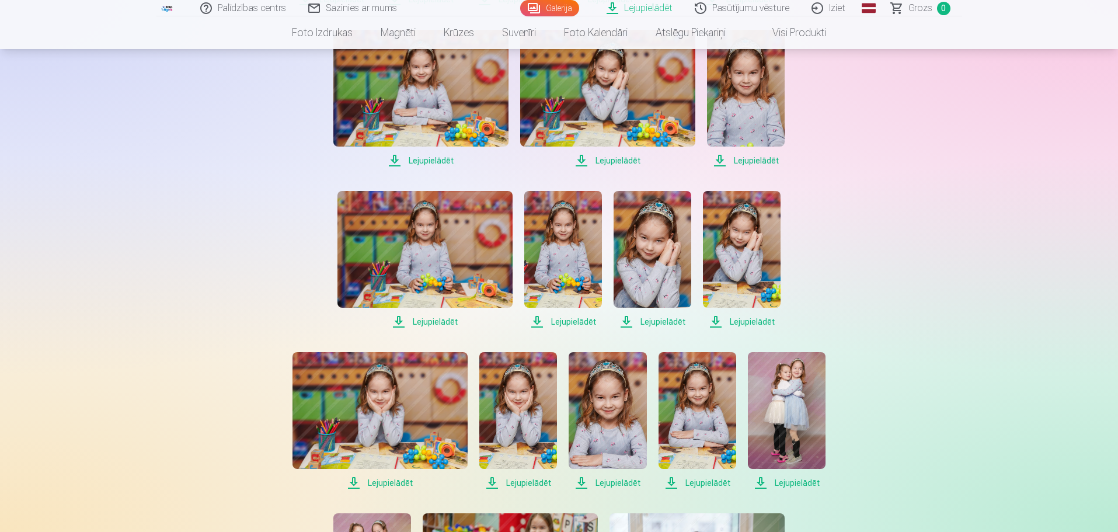
click at [440, 318] on span "Lejupielādēt" at bounding box center [424, 322] width 175 height 14
click at [577, 323] on span "Lejupielādēt" at bounding box center [563, 322] width 78 height 14
click at [667, 322] on span "Lejupielādēt" at bounding box center [653, 322] width 78 height 14
click at [752, 323] on span "Lejupielādēt" at bounding box center [742, 322] width 78 height 14
click at [389, 483] on span "Lejupielādēt" at bounding box center [379, 483] width 175 height 14
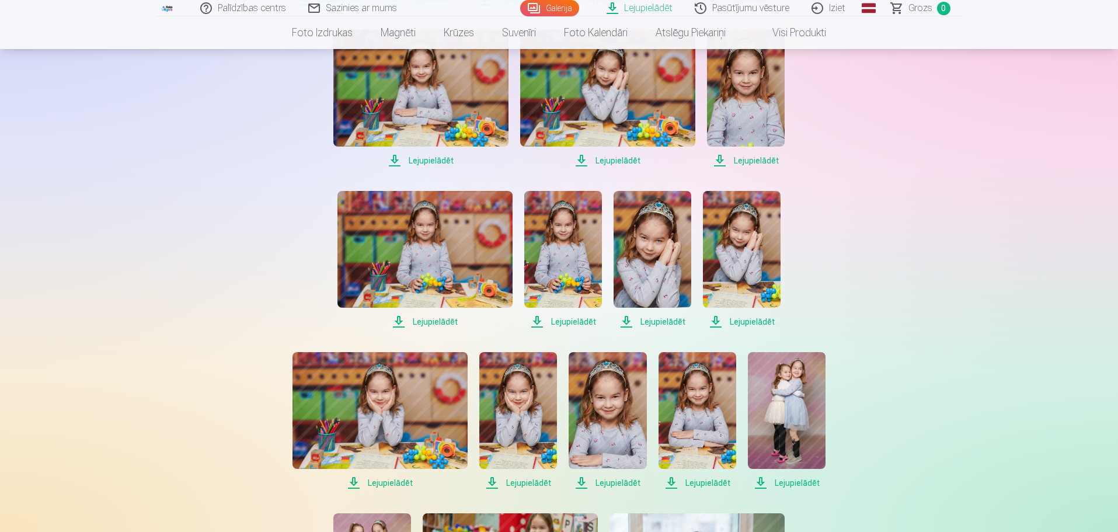
click at [524, 483] on span "Lejupielādēt" at bounding box center [518, 483] width 78 height 14
click at [614, 481] on span "Lejupielādēt" at bounding box center [608, 483] width 78 height 14
click at [715, 484] on span "Lejupielādēt" at bounding box center [698, 483] width 78 height 14
click at [805, 483] on span "Lejupielādēt" at bounding box center [787, 483] width 78 height 14
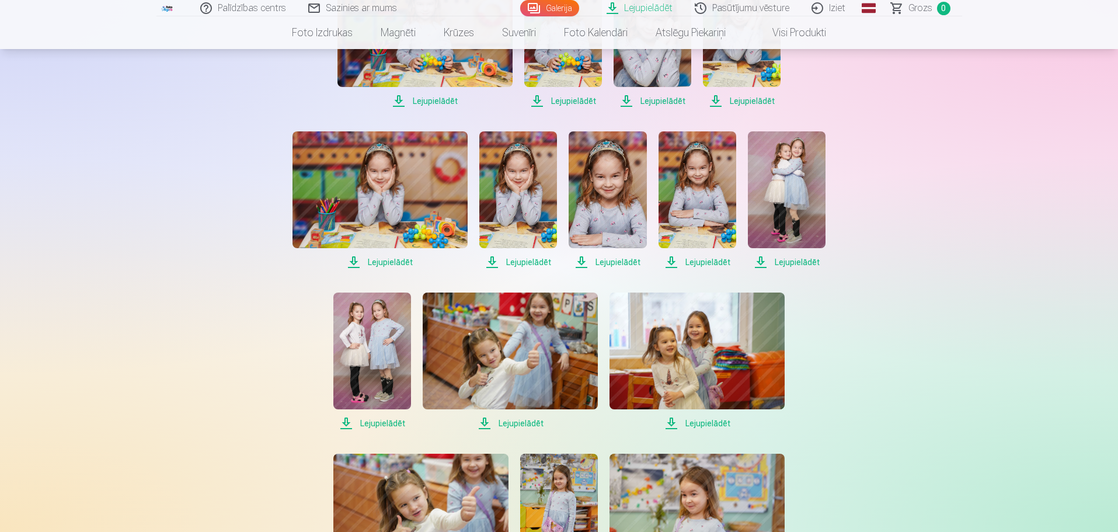
scroll to position [1362, 0]
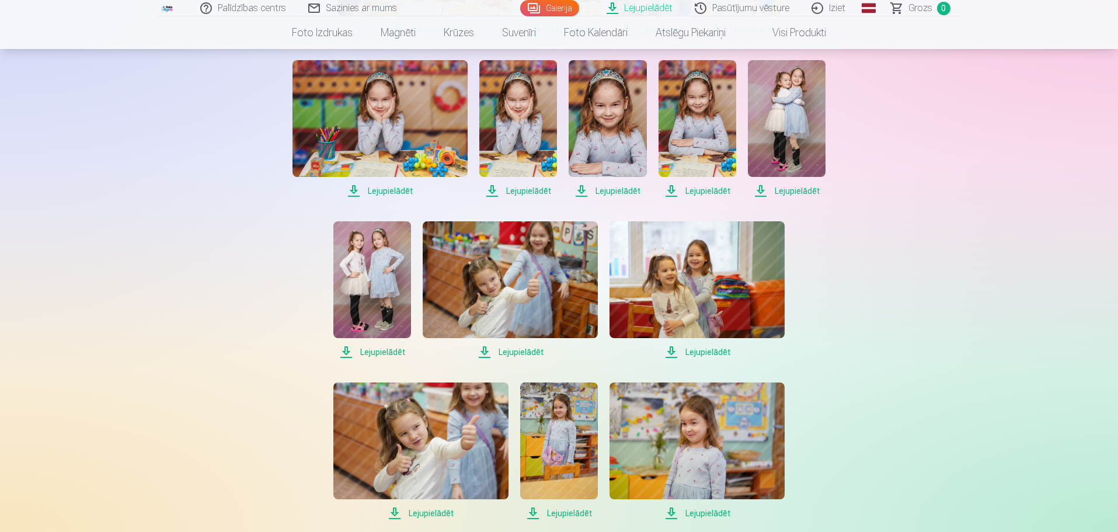
click at [392, 353] on span "Lejupielādēt" at bounding box center [372, 352] width 78 height 14
click at [518, 354] on span "Lejupielādēt" at bounding box center [510, 352] width 175 height 14
click at [709, 352] on span "Lejupielādēt" at bounding box center [696, 352] width 175 height 14
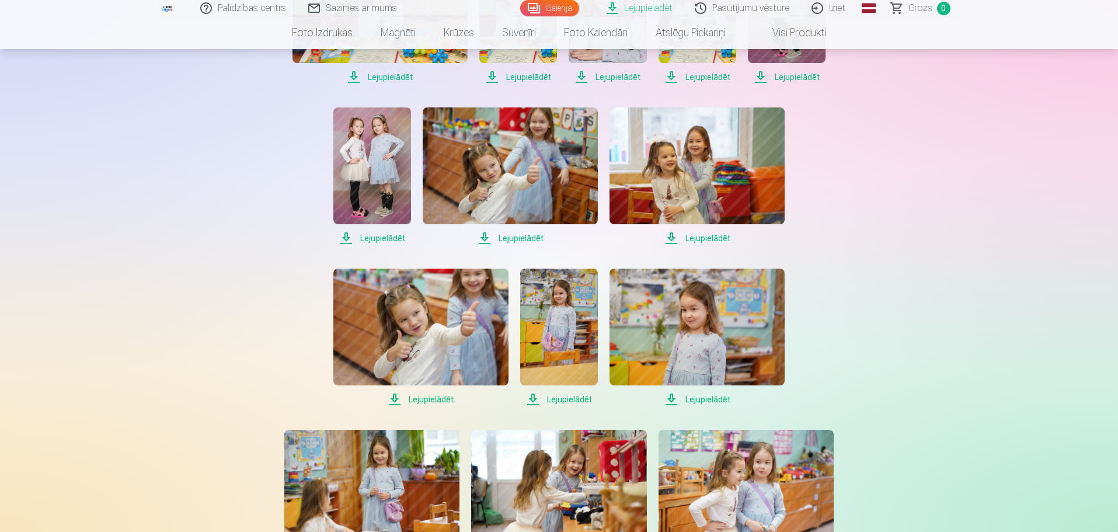
scroll to position [1557, 0]
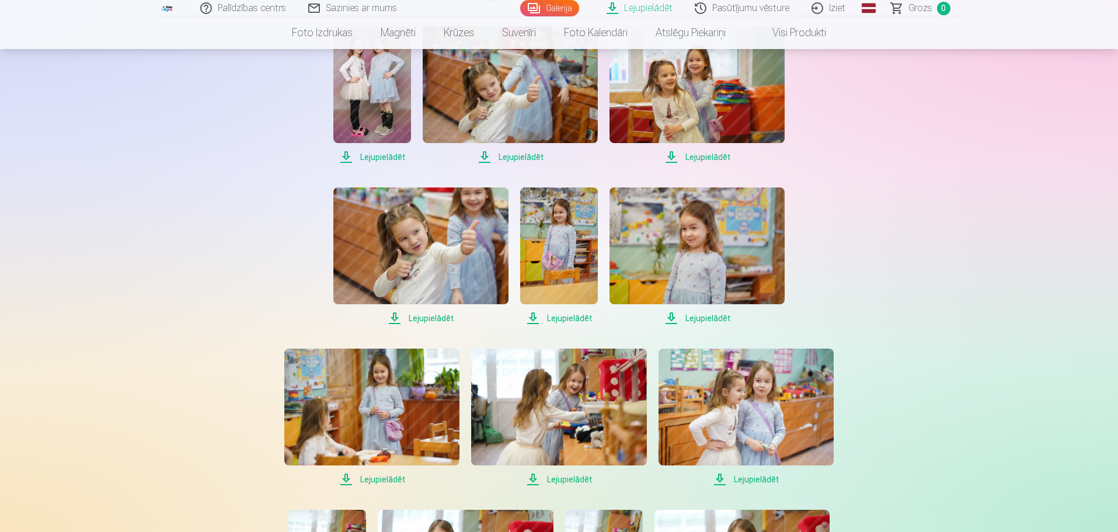
click at [438, 315] on span "Lejupielādēt" at bounding box center [420, 318] width 175 height 14
click at [582, 321] on span "Lejupielādēt" at bounding box center [559, 318] width 78 height 14
click at [714, 318] on span "Lejupielādēt" at bounding box center [696, 318] width 175 height 14
click at [389, 480] on span "Lejupielādēt" at bounding box center [371, 479] width 175 height 14
click at [573, 480] on span "Lejupielādēt" at bounding box center [558, 479] width 175 height 14
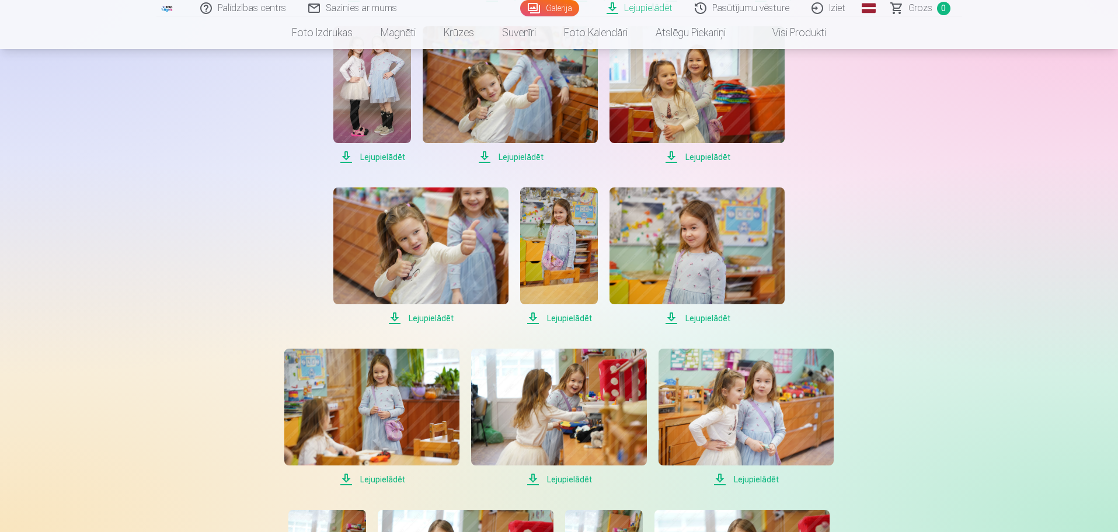
click at [768, 480] on span "Lejupielādēt" at bounding box center [746, 479] width 175 height 14
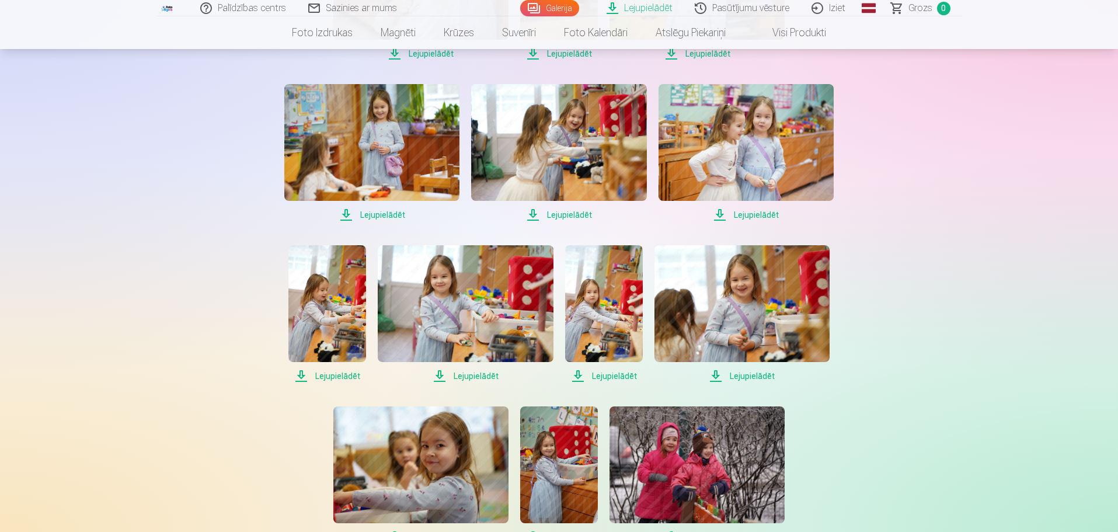
scroll to position [1849, 0]
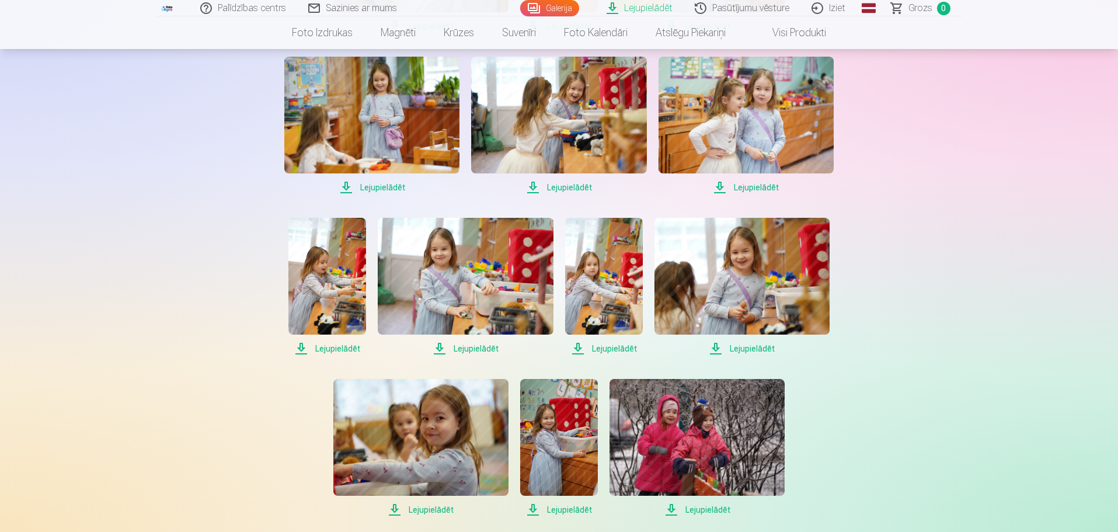
click at [354, 347] on span "Lejupielādēt" at bounding box center [327, 349] width 78 height 14
click at [489, 347] on span "Lejupielādēt" at bounding box center [465, 349] width 175 height 14
click at [621, 351] on span "Lejupielādēt" at bounding box center [604, 349] width 78 height 14
click at [753, 350] on span "Lejupielādēt" at bounding box center [741, 349] width 175 height 14
click at [432, 510] on span "Lejupielādēt" at bounding box center [420, 510] width 175 height 14
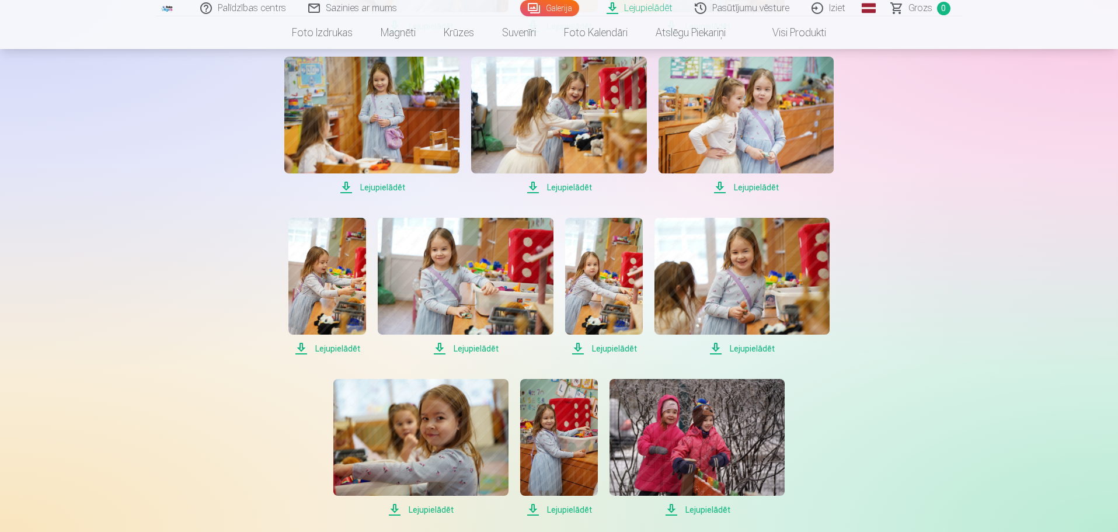
click at [584, 510] on span "Lejupielādēt" at bounding box center [559, 510] width 78 height 14
click at [713, 511] on span "Lejupielādēt" at bounding box center [696, 510] width 175 height 14
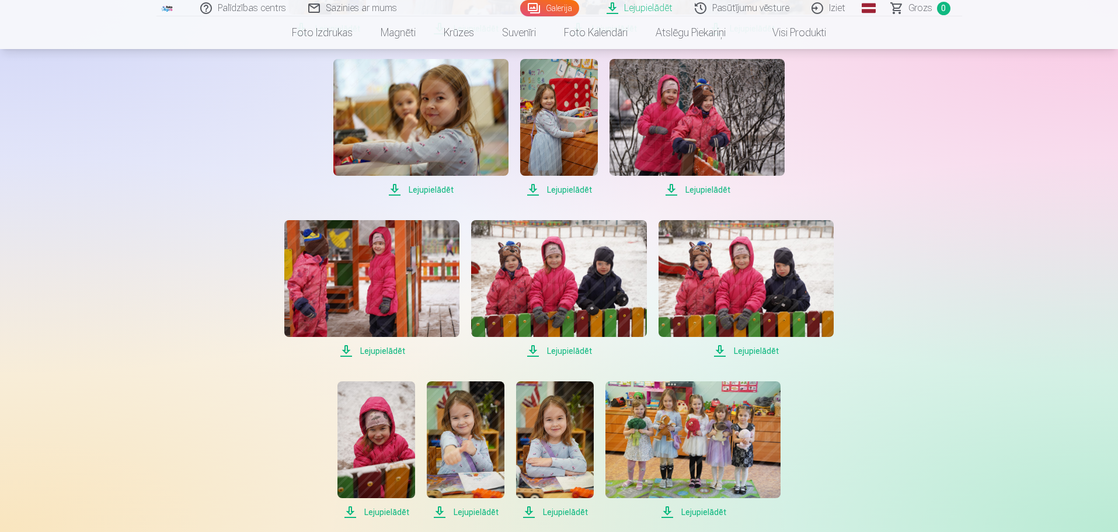
scroll to position [2141, 0]
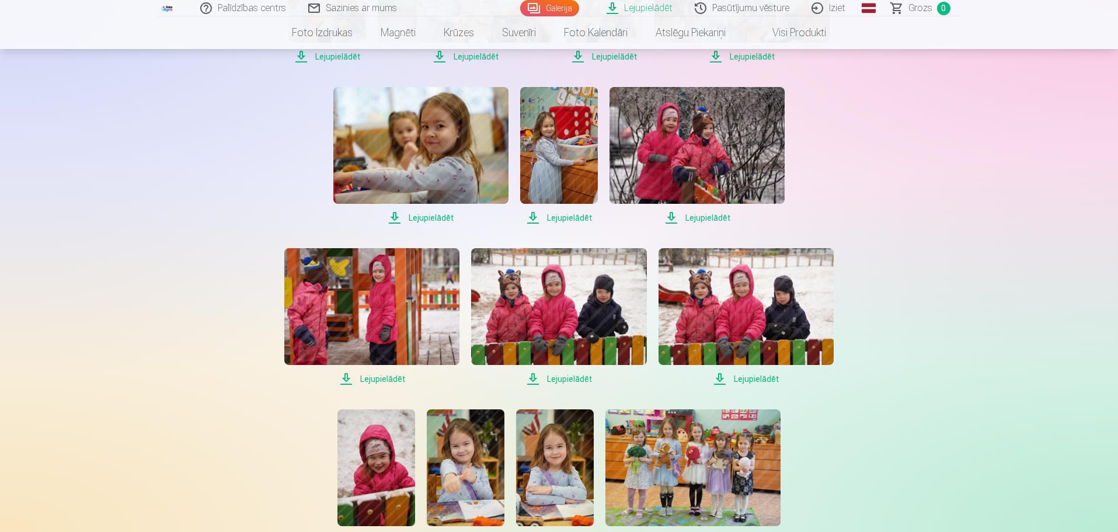
click at [398, 377] on span "Lejupielādēt" at bounding box center [371, 379] width 175 height 14
click at [577, 380] on span "Lejupielādēt" at bounding box center [558, 379] width 175 height 14
click at [766, 380] on span "Lejupielādēt" at bounding box center [746, 379] width 175 height 14
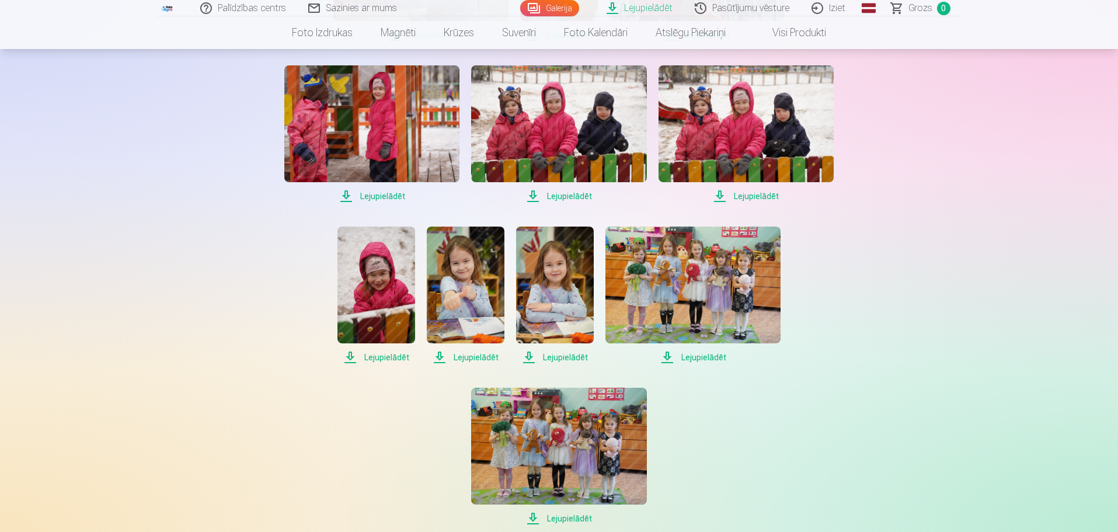
scroll to position [2335, 0]
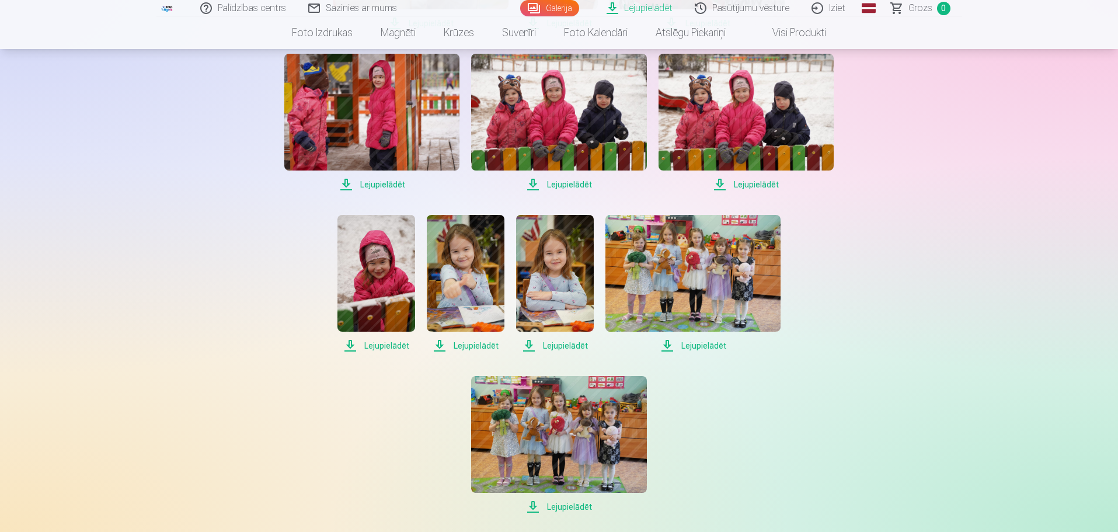
click at [401, 344] on span "Lejupielādēt" at bounding box center [376, 346] width 78 height 14
click at [479, 346] on span "Lejupielādēt" at bounding box center [466, 346] width 78 height 14
click at [573, 344] on span "Lejupielādēt" at bounding box center [555, 346] width 78 height 14
click at [713, 347] on span "Lejupielādēt" at bounding box center [692, 346] width 175 height 14
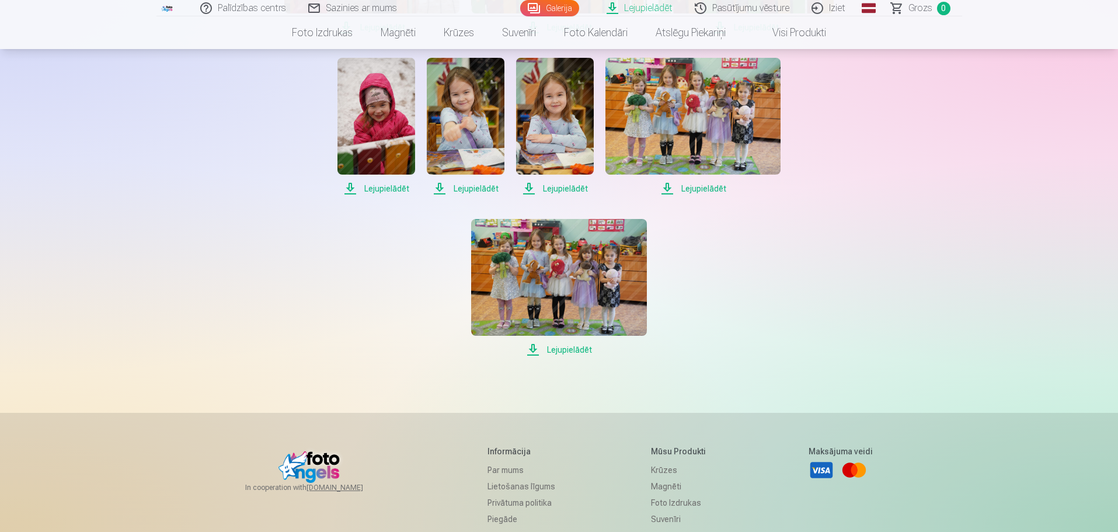
scroll to position [2530, 0]
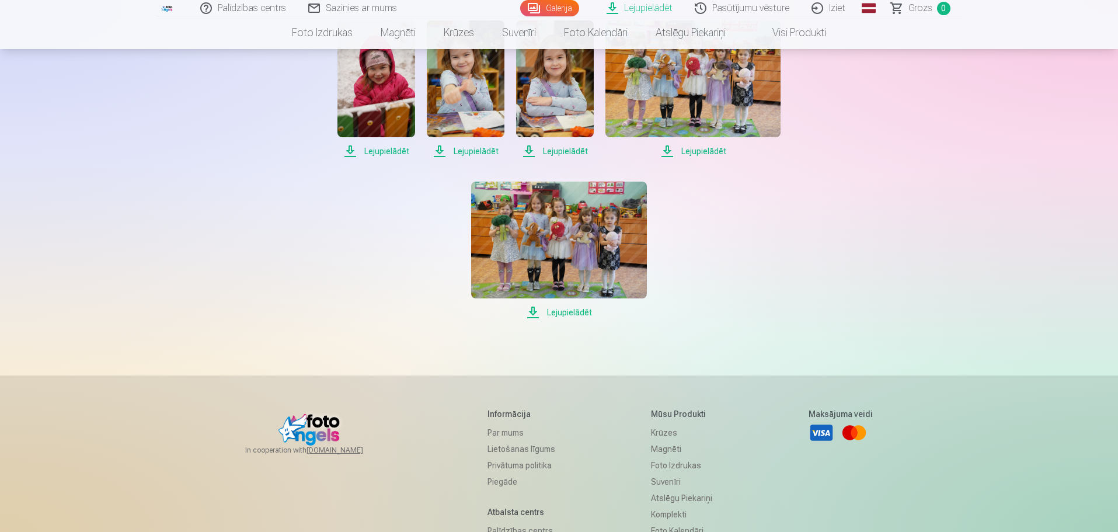
click at [575, 313] on span "Lejupielādēt" at bounding box center [558, 312] width 175 height 14
click at [837, 11] on link "Iziet" at bounding box center [829, 8] width 56 height 16
